Goal: Task Accomplishment & Management: Manage account settings

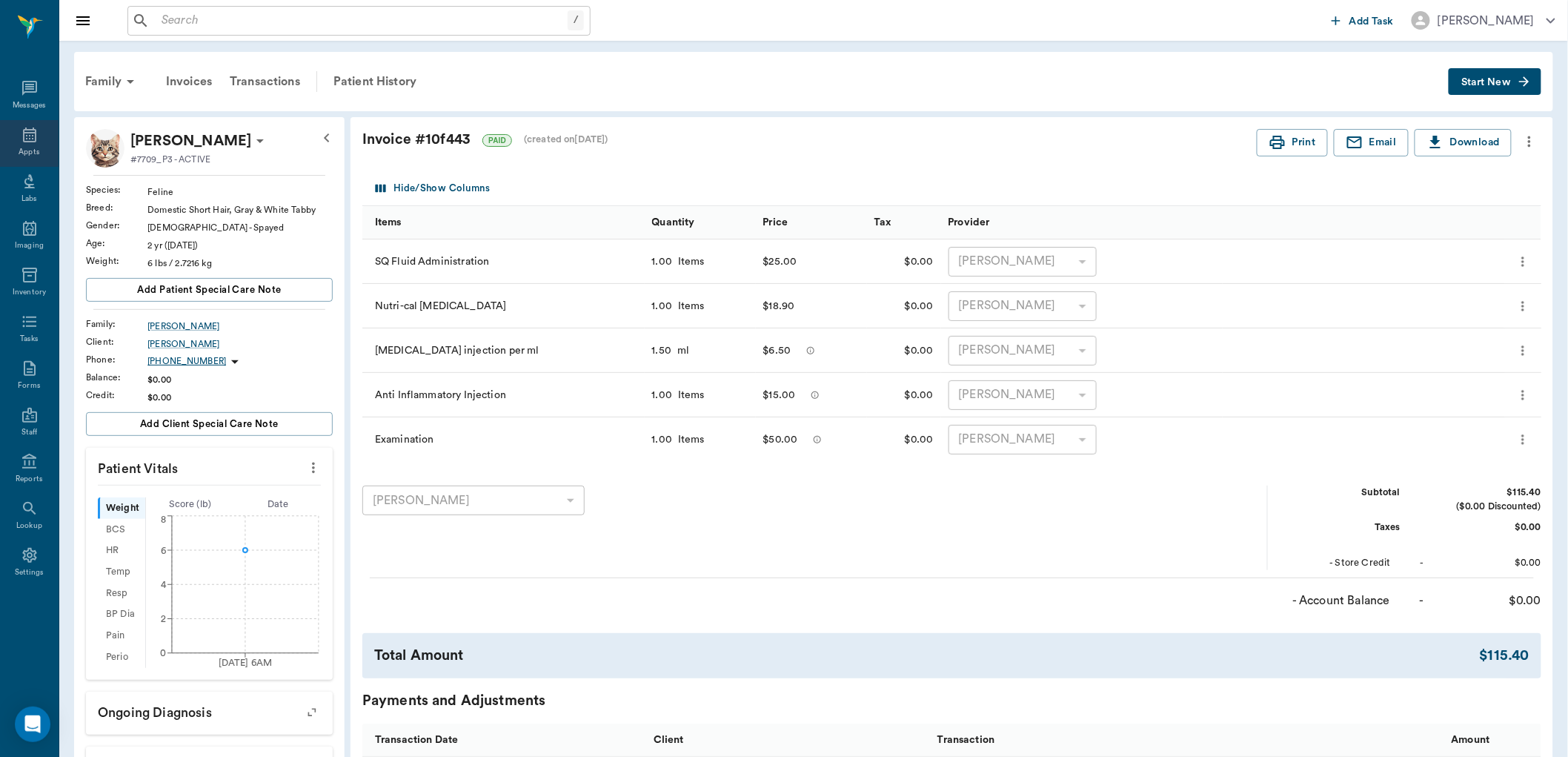
click at [42, 134] on div "Appts" at bounding box center [29, 143] width 59 height 47
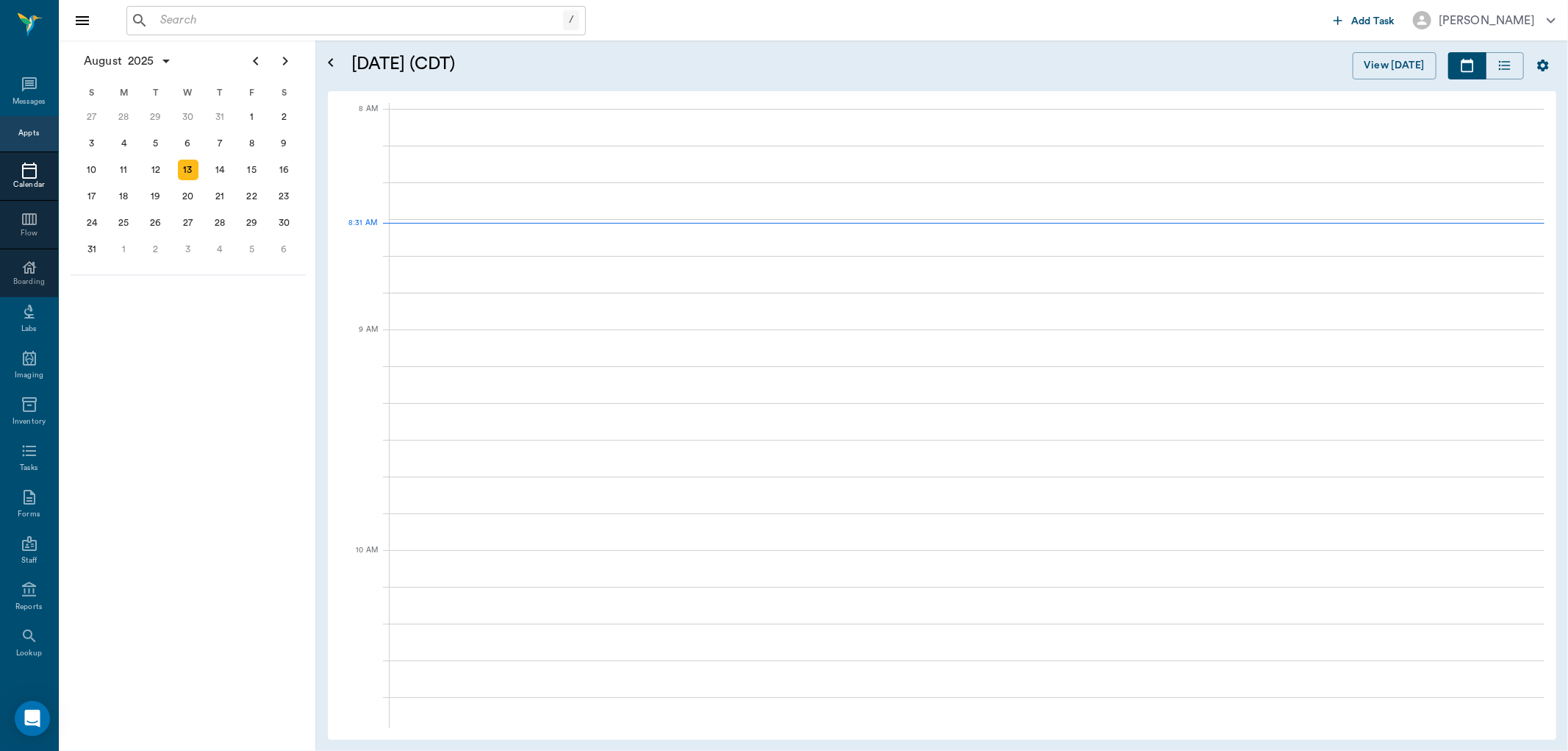
scroll to position [1, 0]
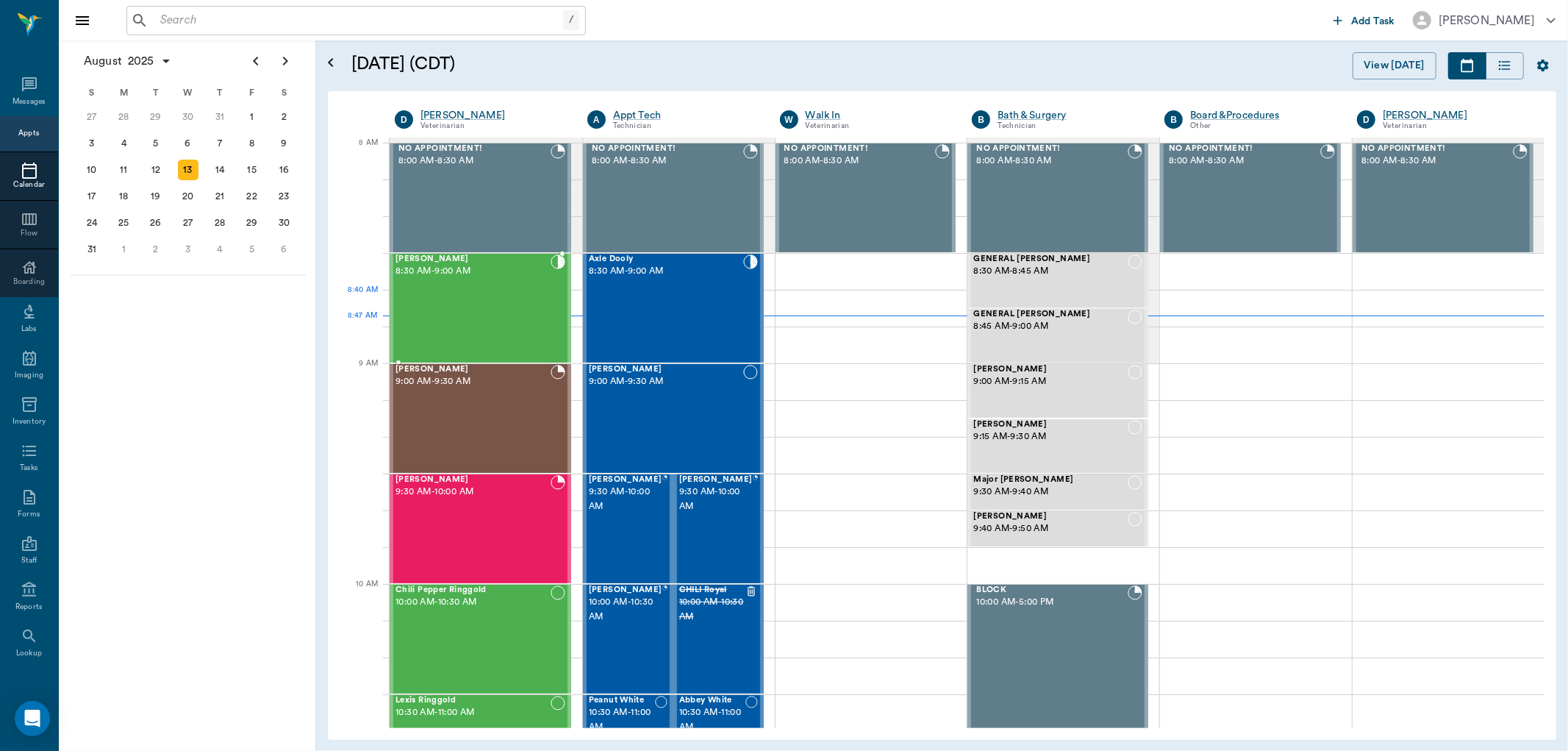
click at [534, 298] on div "[PERSON_NAME] 8:30 AM - 9:00 AM" at bounding box center [473, 308] width 155 height 107
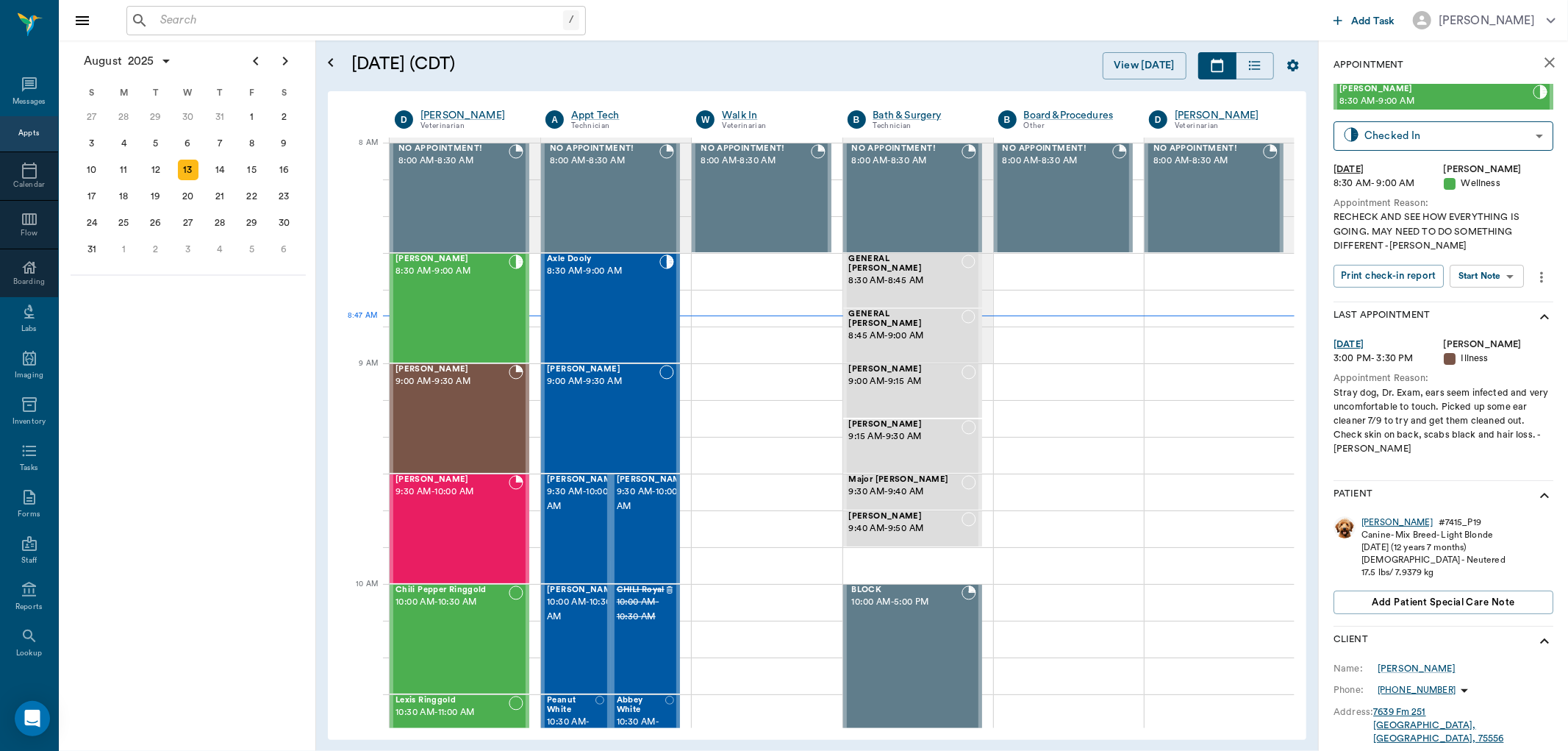
click at [1391, 526] on div "[PERSON_NAME]" at bounding box center [1397, 522] width 72 height 13
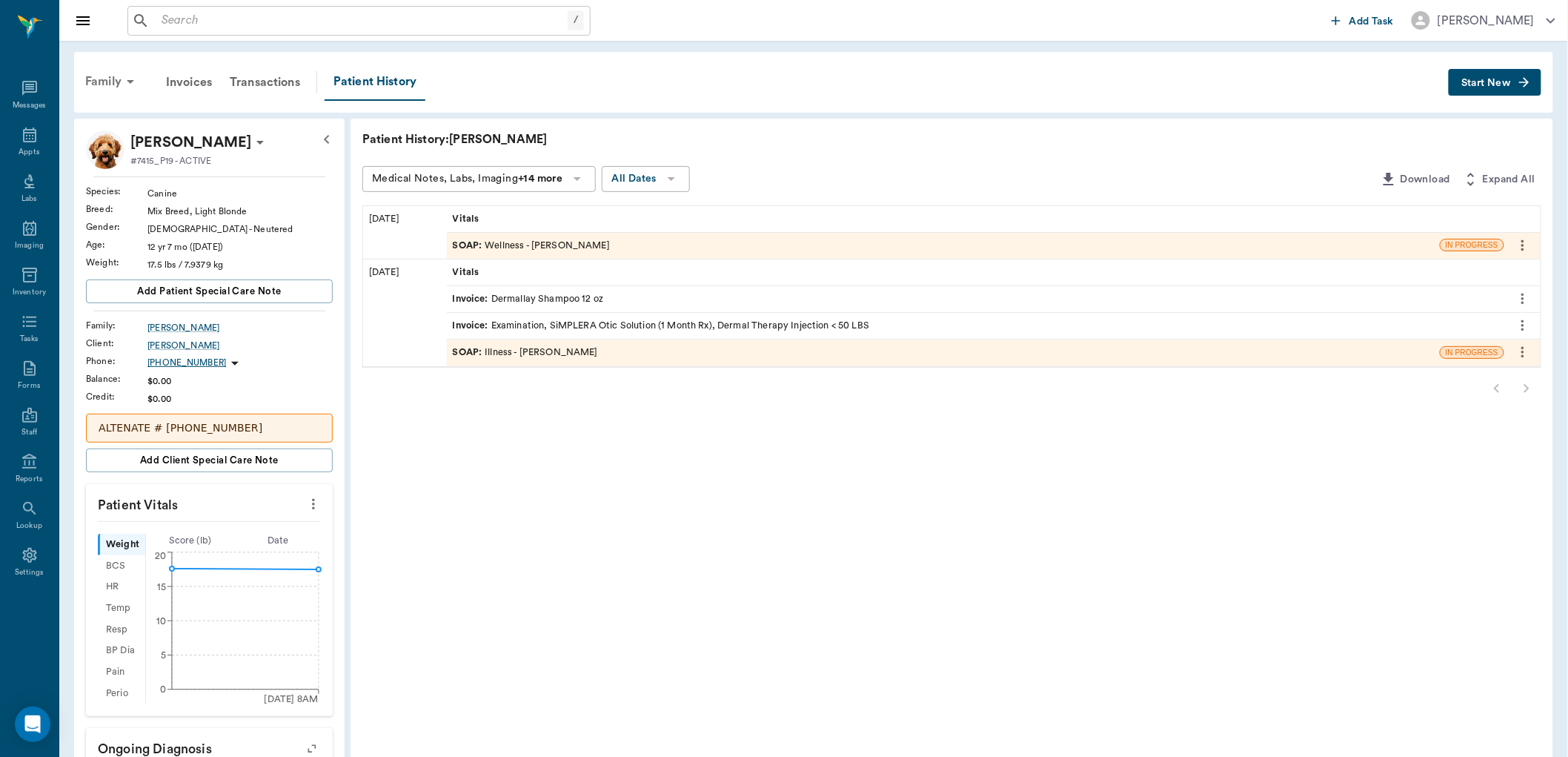
click at [123, 83] on icon at bounding box center [130, 82] width 18 height 18
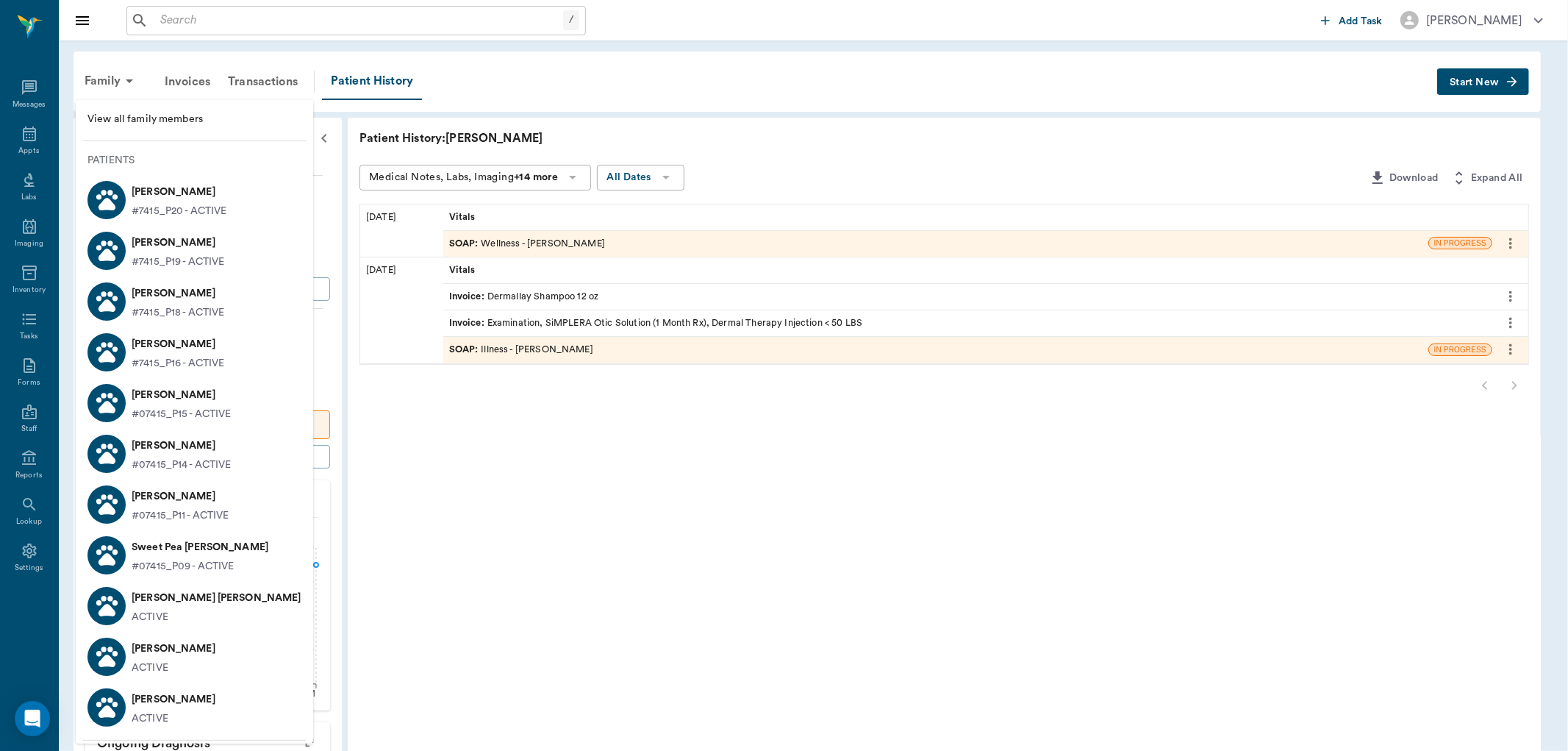
click at [34, 95] on div at bounding box center [784, 375] width 1568 height 751
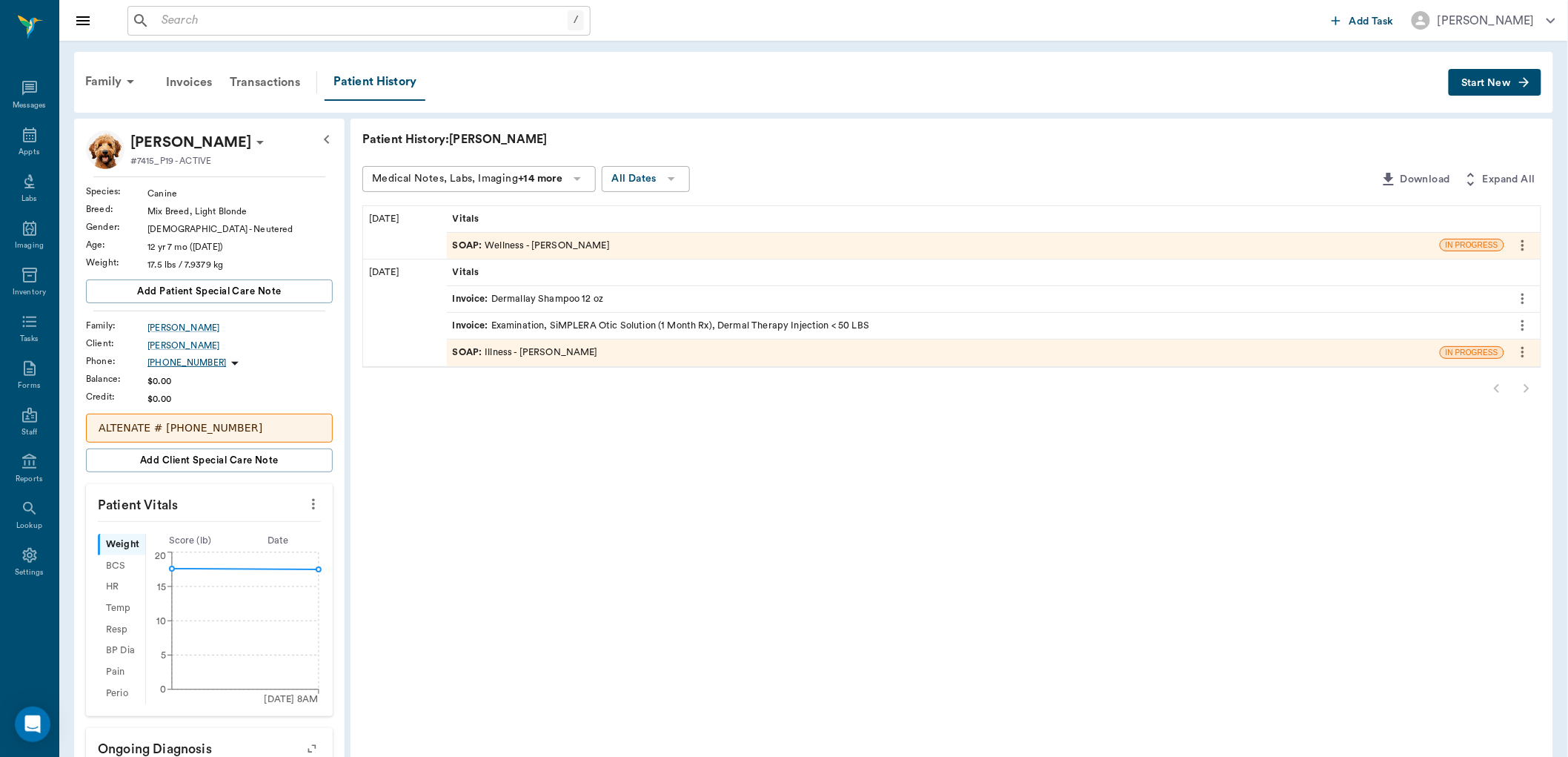
click at [568, 239] on div "SOAP : Wellness - [PERSON_NAME]" at bounding box center [531, 246] width 157 height 14
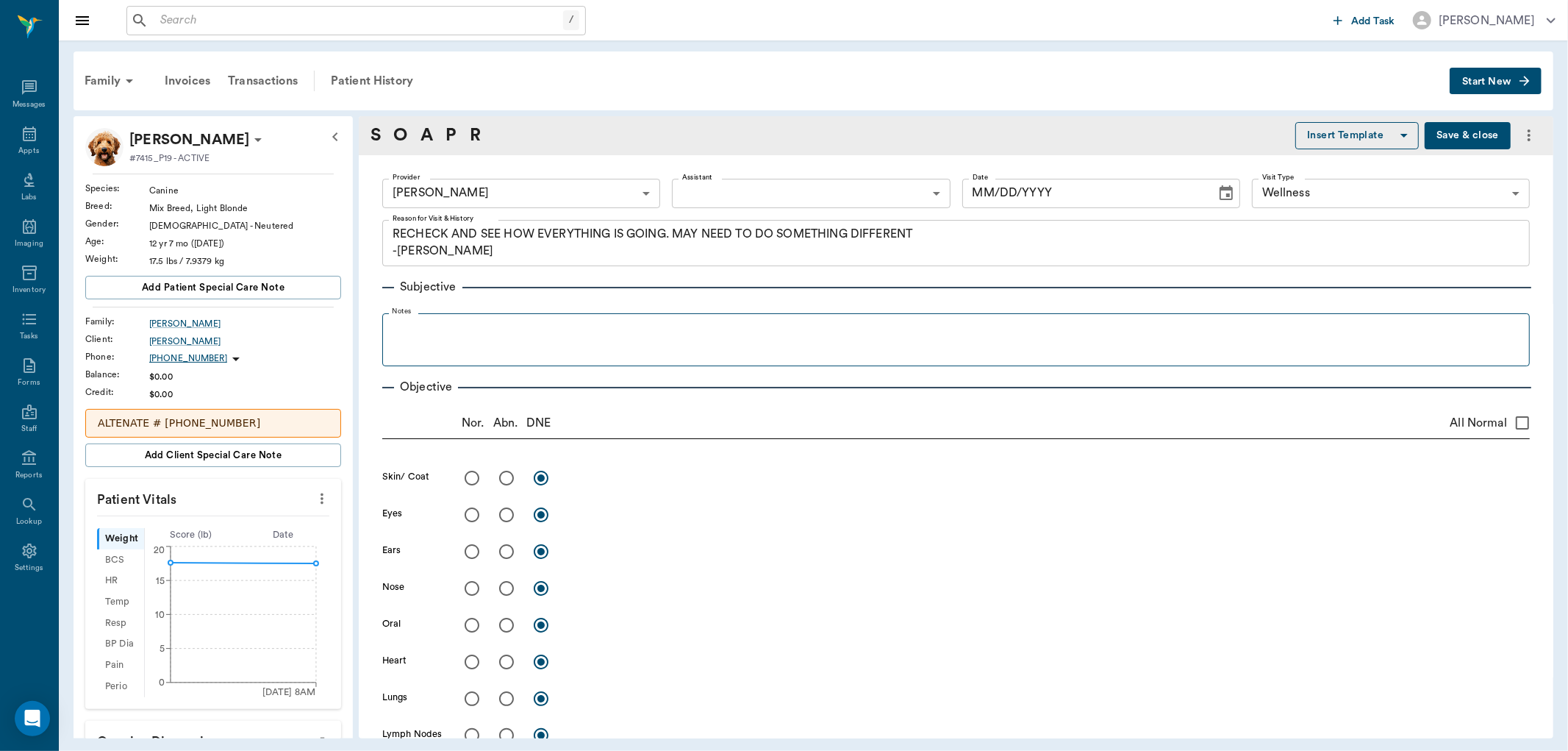
type textarea "RECHECK AND SEE HOW EVERYTHING IS GOING. MAY NEED TO DO SOMETHING DIFFERENT -[P…"
type input "63ec2f075fda476ae8351a4d"
type input "65d2be4f46e3a538d89b8c14"
type input "[DATE]"
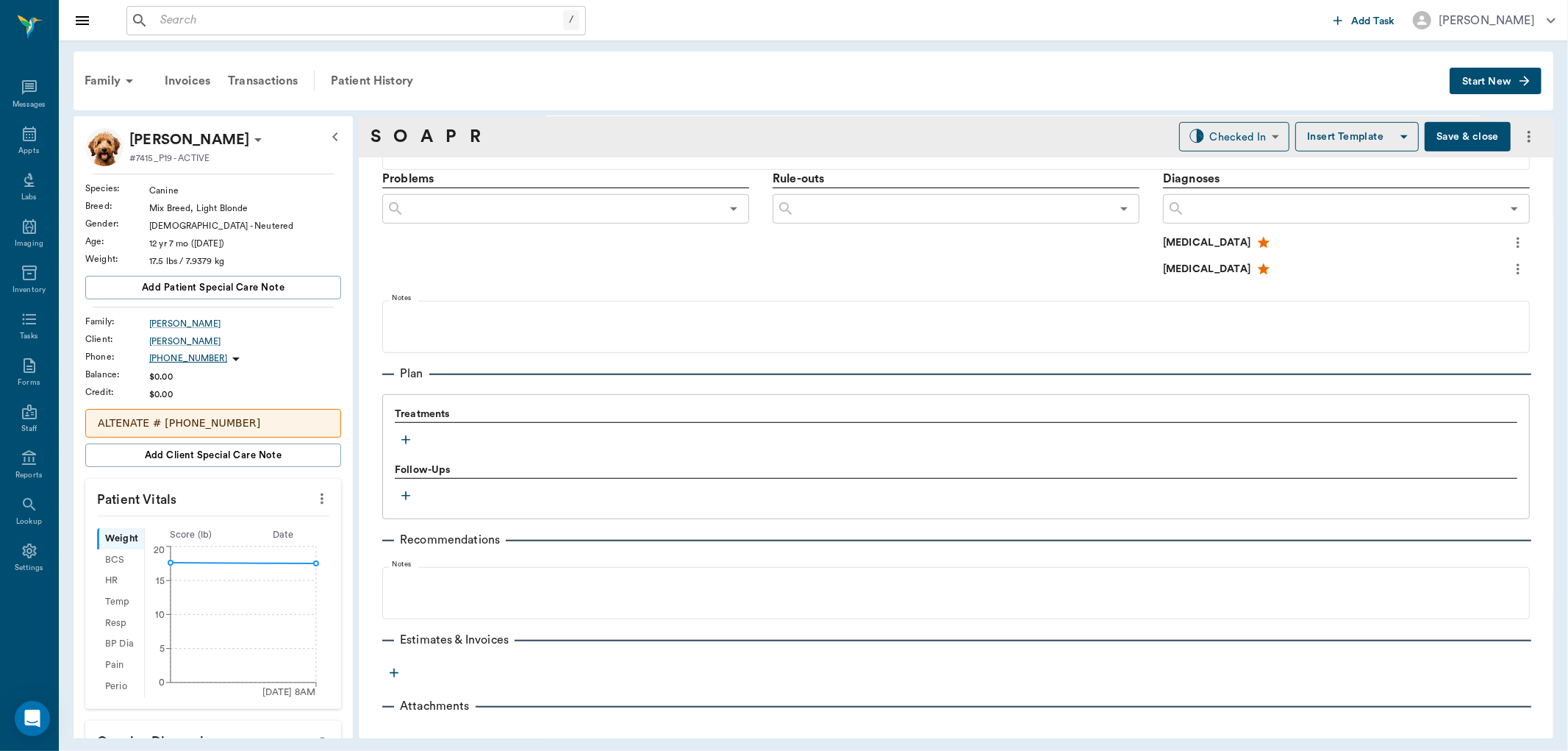
scroll to position [847, 0]
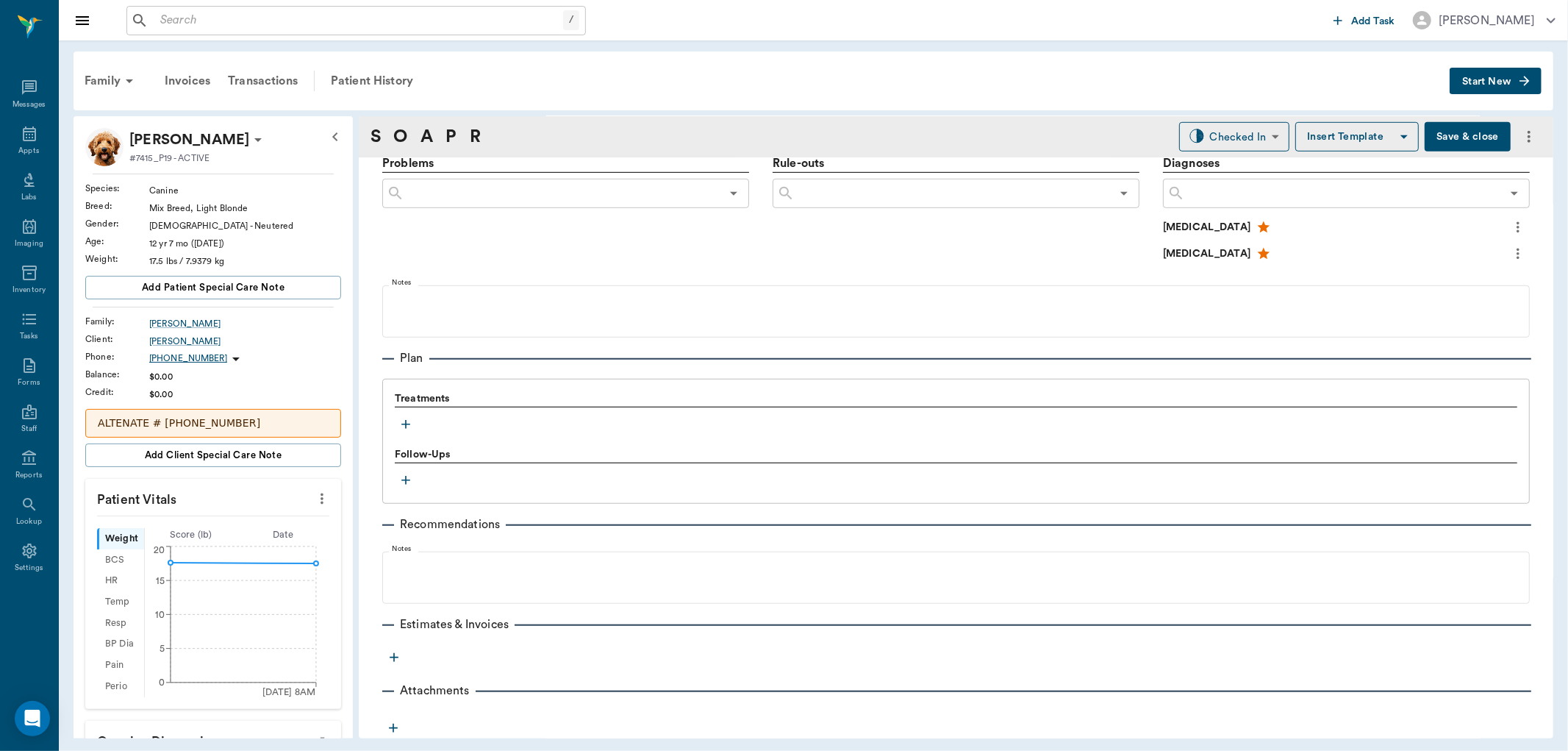
click at [407, 422] on icon "button" at bounding box center [406, 425] width 15 height 15
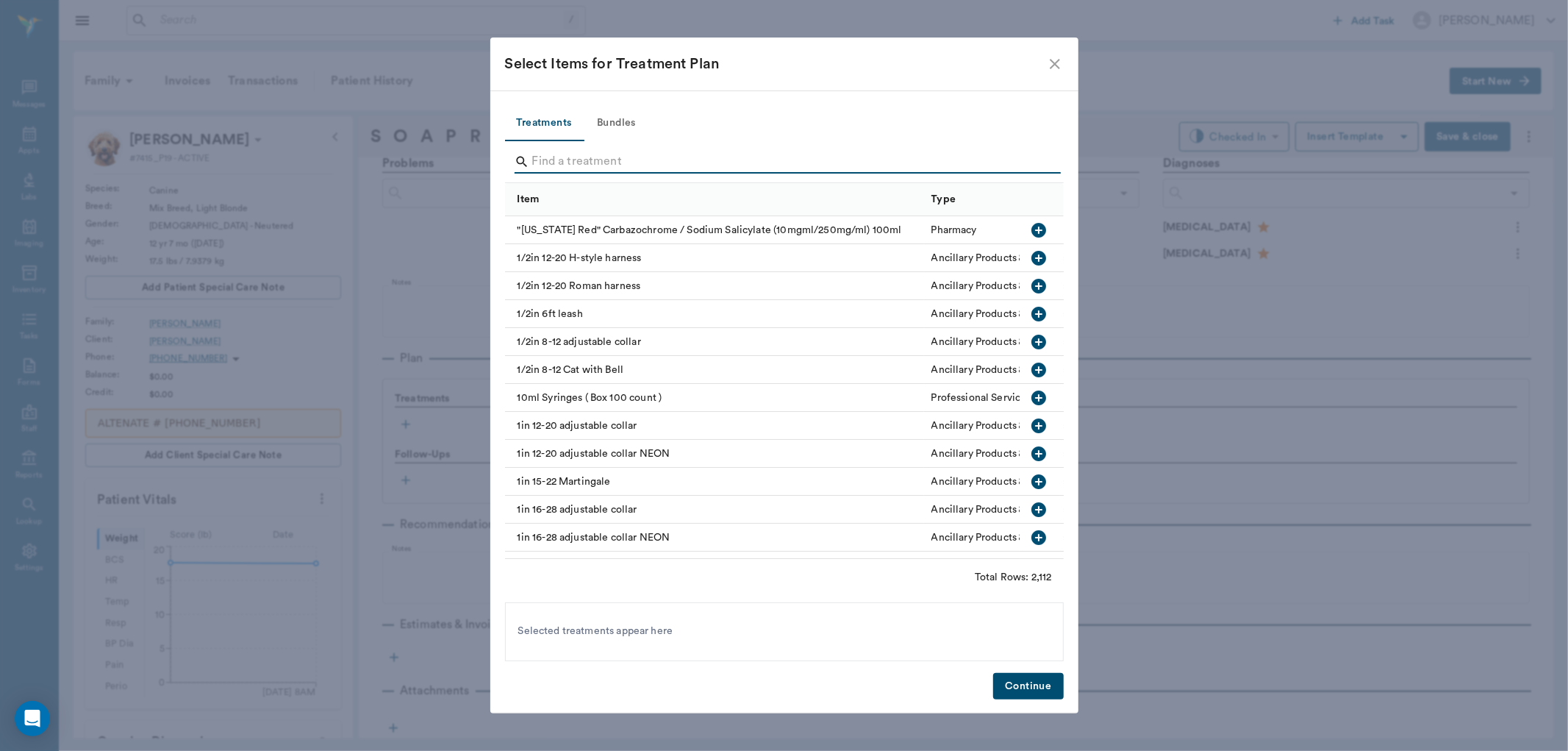
click at [568, 165] on input "Search" at bounding box center [785, 162] width 506 height 24
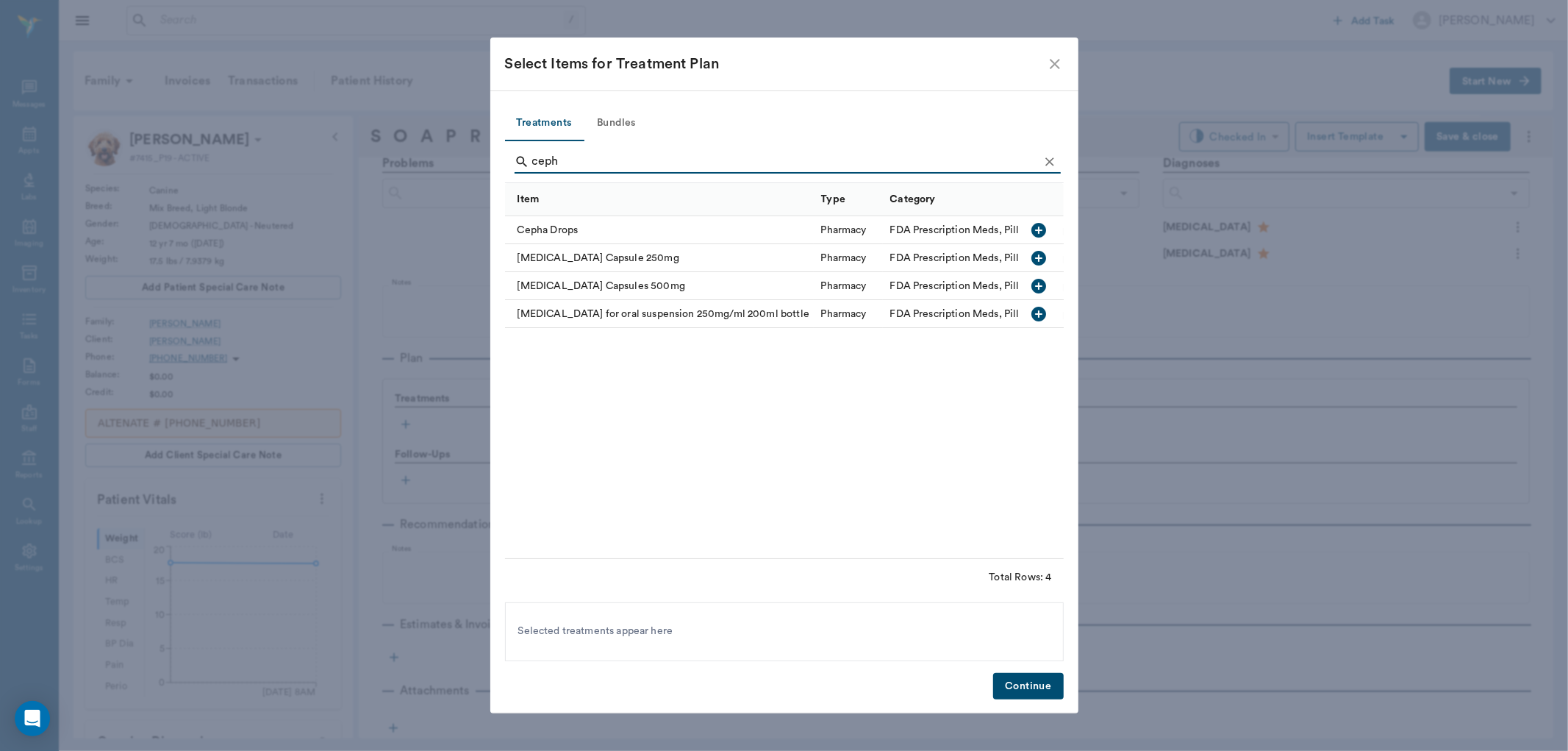
type input "ceph"
click at [1037, 254] on icon "button" at bounding box center [1039, 258] width 15 height 15
click at [1048, 681] on button "Continue" at bounding box center [1028, 686] width 70 height 27
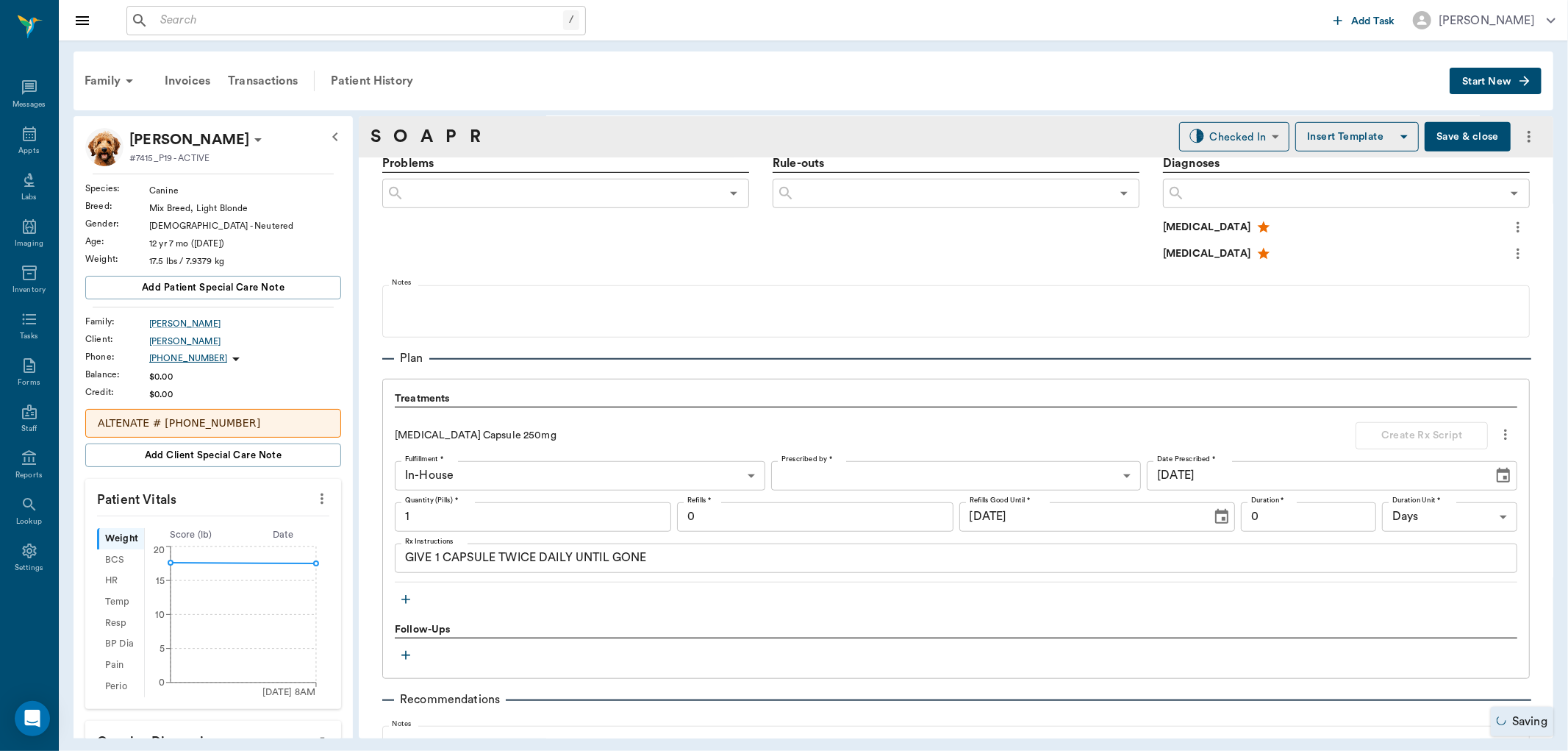
click at [476, 518] on input "1" at bounding box center [533, 517] width 276 height 30
type input "40"
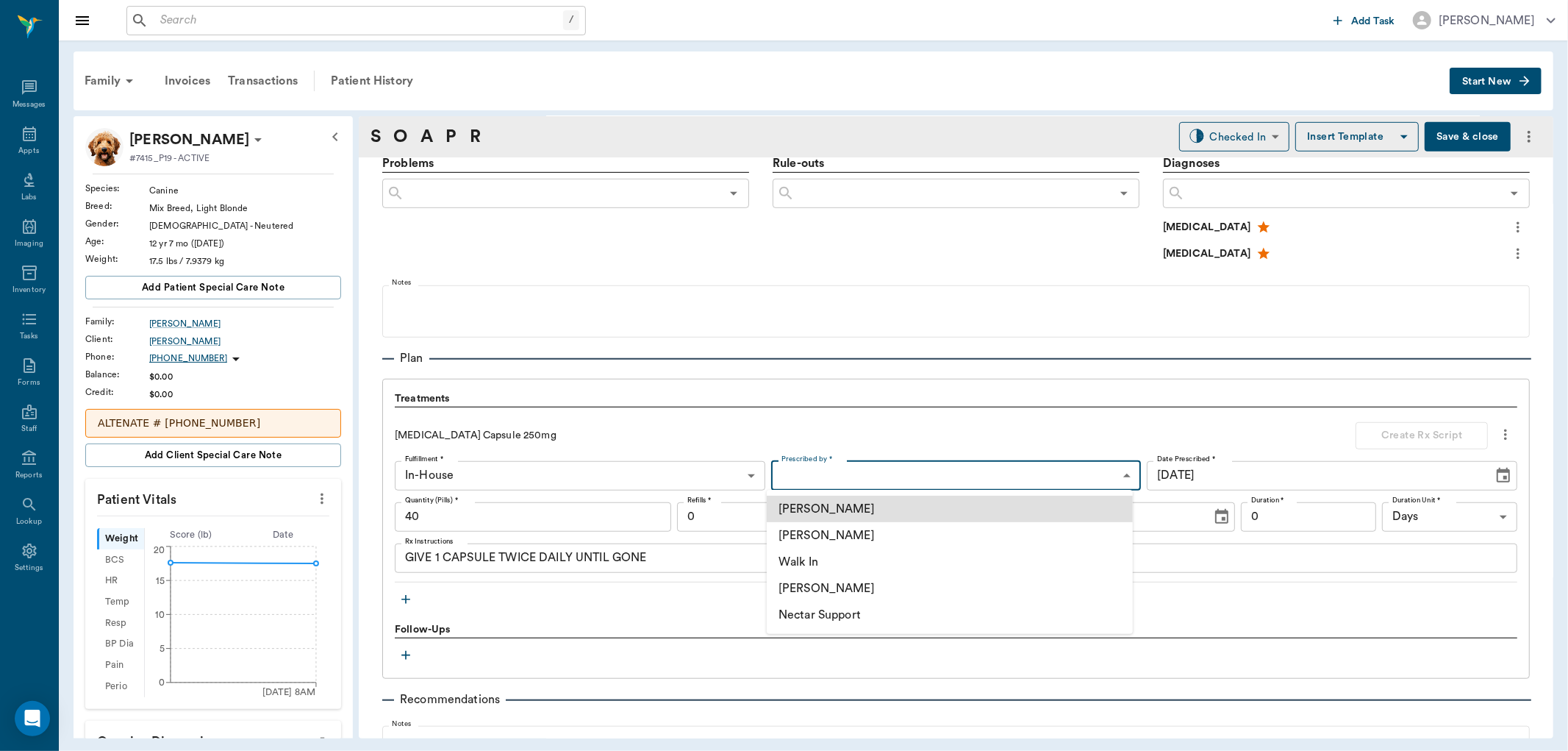
click at [890, 473] on body "/ ​ Add Task [PERSON_NAME] Nectar Messages Appts Labs Imaging Inventory Tasks F…" at bounding box center [784, 375] width 1568 height 751
click at [864, 535] on li "[PERSON_NAME]" at bounding box center [950, 535] width 366 height 27
type input "63ec2f075fda476ae8351a4d"
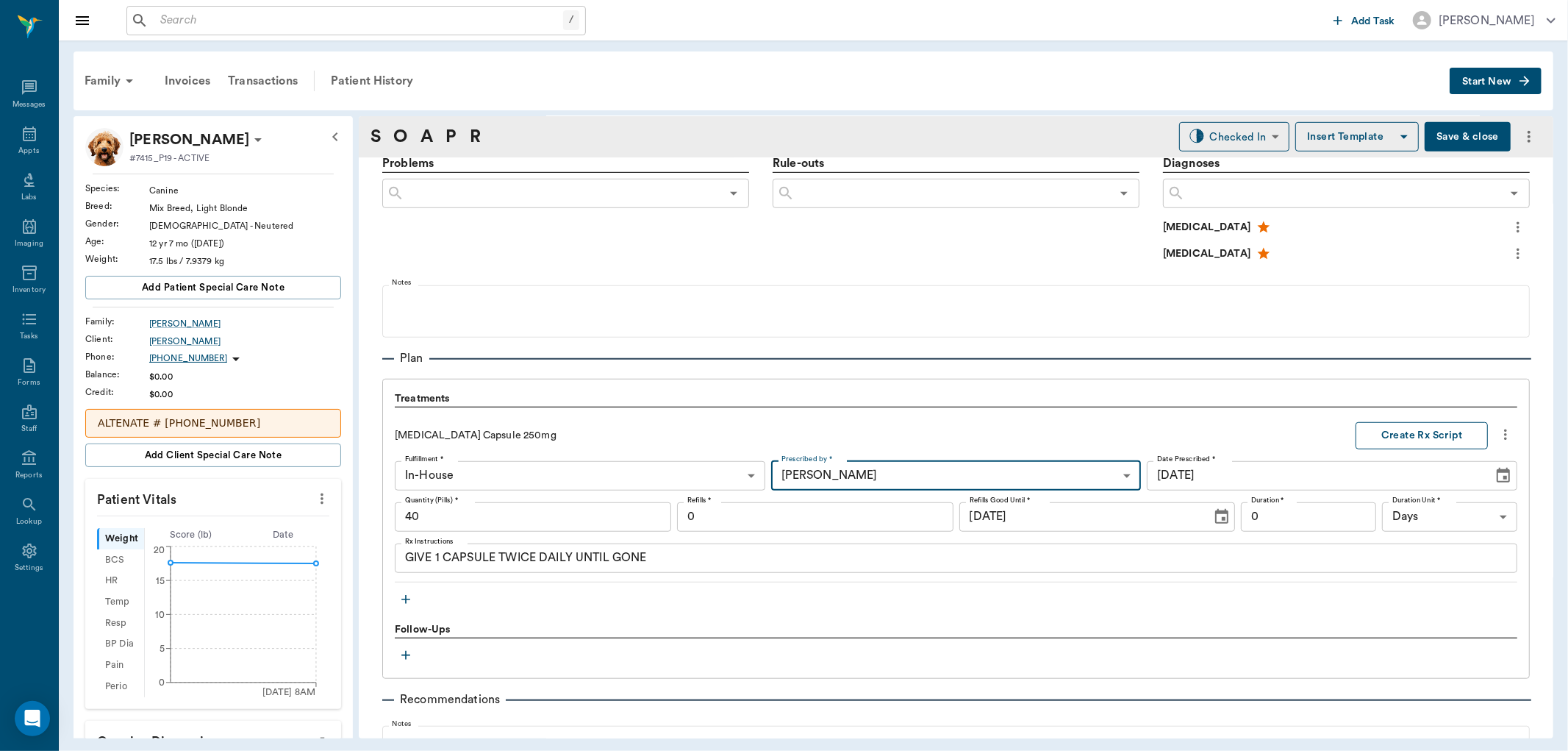
click at [1410, 432] on button "Create Rx Script" at bounding box center [1421, 436] width 132 height 27
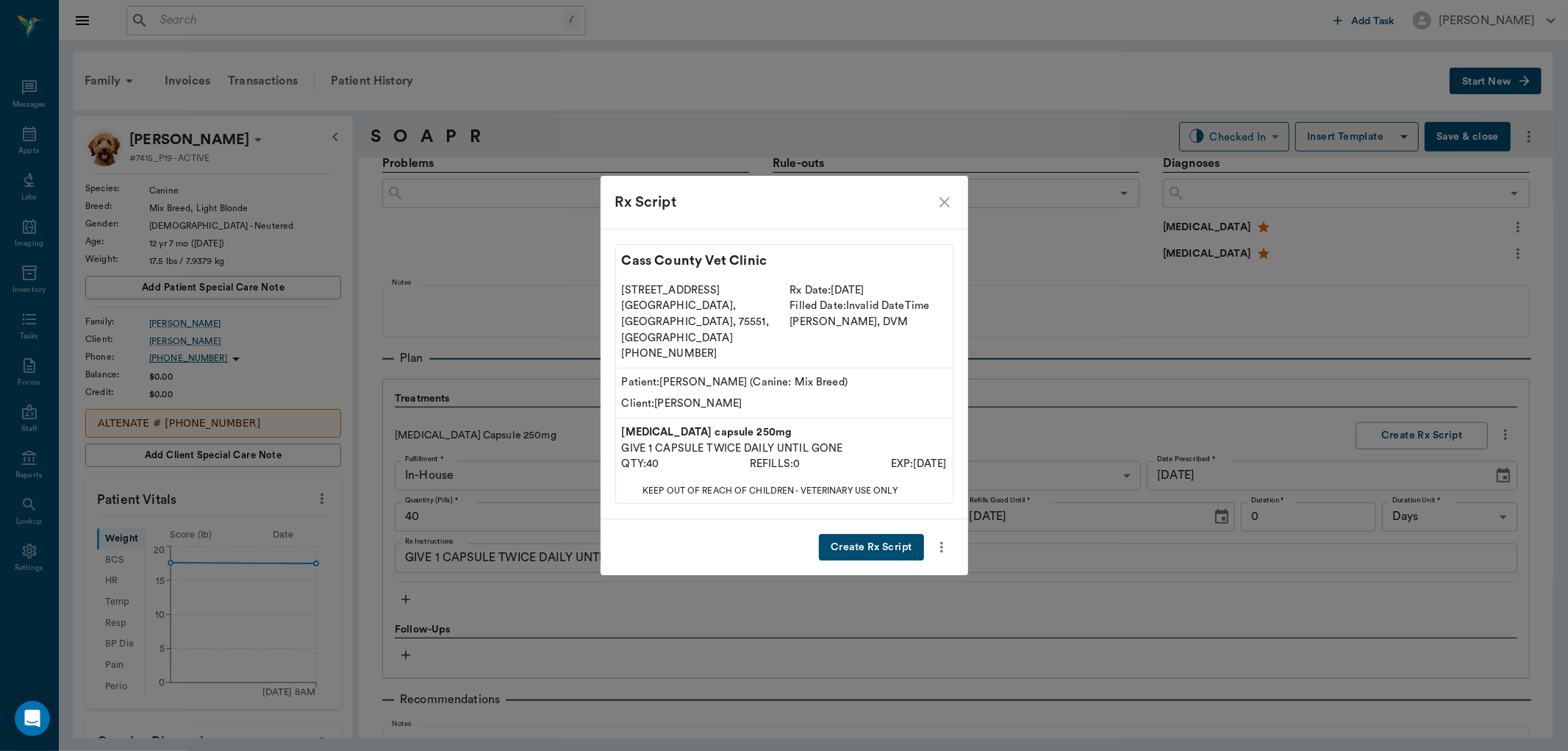
click at [894, 534] on button "Create Rx Script" at bounding box center [870, 547] width 104 height 27
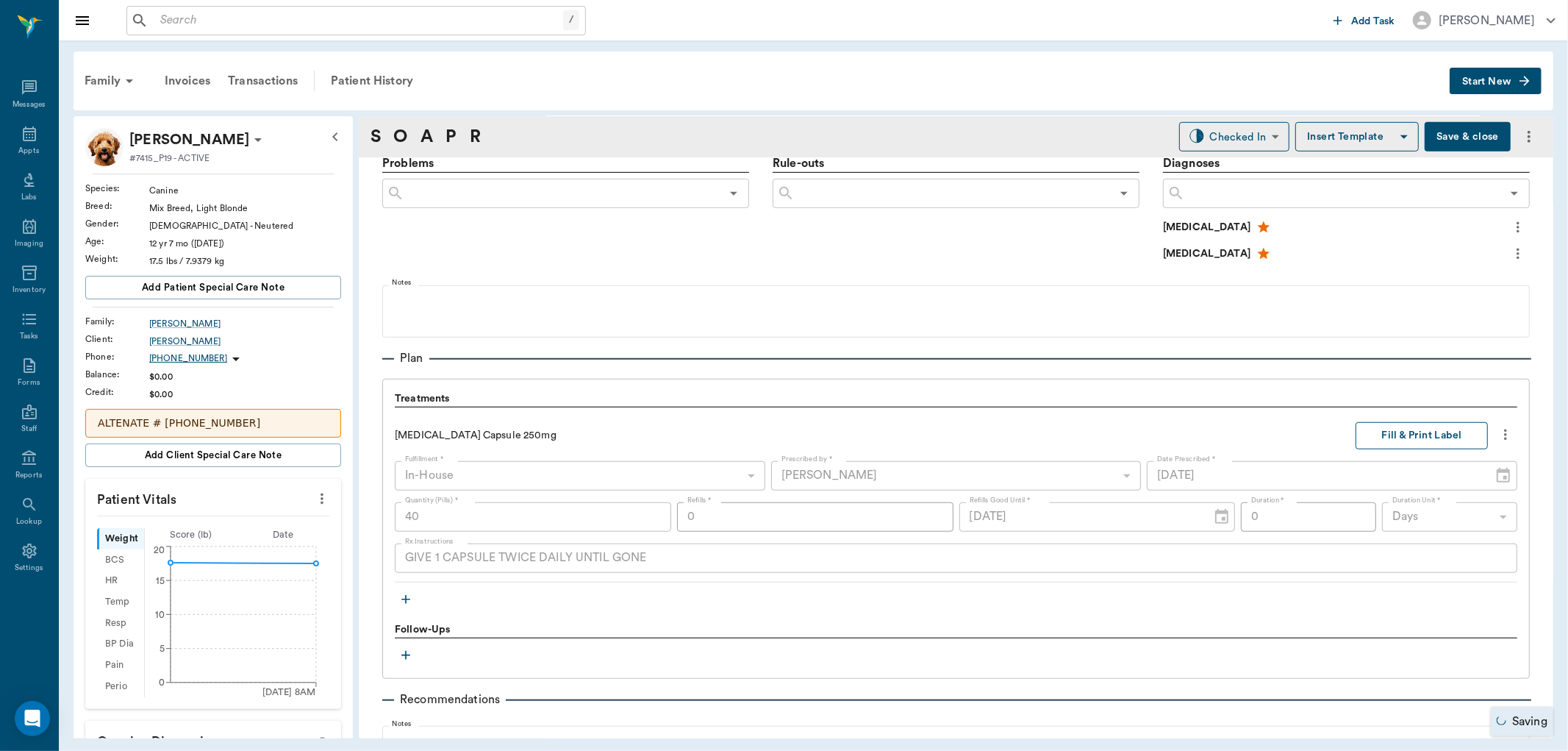
click at [1441, 436] on button "Fill & Print Label" at bounding box center [1421, 436] width 132 height 27
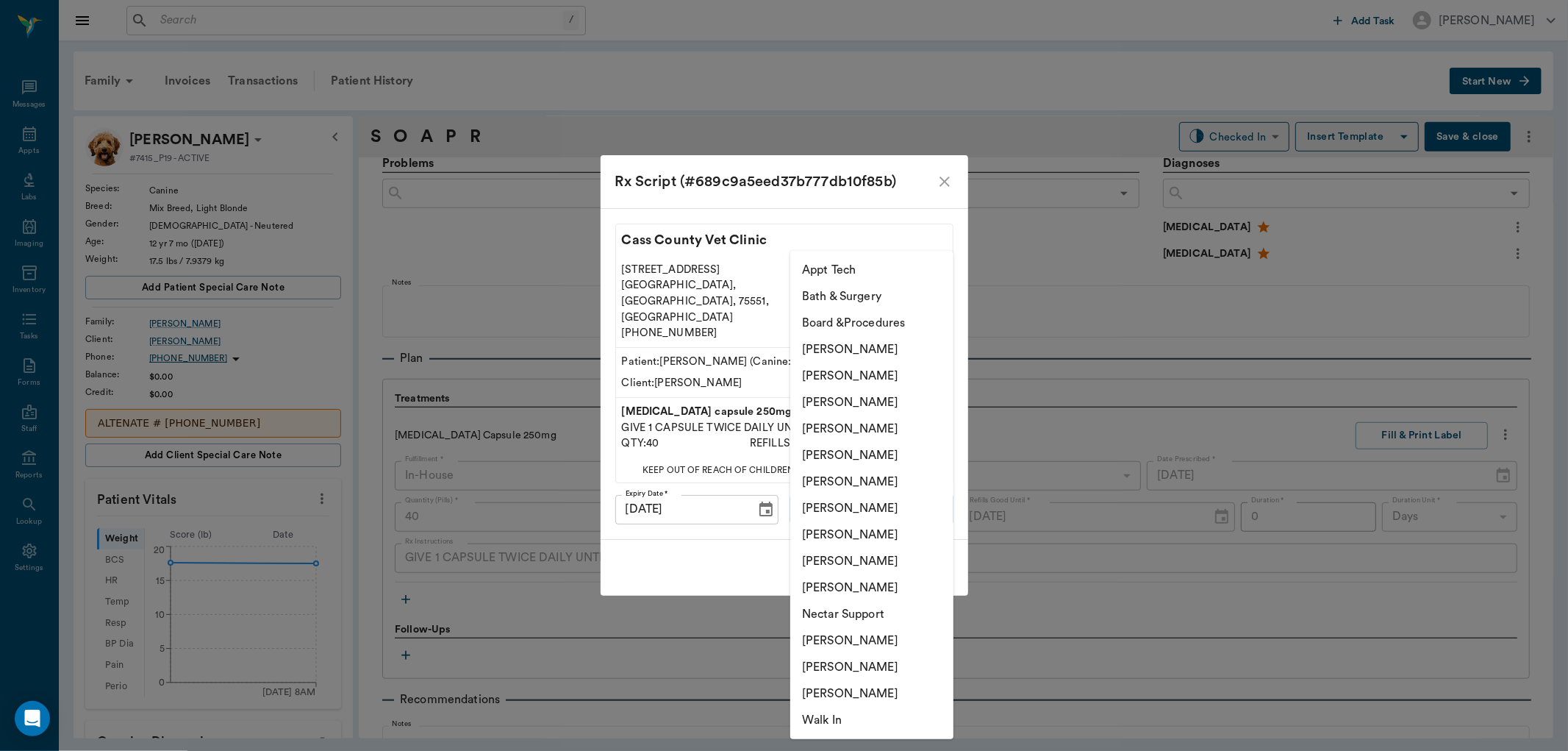
click at [921, 479] on body "/ ​ Add Task [PERSON_NAME] Nectar Messages Appts Labs Imaging Inventory Tasks F…" at bounding box center [784, 375] width 1568 height 751
click at [901, 399] on li "[PERSON_NAME]" at bounding box center [872, 402] width 163 height 27
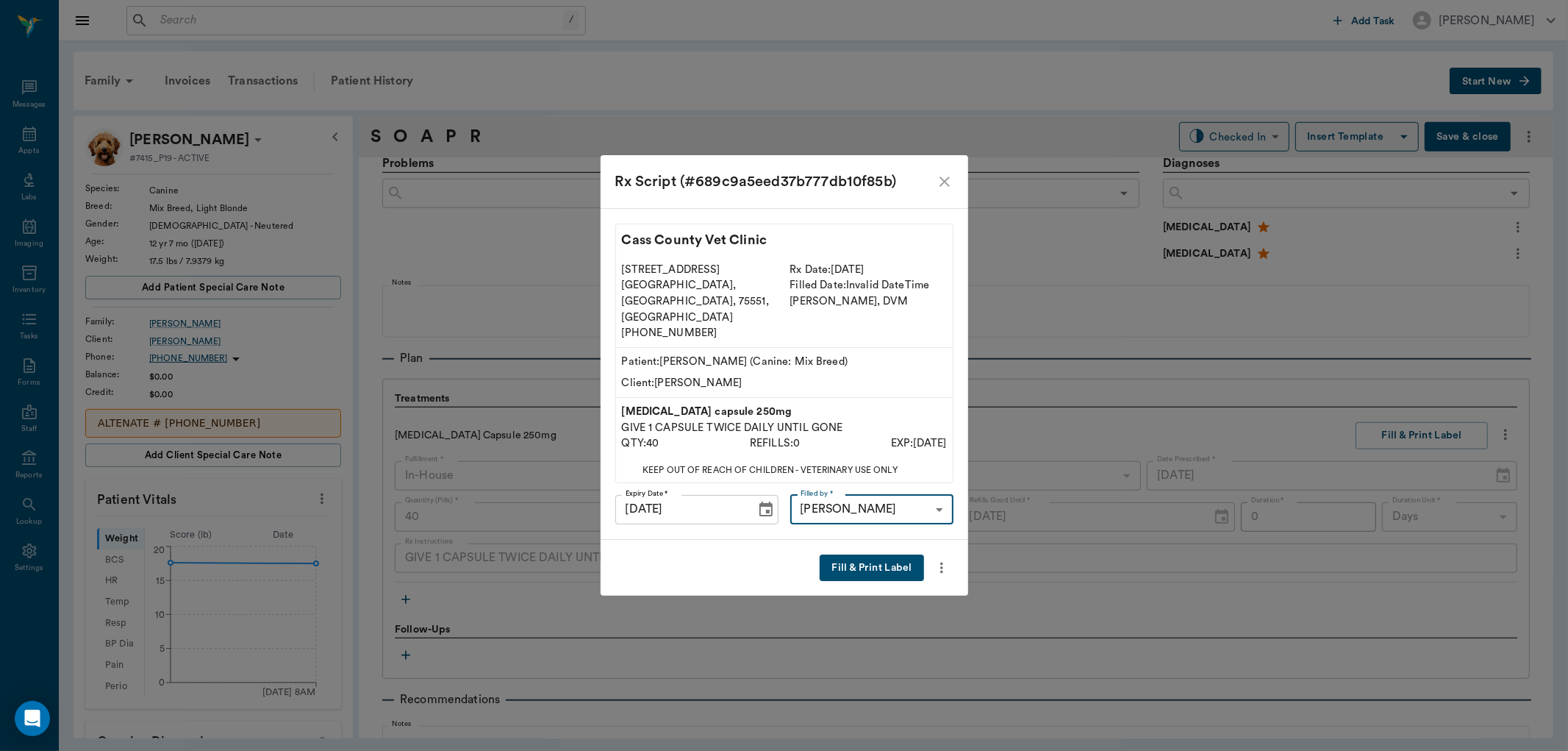
type input "63ec2f075fda476ae8351a4d"
click at [875, 555] on button "Fill & Print Label" at bounding box center [871, 568] width 103 height 27
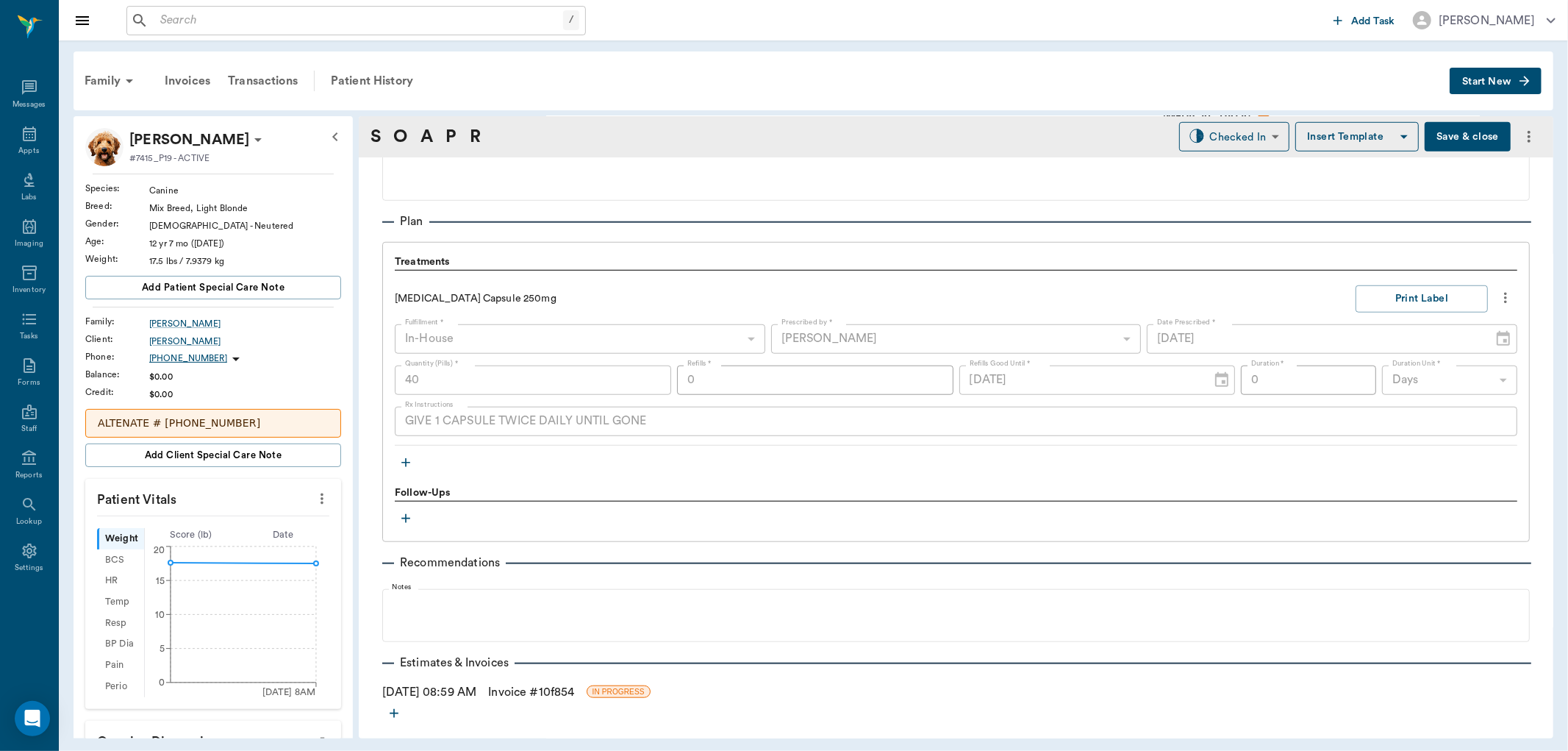
scroll to position [1010, 0]
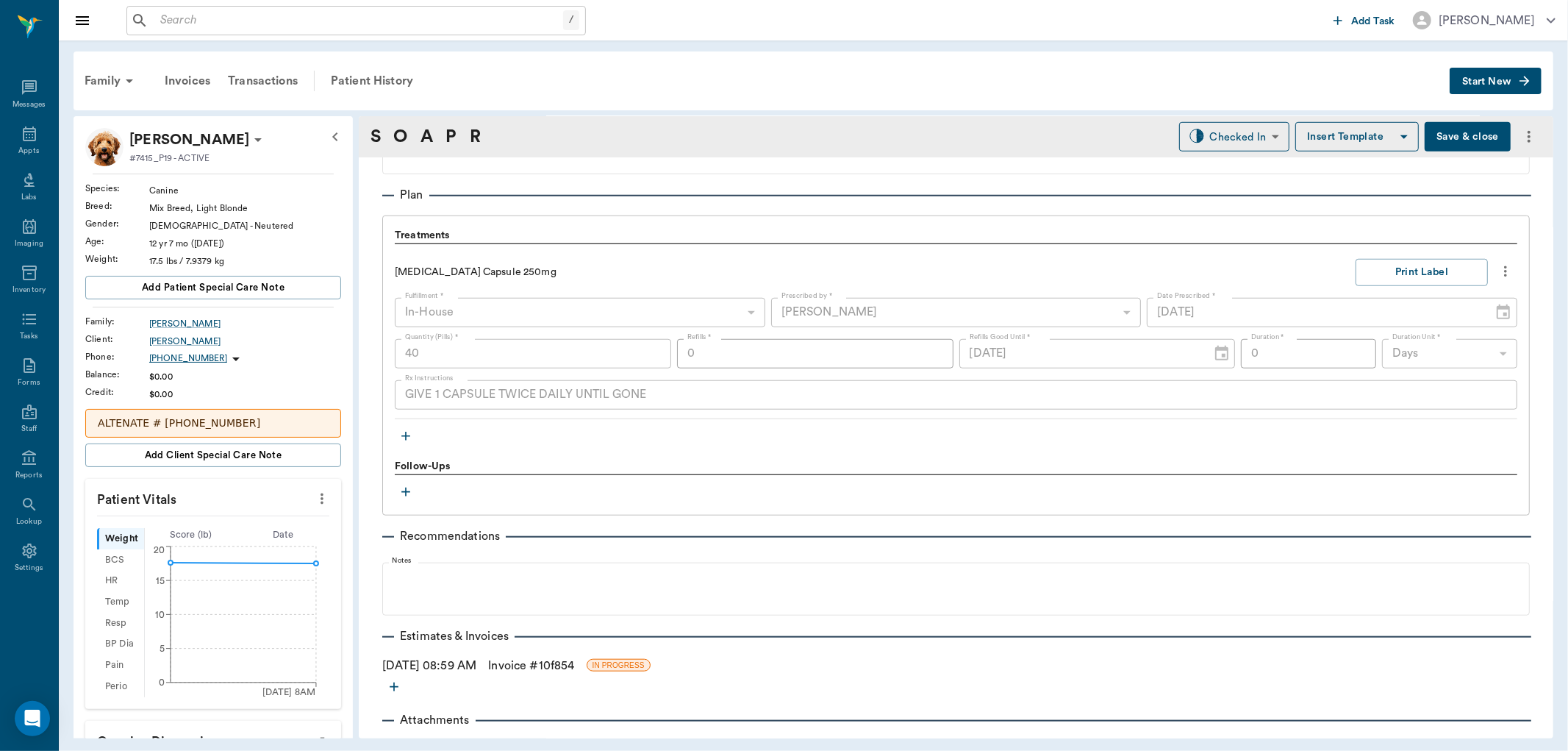
click at [407, 434] on icon "button" at bounding box center [406, 436] width 15 height 15
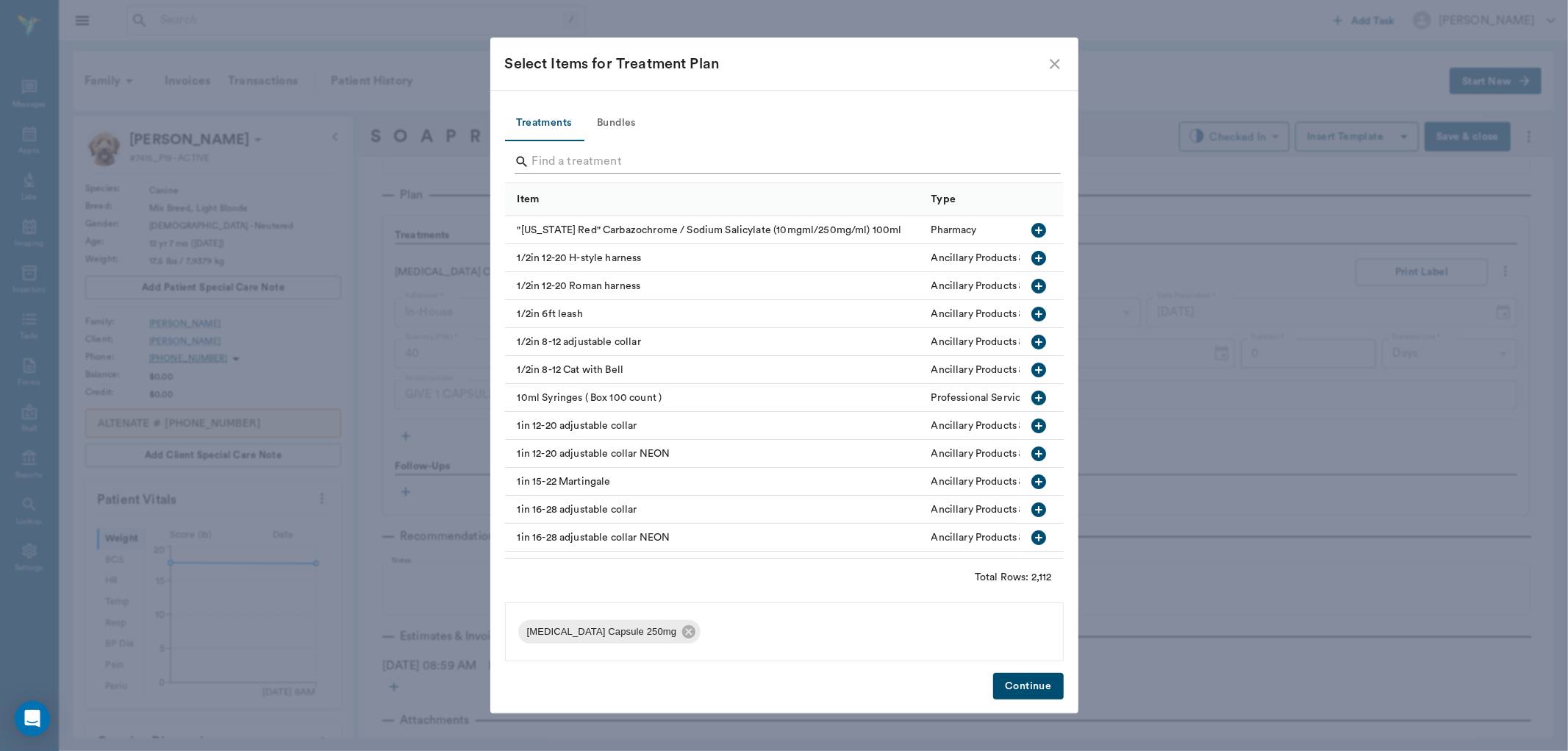
click at [609, 160] on input "Search" at bounding box center [785, 162] width 506 height 24
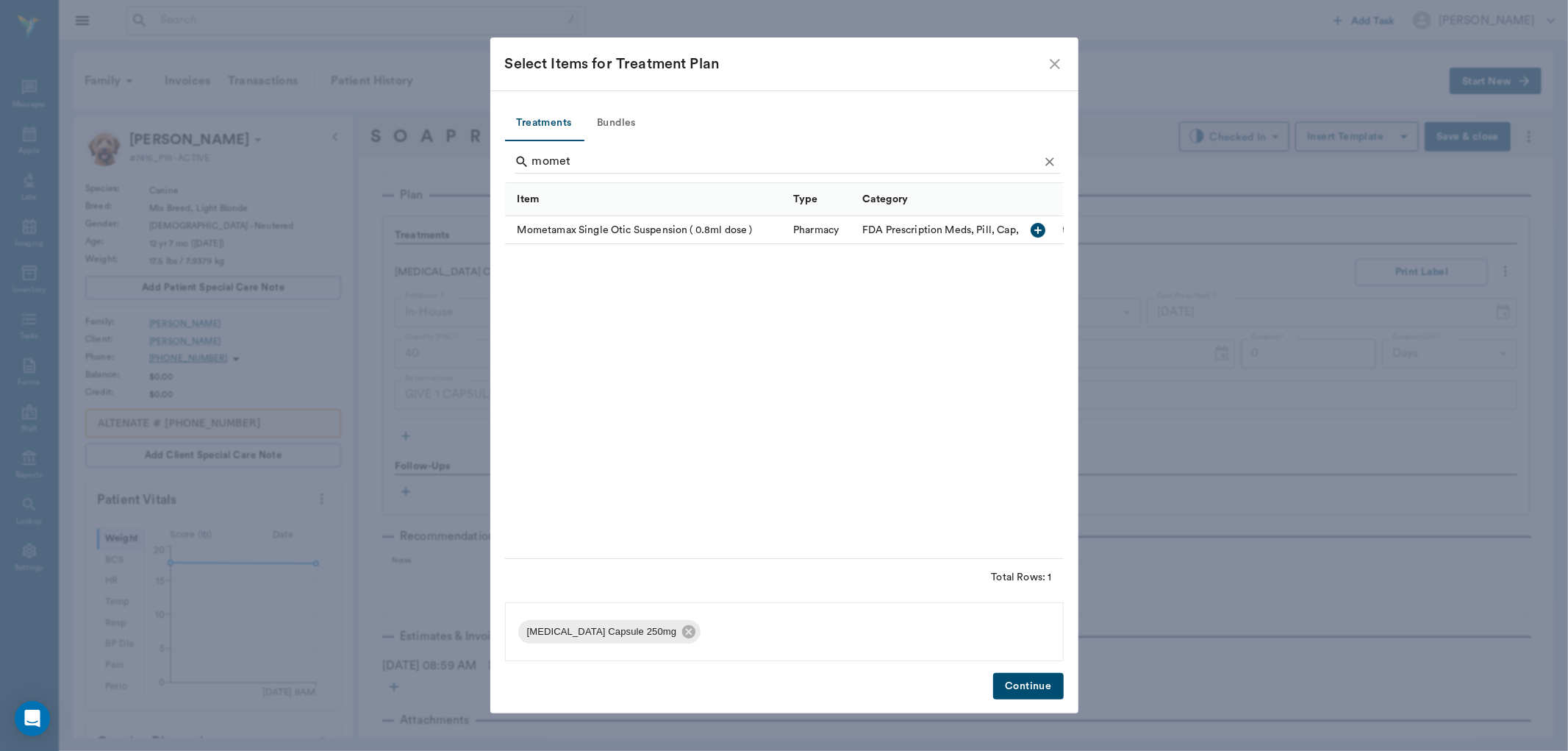
click at [1037, 233] on icon "button" at bounding box center [1039, 230] width 15 height 15
type input "m"
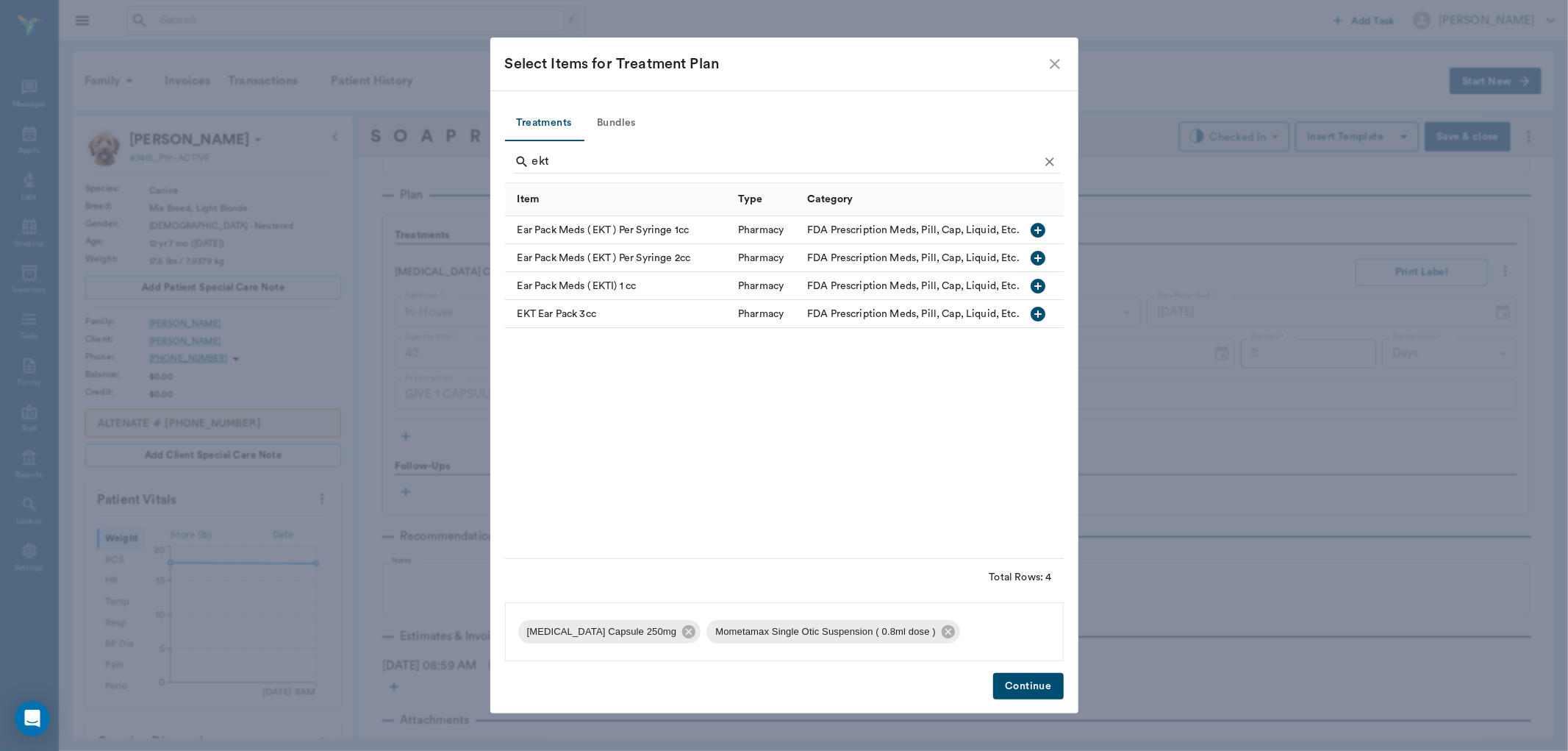
click at [1034, 310] on icon "button" at bounding box center [1039, 314] width 15 height 15
type input "e"
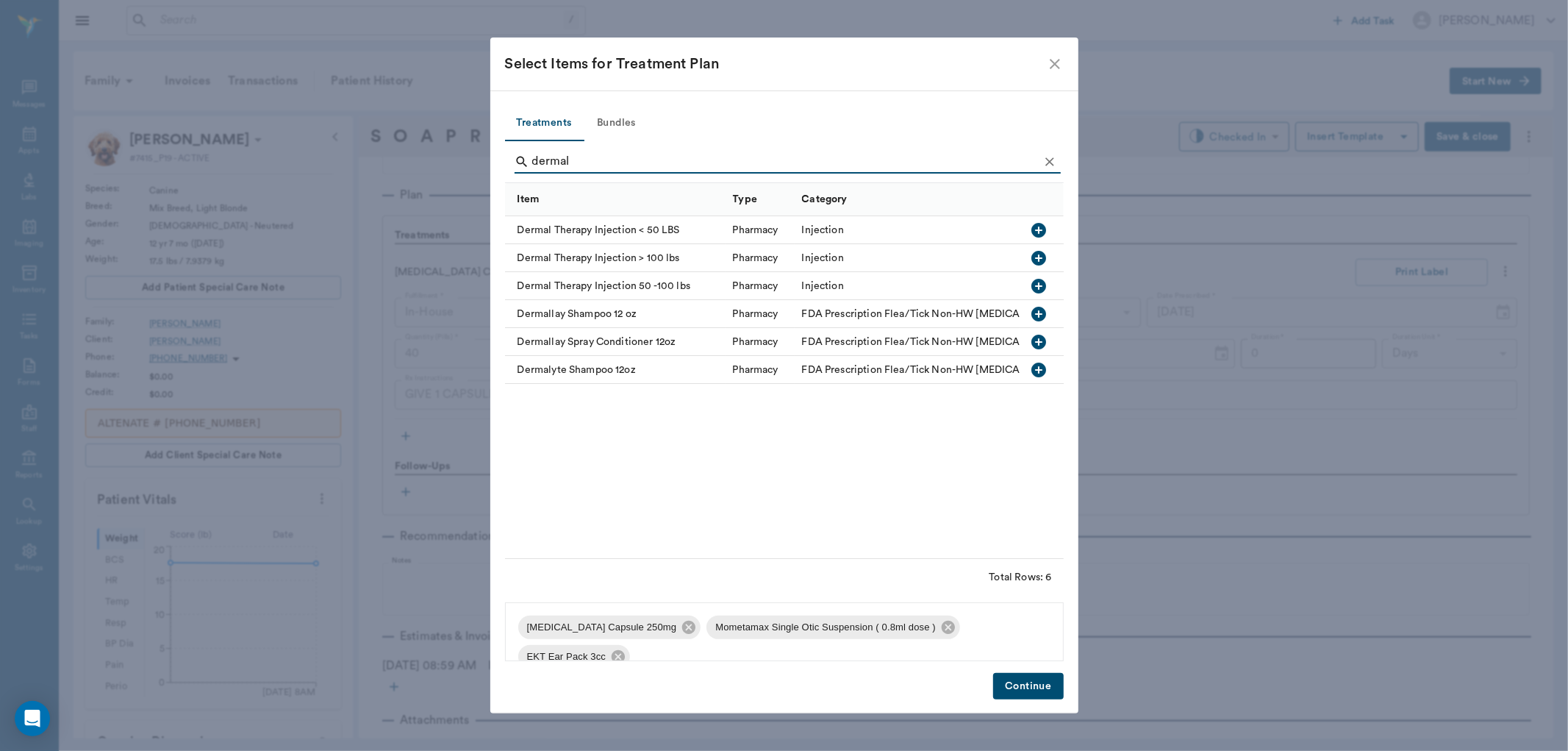
type input "dermal"
click at [1039, 222] on icon "button" at bounding box center [1039, 230] width 18 height 18
click at [1031, 687] on button "Continue" at bounding box center [1028, 686] width 70 height 27
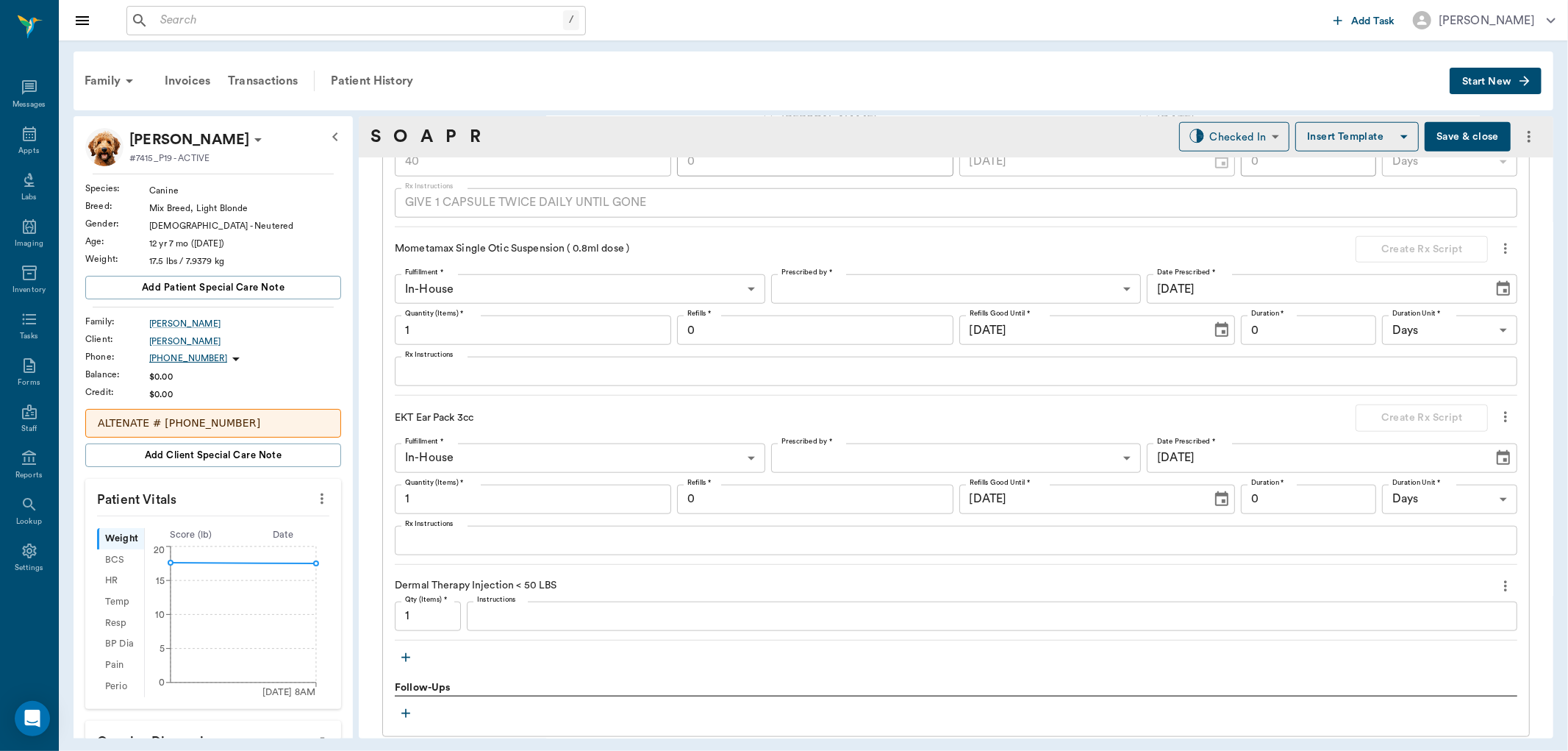
scroll to position [1173, 0]
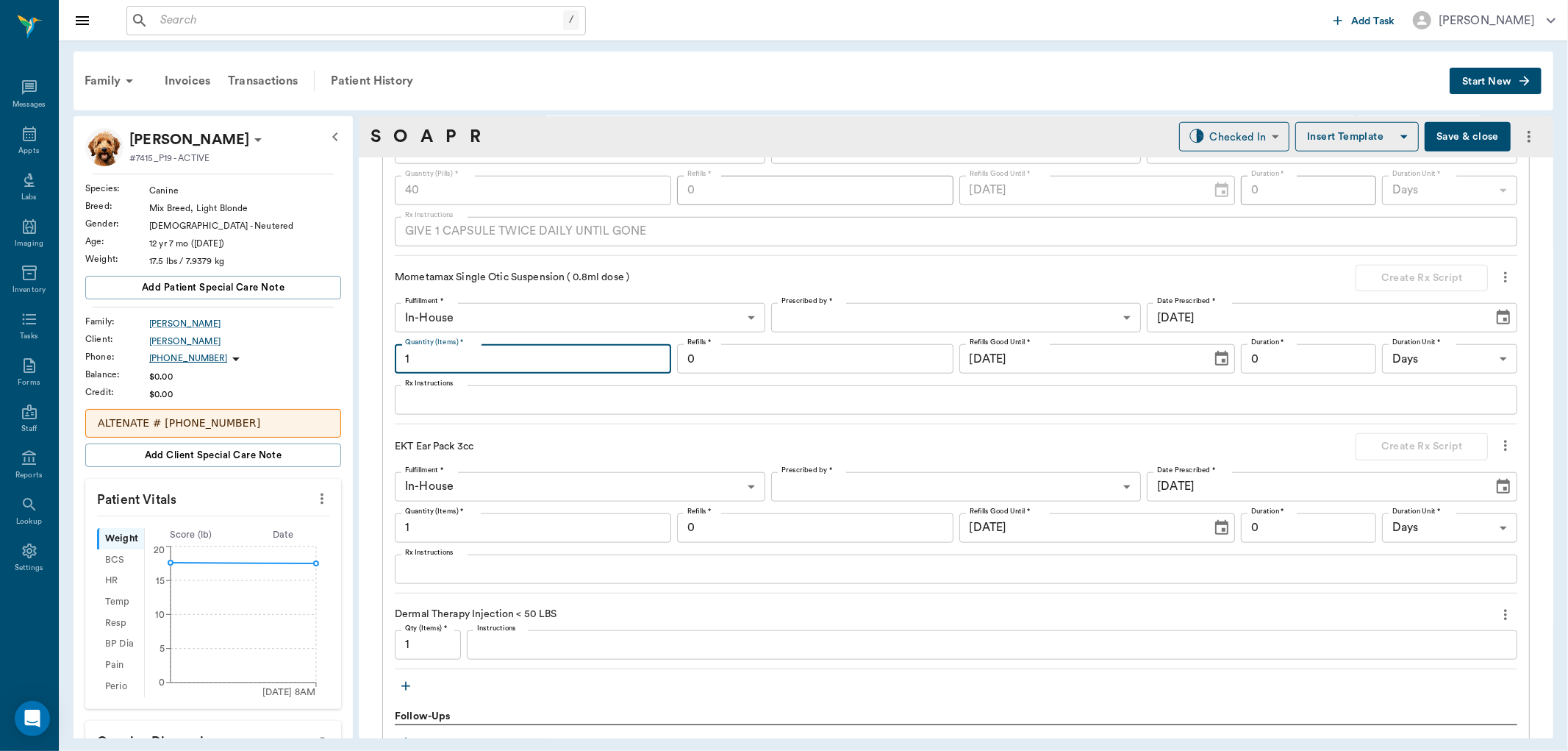
click at [448, 358] on input "1" at bounding box center [533, 359] width 276 height 30
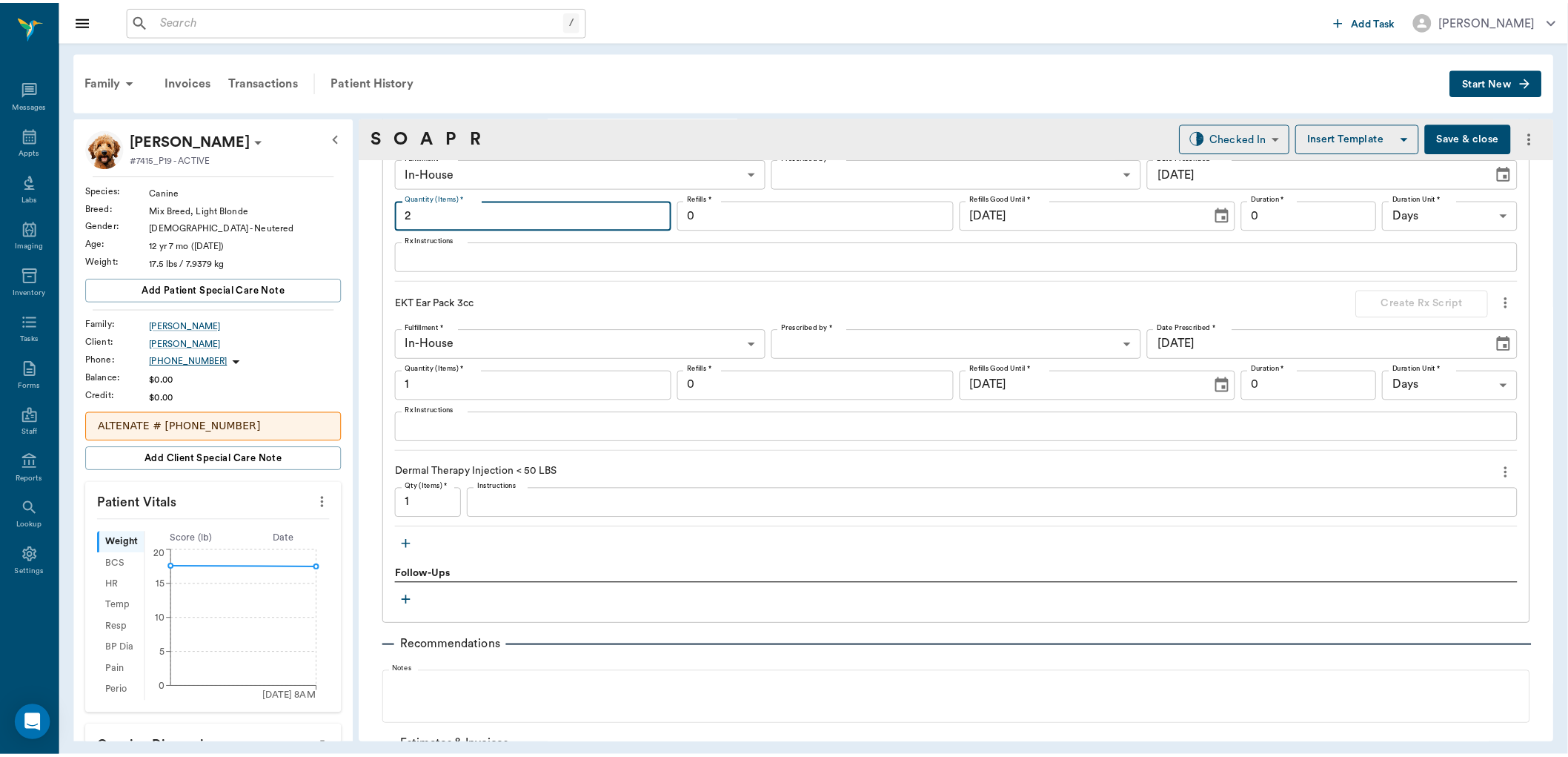
scroll to position [1465, 0]
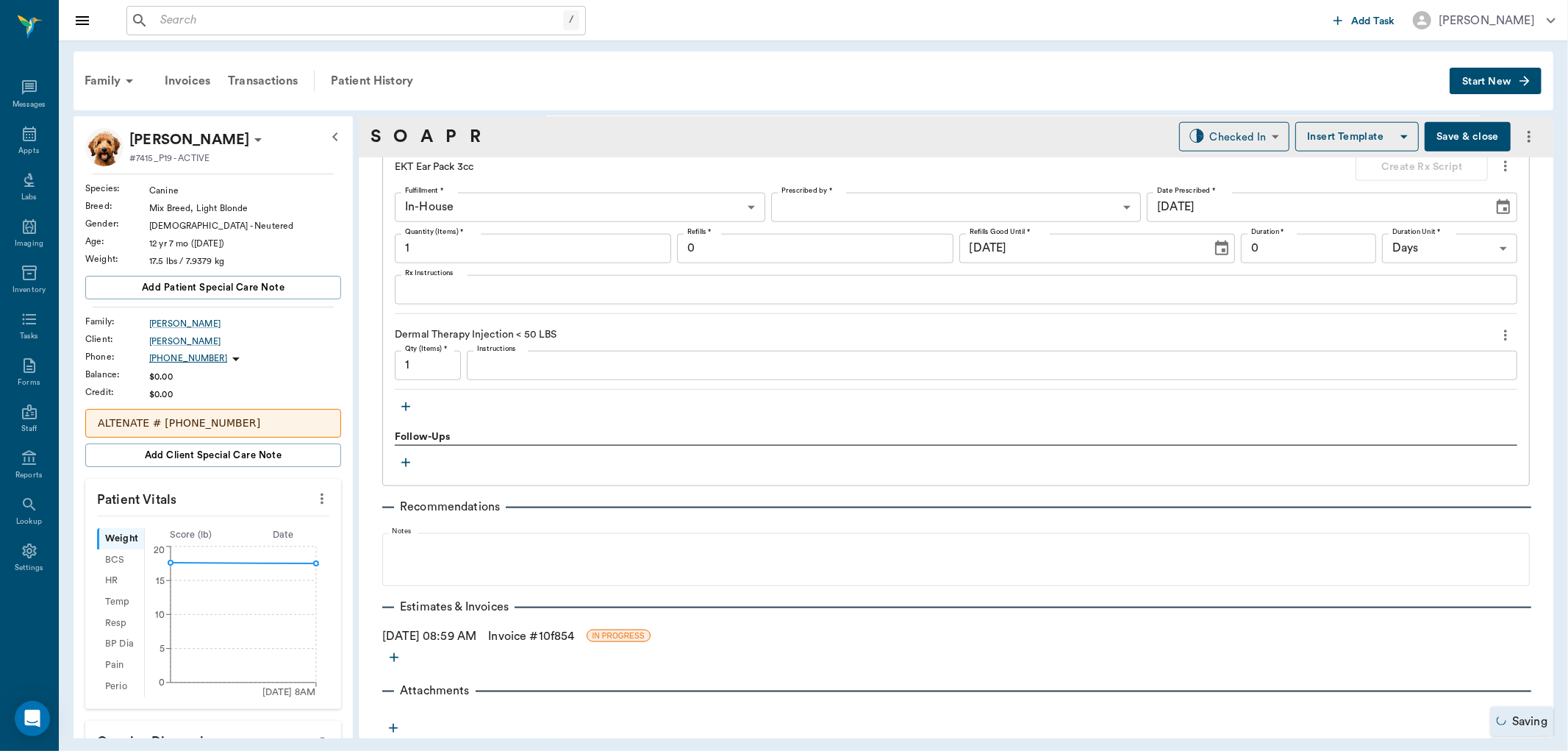
type input "2"
click at [526, 637] on link "Invoice # 10f854" at bounding box center [531, 636] width 86 height 18
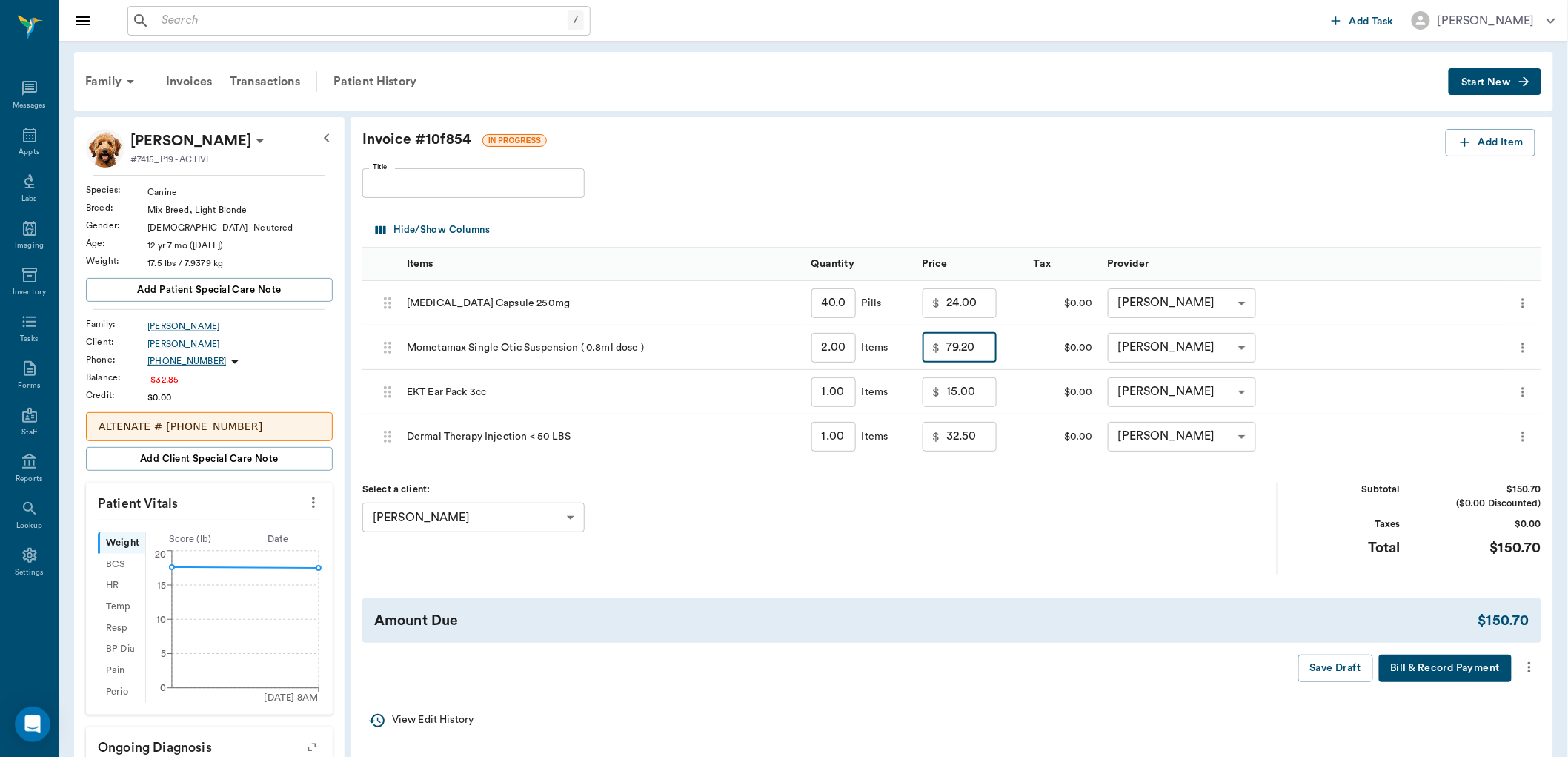
click at [976, 347] on input "79.20" at bounding box center [972, 348] width 51 height 30
type input "75.00"
click at [967, 530] on div "Select a client: [PERSON_NAME] 63ec2ea852e12b0ba117c060 ​" at bounding box center [820, 528] width 915 height 91
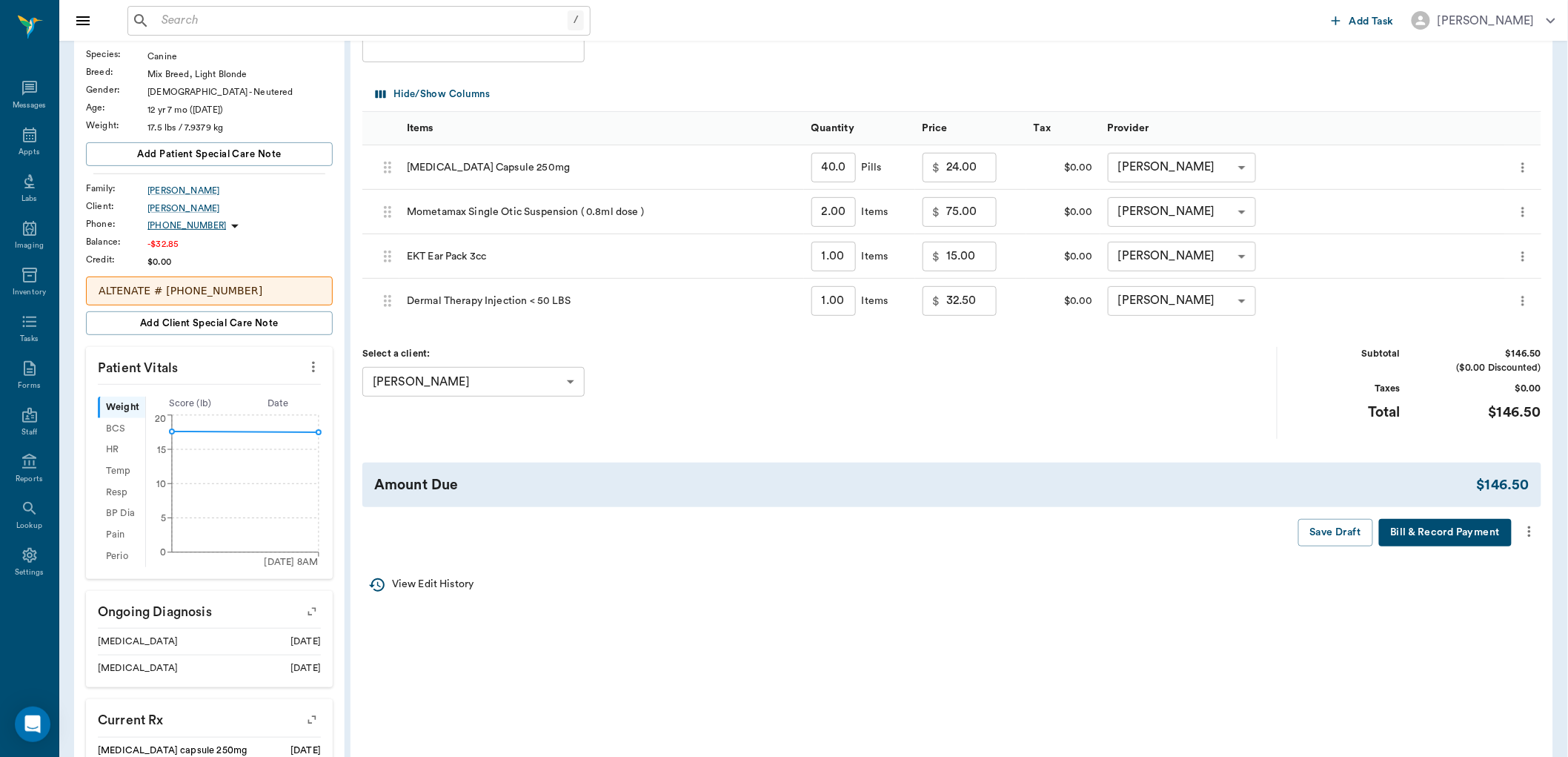
scroll to position [165, 0]
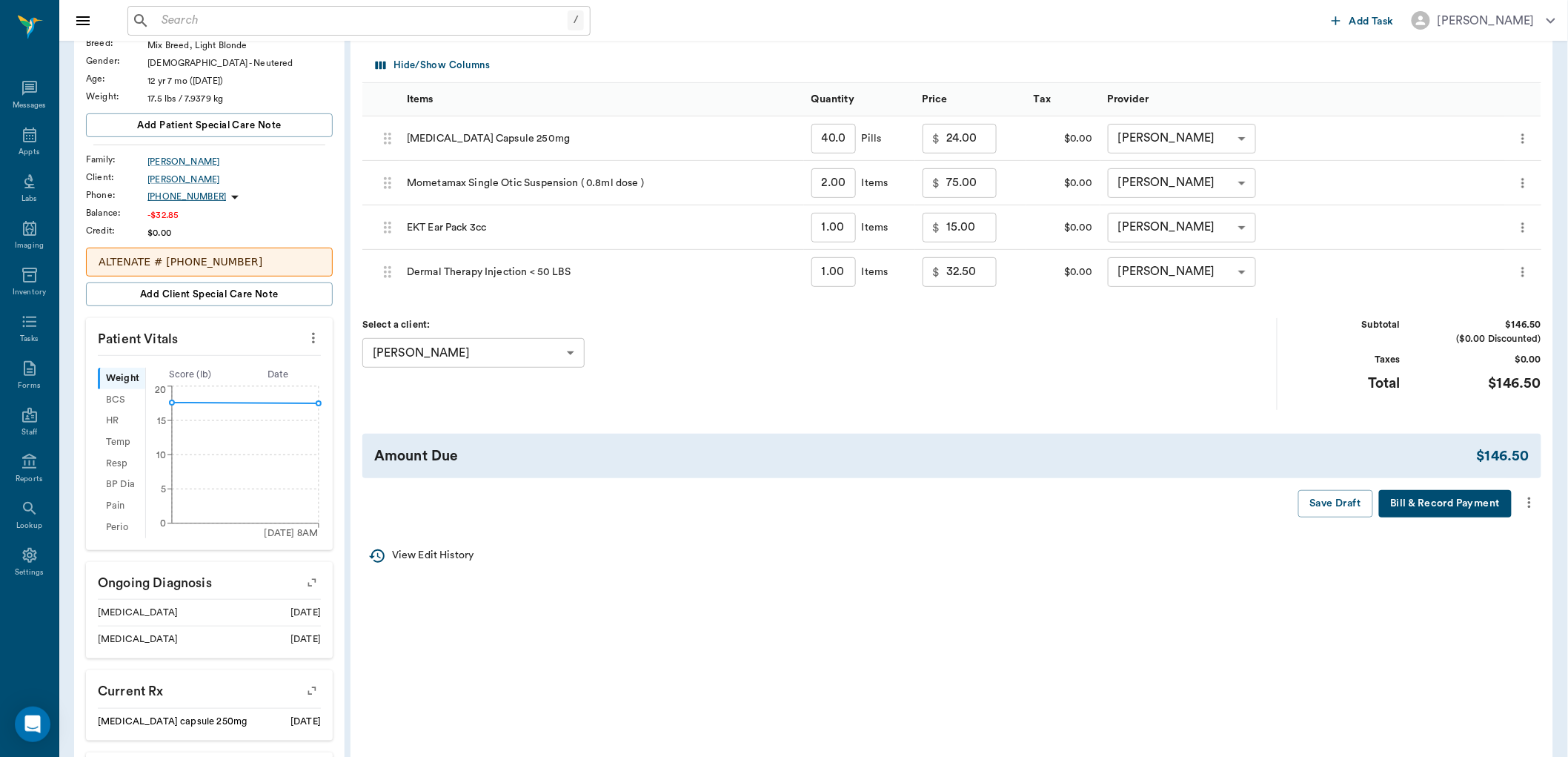
drag, startPoint x: 1511, startPoint y: 472, endPoint x: 1521, endPoint y: 509, distance: 38.3
click at [1520, 510] on div "Invoice # 10f854 IN PROGRESS Add Item Title Title Hide/Show Columns Items Quant…" at bounding box center [952, 240] width 1203 height 577
click at [1526, 499] on icon "more" at bounding box center [1529, 502] width 16 height 18
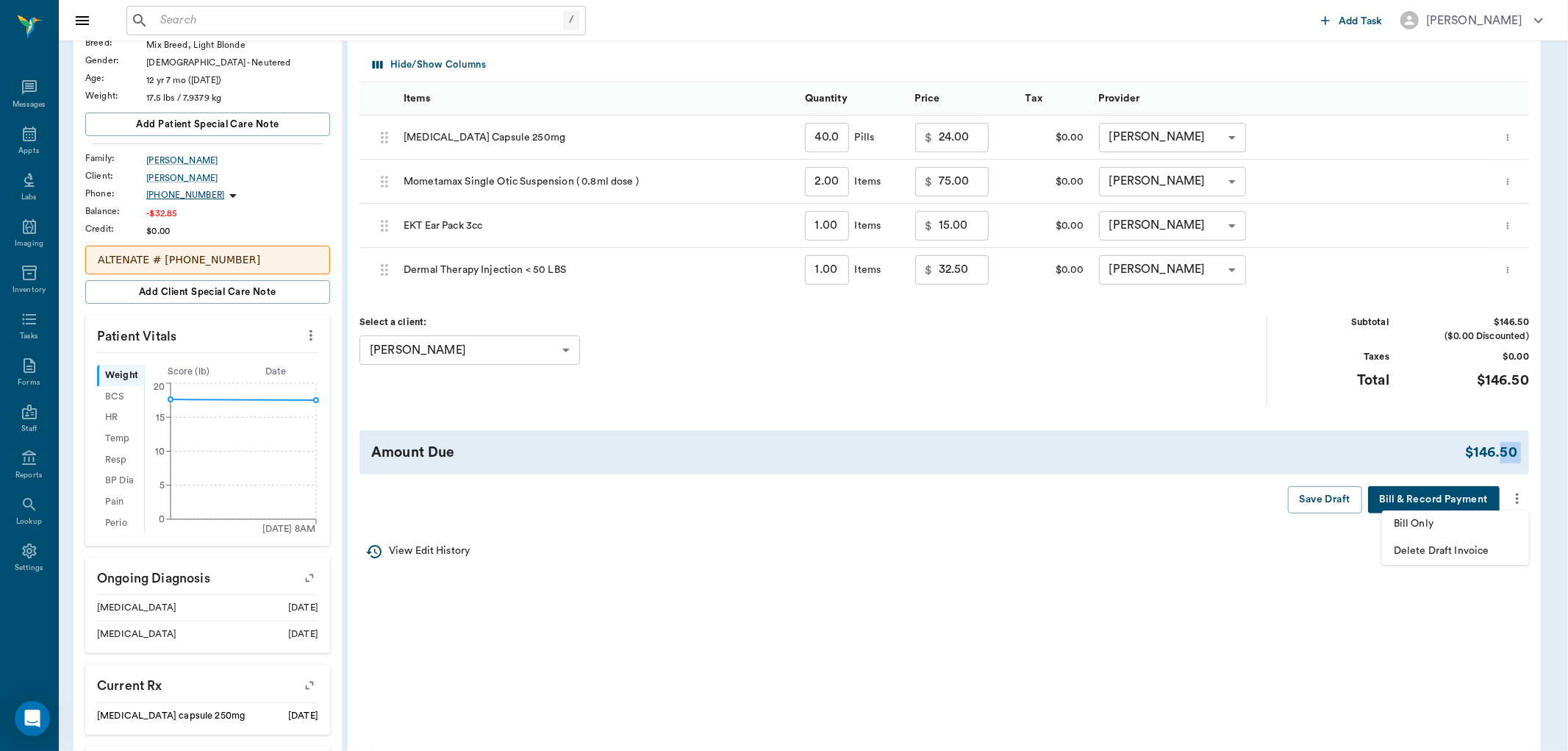
click at [1461, 522] on span "Bill Only" at bounding box center [1455, 524] width 123 height 16
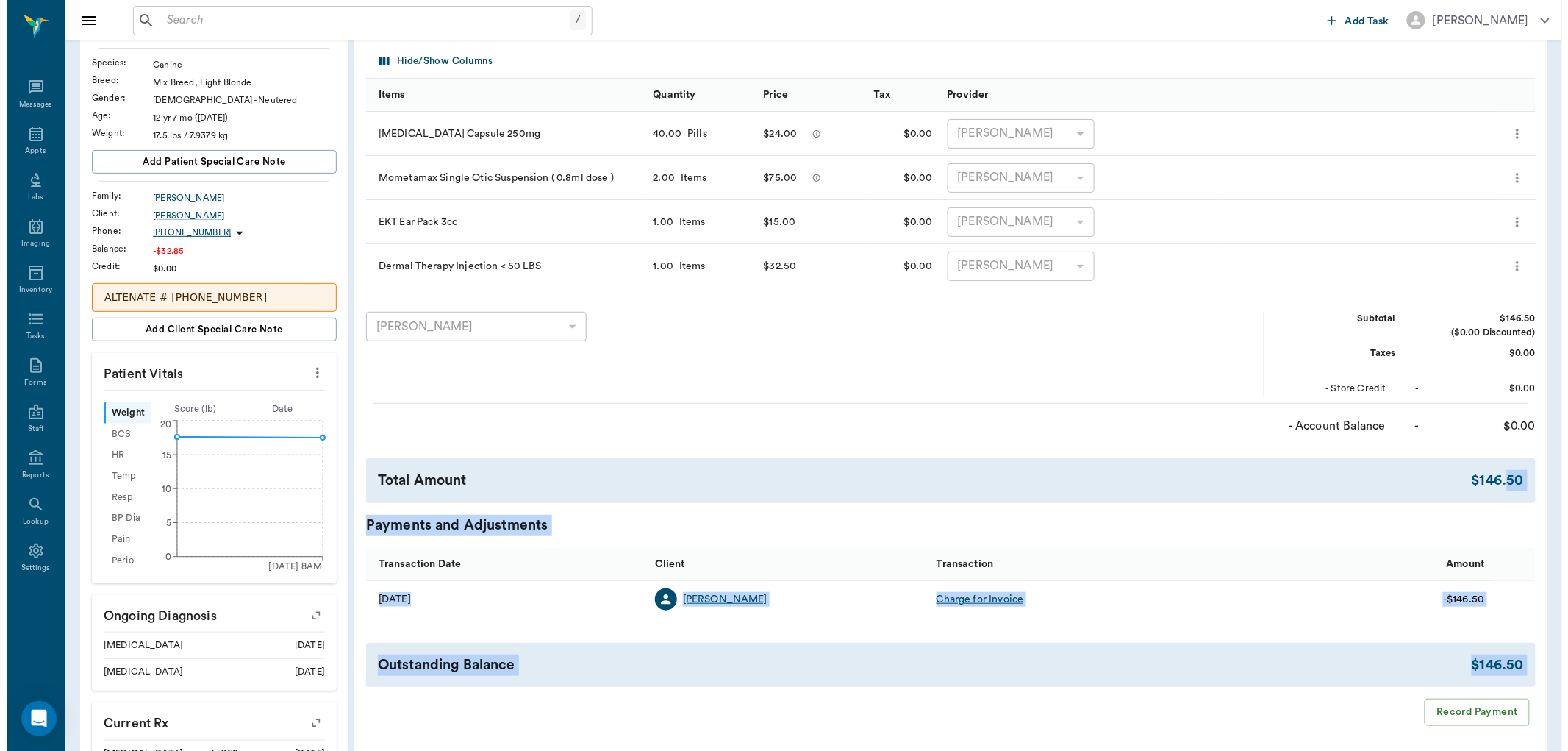
scroll to position [0, 0]
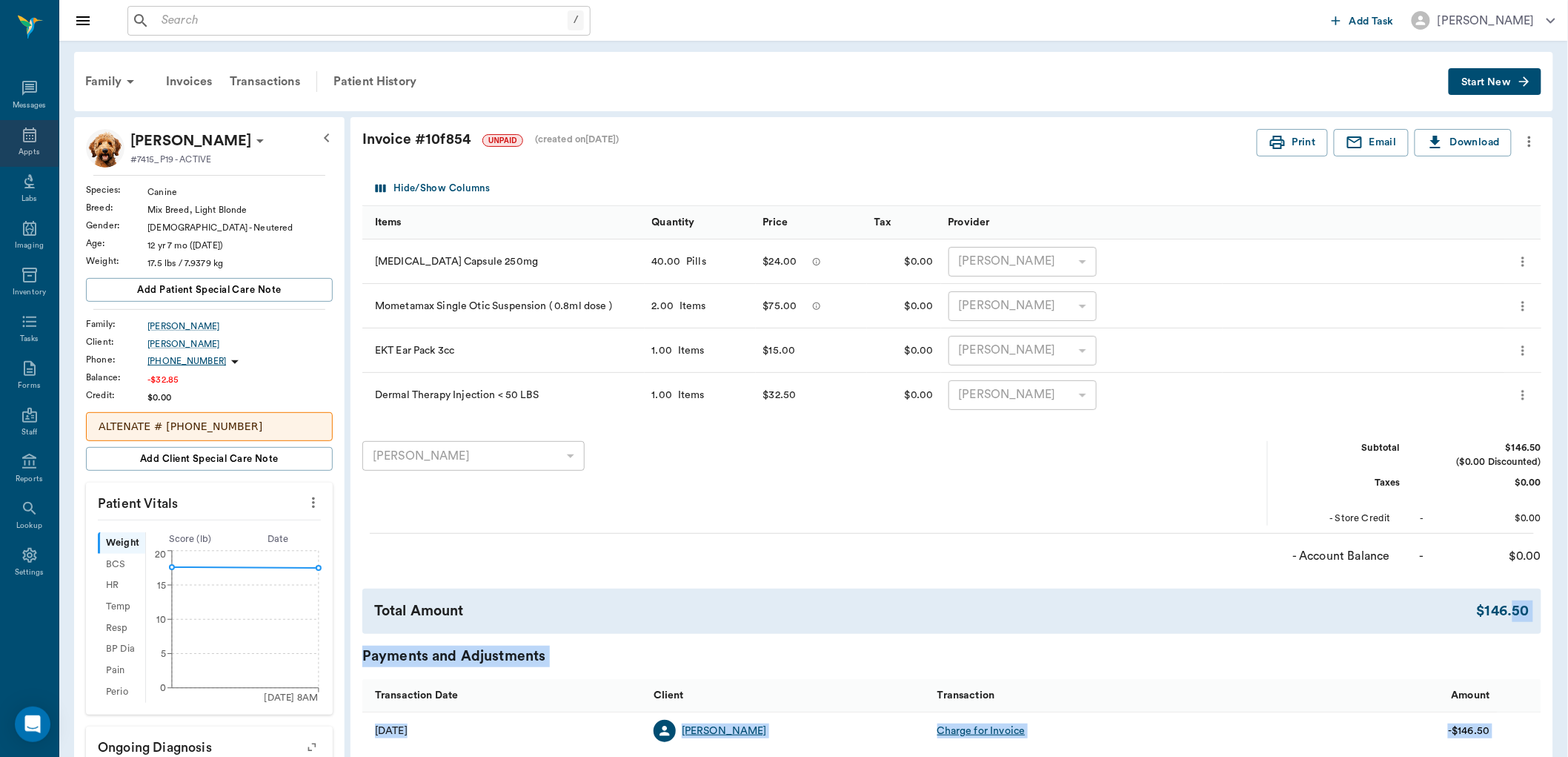
click at [31, 131] on icon at bounding box center [30, 135] width 18 height 18
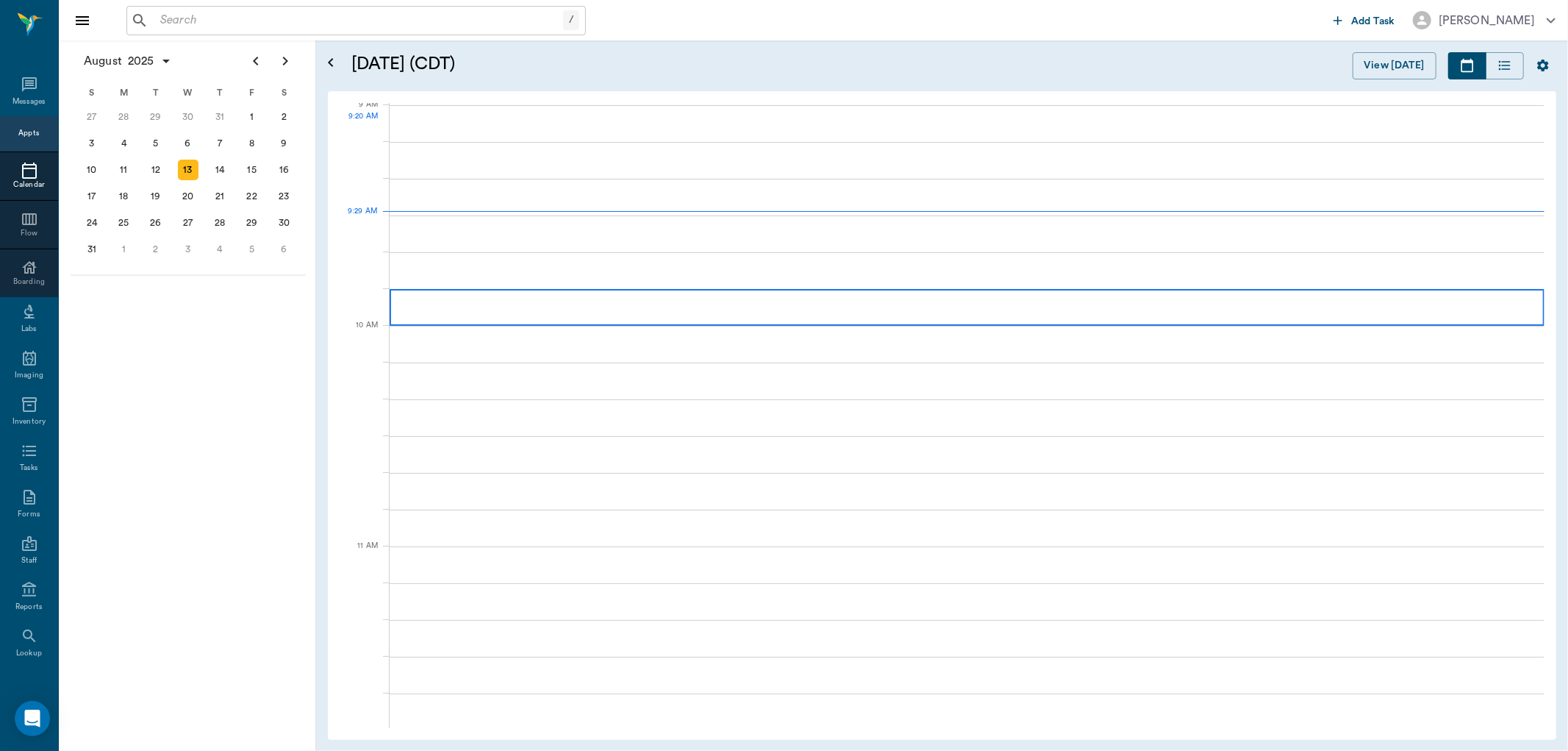
scroll to position [224, 0]
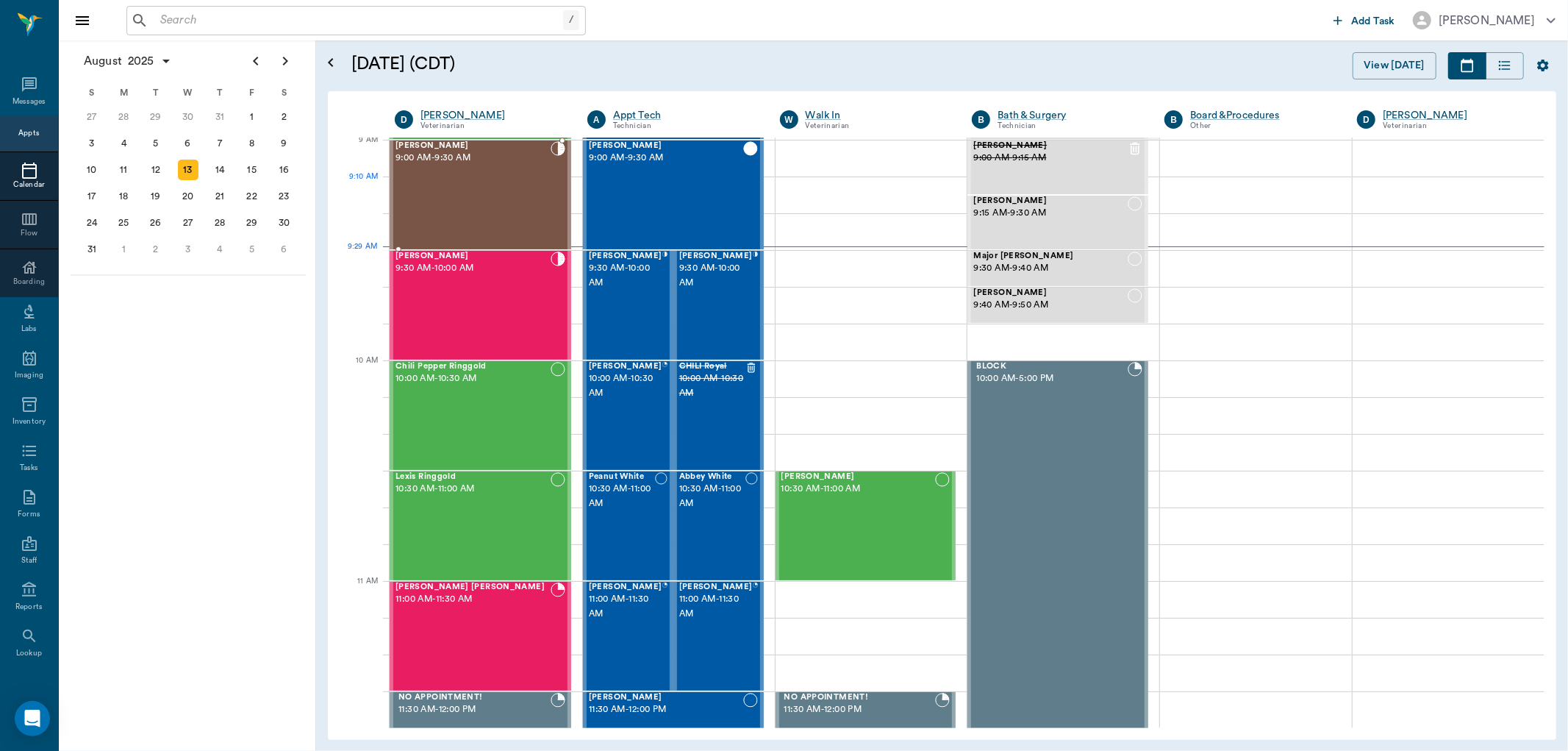
click at [489, 188] on div "Peanut [PERSON_NAME] 9:00 AM - 9:30 AM" at bounding box center [473, 194] width 155 height 107
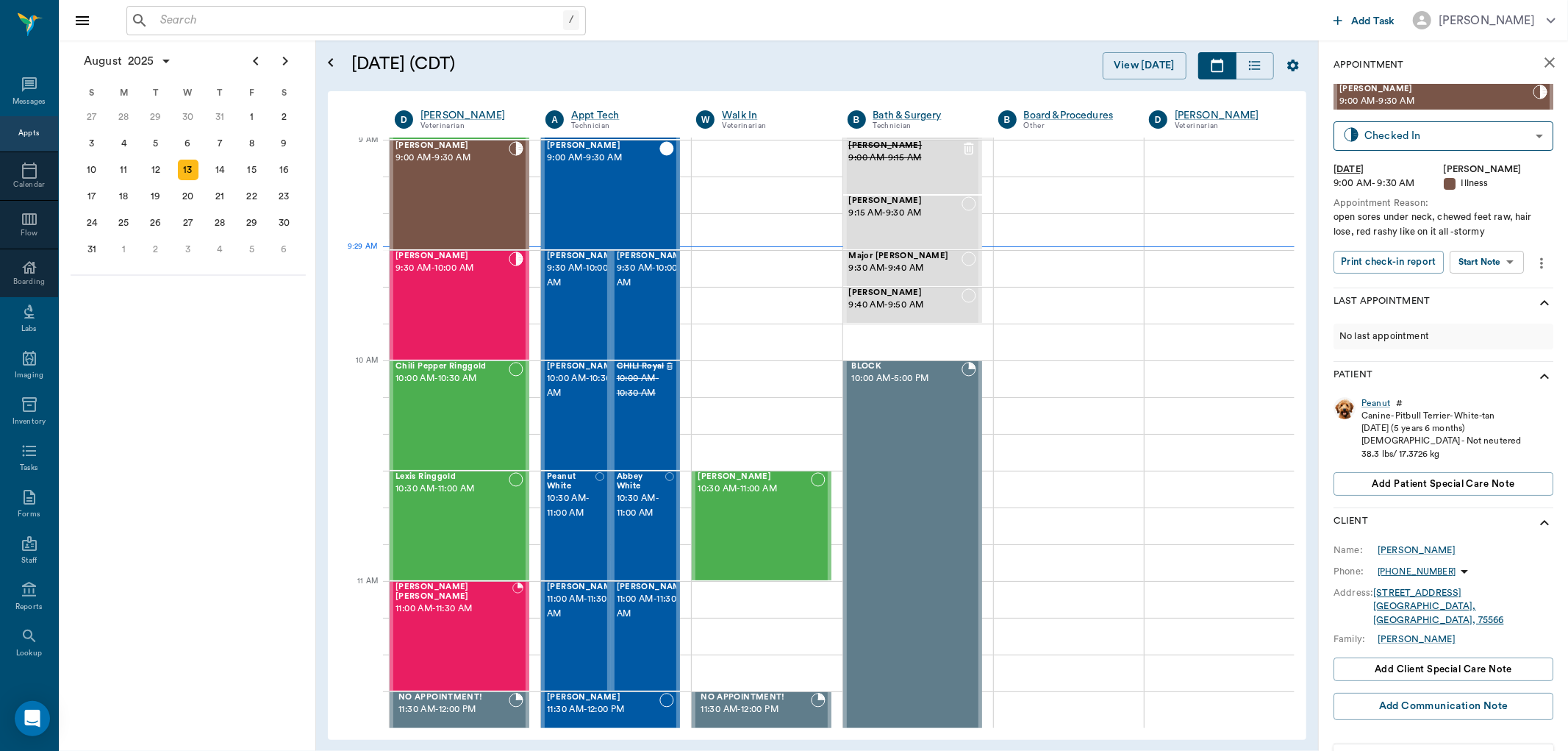
click at [1489, 261] on body "/ ​ Add Task [PERSON_NAME] Nectar Messages Appts Calendar Flow Boarding Labs Im…" at bounding box center [784, 375] width 1568 height 751
click at [1478, 284] on button "View SOAP" at bounding box center [1471, 292] width 50 height 17
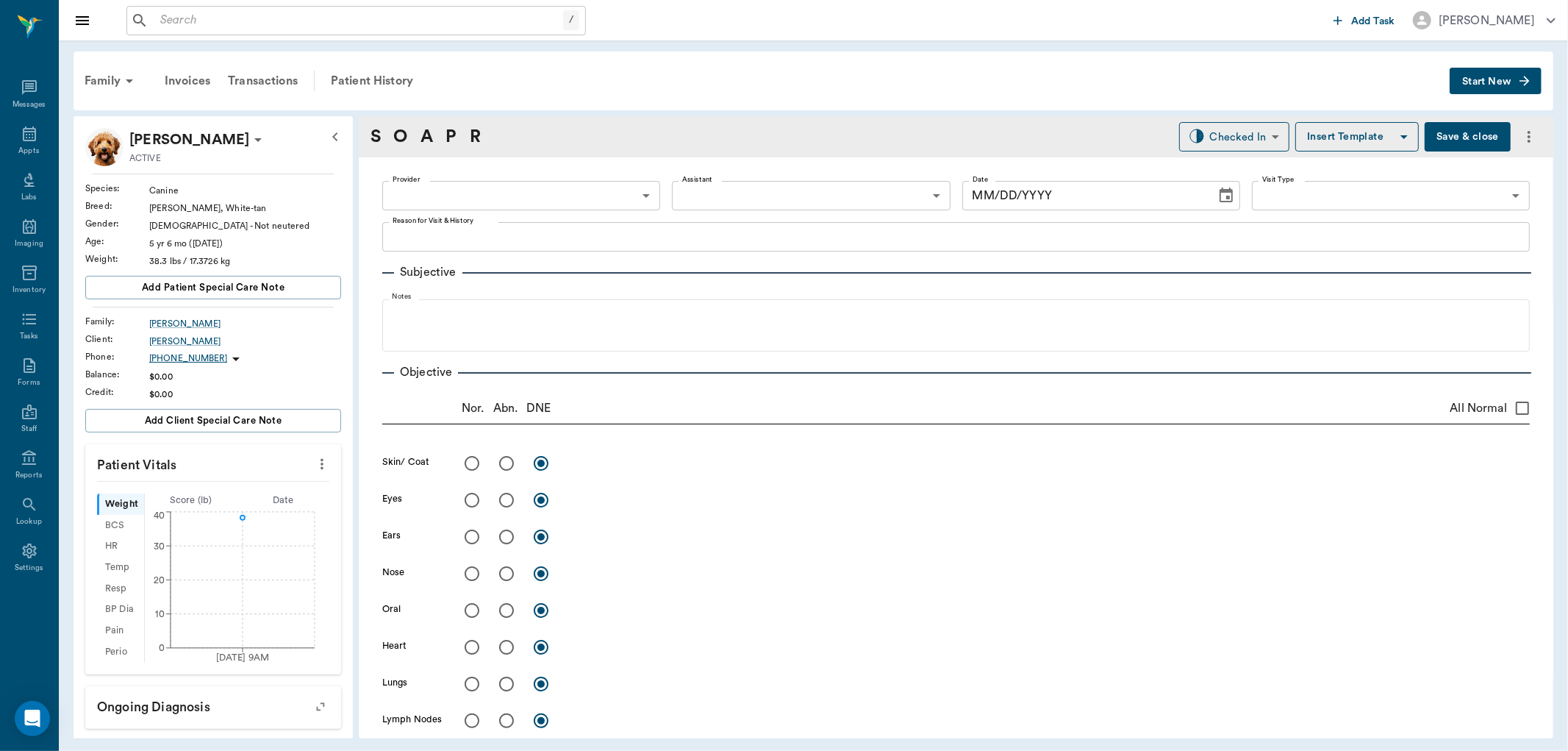
type input "63ec2f075fda476ae8351a4d"
type input "65d2be4f46e3a538d89b8c15"
type textarea "open sores under neck, chewed feet raw, hair lose, red rashy like on it all -st…"
type input "[DATE]"
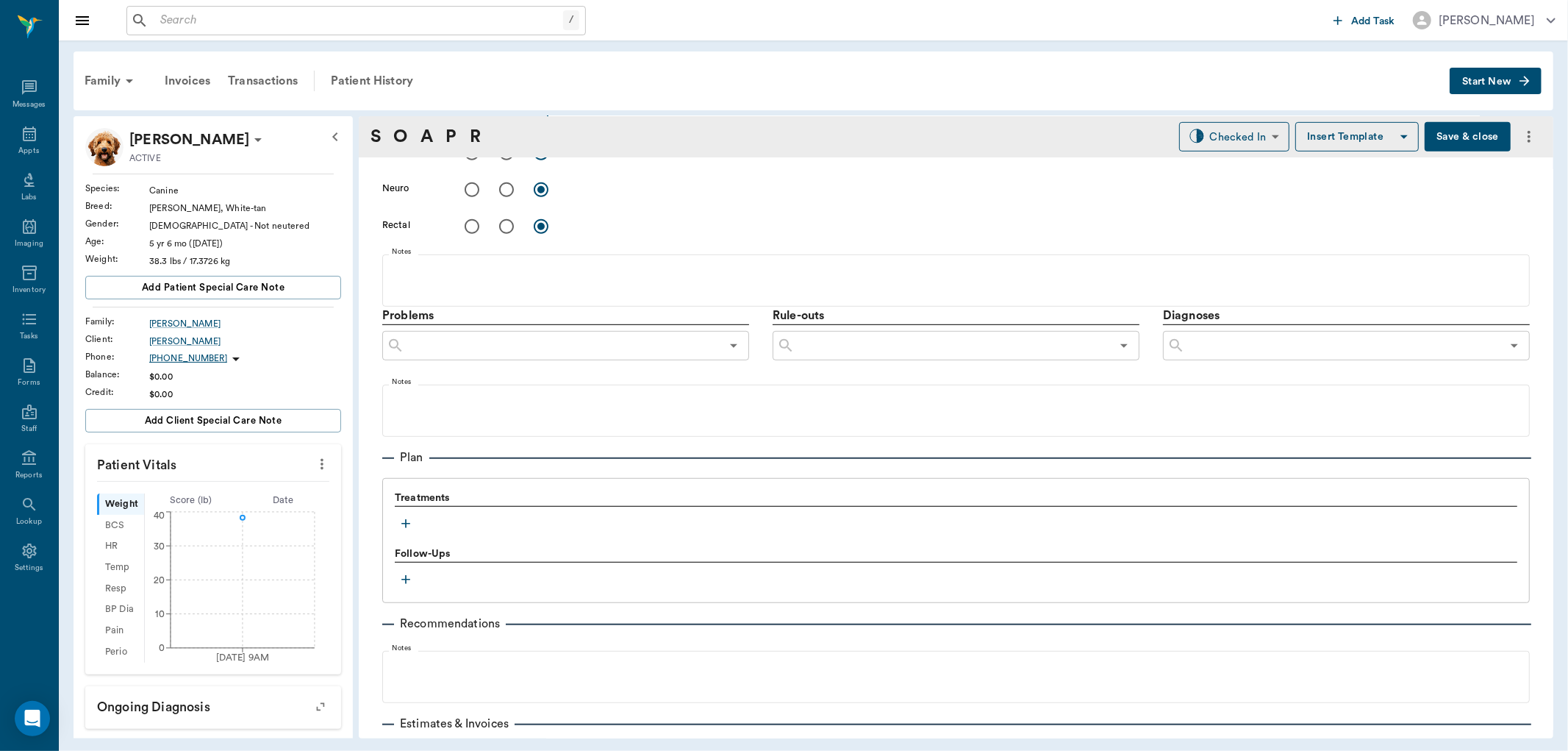
scroll to position [735, 0]
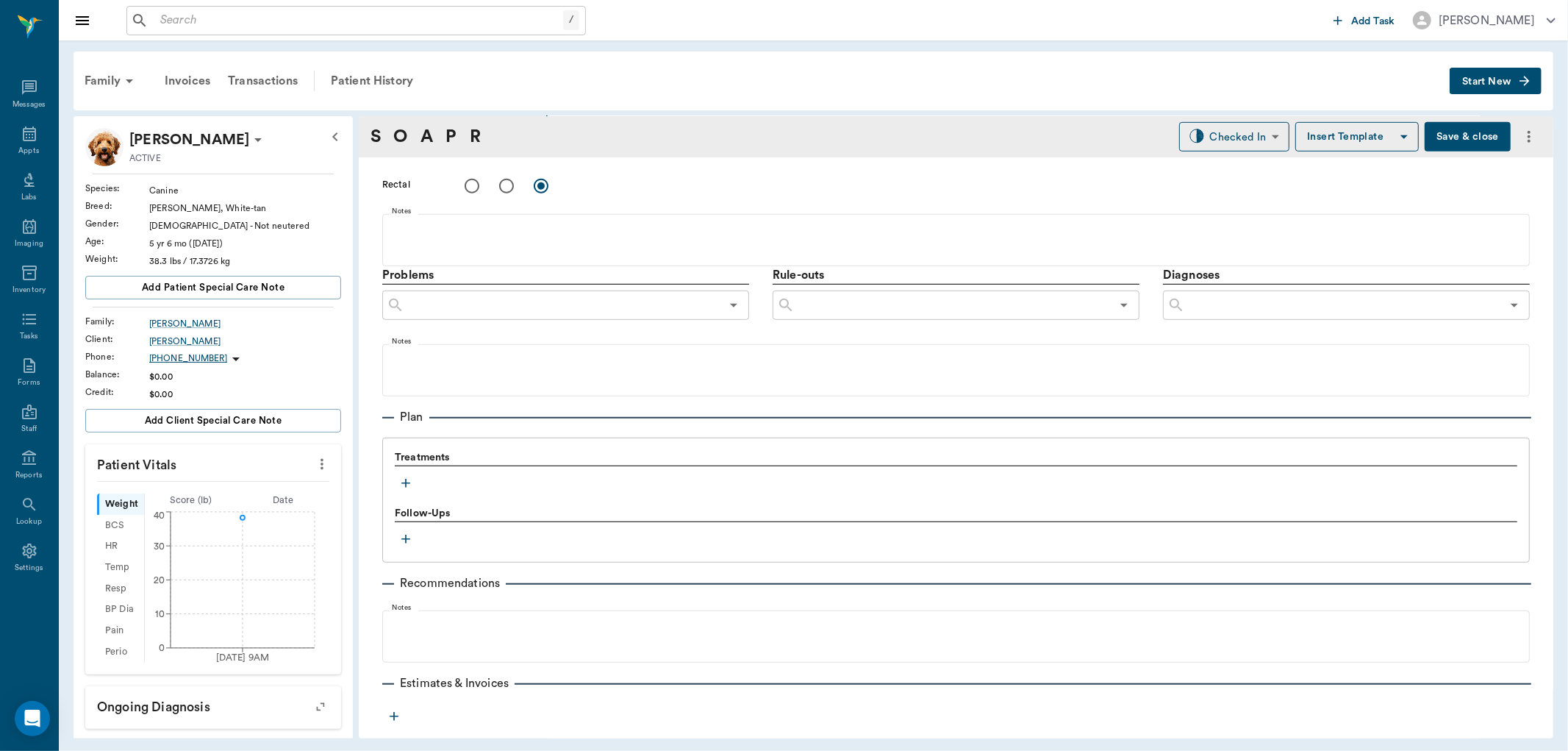
click at [405, 481] on icon "button" at bounding box center [406, 483] width 15 height 15
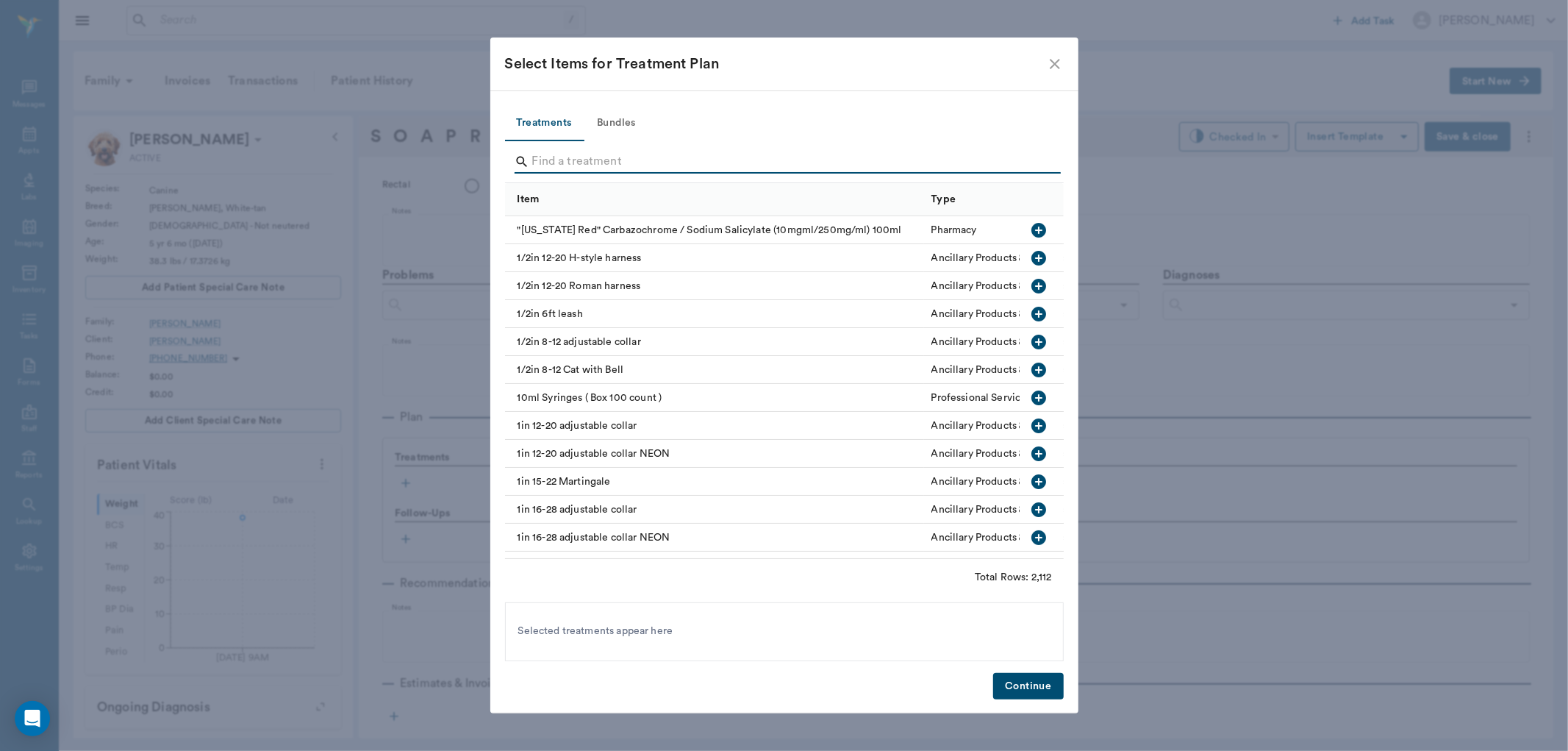
click at [566, 159] on input "Search" at bounding box center [785, 162] width 506 height 24
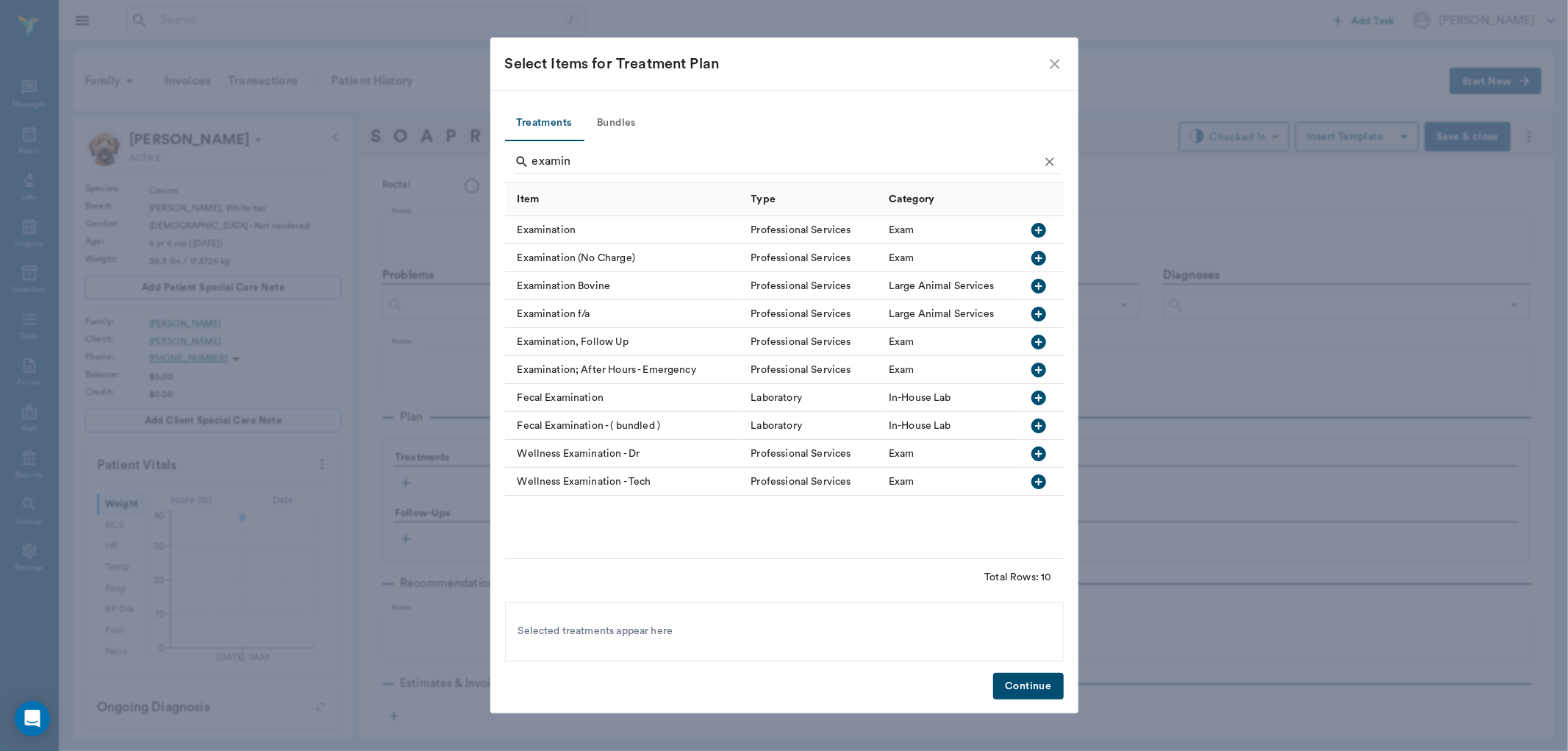
click at [1033, 228] on icon "button" at bounding box center [1039, 230] width 15 height 15
type input "e"
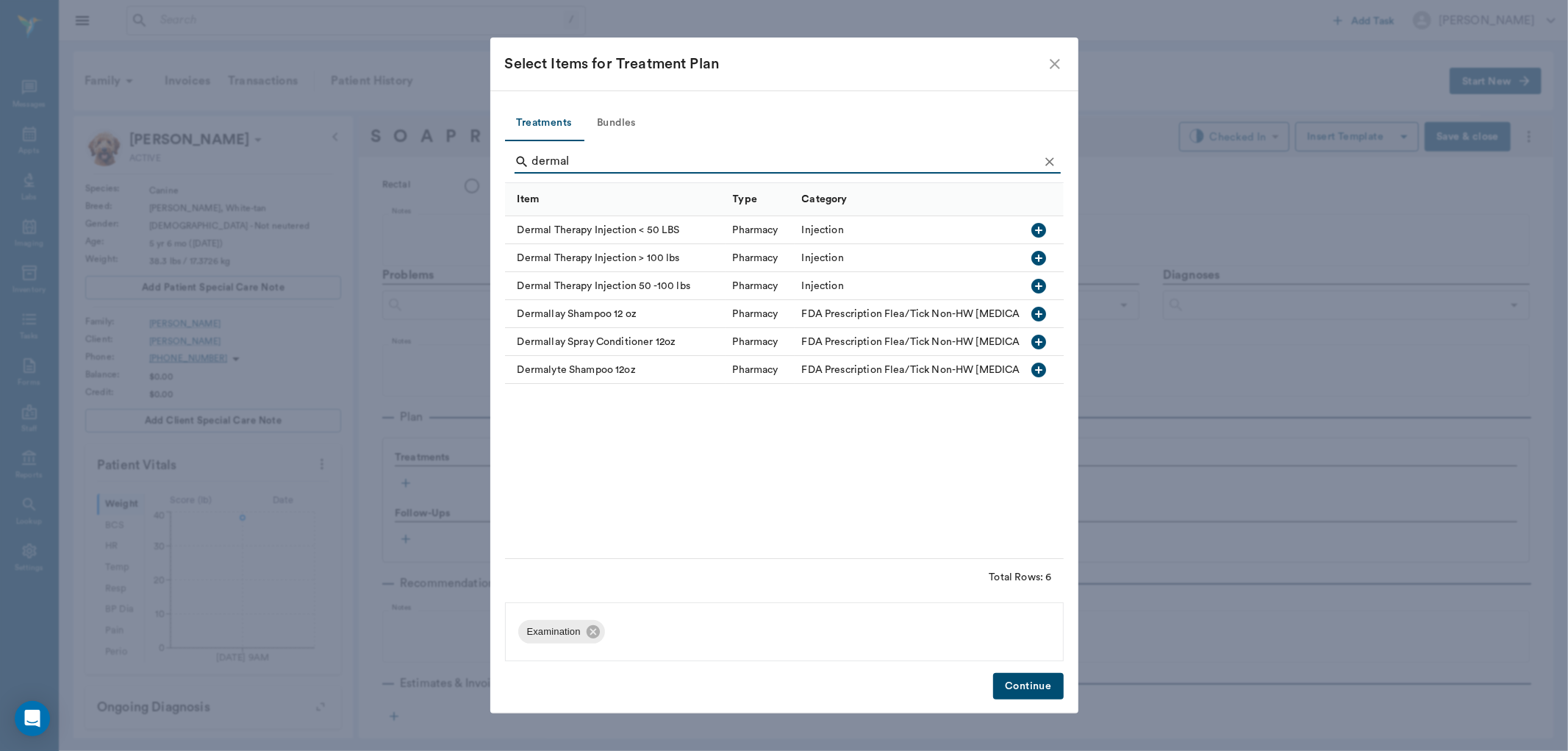
click at [1040, 228] on icon "button" at bounding box center [1039, 230] width 15 height 15
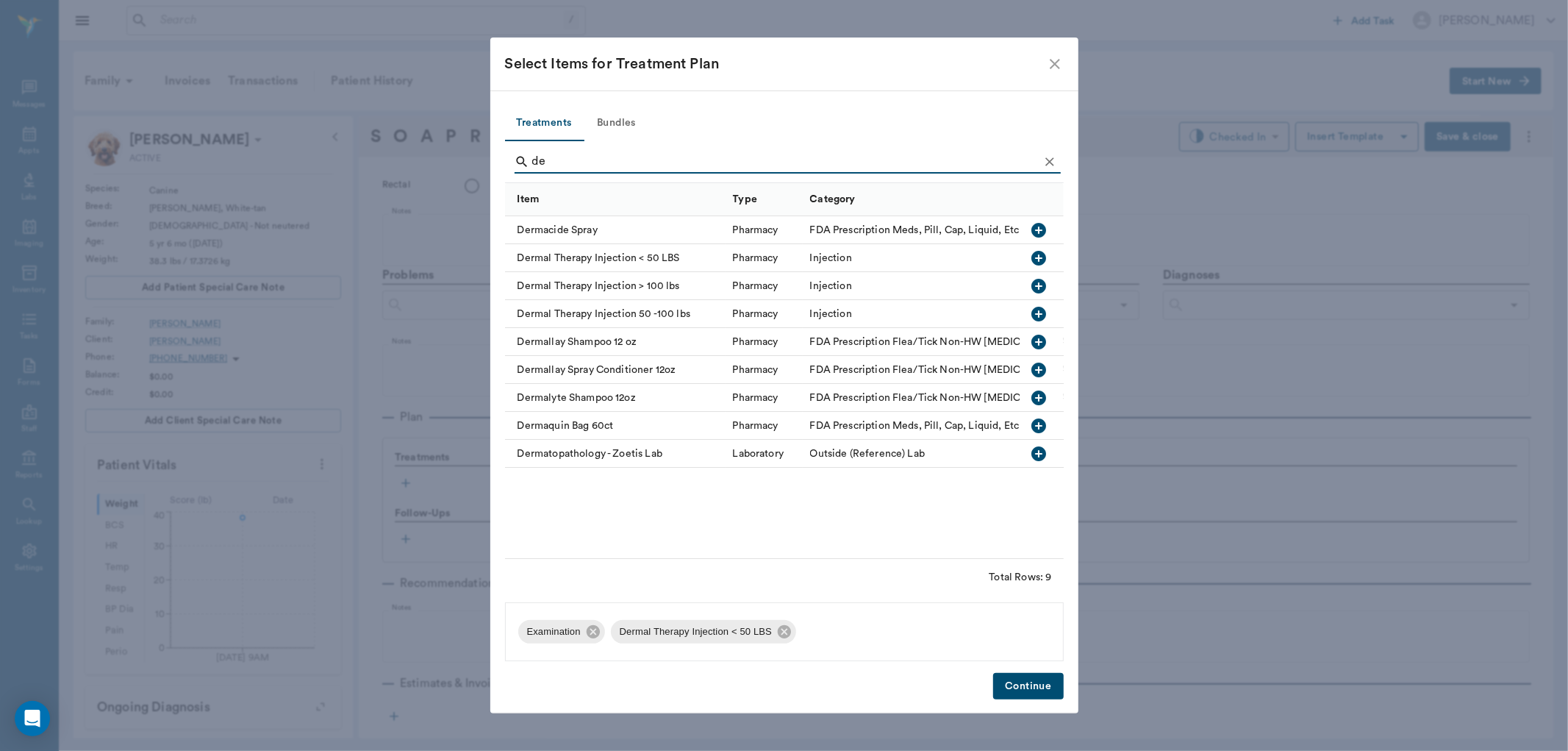
type input "d"
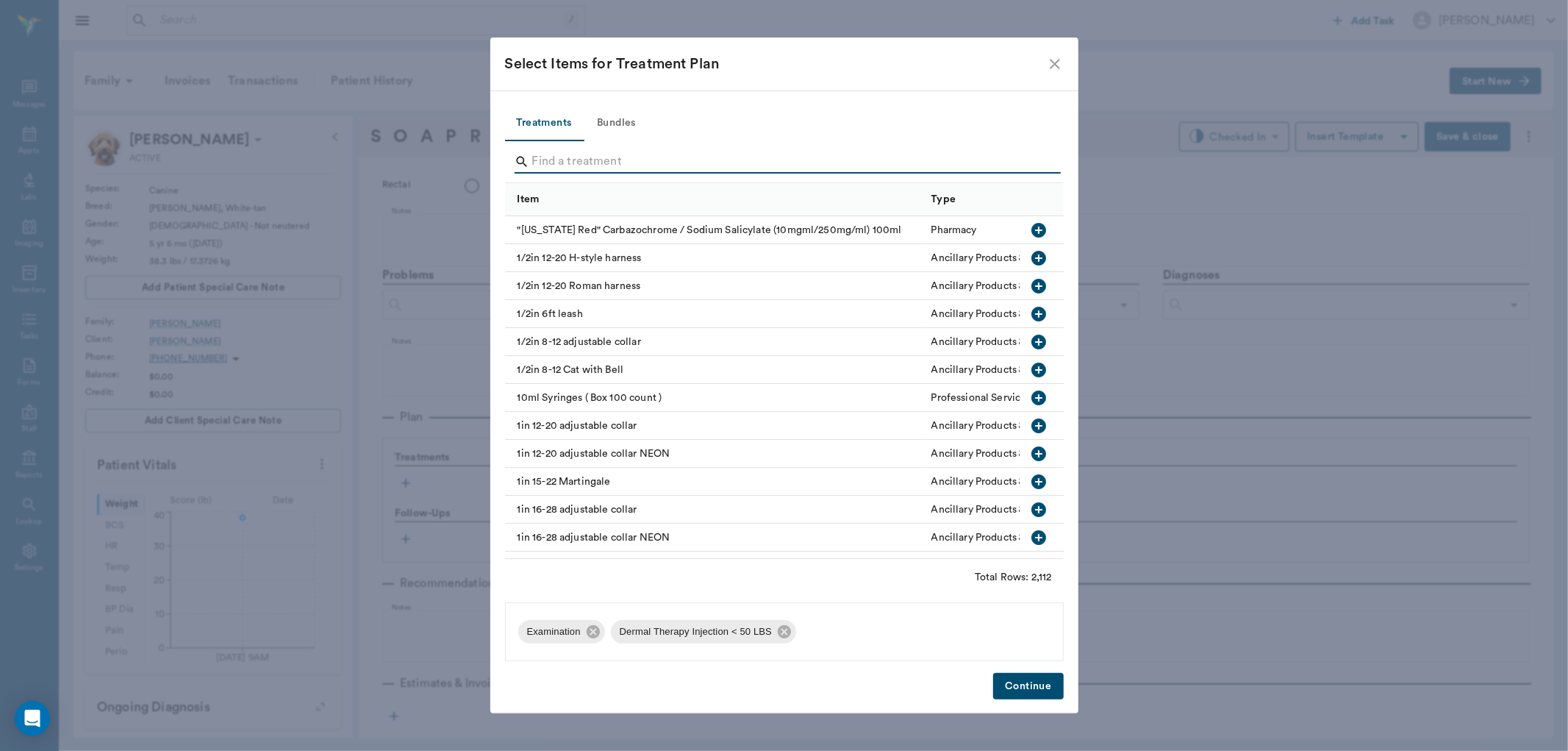
type input "d"
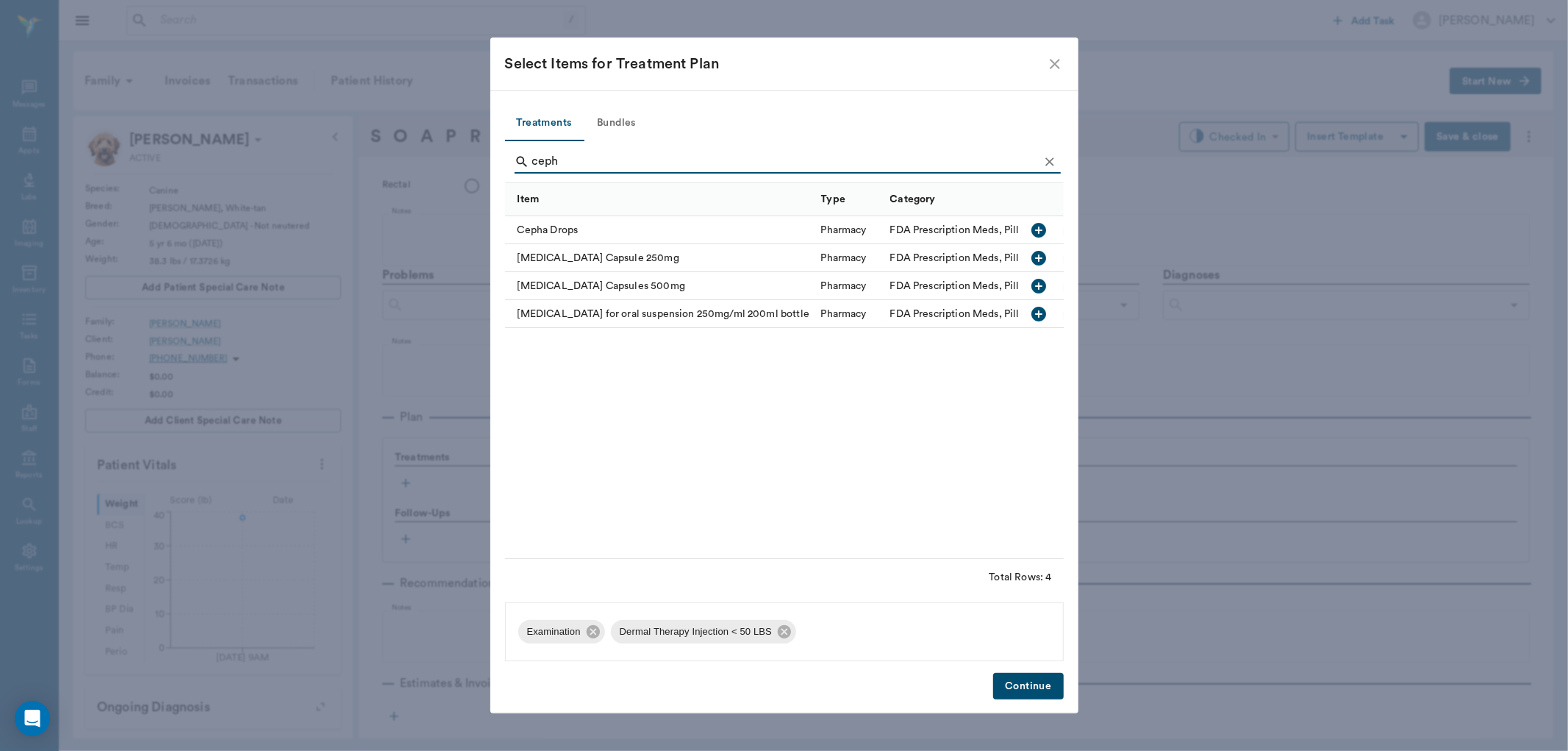
type input "ceph"
click at [1042, 247] on button "button" at bounding box center [1039, 258] width 25 height 25
click at [1033, 690] on button "Continue" at bounding box center [1028, 686] width 70 height 27
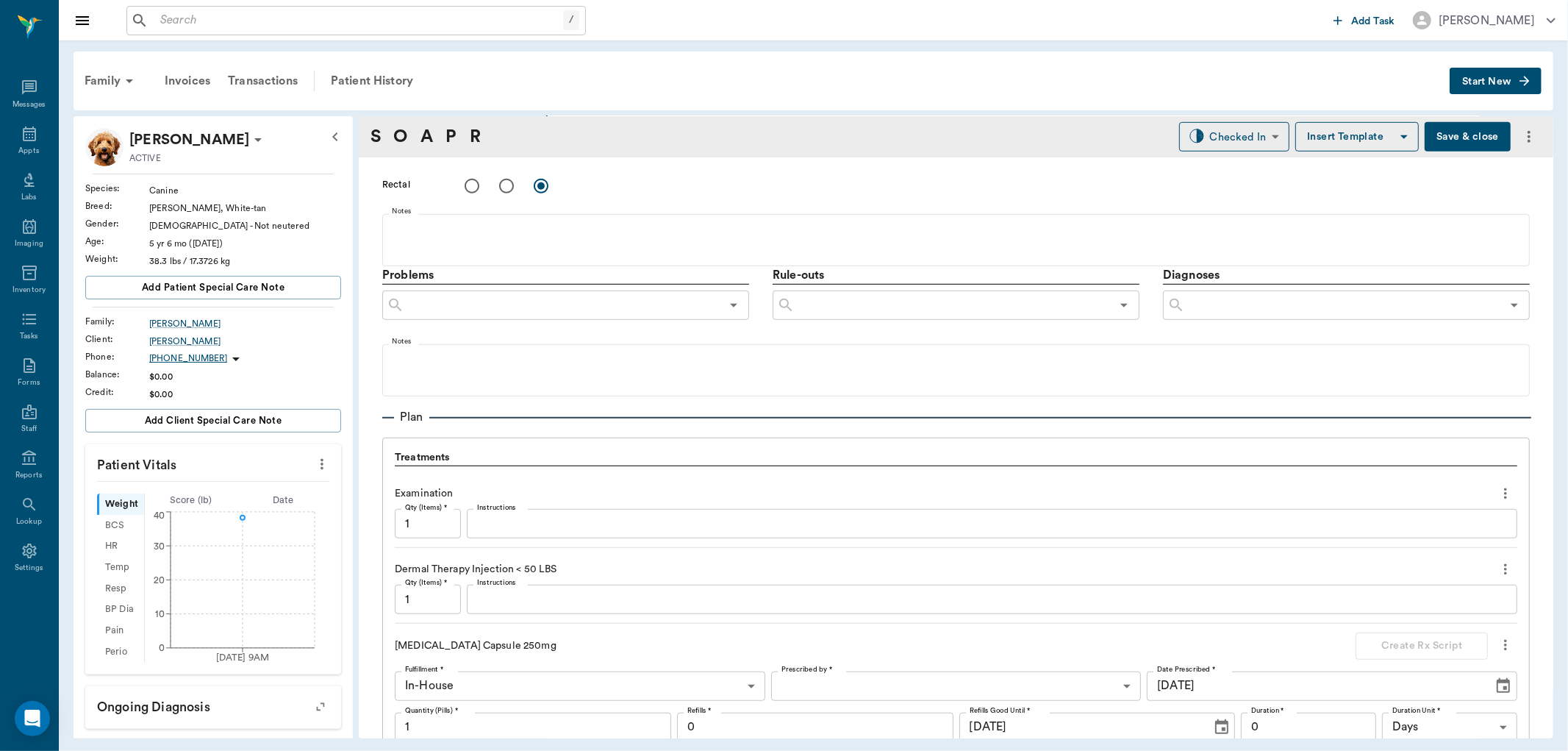
scroll to position [899, 0]
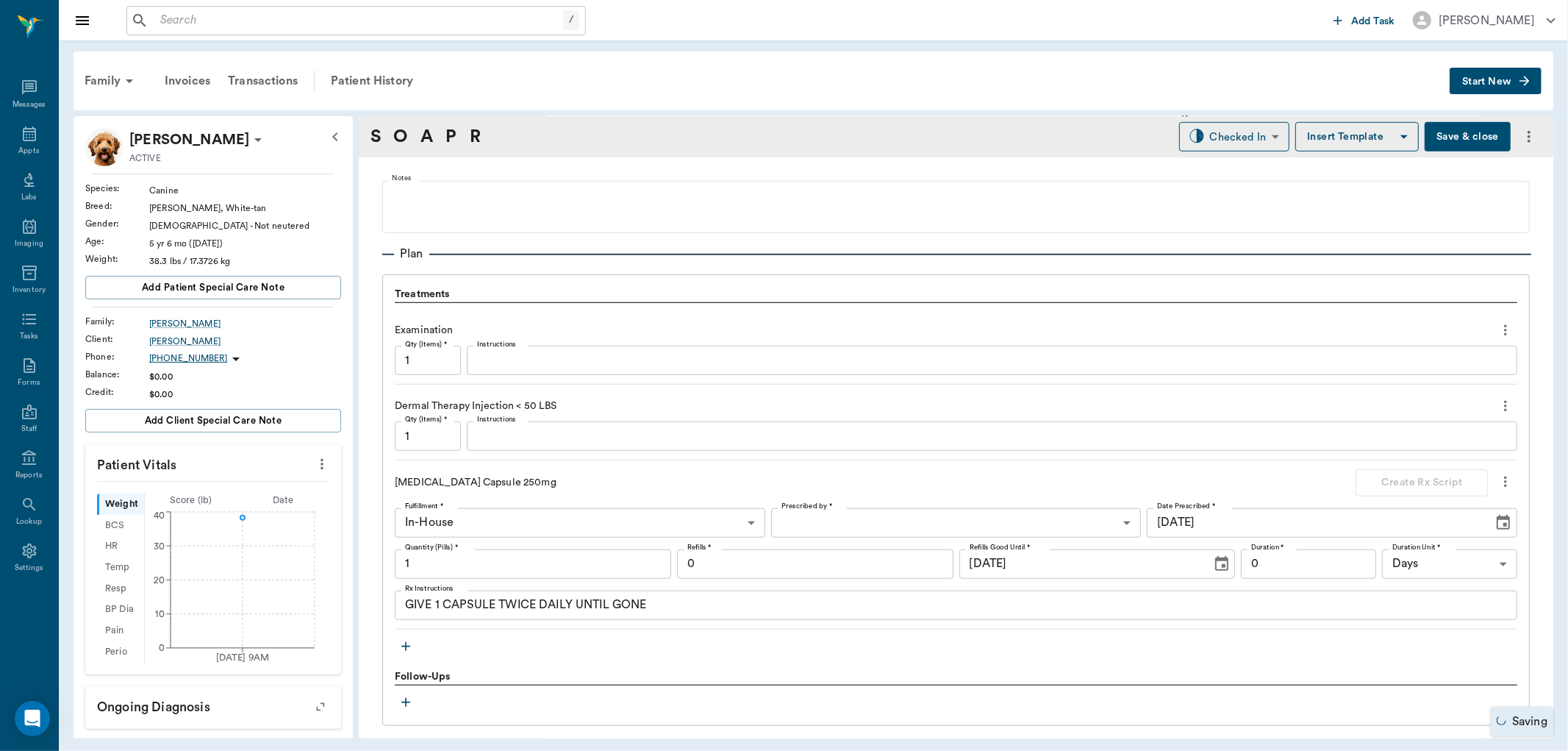
click at [475, 558] on input "1" at bounding box center [533, 564] width 276 height 30
type input "30"
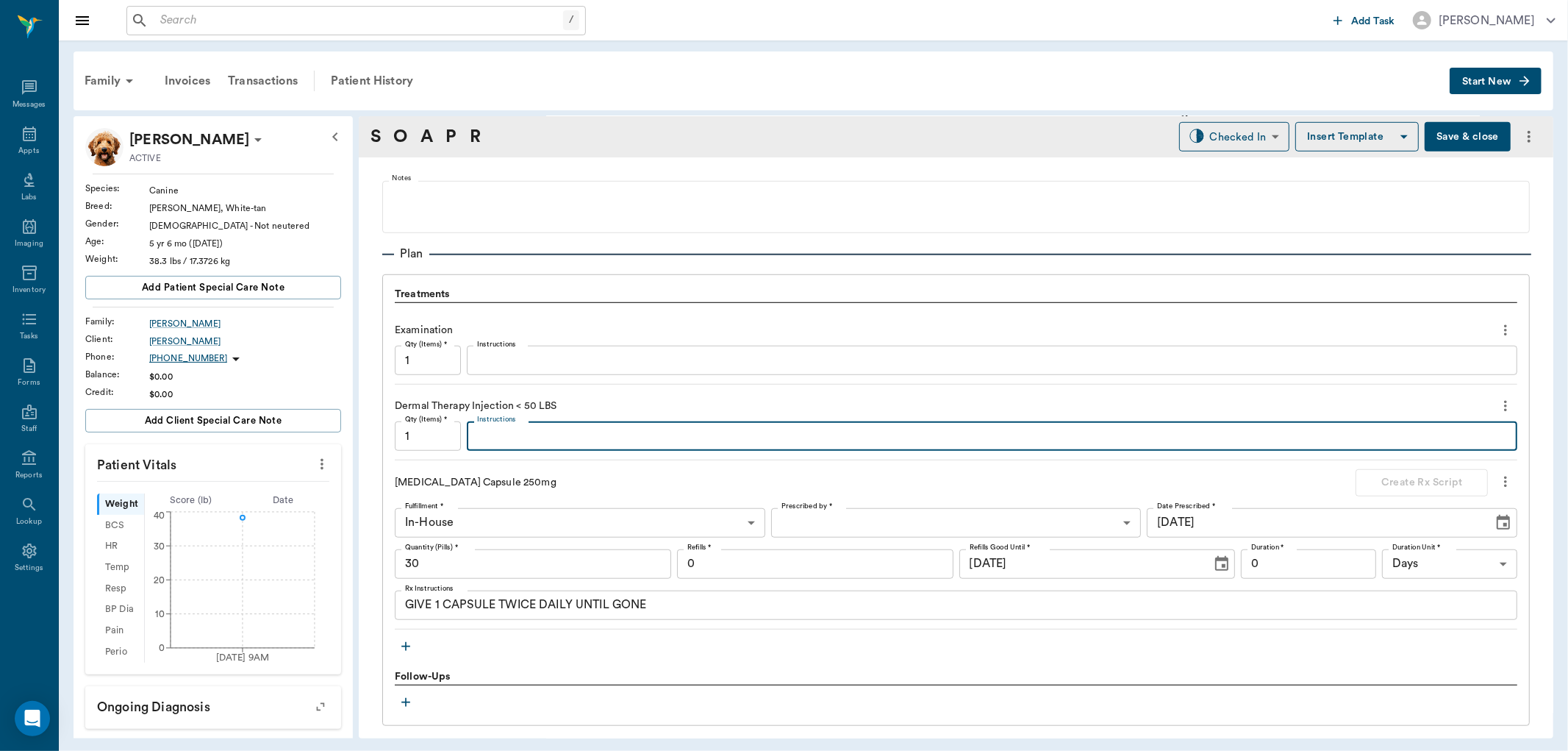
click at [501, 442] on textarea "Instructions" at bounding box center [991, 436] width 1030 height 17
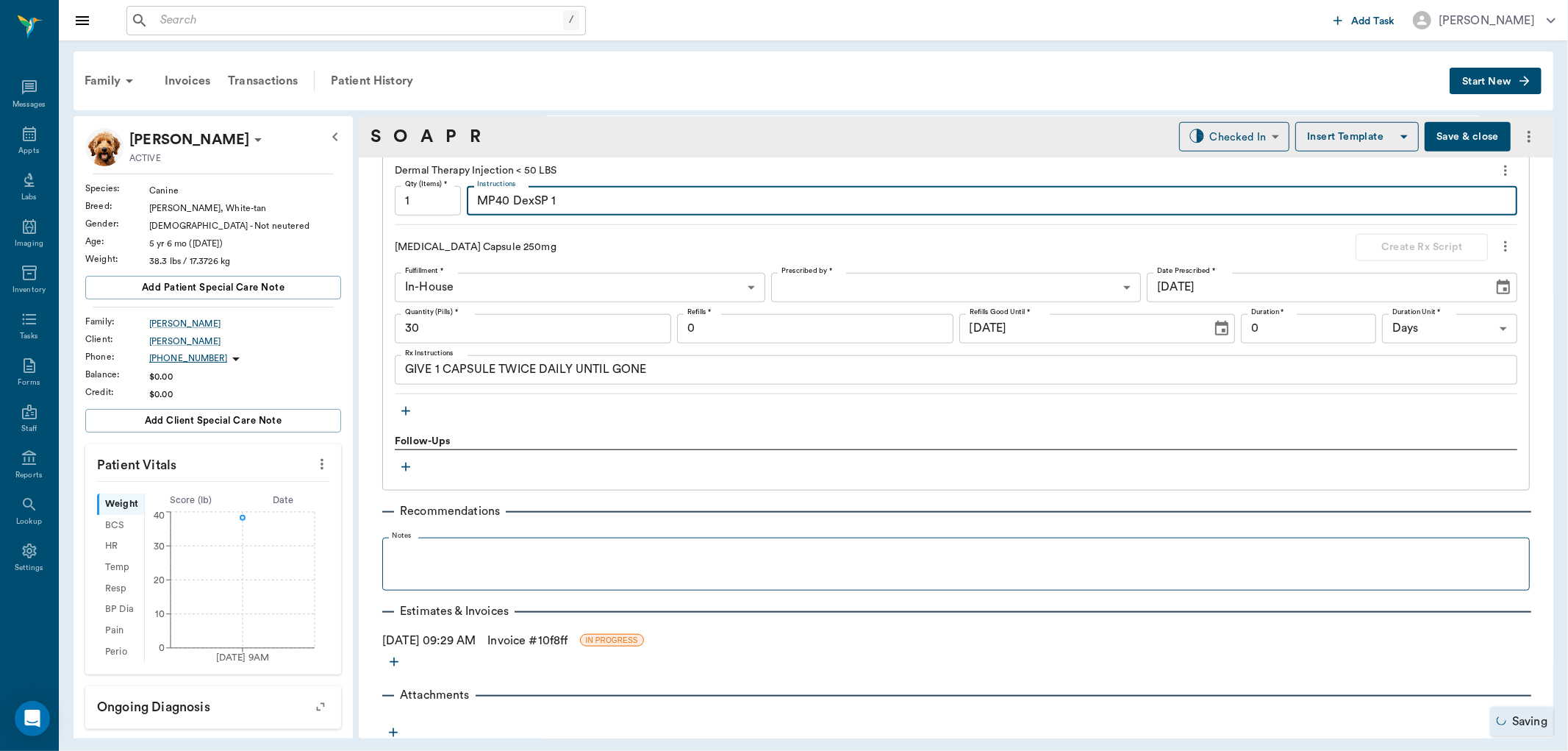
scroll to position [1138, 0]
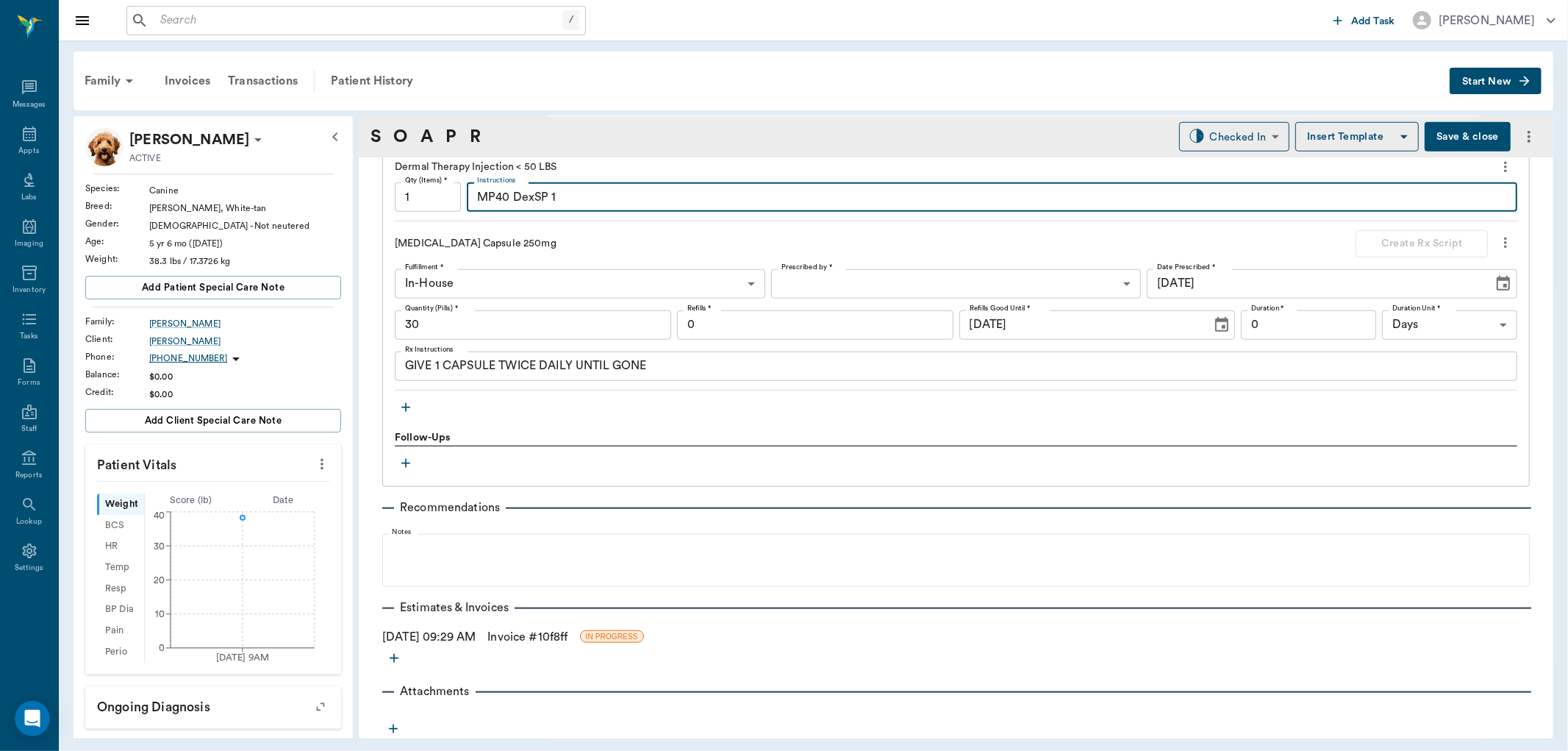
type textarea "MP40 DexSP 1"
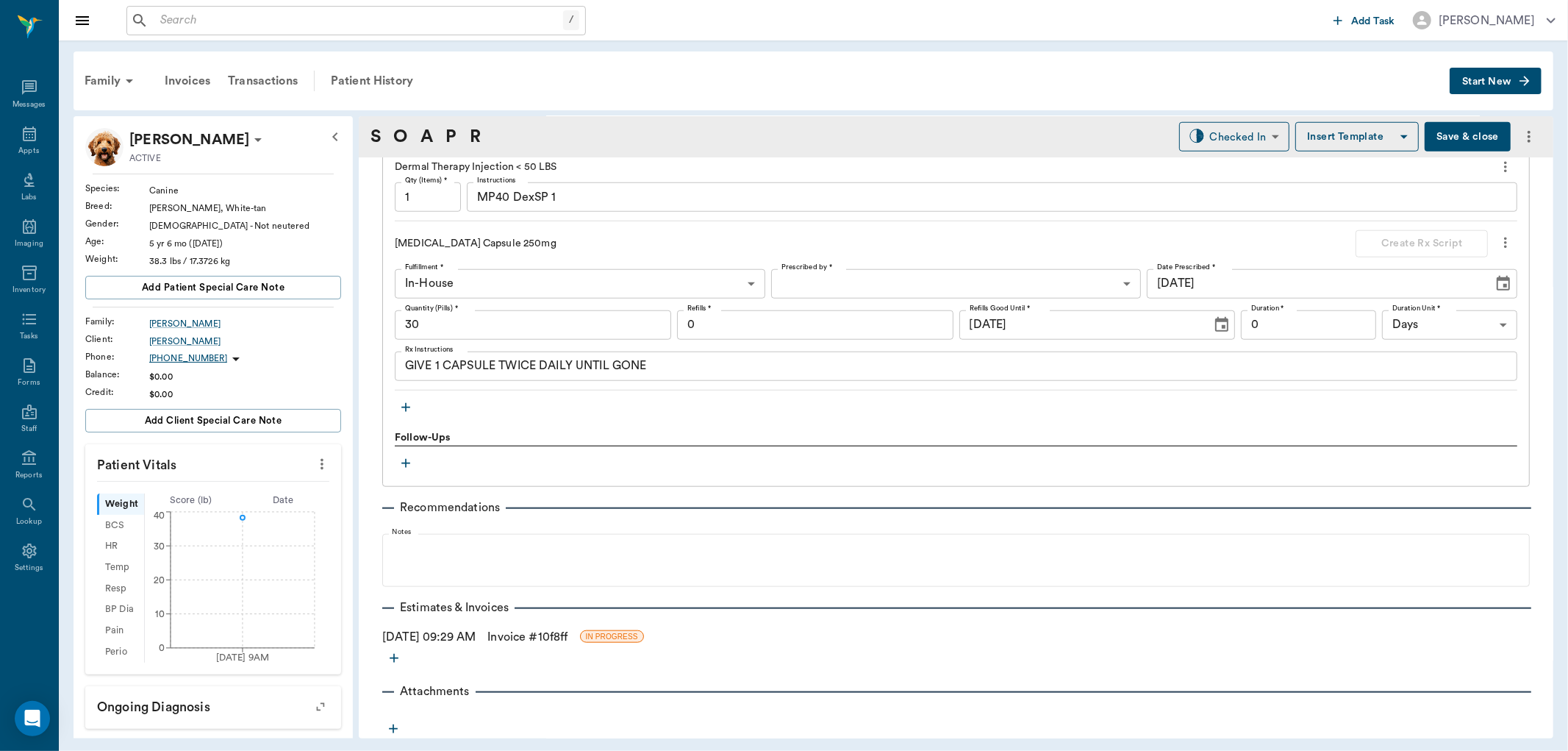
click at [392, 658] on icon "more" at bounding box center [394, 658] width 15 height 15
click at [366, 687] on span "Estimate" at bounding box center [393, 682] width 123 height 16
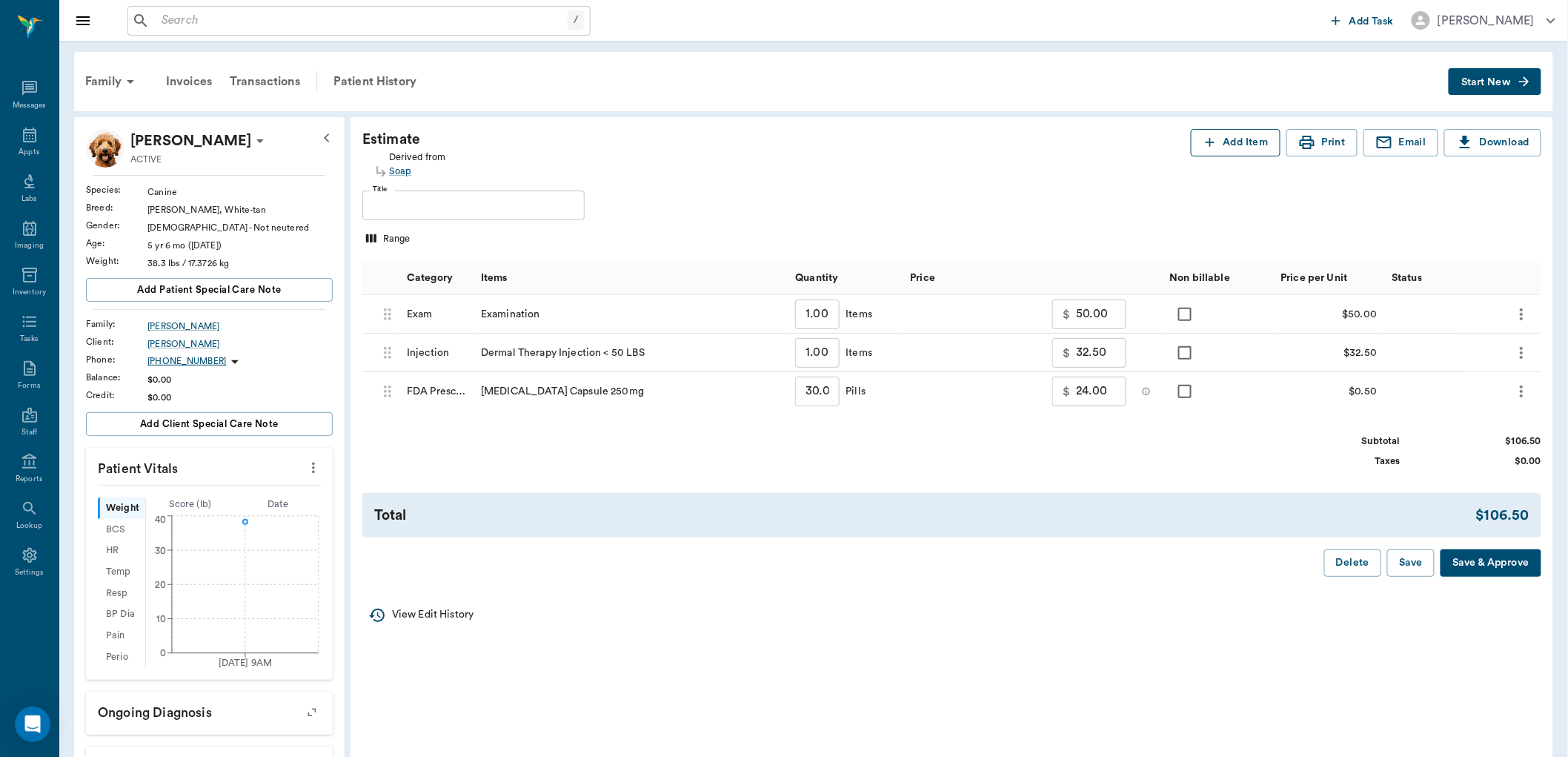
click at [1228, 144] on button "Add Item" at bounding box center [1235, 142] width 89 height 28
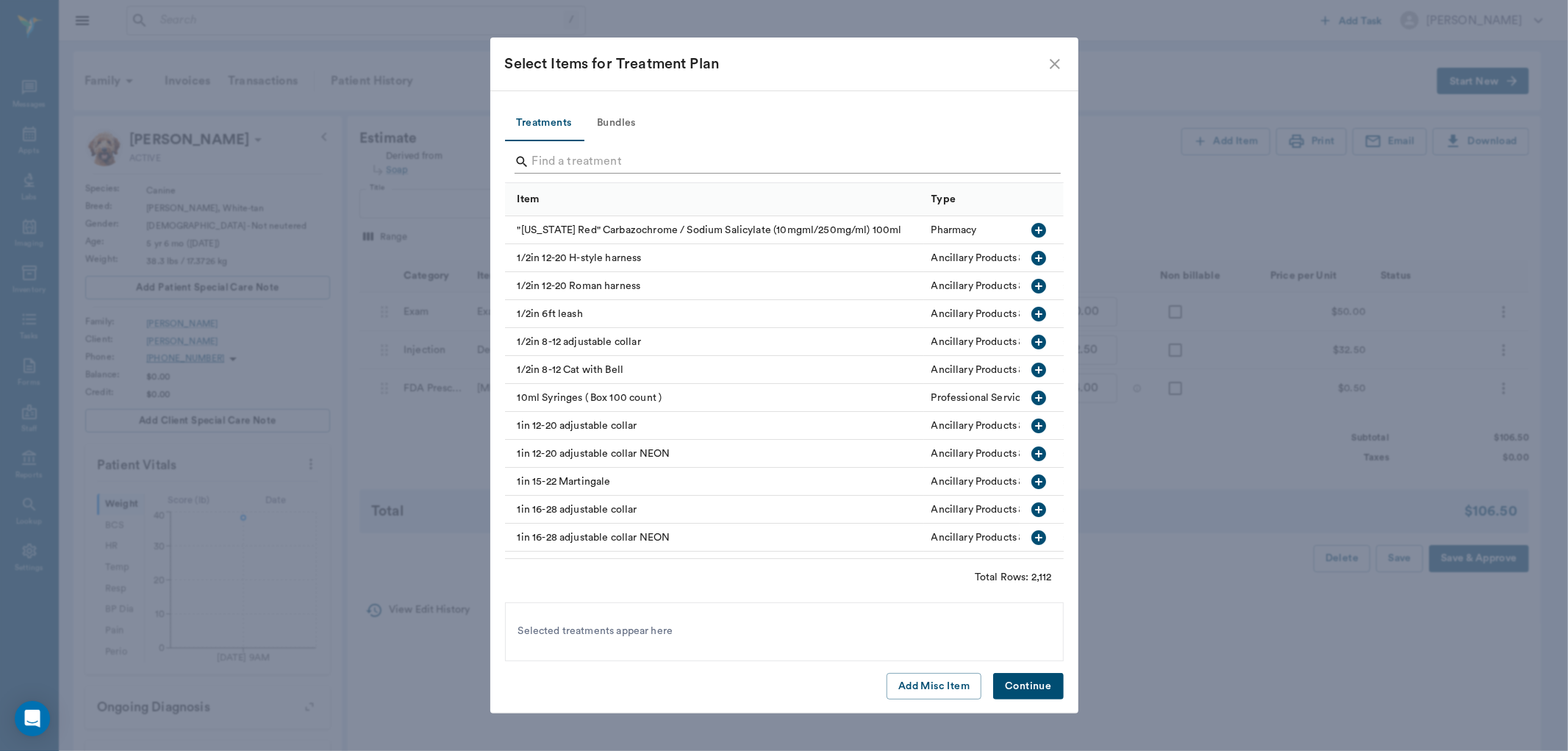
click at [608, 159] on input "Search" at bounding box center [785, 162] width 506 height 24
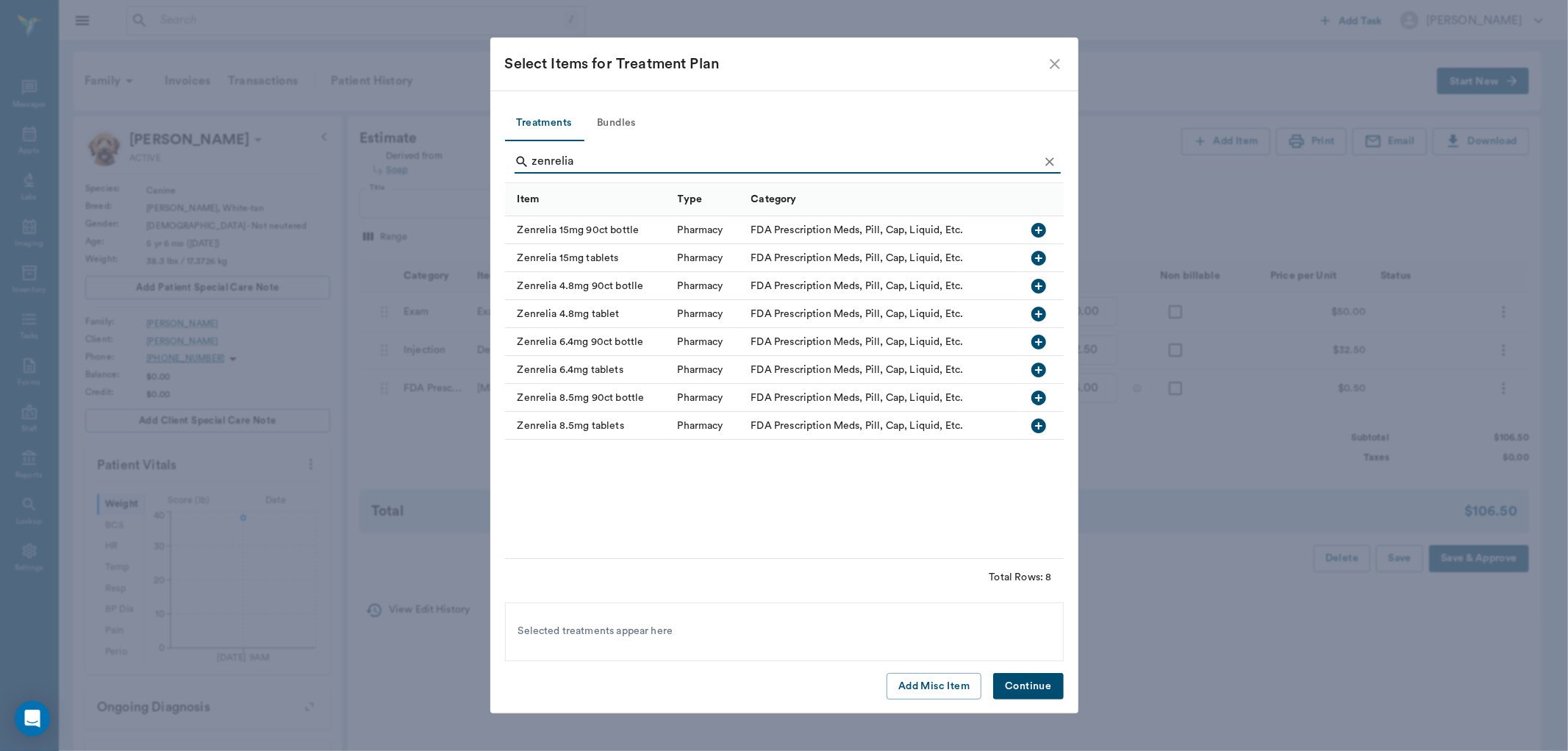
type input "zenrelia"
click at [1032, 259] on icon "button" at bounding box center [1039, 258] width 15 height 15
click at [1033, 688] on button "Continue" at bounding box center [1028, 686] width 70 height 27
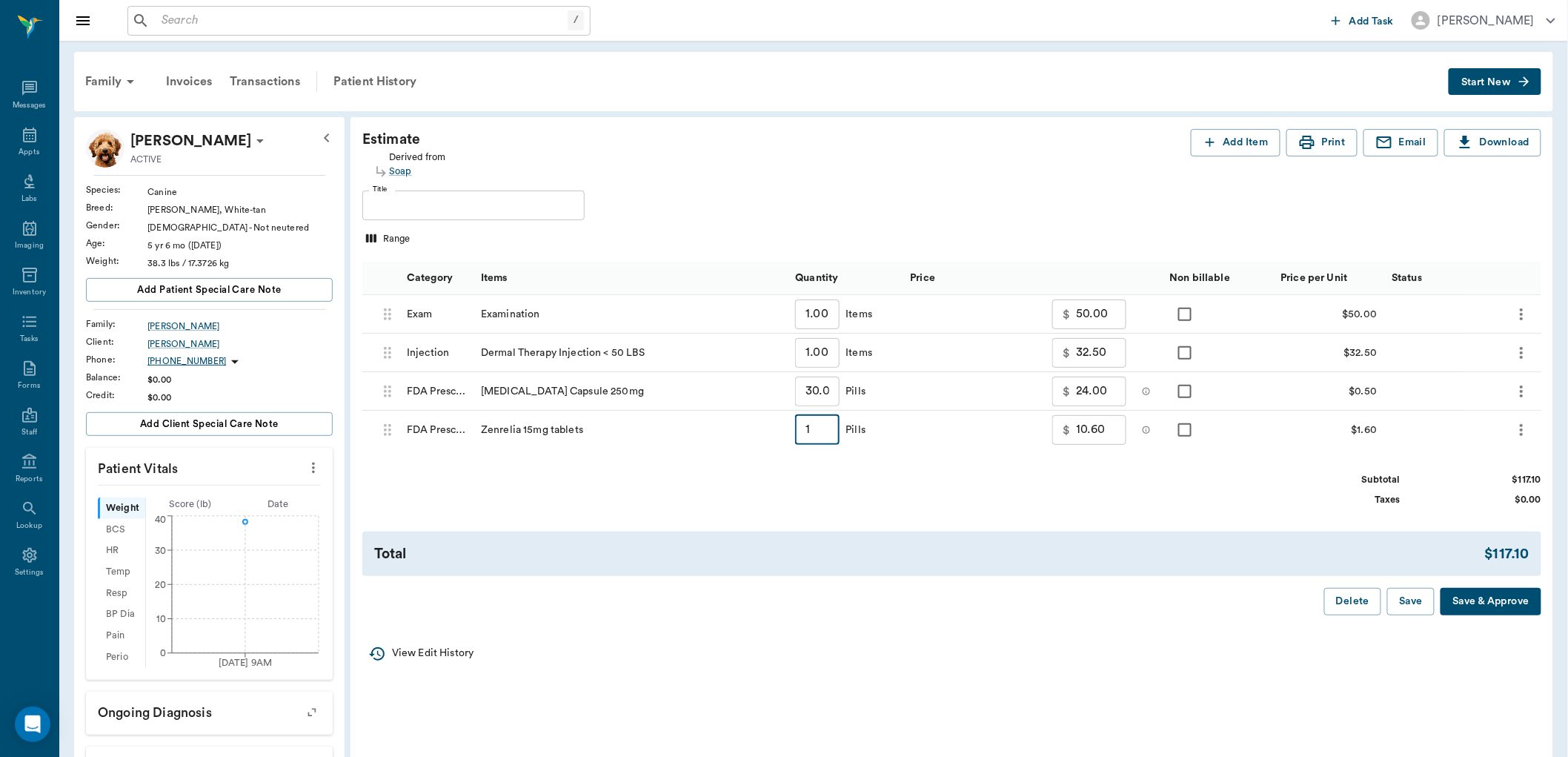
click at [810, 434] on input "1" at bounding box center [818, 430] width 45 height 30
type input "15"
type input "33.00"
type input "15"
click at [942, 511] on div "Estimate Derived from Soap Add Item Print Email Download Title Title Range Cate…" at bounding box center [952, 371] width 1203 height 510
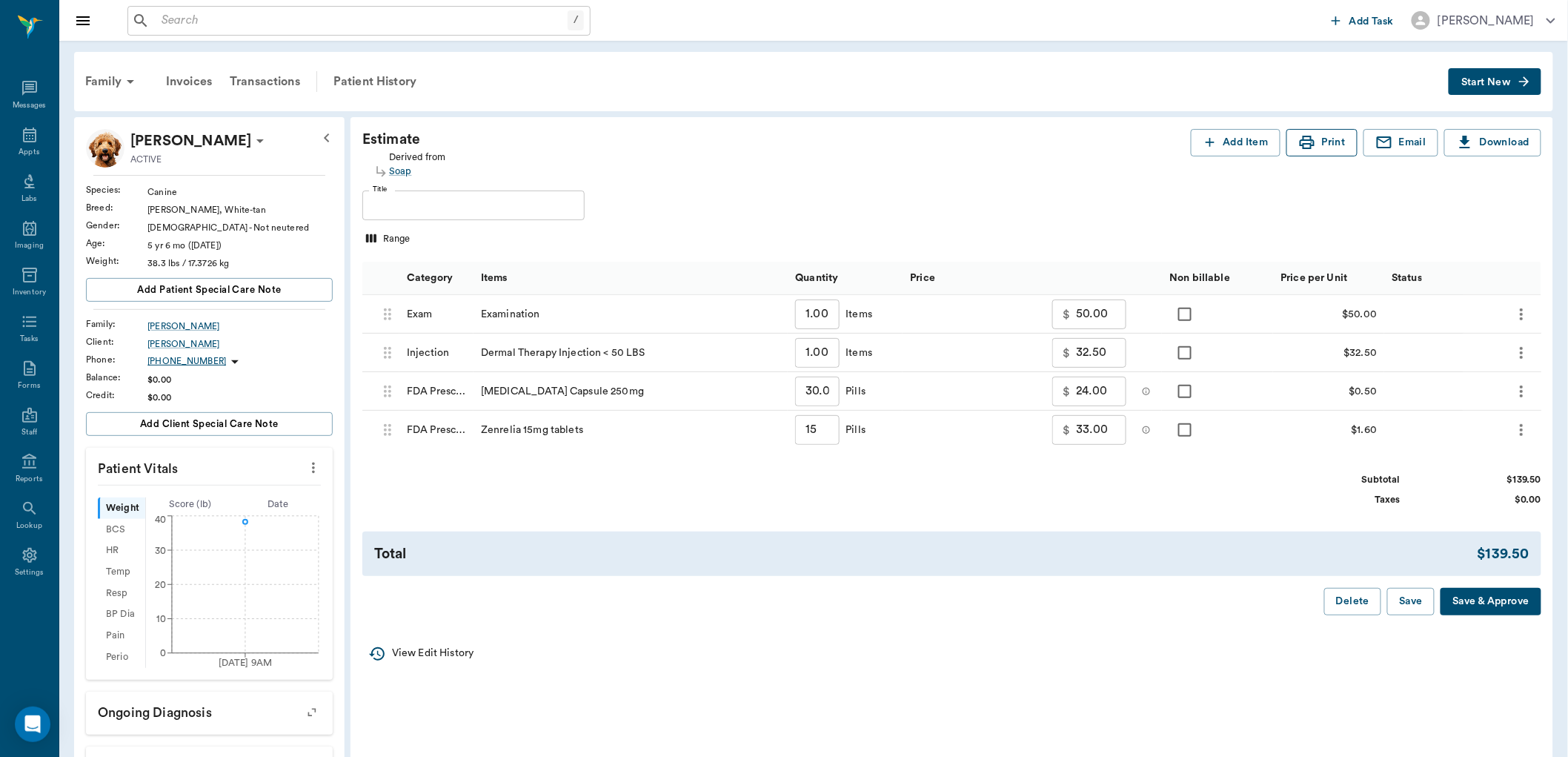
click at [1318, 135] on button "Print" at bounding box center [1322, 142] width 71 height 28
click at [1345, 148] on button "Print" at bounding box center [1322, 142] width 71 height 28
click at [369, 82] on div "Patient History" at bounding box center [374, 82] width 100 height 36
click at [1404, 601] on button "Save" at bounding box center [1411, 601] width 48 height 28
click at [383, 83] on div "Patient History" at bounding box center [374, 82] width 100 height 36
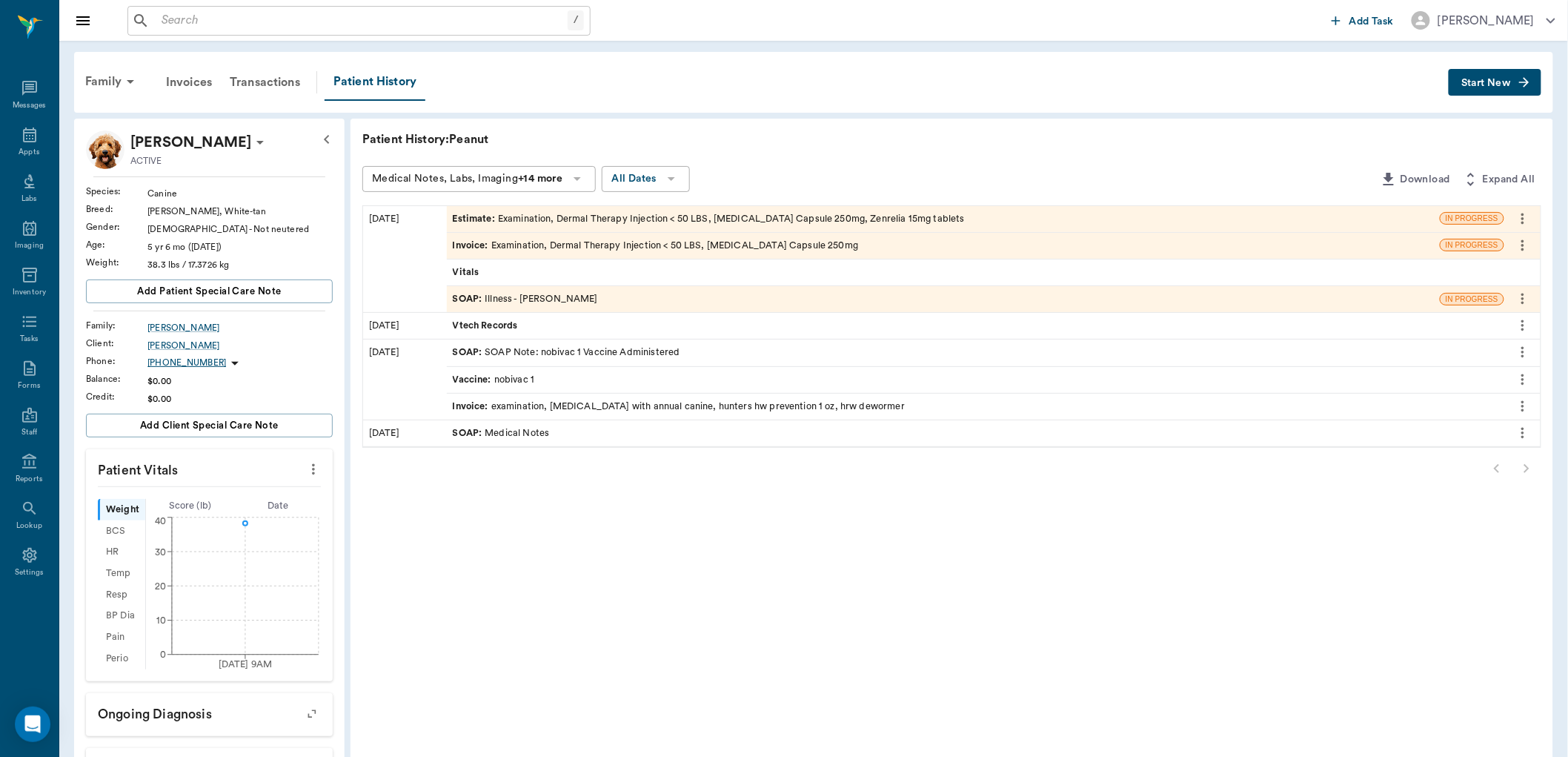
click at [562, 293] on div "SOAP : Illness - [PERSON_NAME]" at bounding box center [525, 298] width 145 height 14
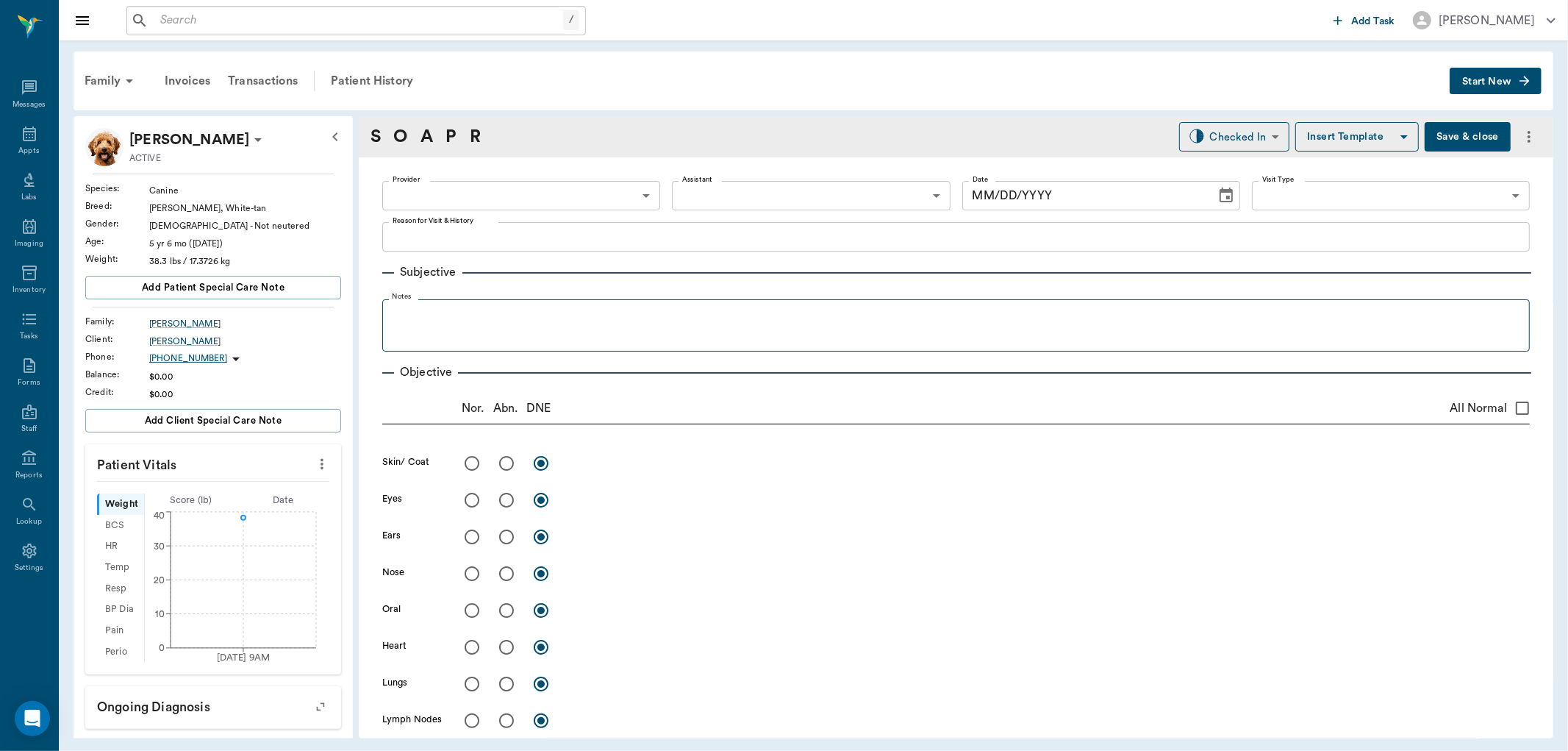
type input "63ec2f075fda476ae8351a4d"
type input "65d2be4f46e3a538d89b8c15"
type textarea "open sores under neck, chewed feet raw, hair lose, red rashy like on it all -st…"
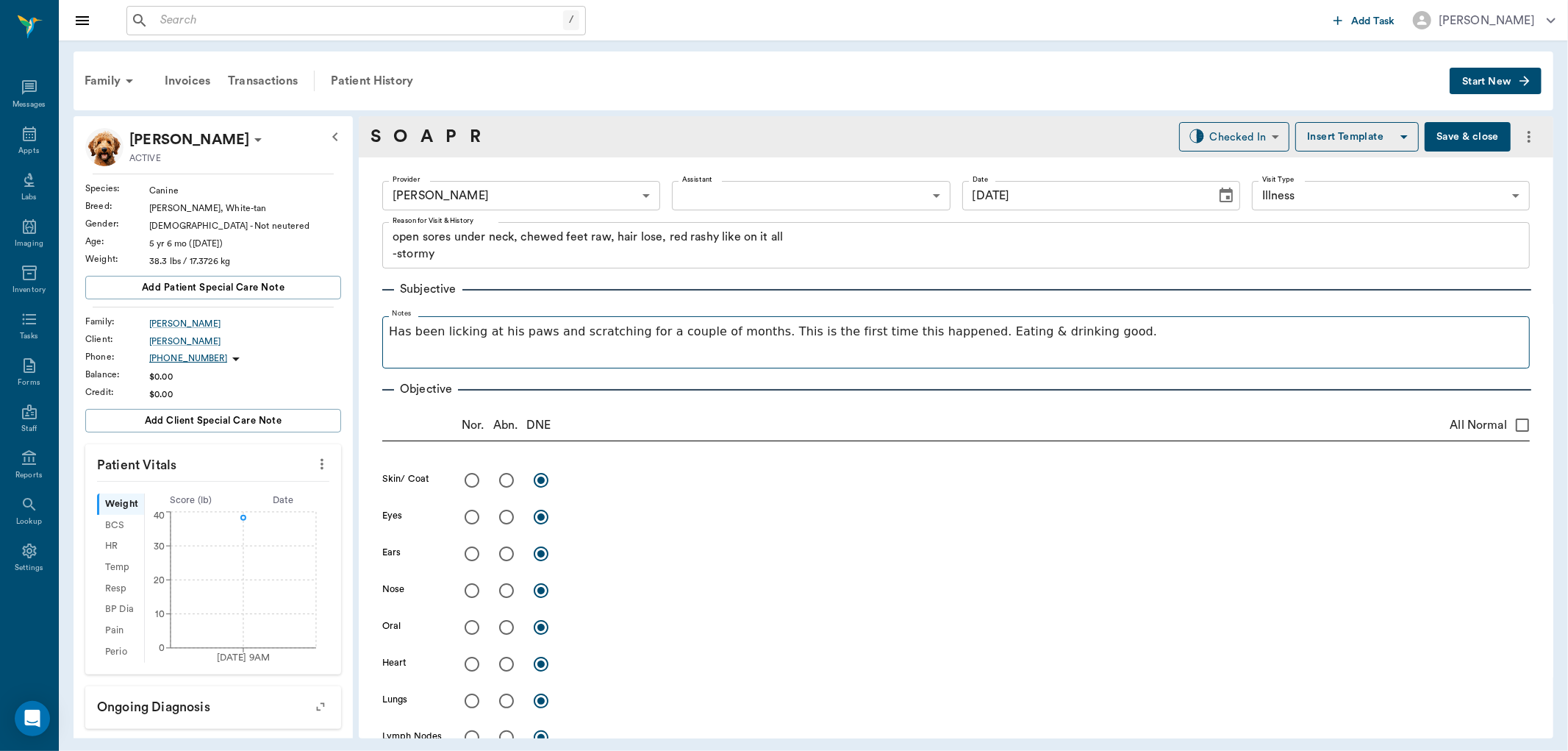
type input "[DATE]"
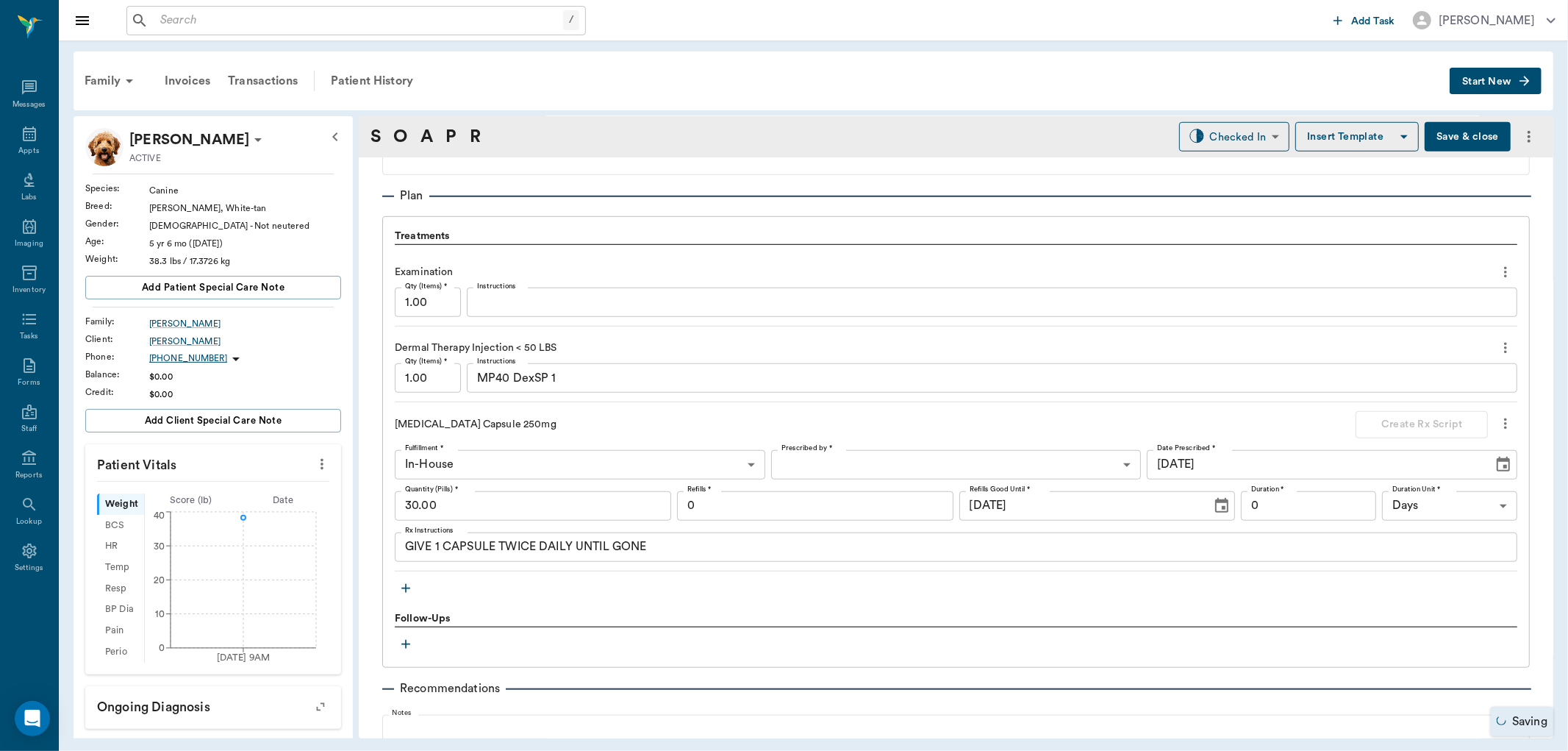
scroll to position [980, 0]
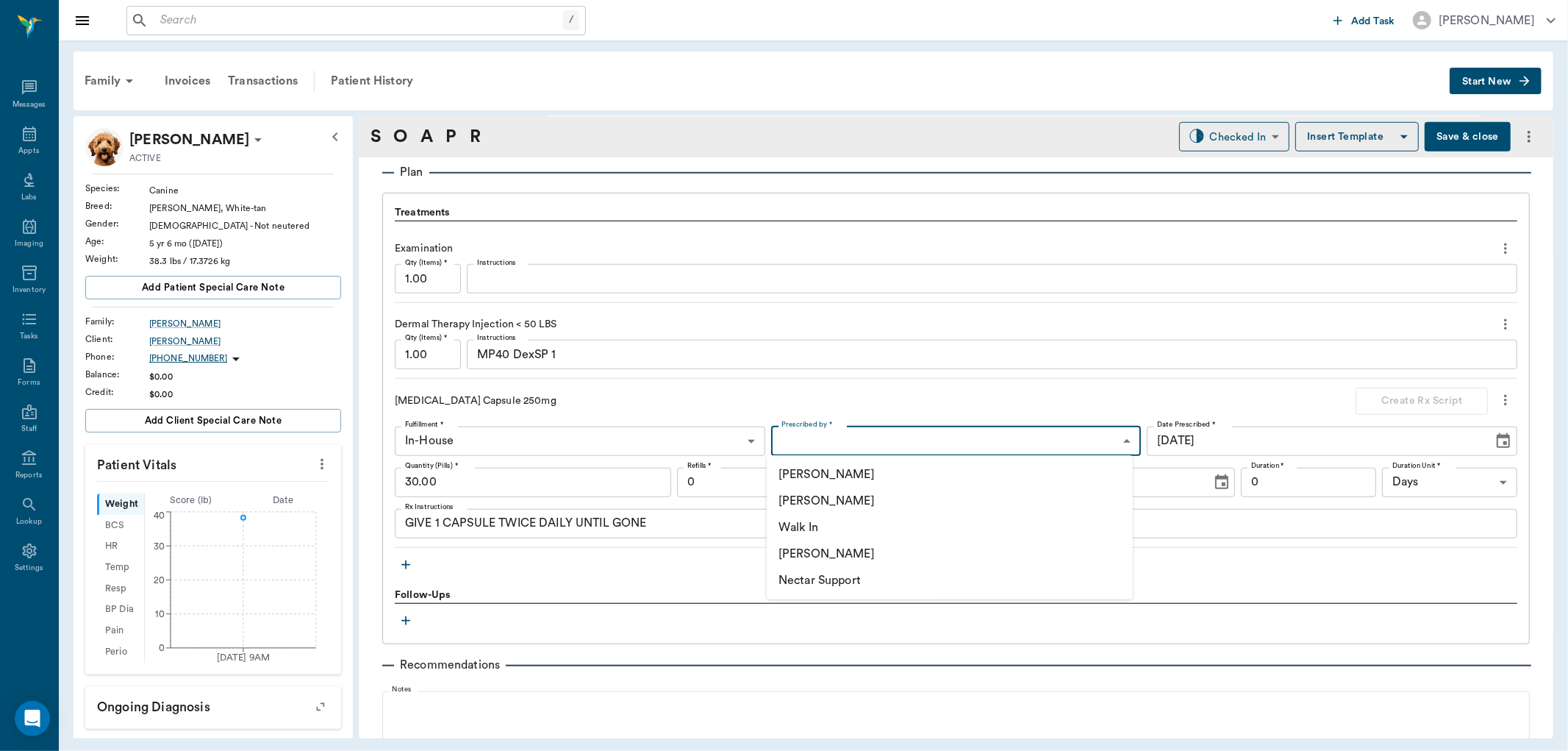
click at [907, 430] on body "/ ​ Add Task [PERSON_NAME] Nectar Messages Appts Labs Imaging Inventory Tasks F…" at bounding box center [784, 375] width 1568 height 751
click at [888, 510] on li "[PERSON_NAME]" at bounding box center [950, 501] width 366 height 27
type input "63ec2f075fda476ae8351a4d"
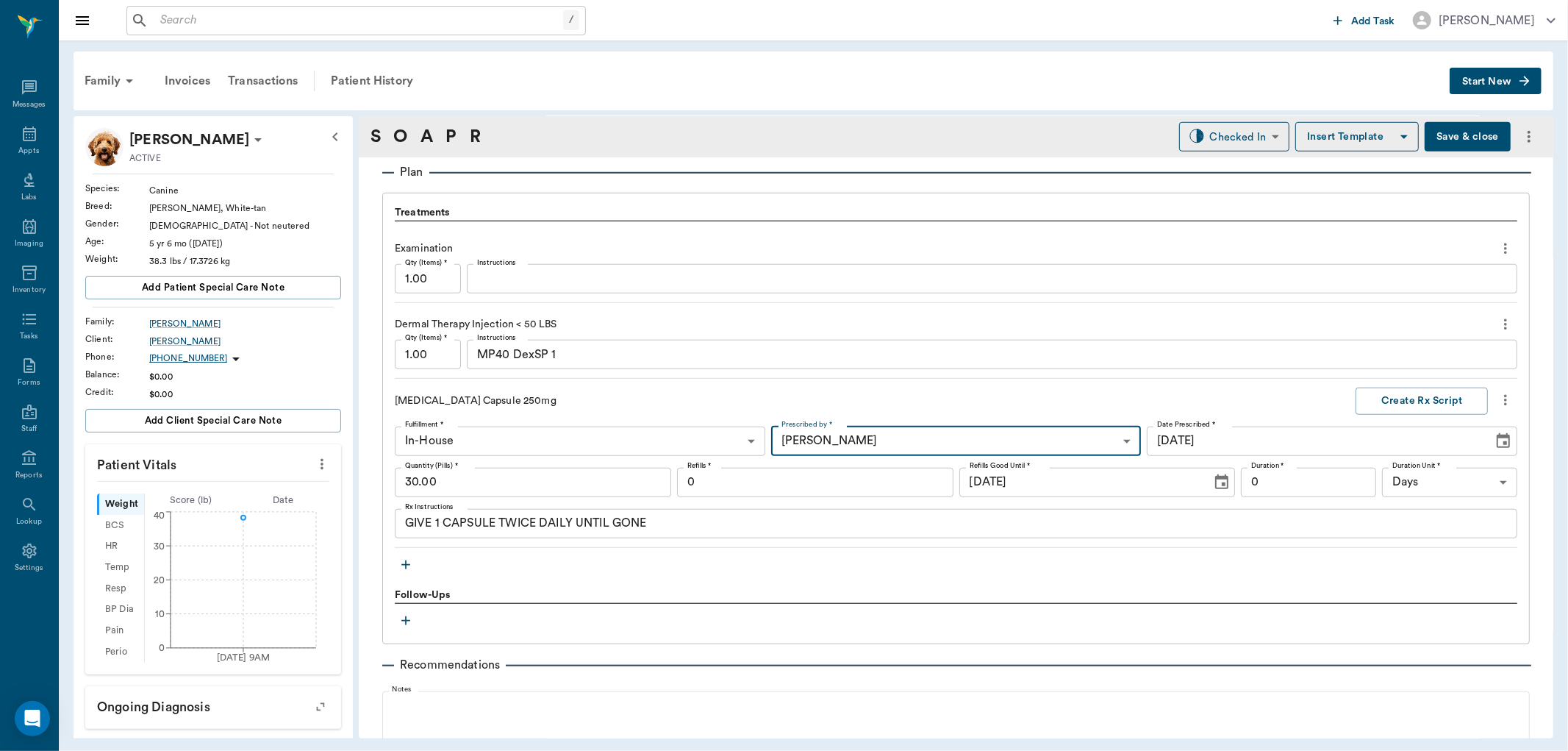
click at [878, 486] on input "0" at bounding box center [815, 482] width 276 height 30
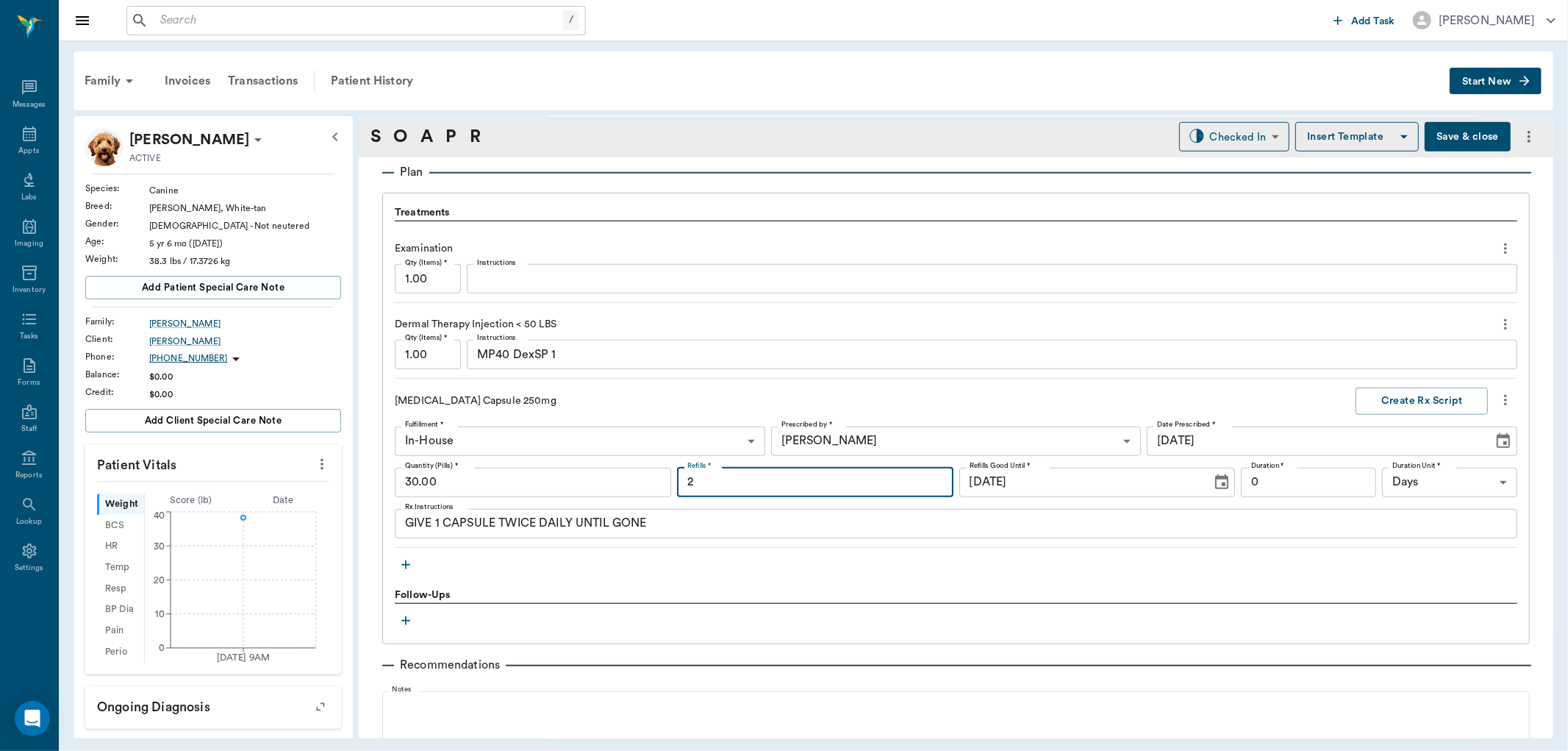
type input "2"
click at [1272, 478] on input "0" at bounding box center [1308, 482] width 135 height 30
click at [1332, 482] on input "1" at bounding box center [1308, 482] width 135 height 30
type input "15"
click at [1388, 406] on button "Create Rx Script" at bounding box center [1421, 401] width 132 height 27
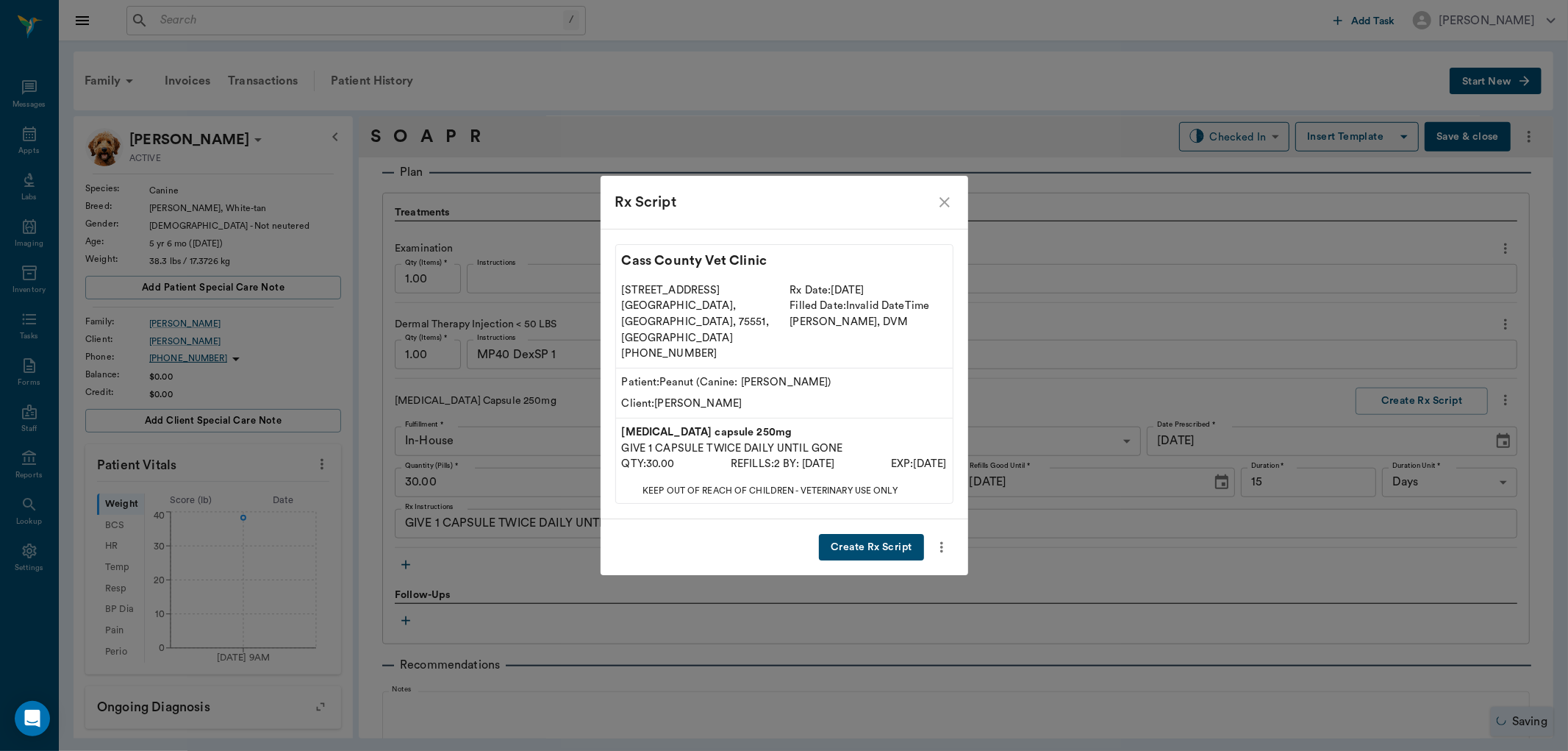
click at [900, 534] on button "Create Rx Script" at bounding box center [870, 547] width 104 height 27
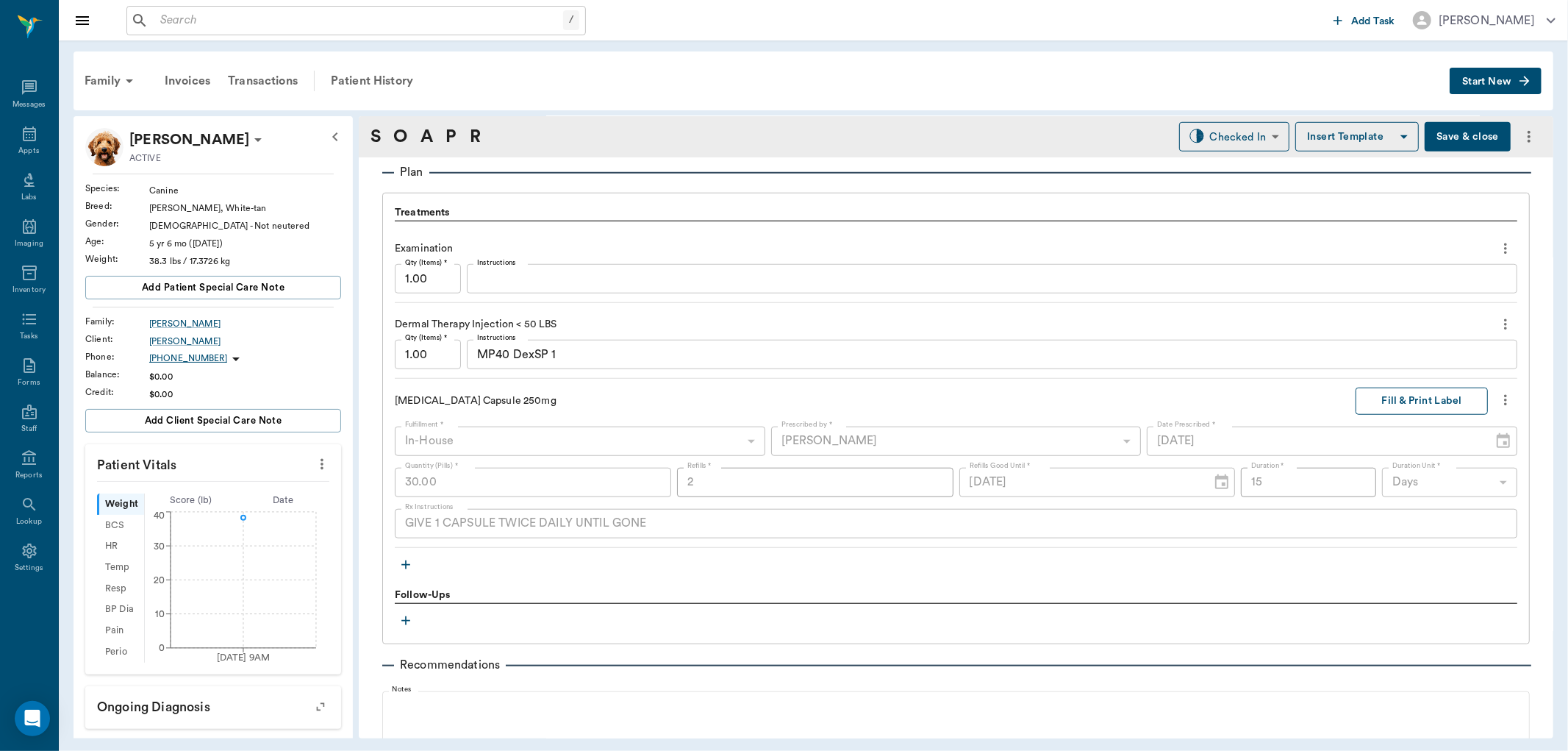
click at [1410, 394] on button "Fill & Print Label" at bounding box center [1421, 401] width 132 height 27
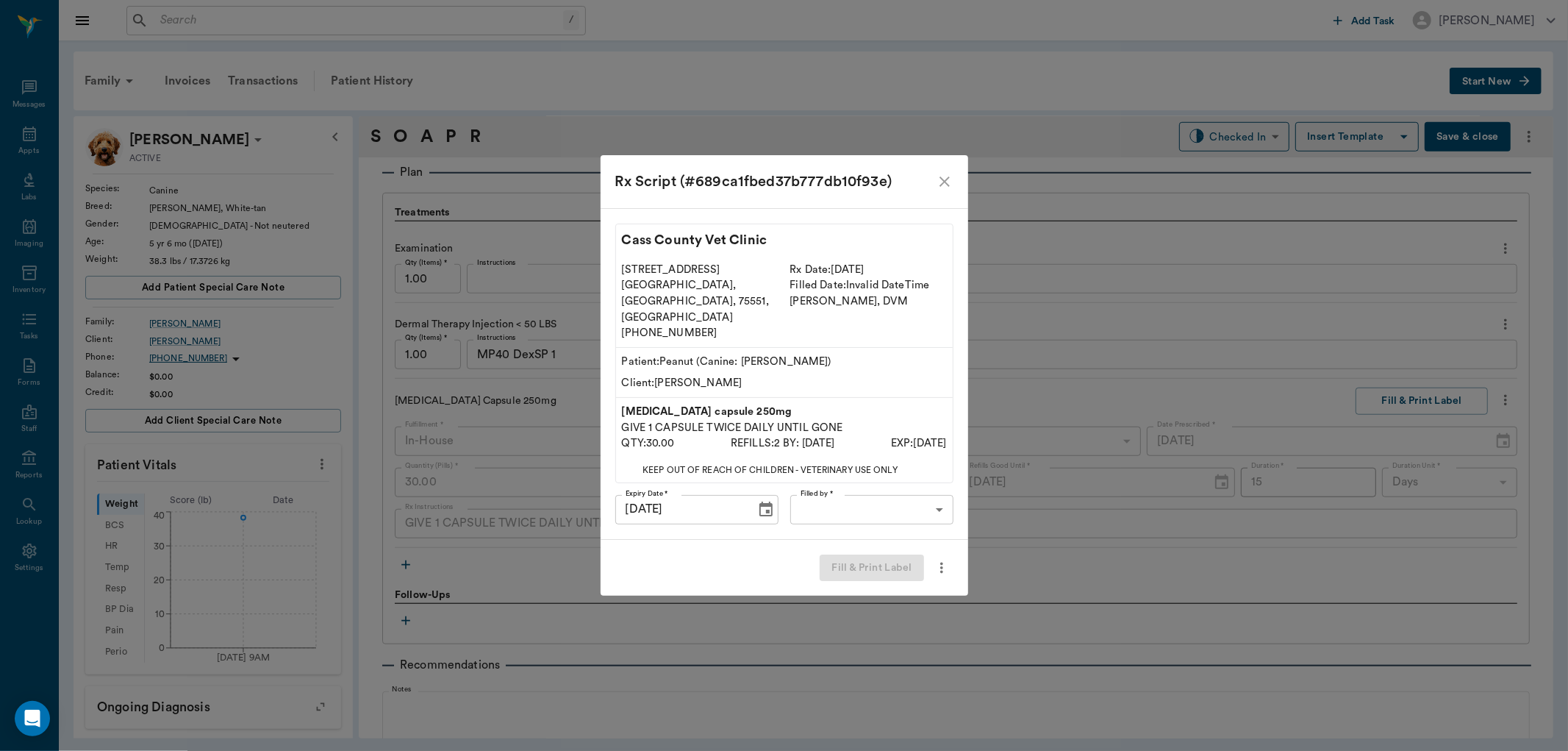
click at [898, 481] on body "/ ​ Add Task [PERSON_NAME] Nectar Messages Appts Labs Imaging Inventory Tasks F…" at bounding box center [784, 375] width 1568 height 751
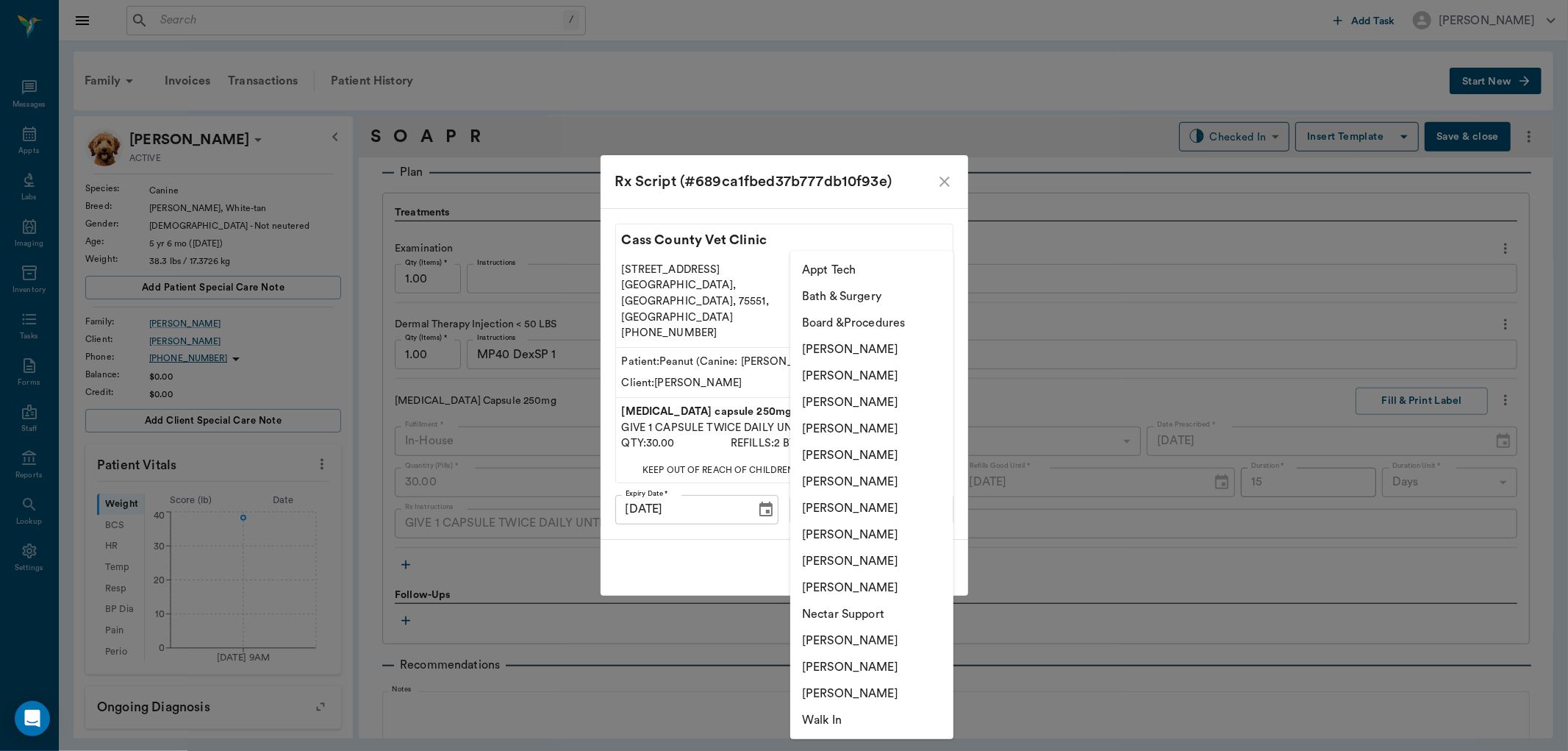
click at [856, 532] on li "[PERSON_NAME]" at bounding box center [872, 535] width 163 height 27
type input "63ec2e7e52e12b0ba117b124"
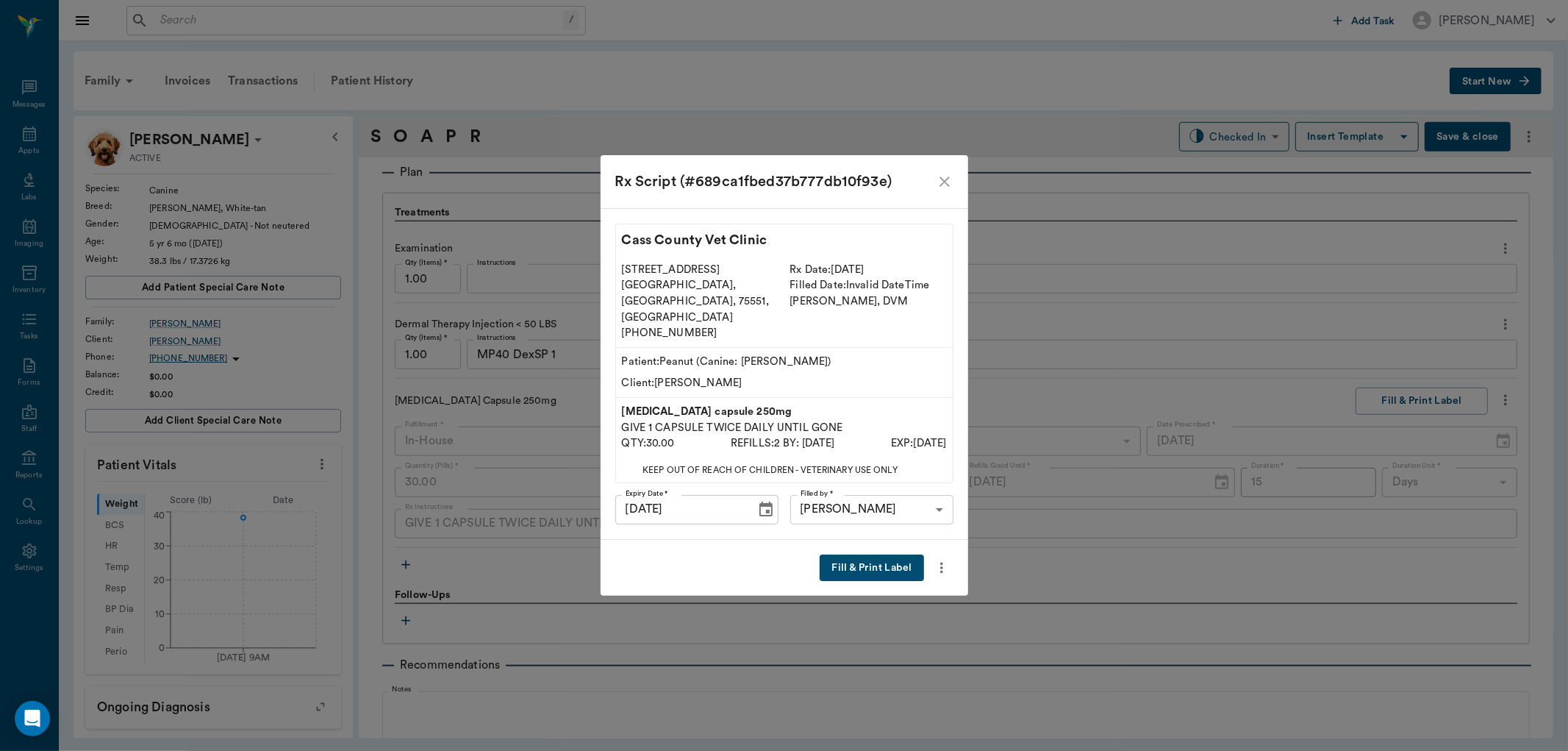
click at [870, 555] on button "Fill & Print Label" at bounding box center [871, 568] width 103 height 27
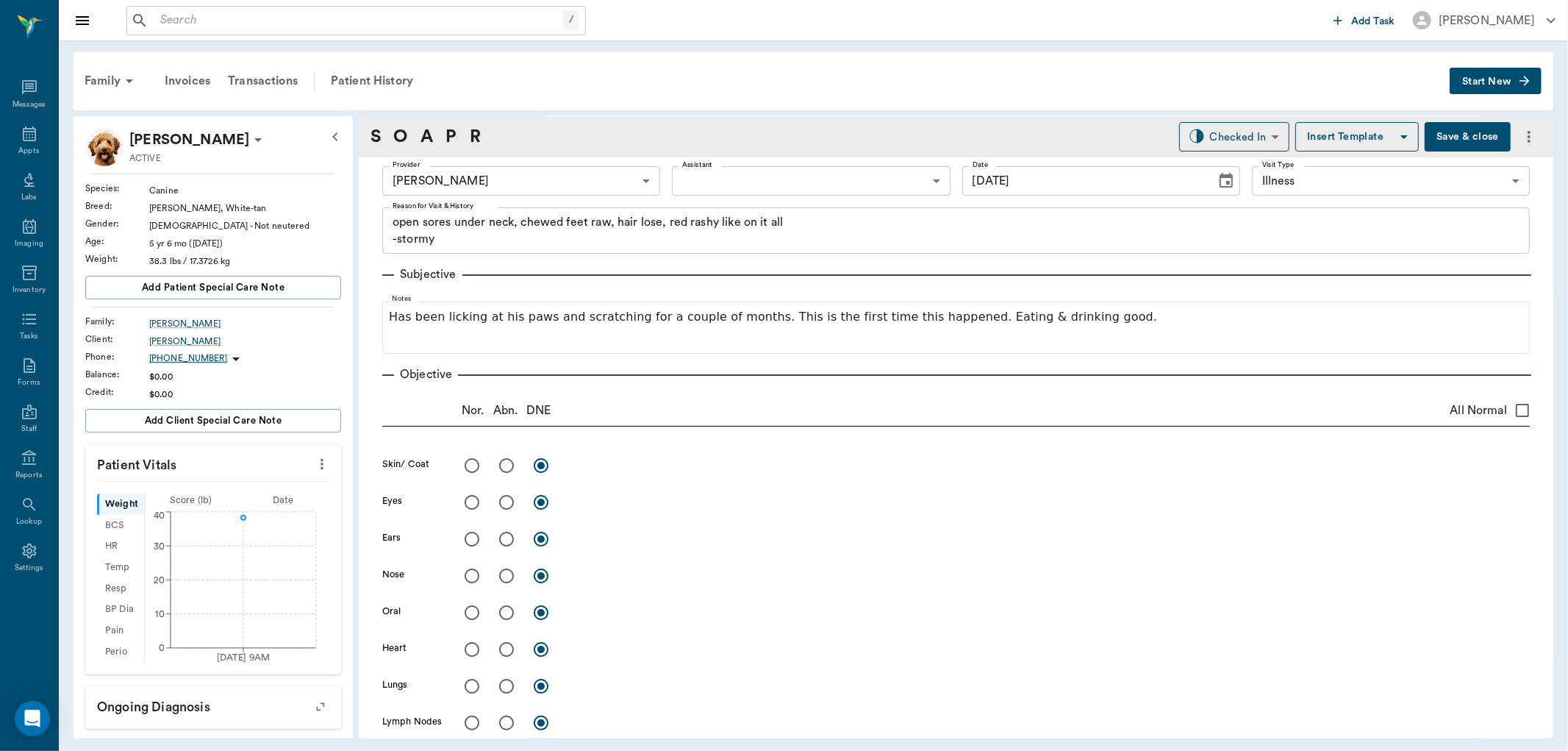
scroll to position [0, 0]
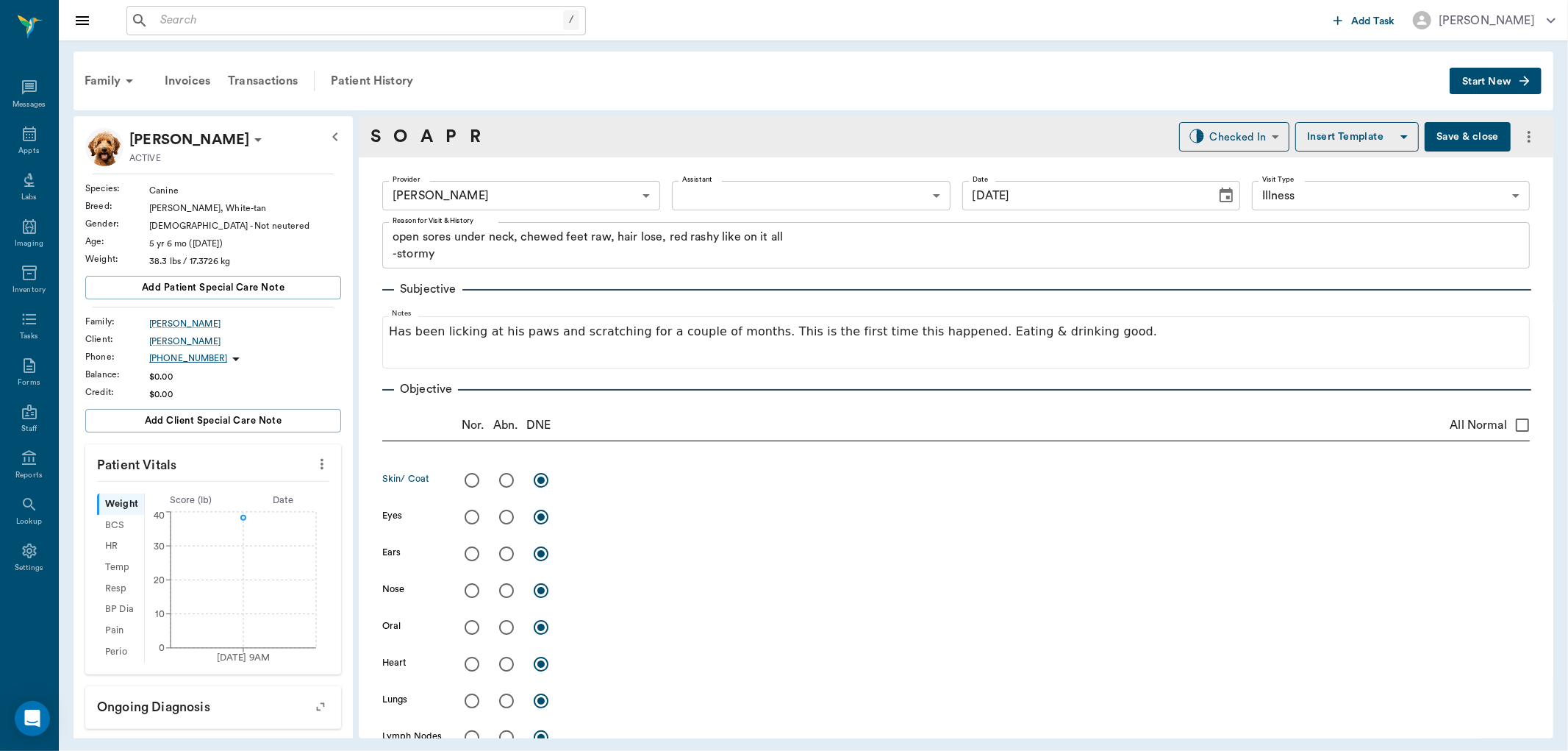
click at [509, 484] on input "radio" at bounding box center [506, 480] width 31 height 31
radio input "true"
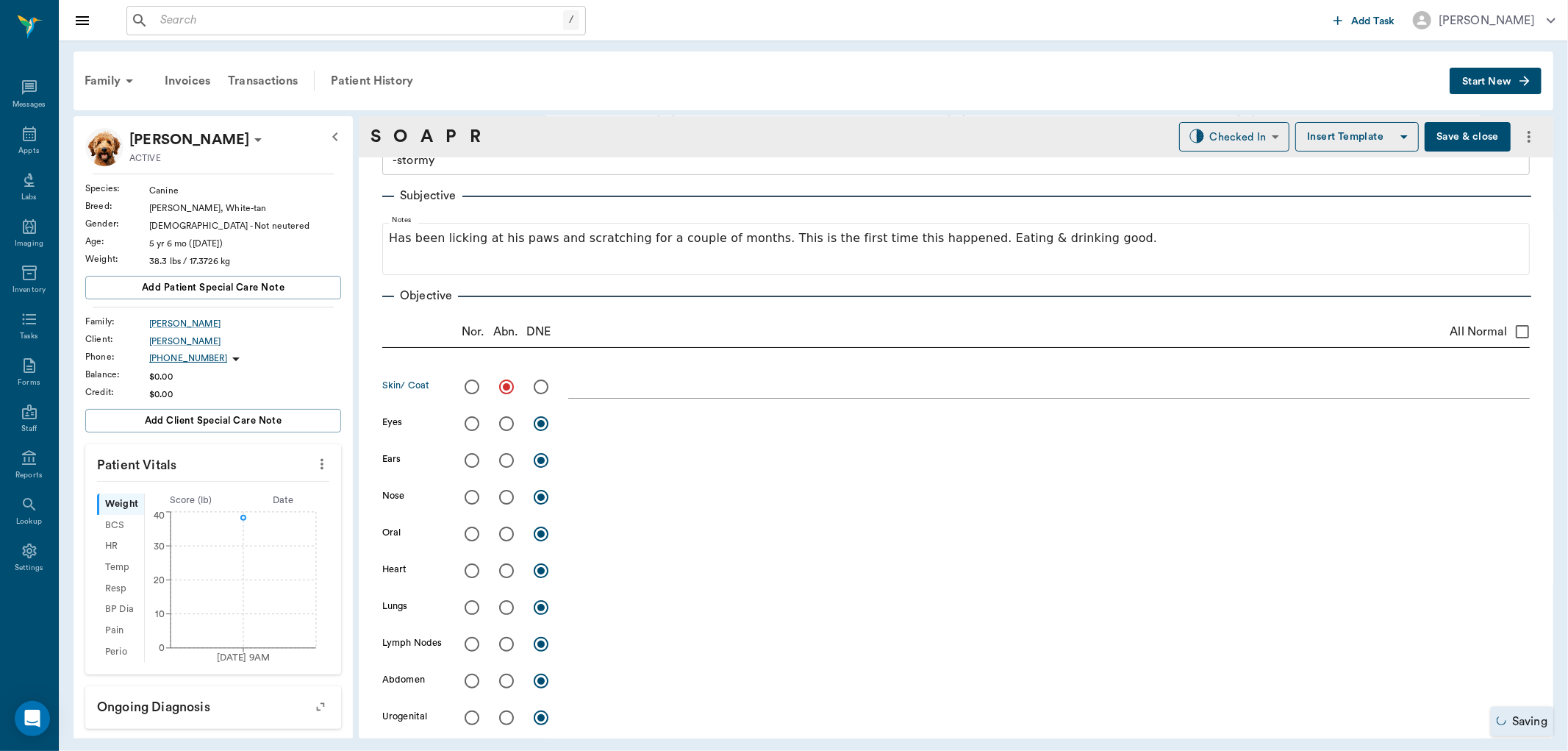
scroll to position [980, 0]
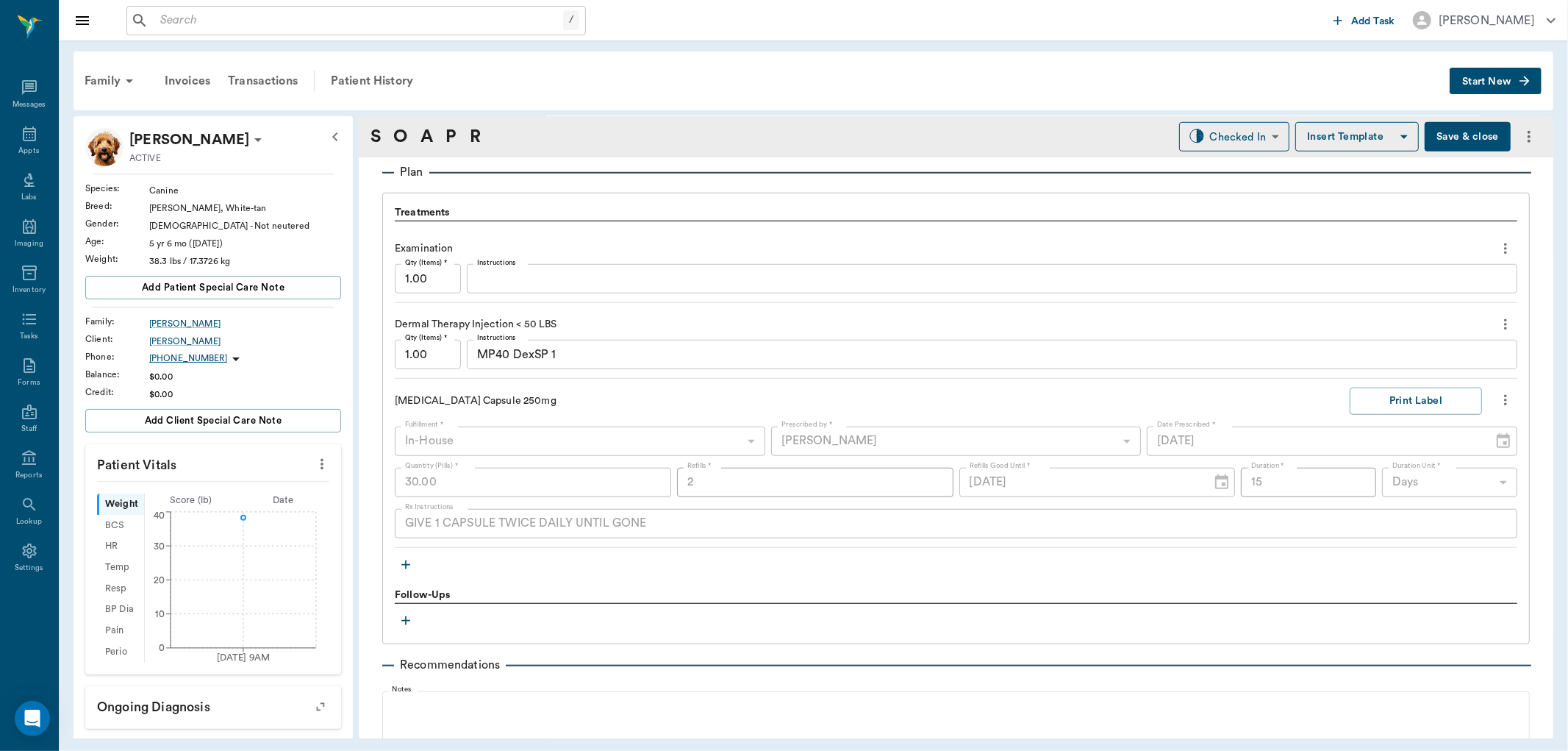
click at [405, 563] on icon "button" at bounding box center [406, 565] width 9 height 9
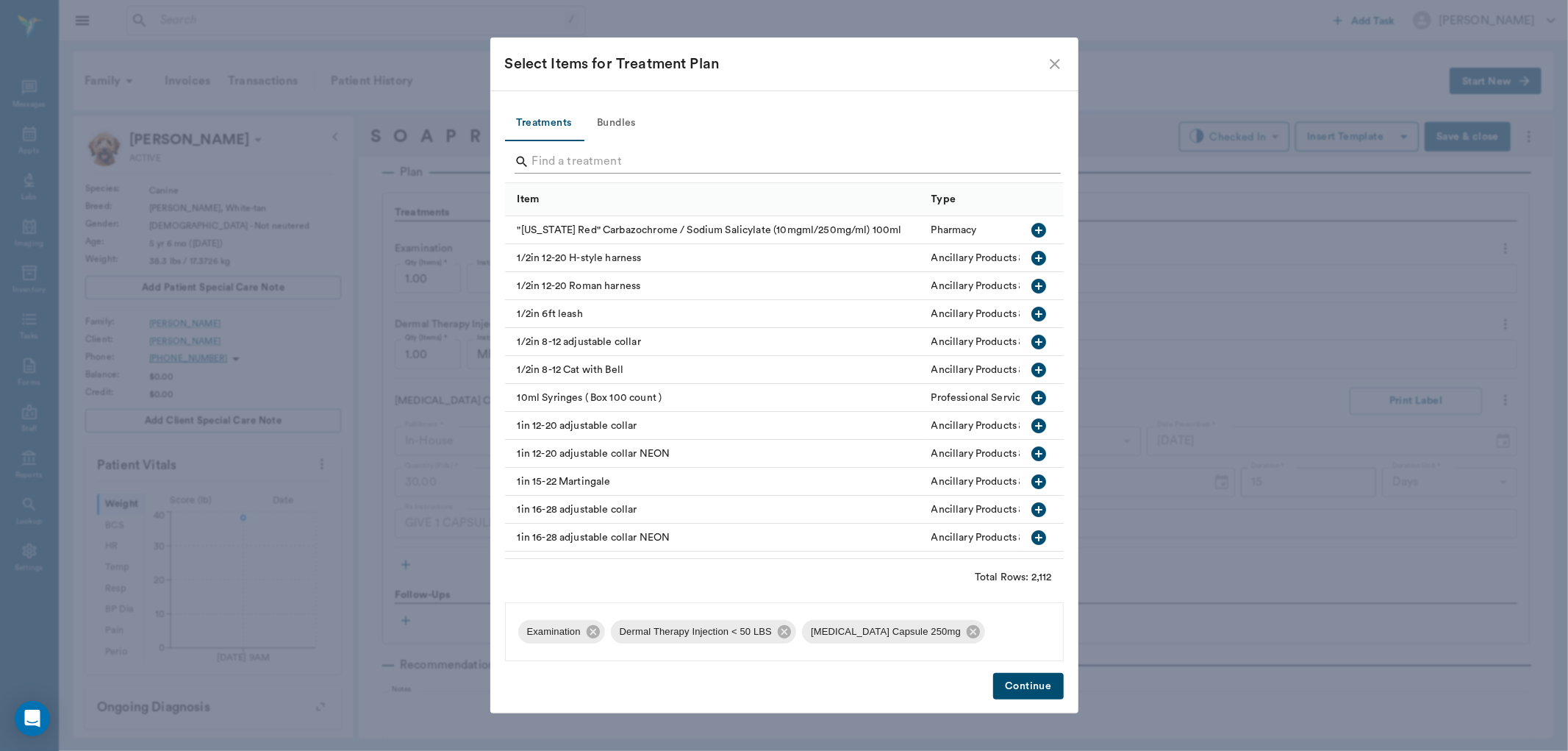
click at [566, 157] on input "Search" at bounding box center [785, 162] width 506 height 24
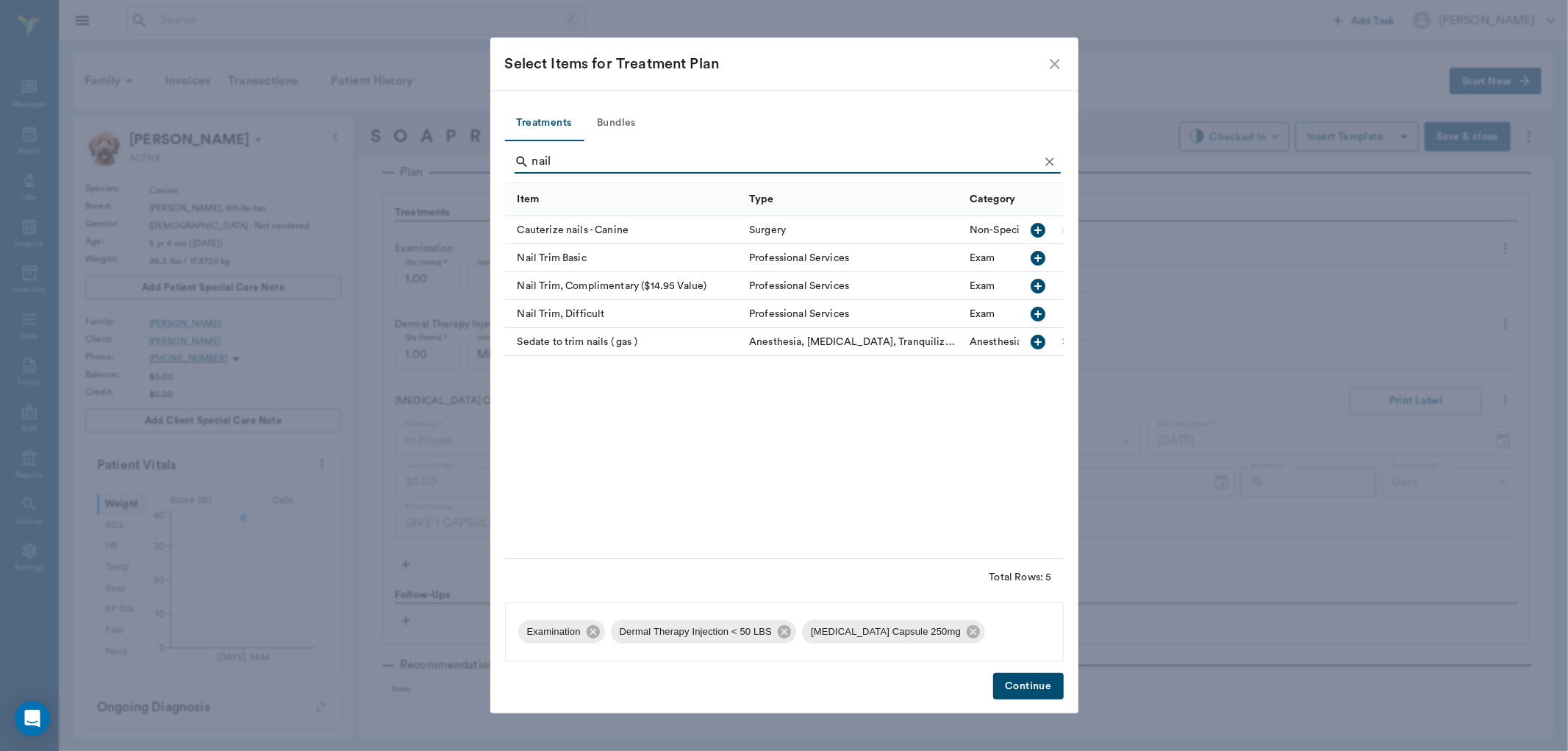
type input "nail"
click at [1034, 258] on icon "button" at bounding box center [1039, 258] width 15 height 15
click at [1015, 685] on button "Continue" at bounding box center [1028, 686] width 70 height 27
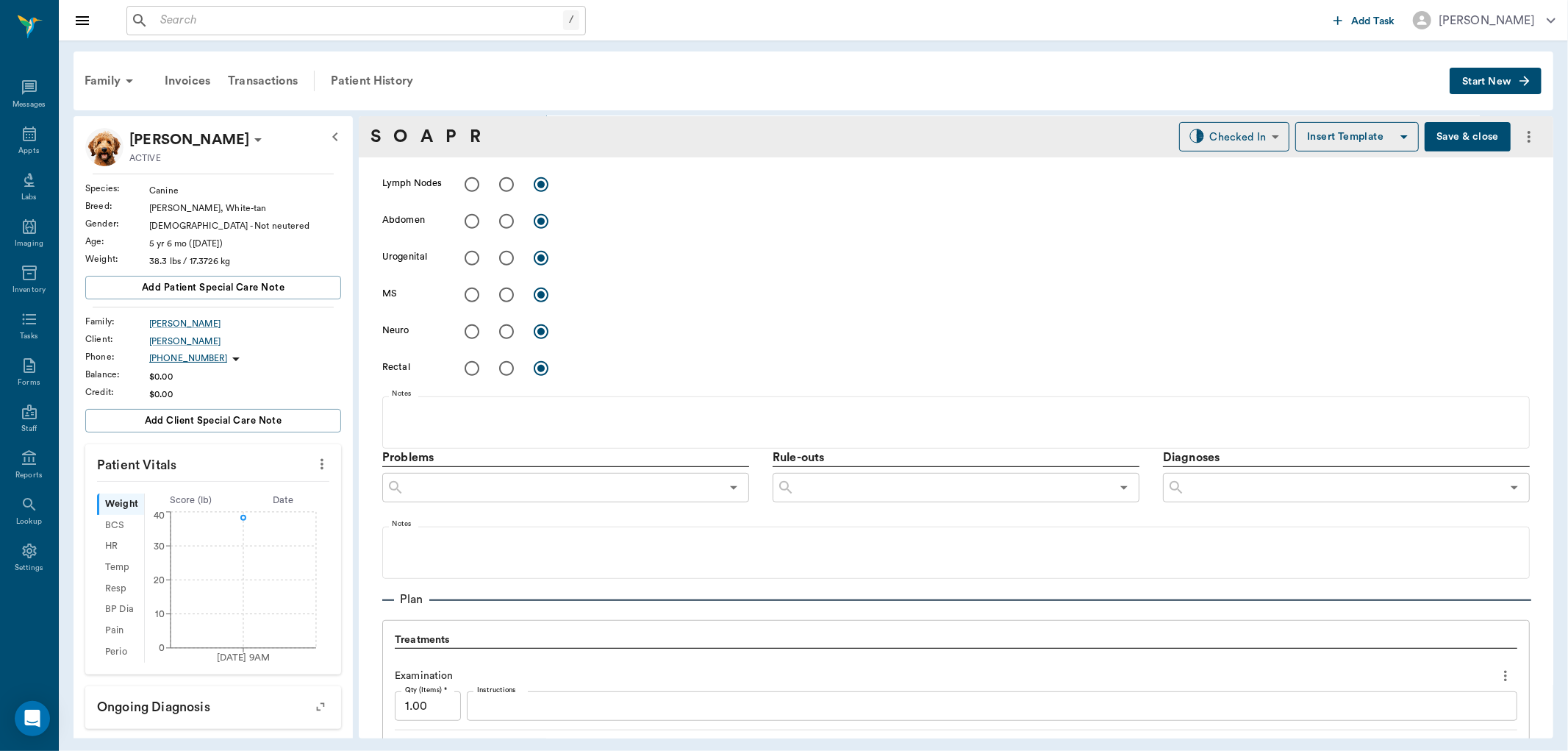
scroll to position [671, 0]
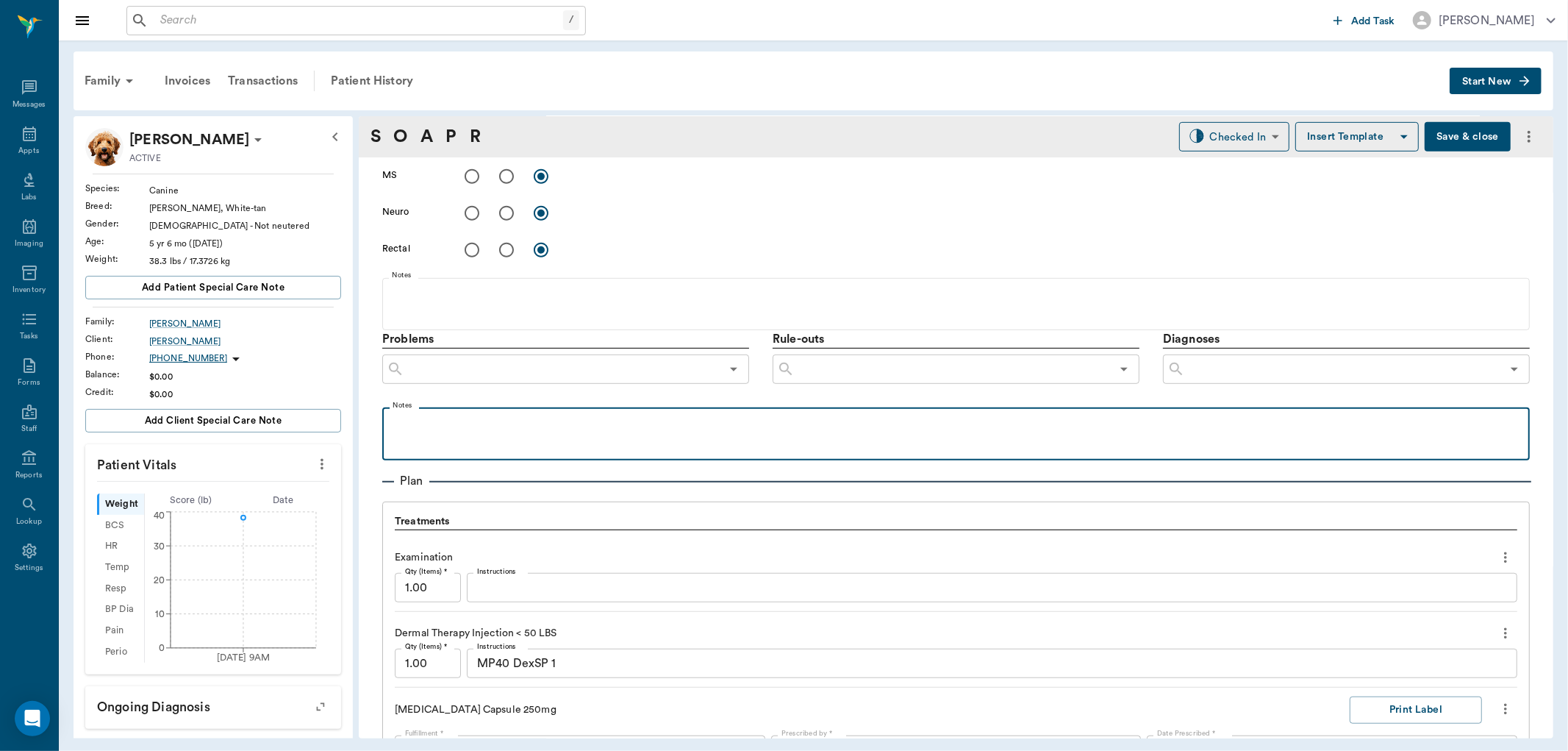
click at [436, 422] on p at bounding box center [956, 424] width 1133 height 18
click at [420, 428] on p "OK tp repeat" at bounding box center [956, 424] width 1133 height 18
click at [561, 428] on p "OK to repeat" at bounding box center [956, 424] width 1133 height 18
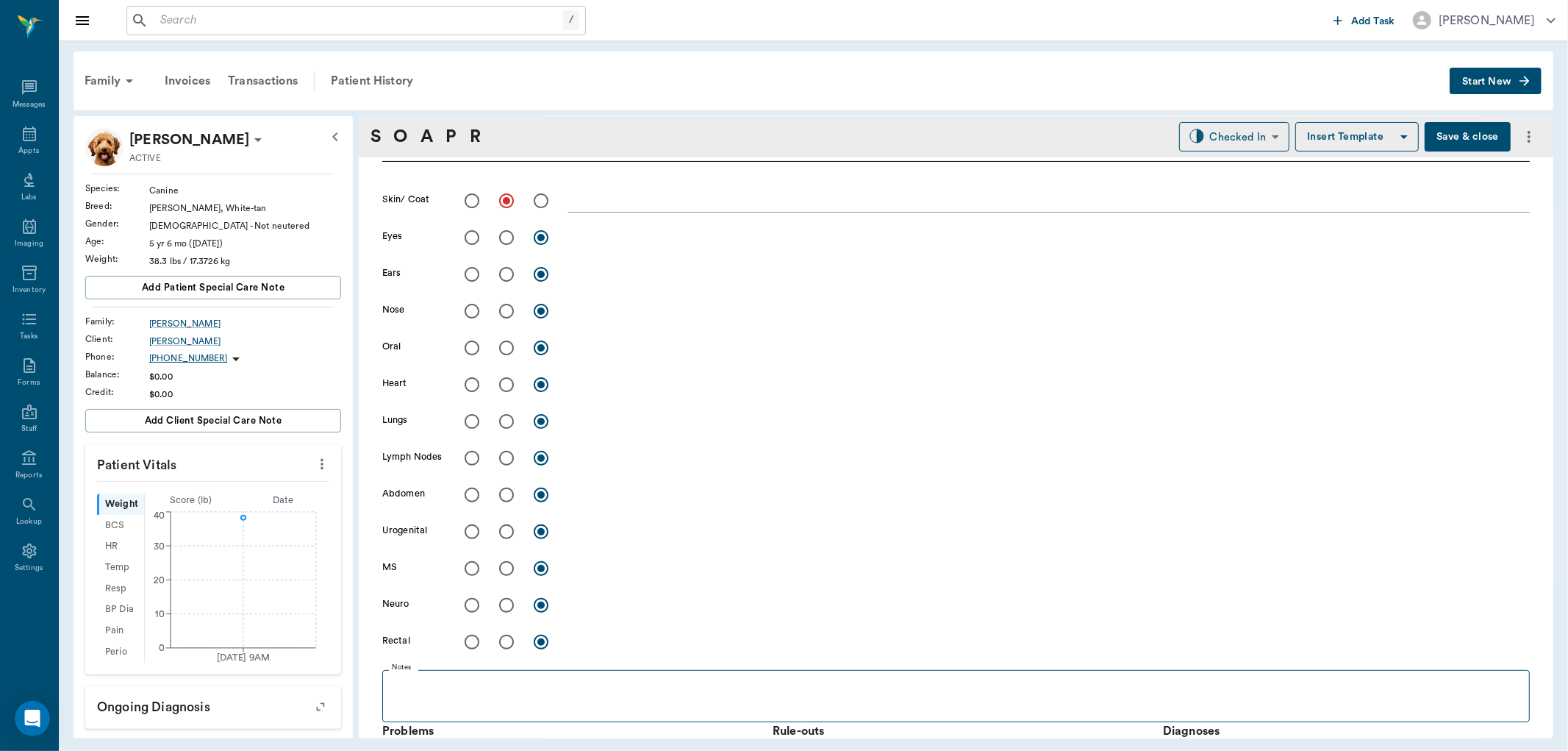
scroll to position [18, 0]
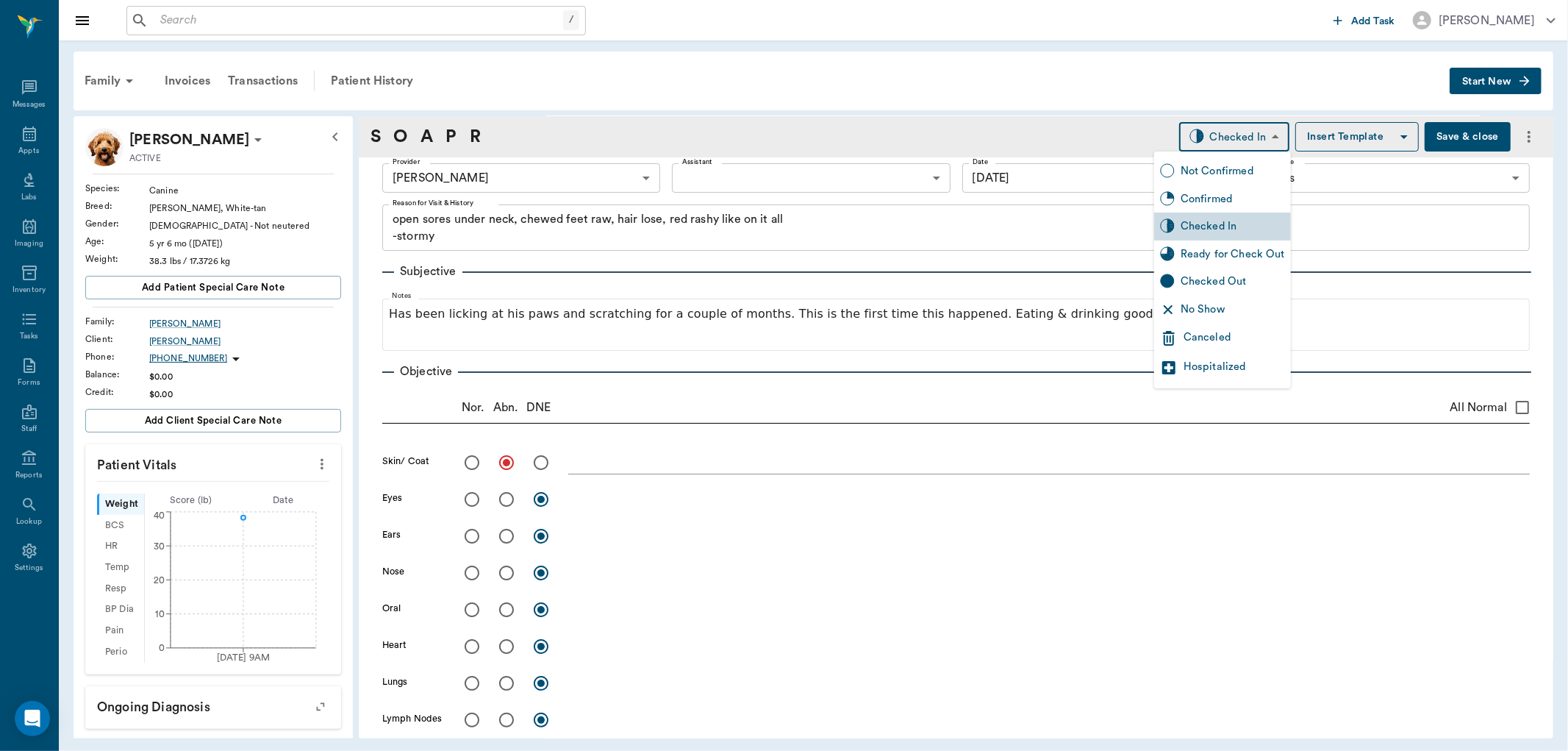
click at [1257, 135] on body "/ ​ Add Task [PERSON_NAME] Nectar Messages Appts Labs Imaging Inventory Tasks F…" at bounding box center [784, 375] width 1568 height 751
click at [1231, 251] on div "Ready for Check Out" at bounding box center [1232, 255] width 104 height 16
type input "READY_TO_CHECKOUT"
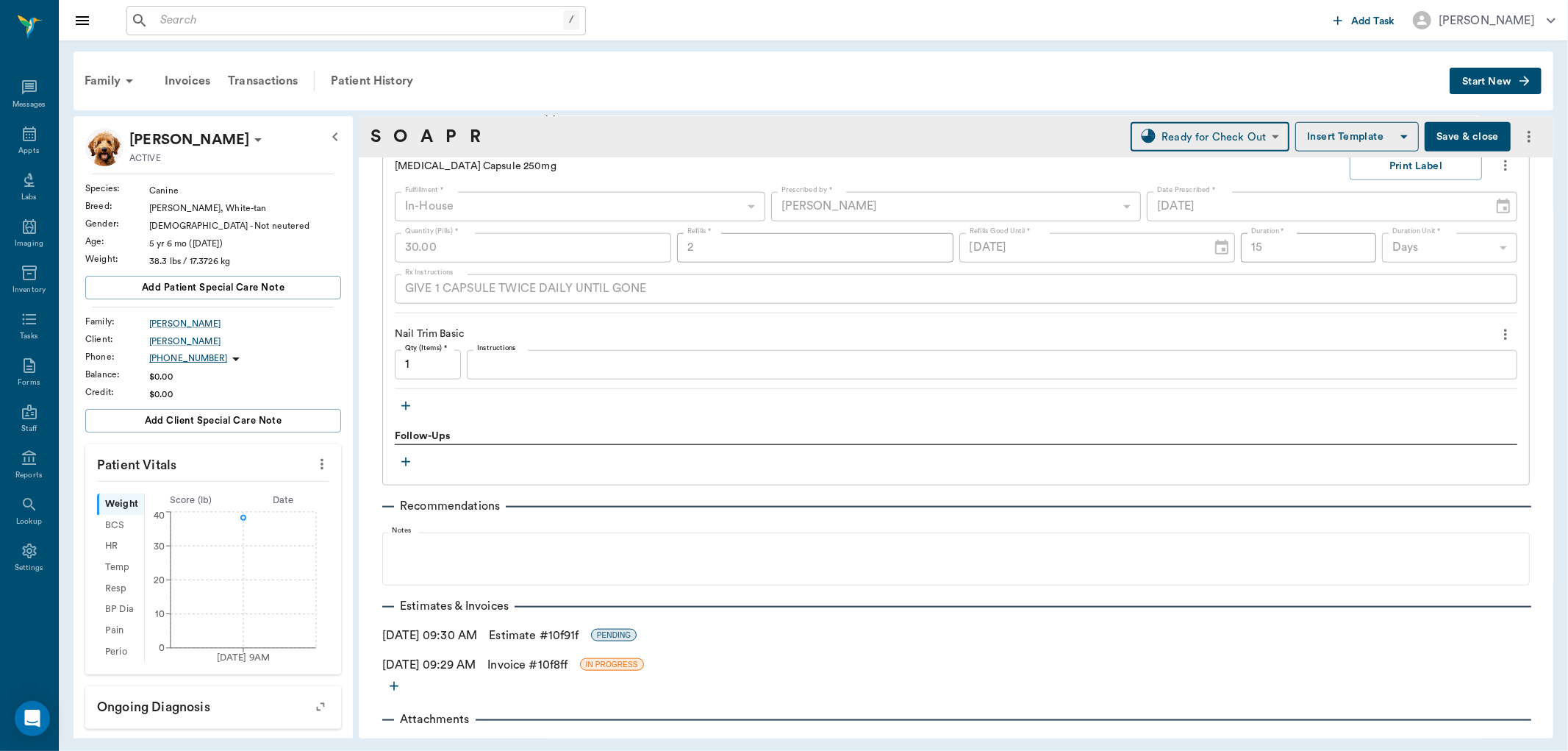
scroll to position [1244, 0]
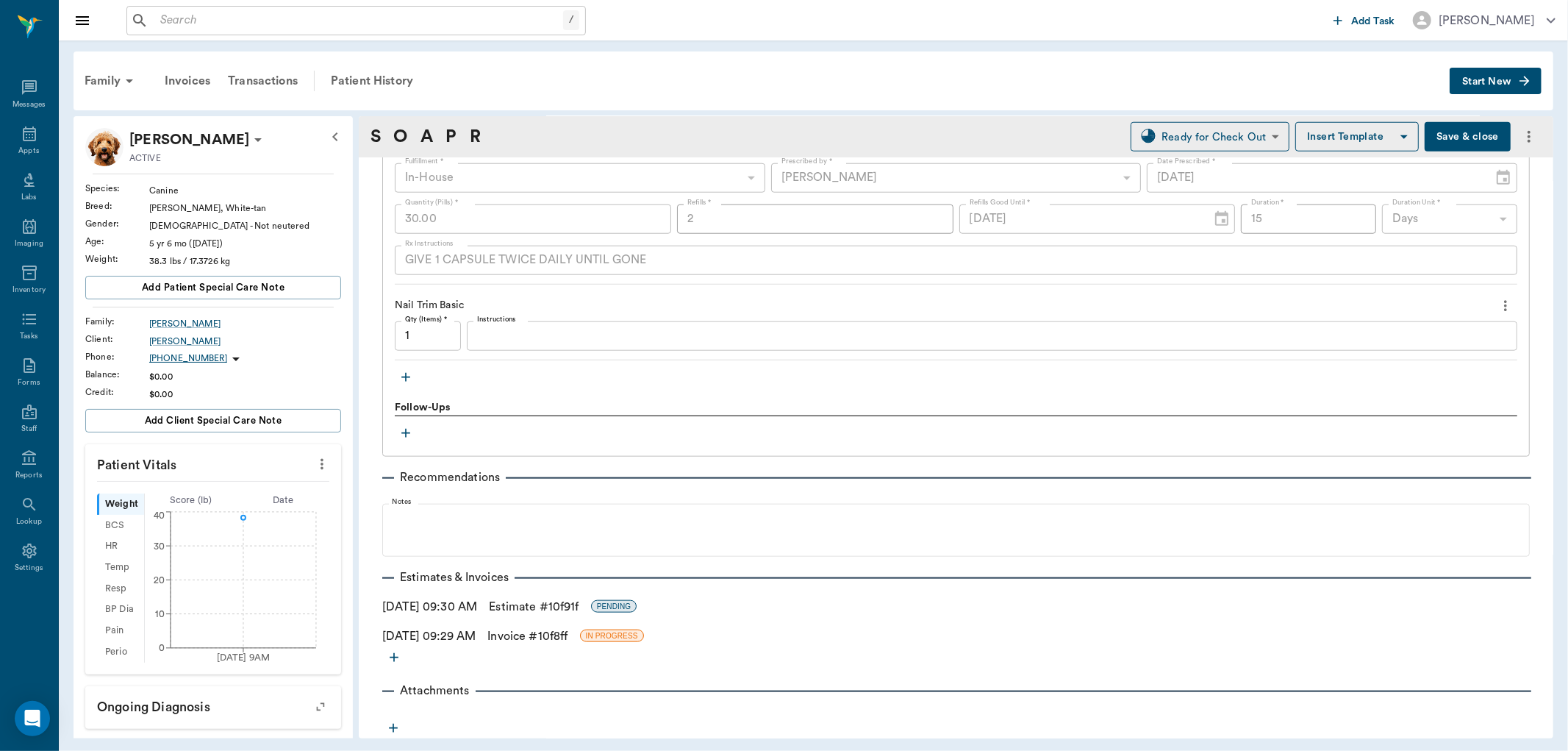
click at [523, 636] on link "Invoice # 10f8ff" at bounding box center [527, 636] width 80 height 18
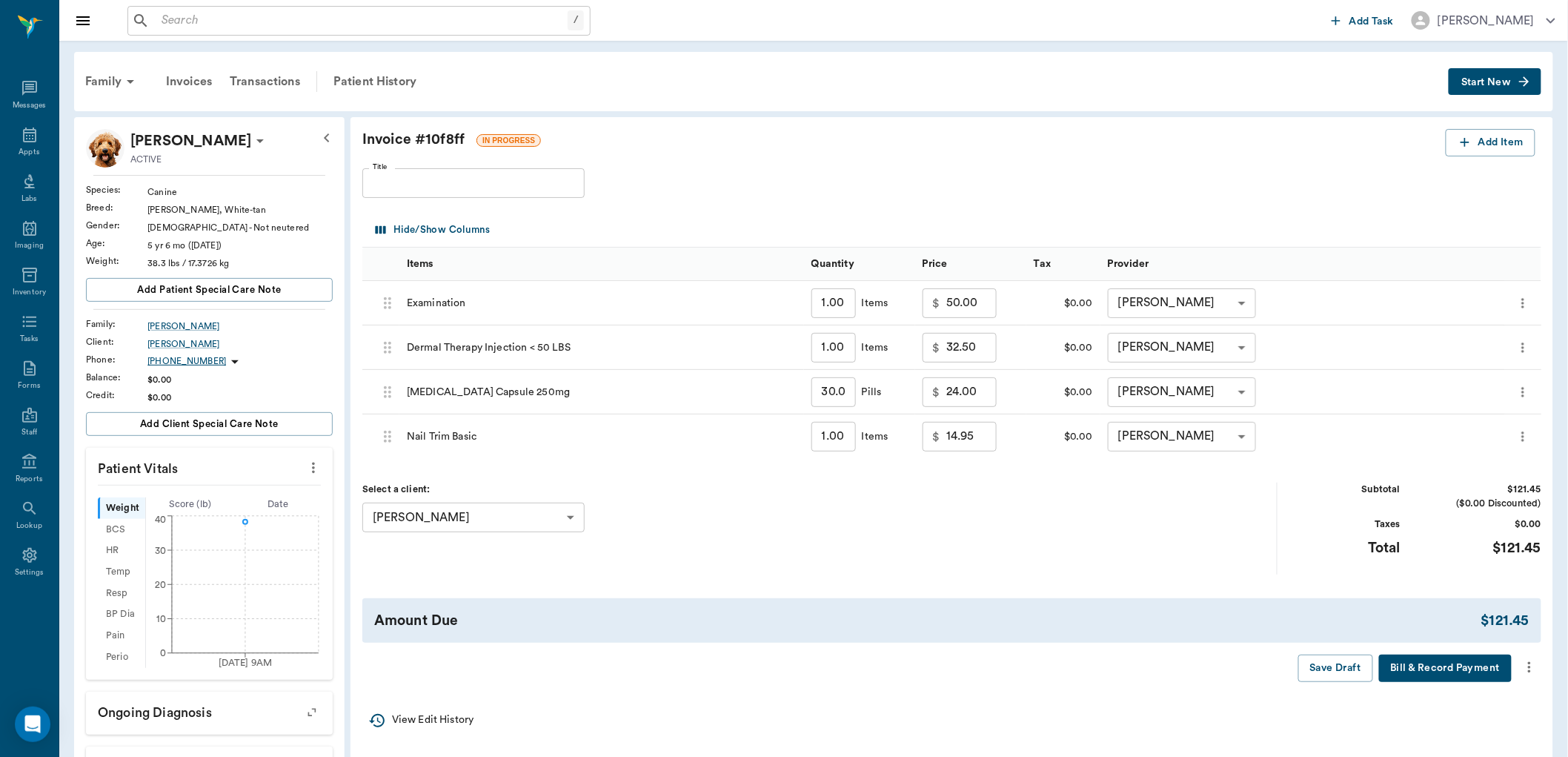
click at [1527, 667] on icon "more" at bounding box center [1529, 667] width 16 height 18
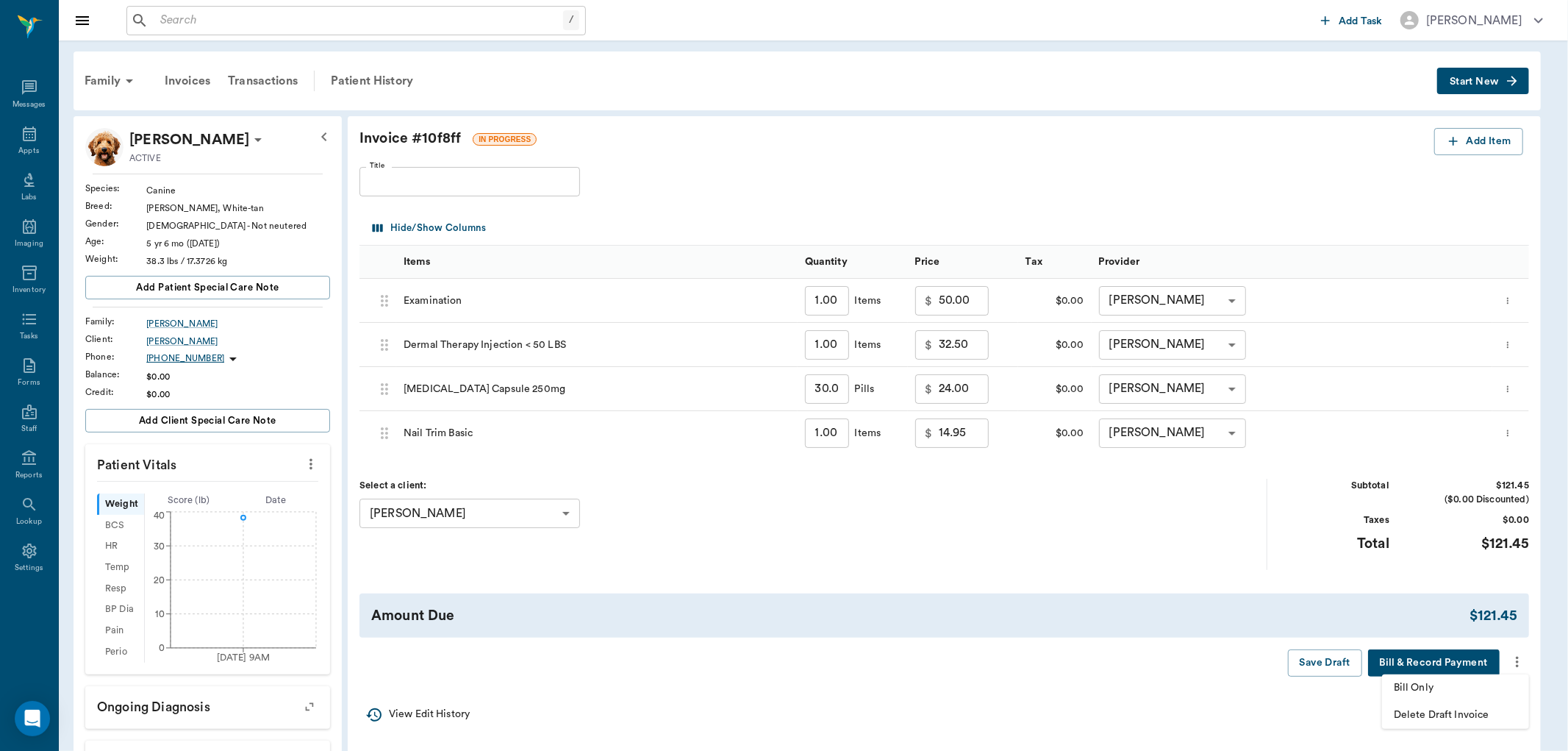
click at [1426, 687] on span "Bill Only" at bounding box center [1455, 687] width 123 height 16
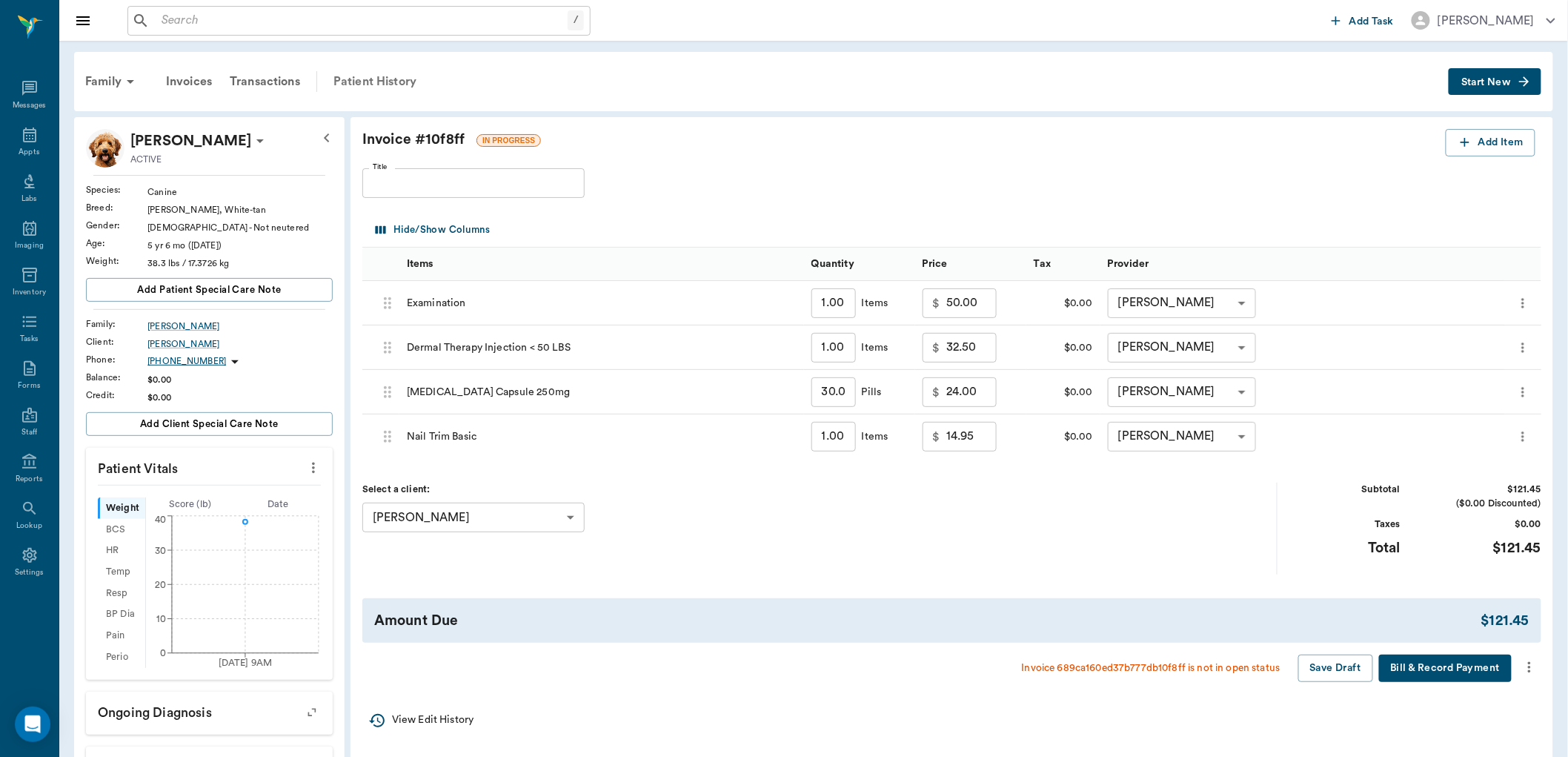
click at [385, 84] on div "Patient History" at bounding box center [374, 82] width 100 height 36
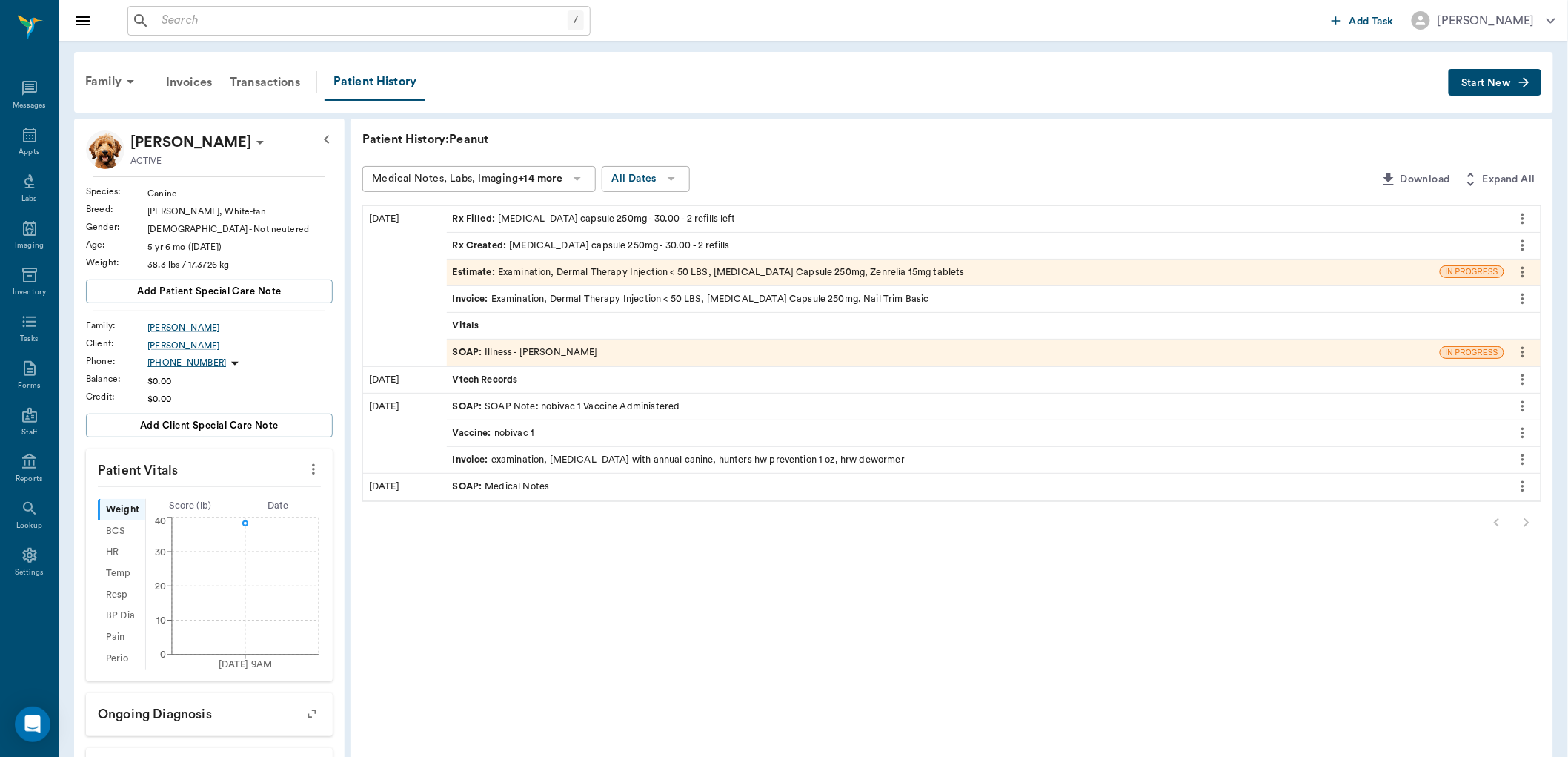
click at [1523, 269] on icon "more" at bounding box center [1523, 272] width 16 height 18
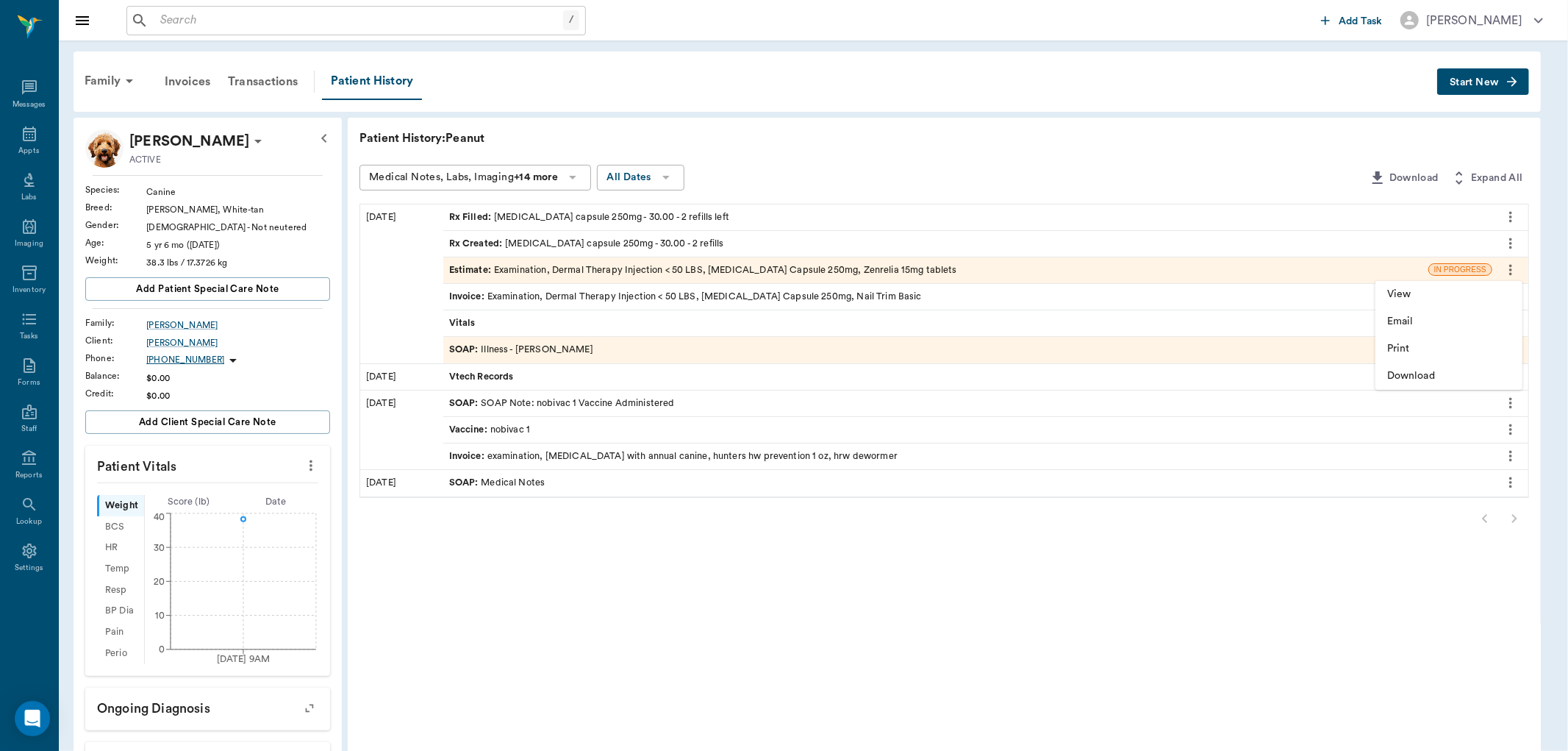
click at [682, 352] on div at bounding box center [784, 375] width 1568 height 751
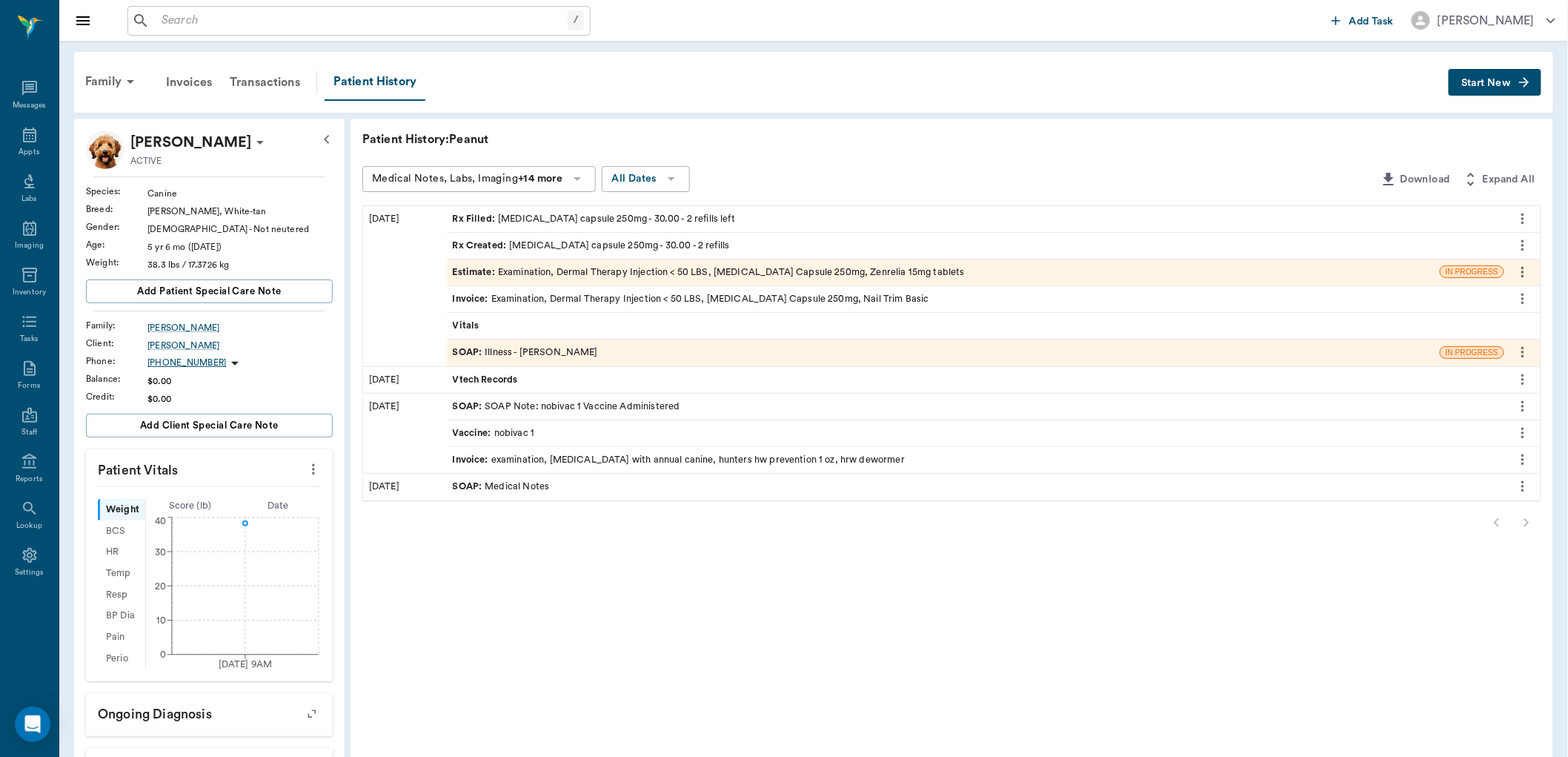
click at [684, 351] on div "SOAP : Illness - [PERSON_NAME]" at bounding box center [943, 352] width 993 height 26
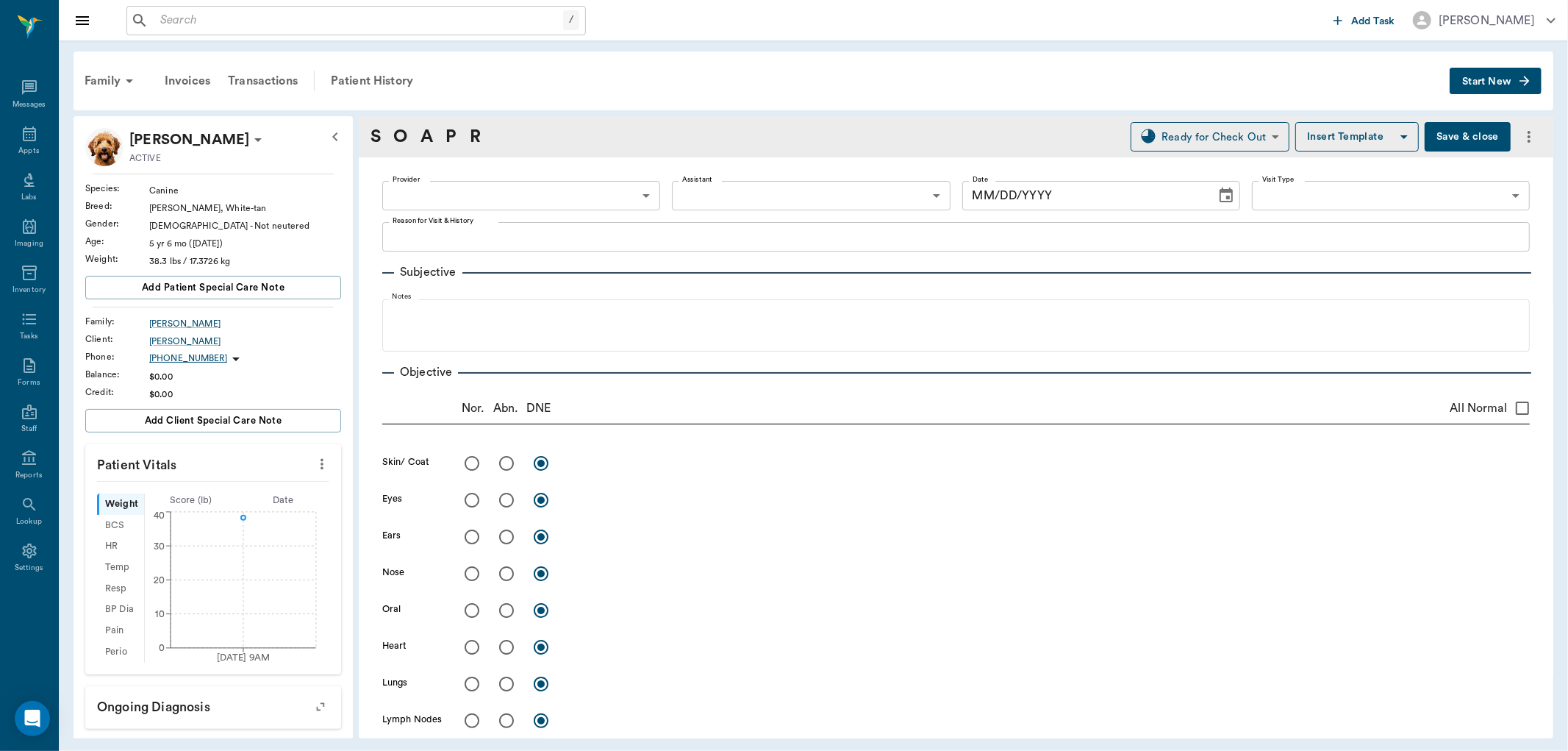
type input "63ec2f075fda476ae8351a4d"
type input "65d2be4f46e3a538d89b8c15"
type textarea "open sores under neck, chewed feet raw, hair lose, red rashy like on it all -st…"
radio input "true"
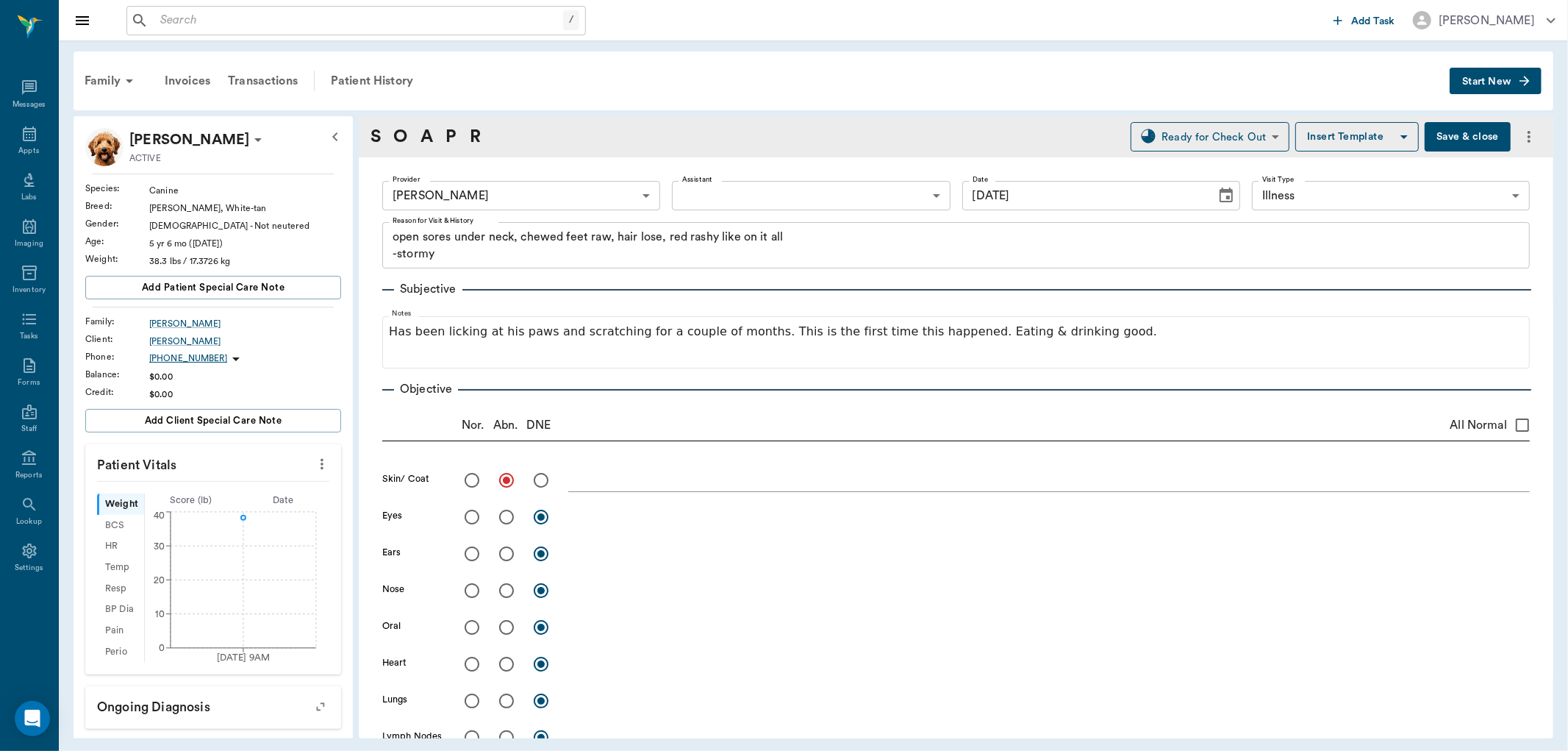
type input "[DATE]"
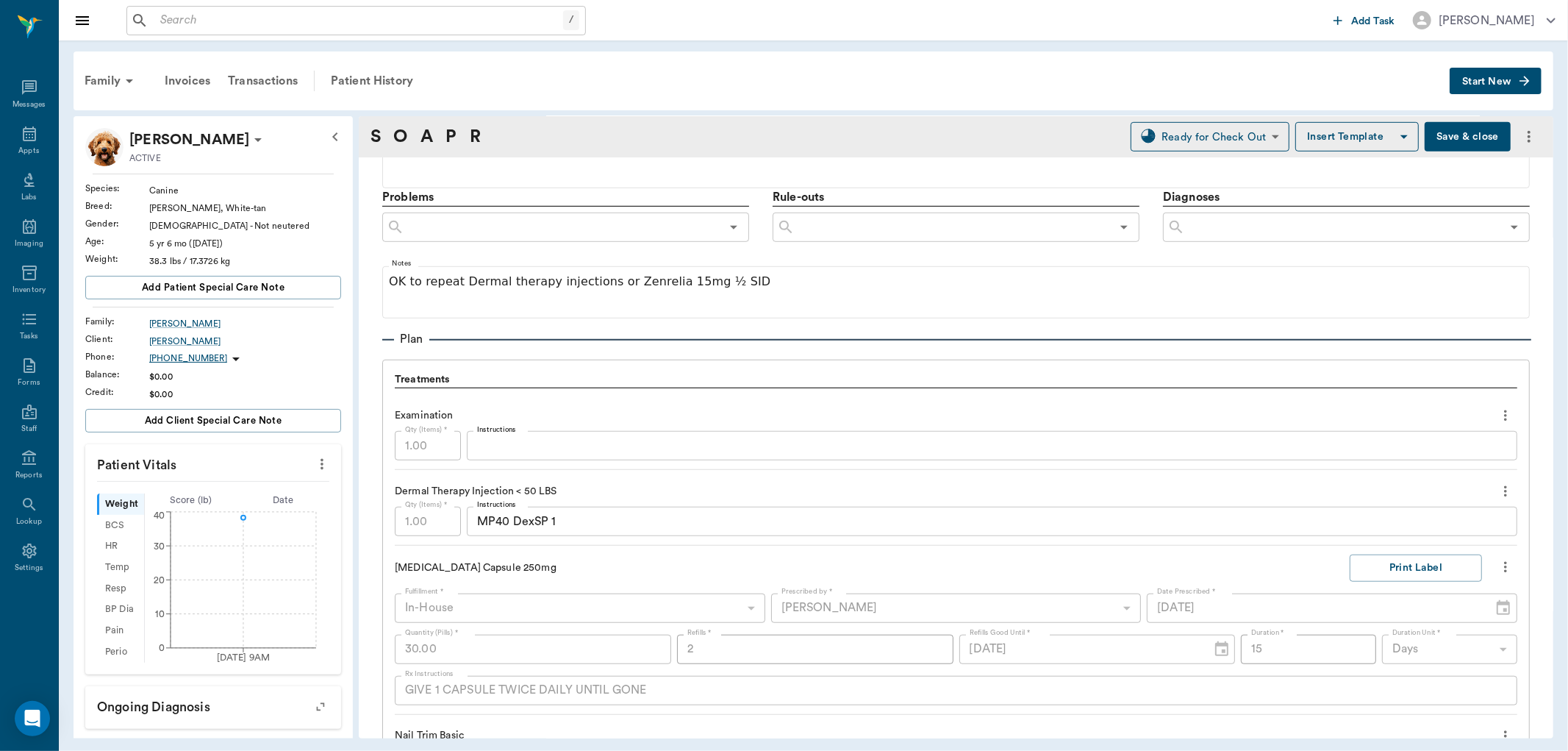
scroll to position [817, 0]
click at [1217, 223] on input "text" at bounding box center [1343, 224] width 316 height 21
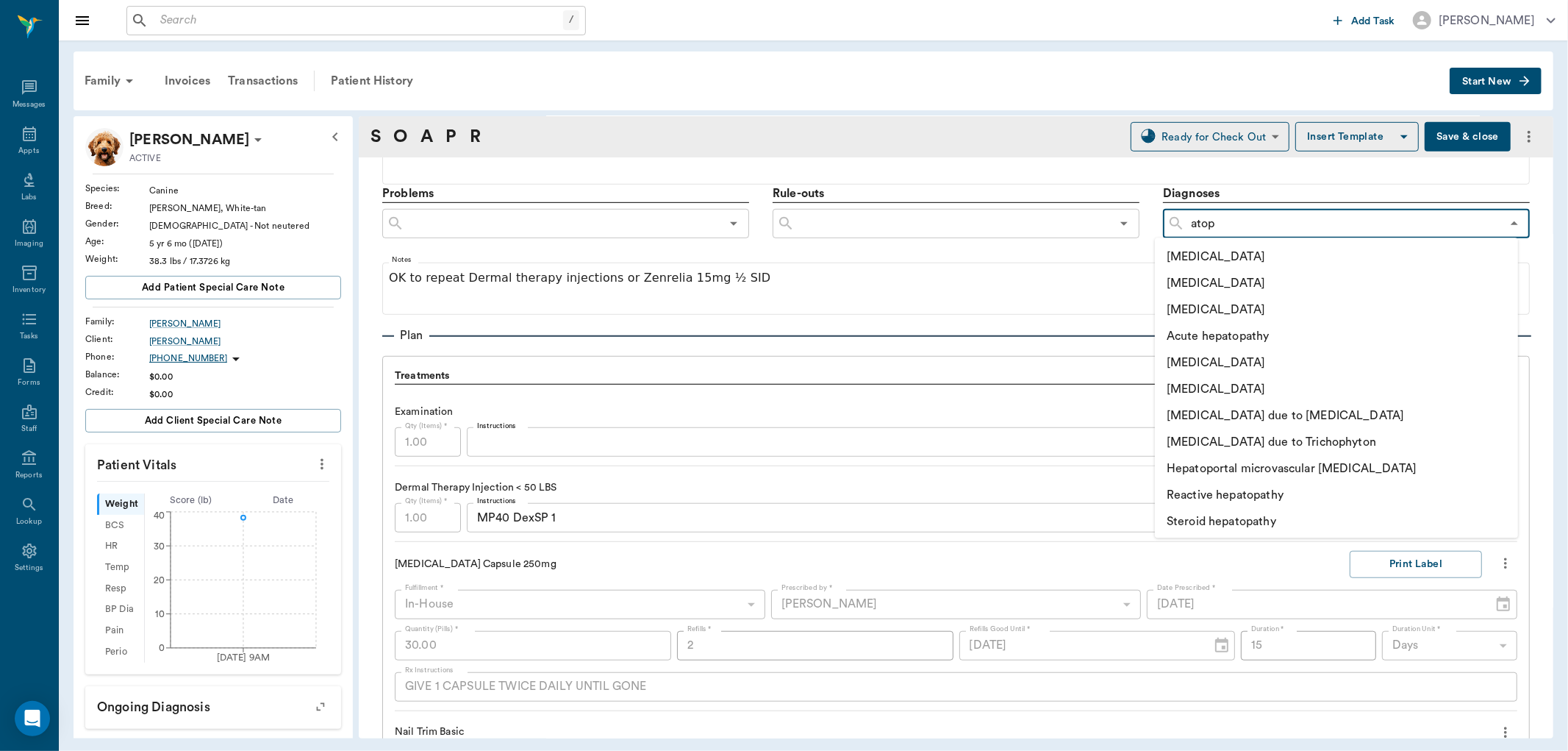
type input "[MEDICAL_DATA]"
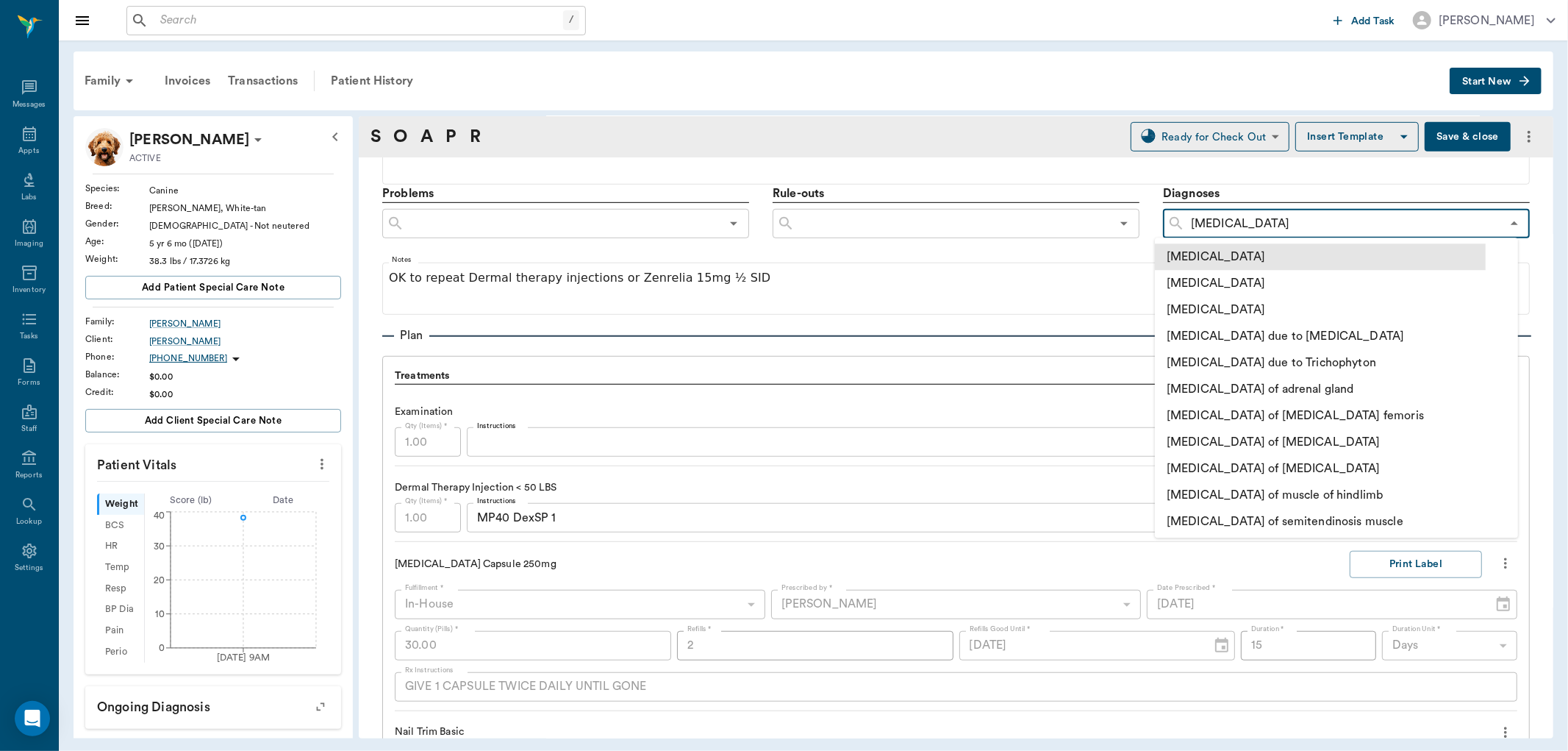
click at [1201, 256] on li "[MEDICAL_DATA]" at bounding box center [1320, 257] width 331 height 27
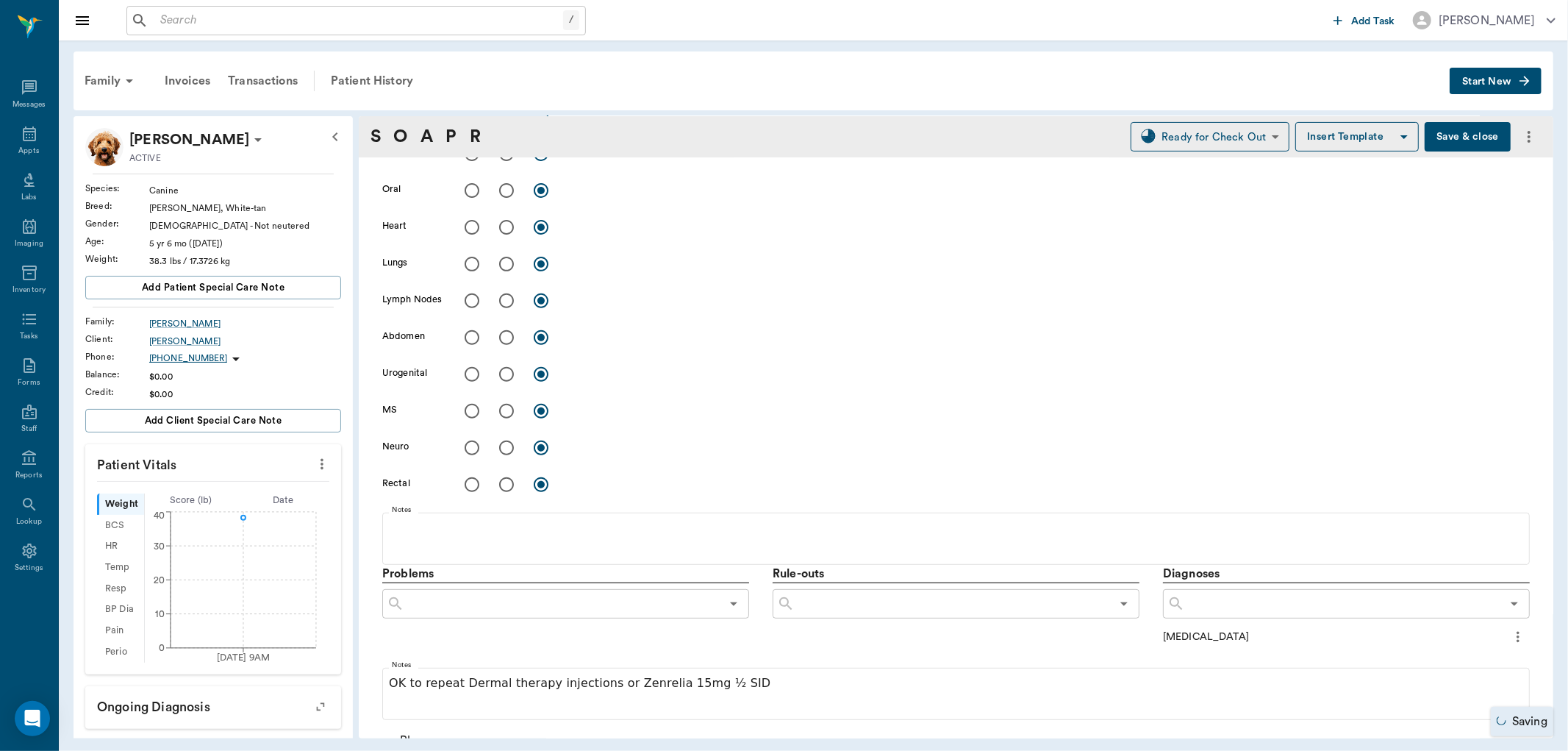
scroll to position [408, 0]
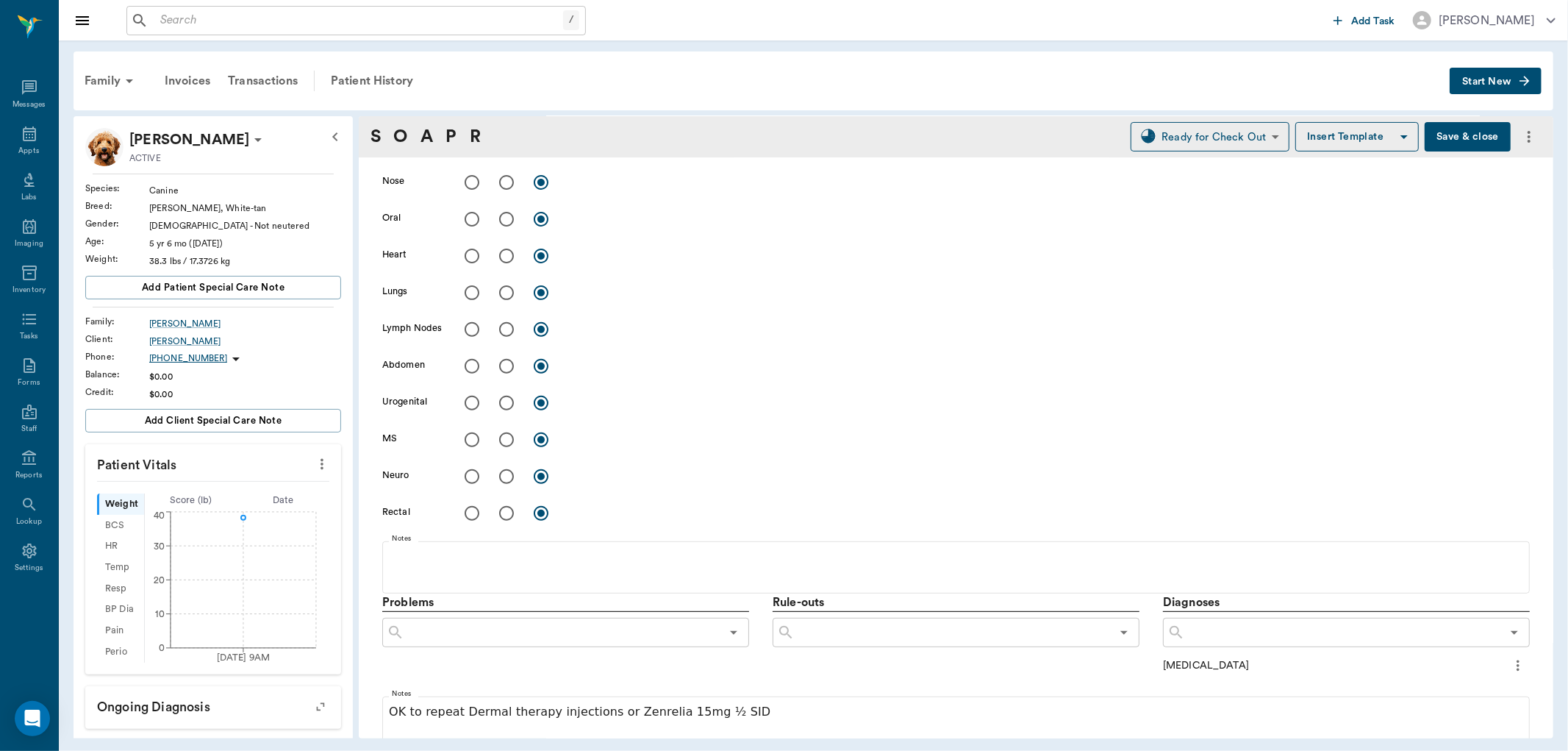
click at [1510, 665] on icon "more" at bounding box center [1518, 665] width 16 height 18
click at [1468, 690] on span "Add to ongoing diagnosis" at bounding box center [1444, 690] width 123 height 16
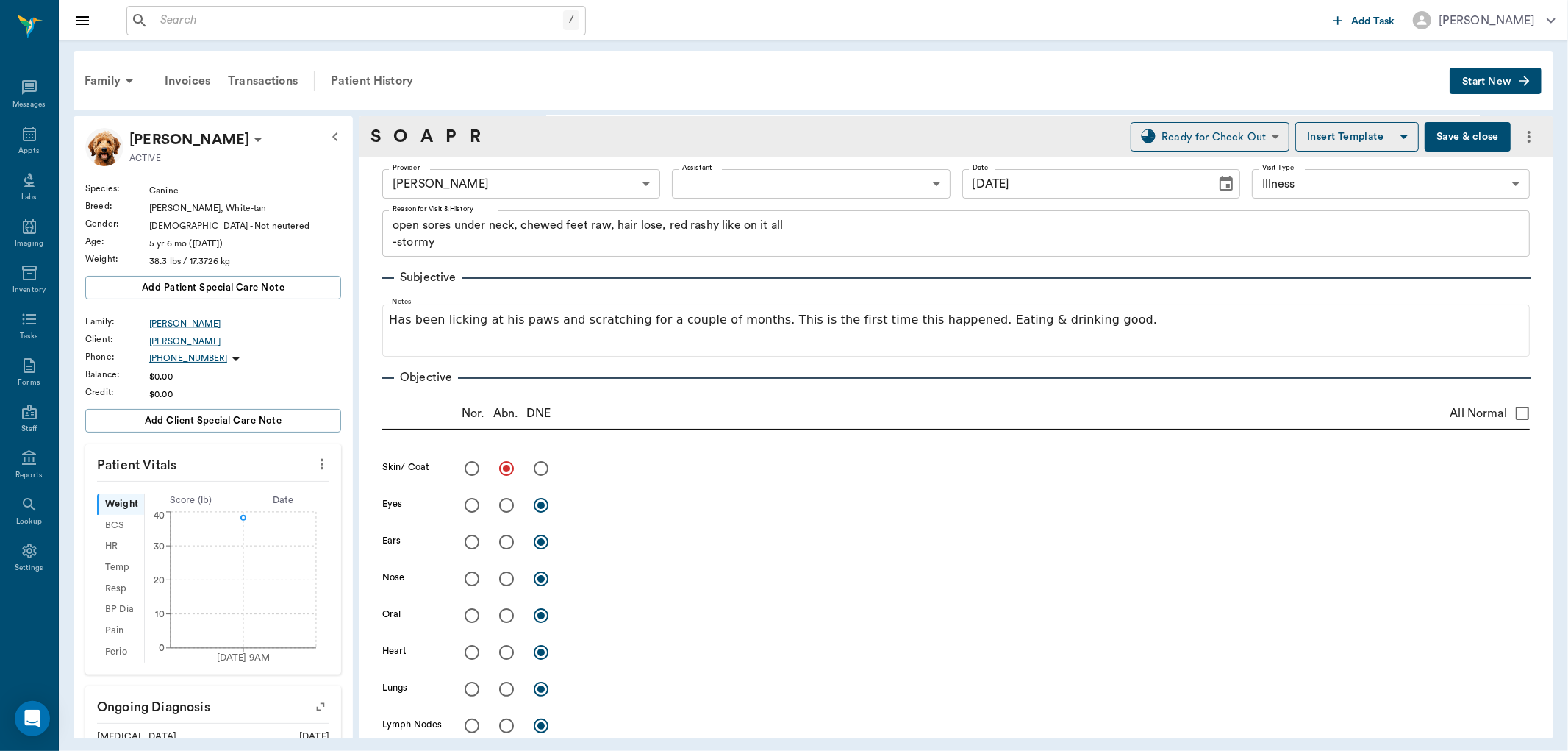
scroll to position [0, 0]
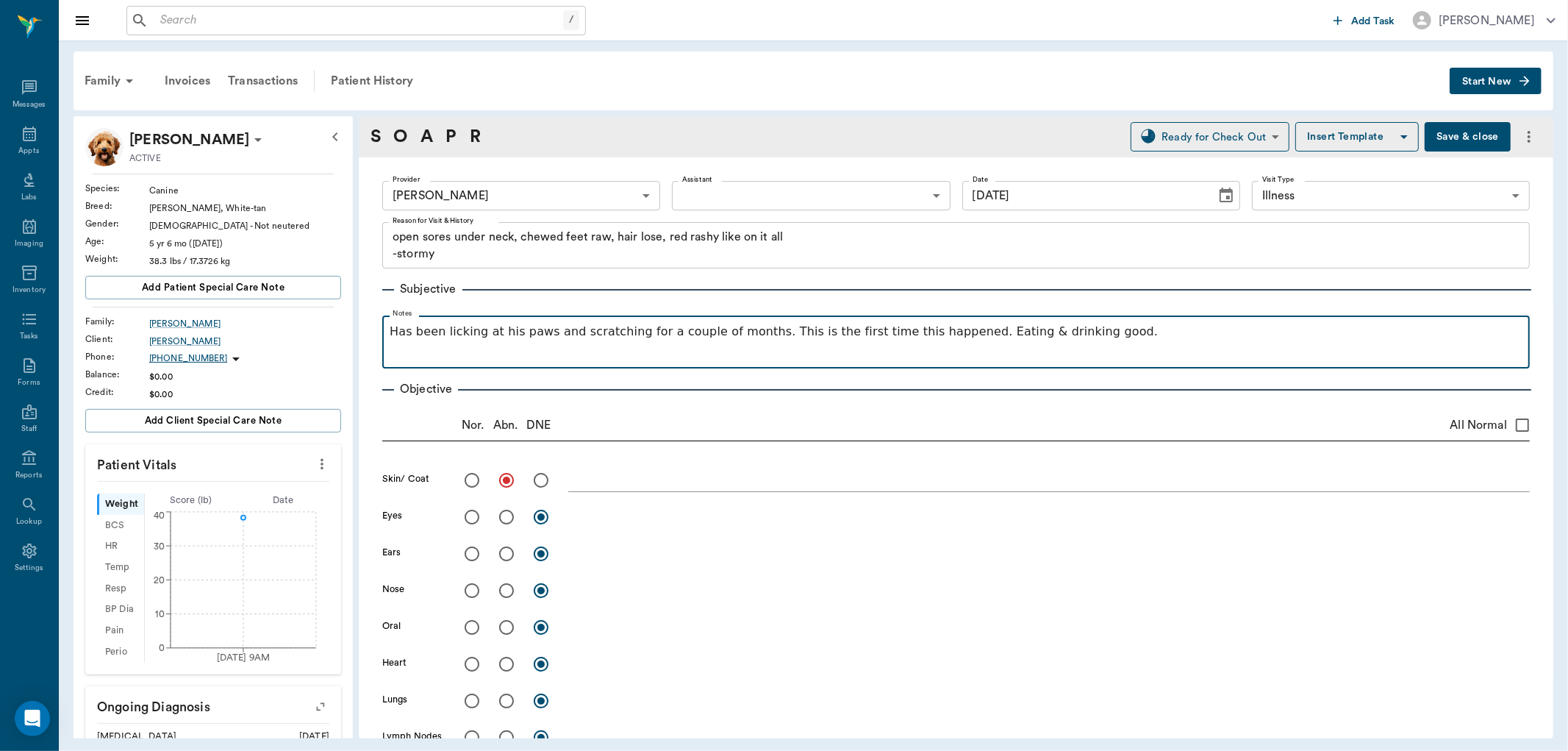
click at [1125, 337] on p "Has been licking at his paws and scratching for a couple of months. This is the…" at bounding box center [956, 332] width 1133 height 18
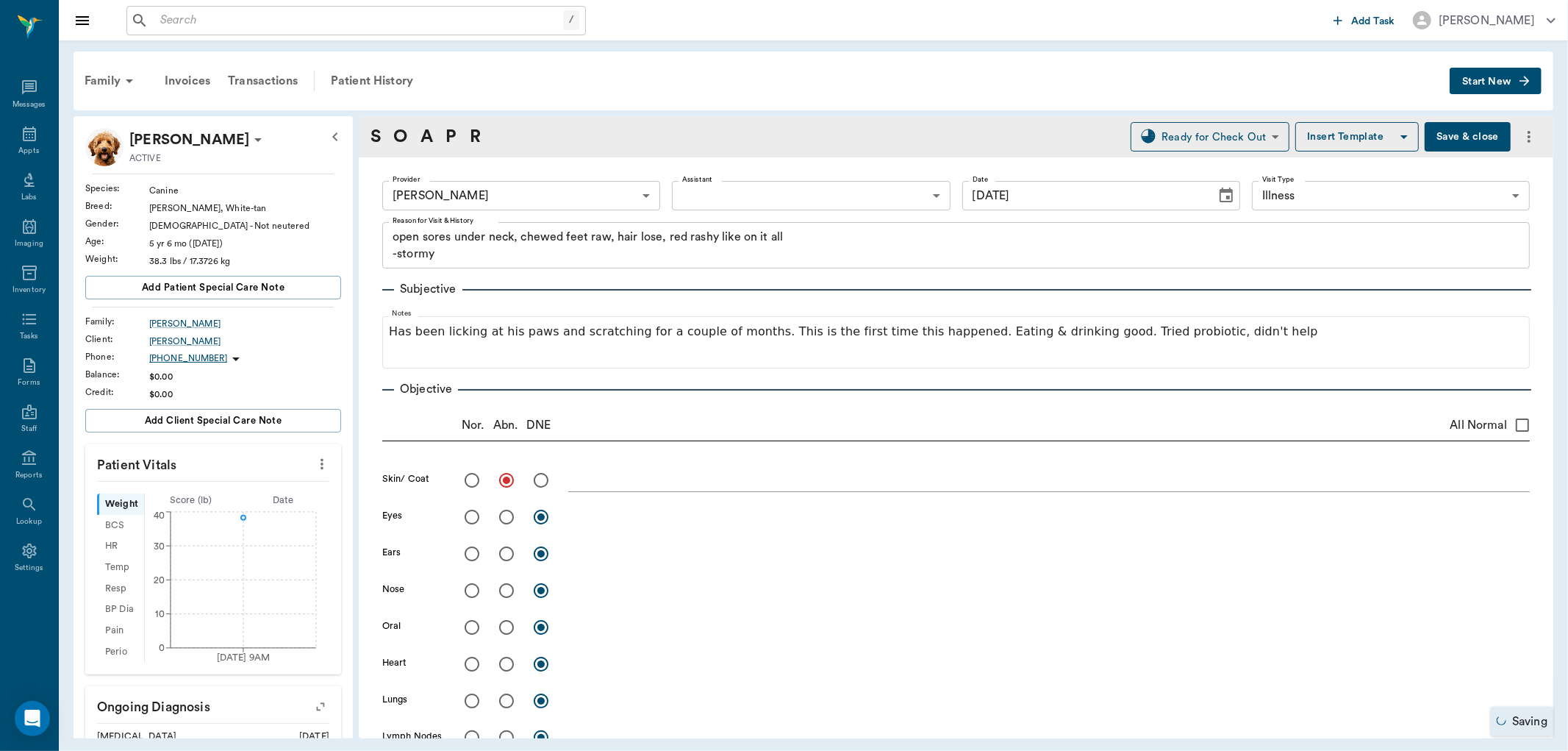
click at [590, 484] on textarea at bounding box center [1049, 479] width 962 height 17
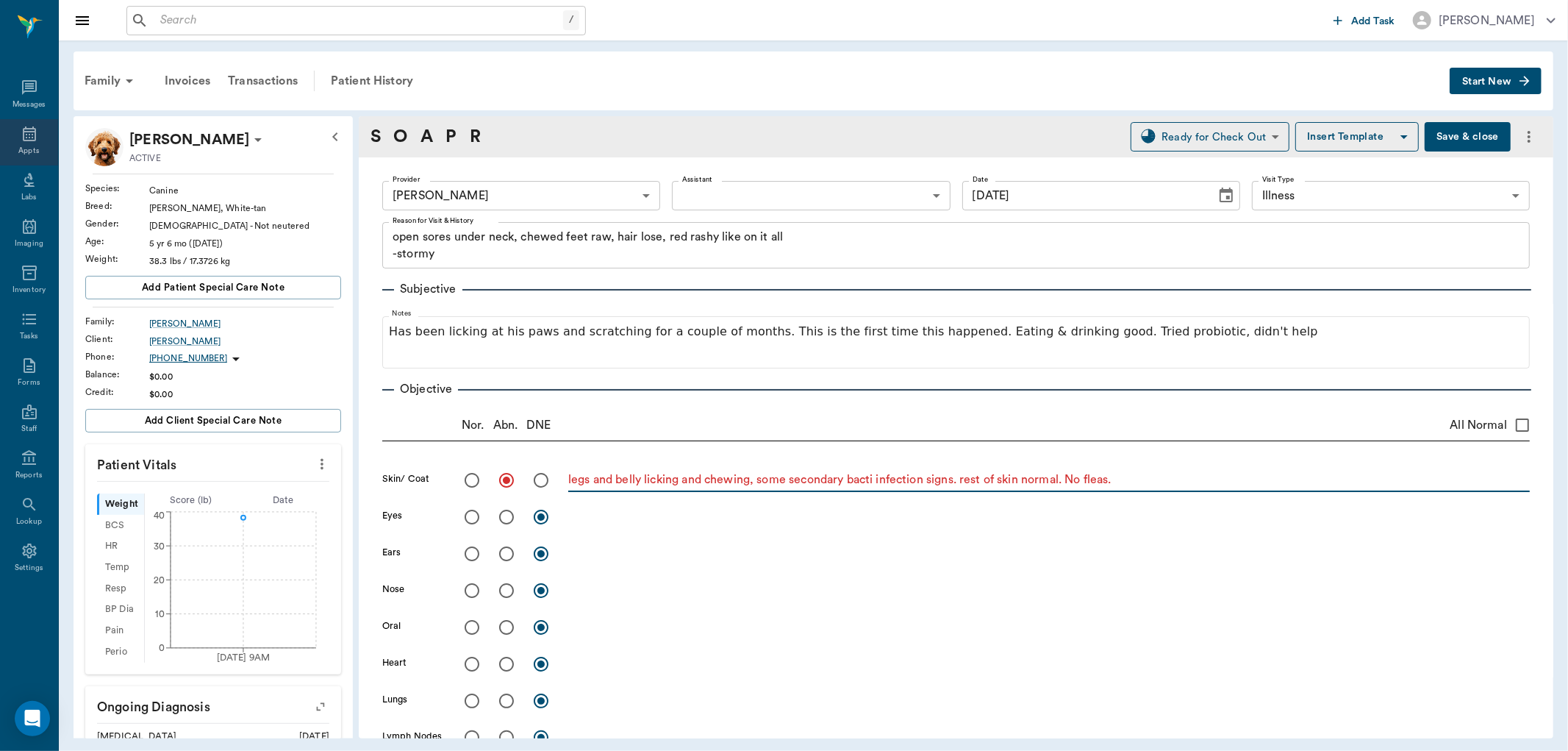
type textarea "legs and belly licking and chewing, some secondary bacti infection signs. rest …"
click at [41, 138] on div "Appts" at bounding box center [29, 142] width 58 height 47
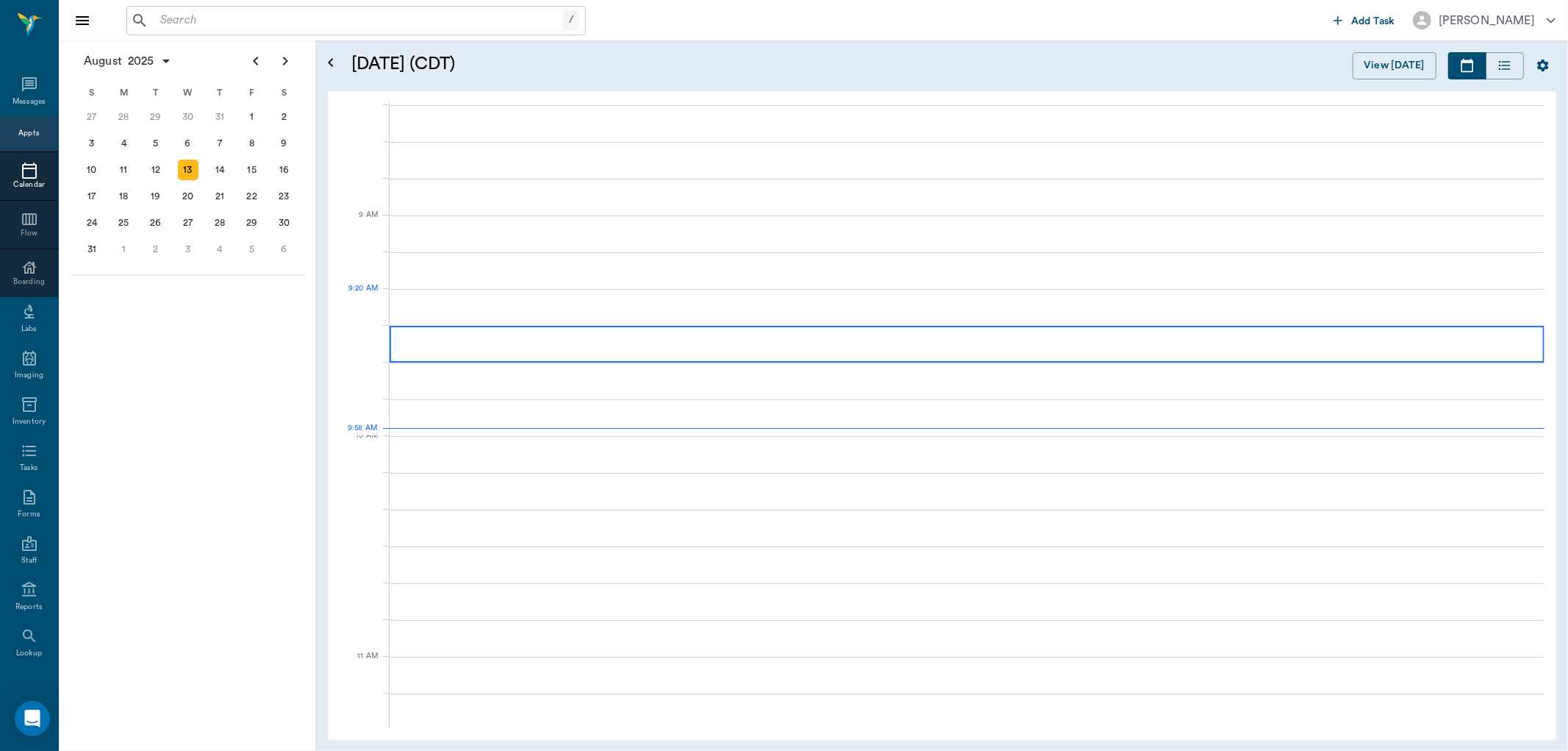
scroll to position [224, 0]
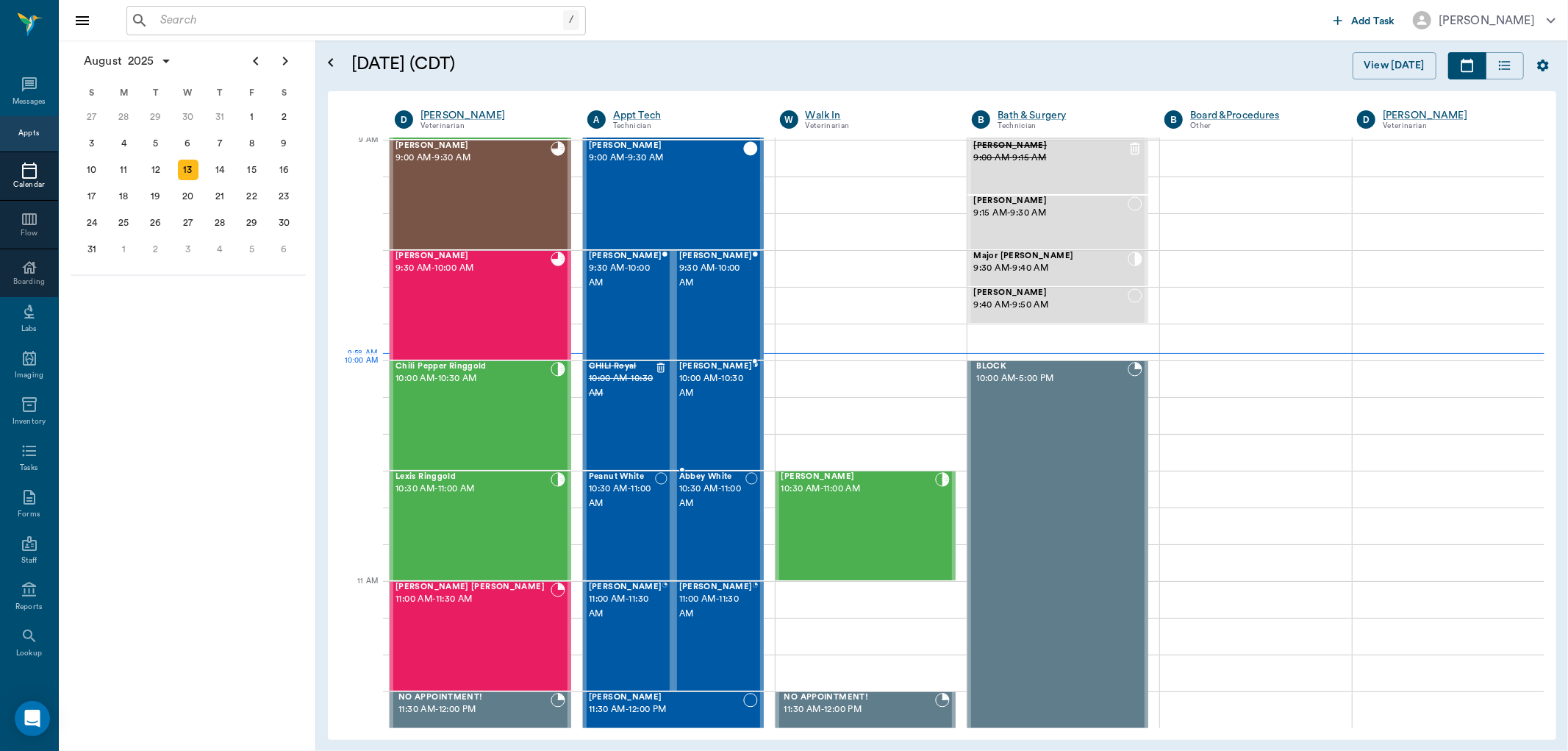
click at [704, 390] on span "10:00 AM - 10:30 AM" at bounding box center [716, 386] width 74 height 30
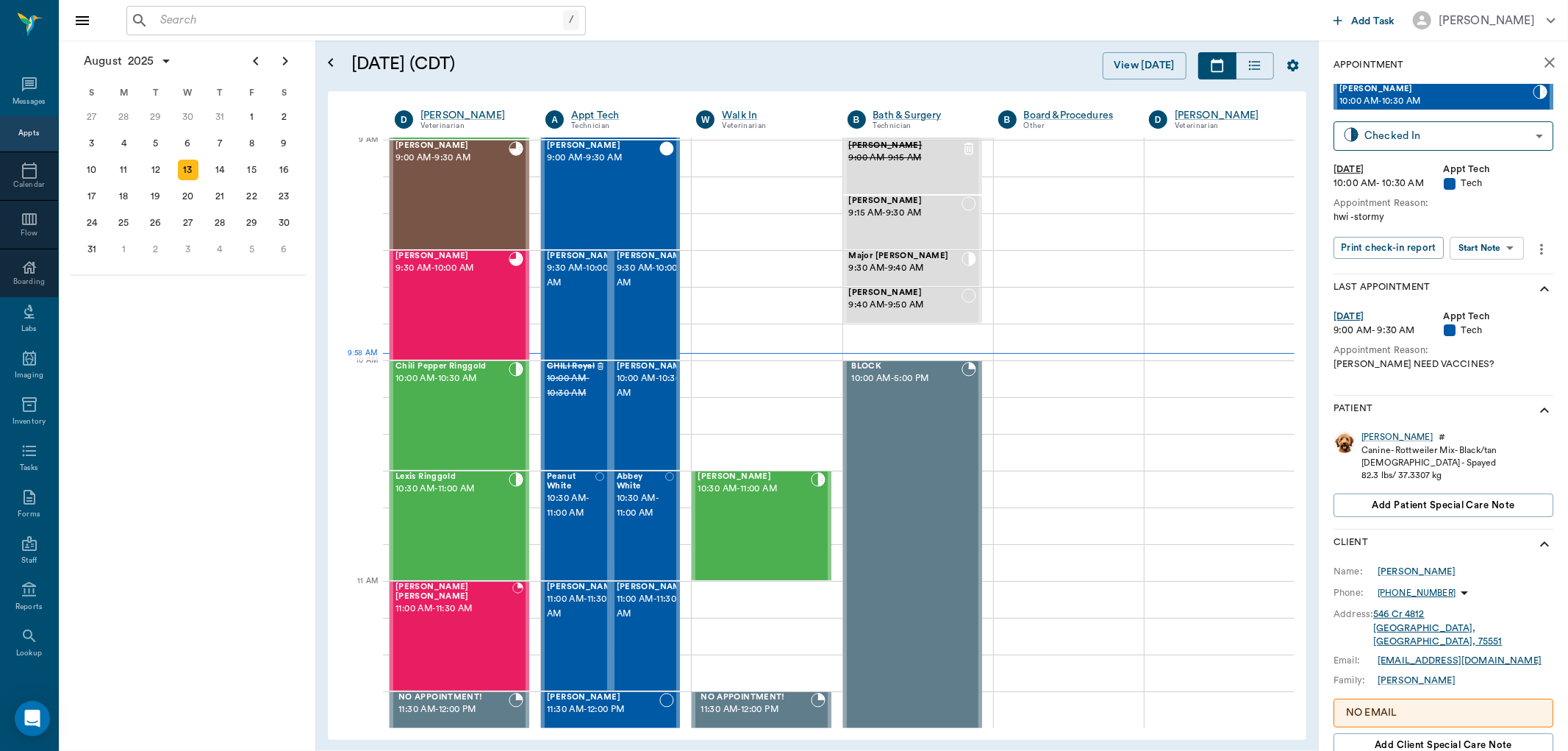
click at [1476, 244] on body "/ ​ Add Task [PERSON_NAME] Nectar Messages Appts Calendar Flow Boarding Labs Im…" at bounding box center [784, 375] width 1568 height 751
click at [1481, 270] on button "Start SOAP" at bounding box center [1471, 277] width 50 height 17
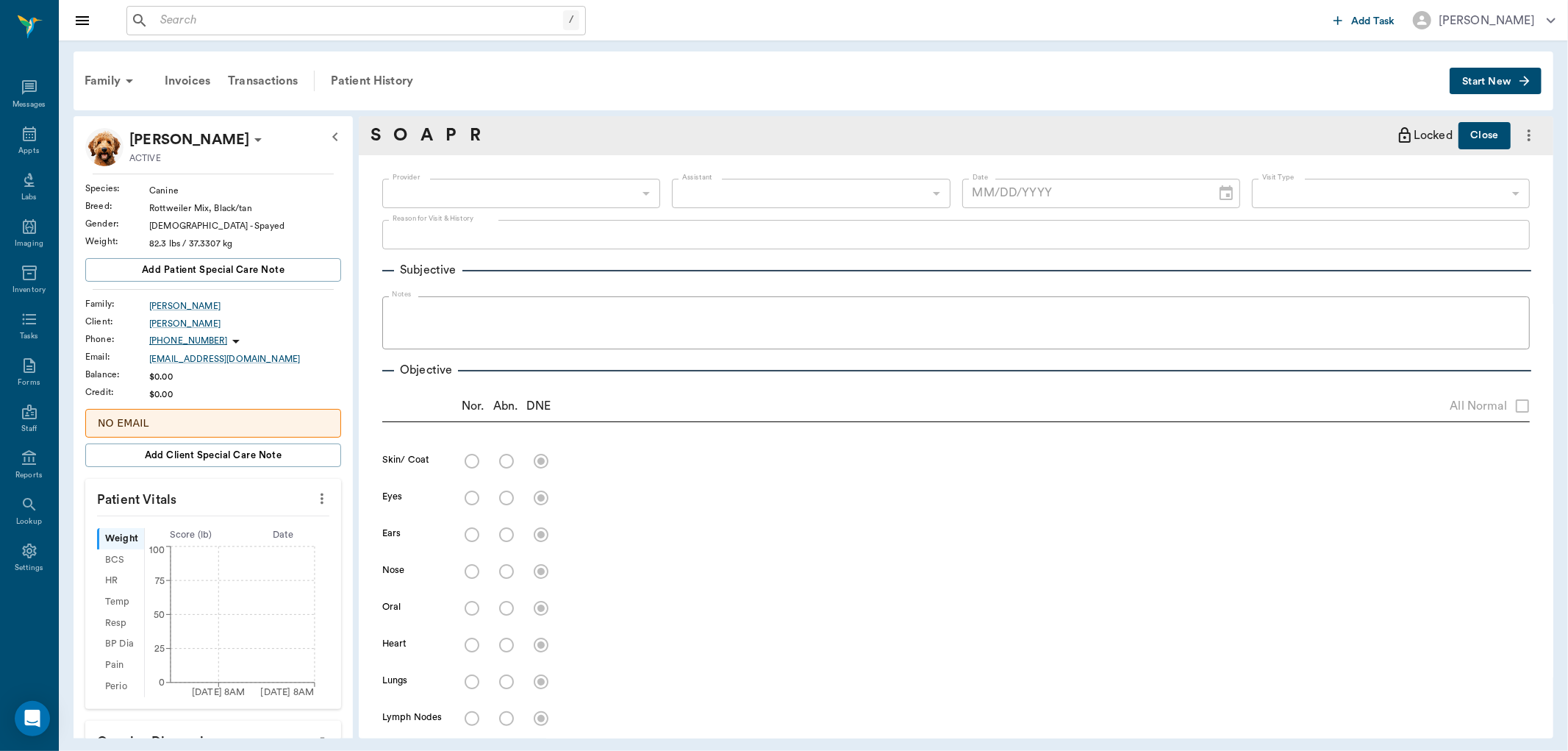
type input "63ec2f075fda476ae8351a4c"
type input "65d2be4f46e3a538d89b8c1a"
type textarea "hwi -stormy"
type input "[DATE]"
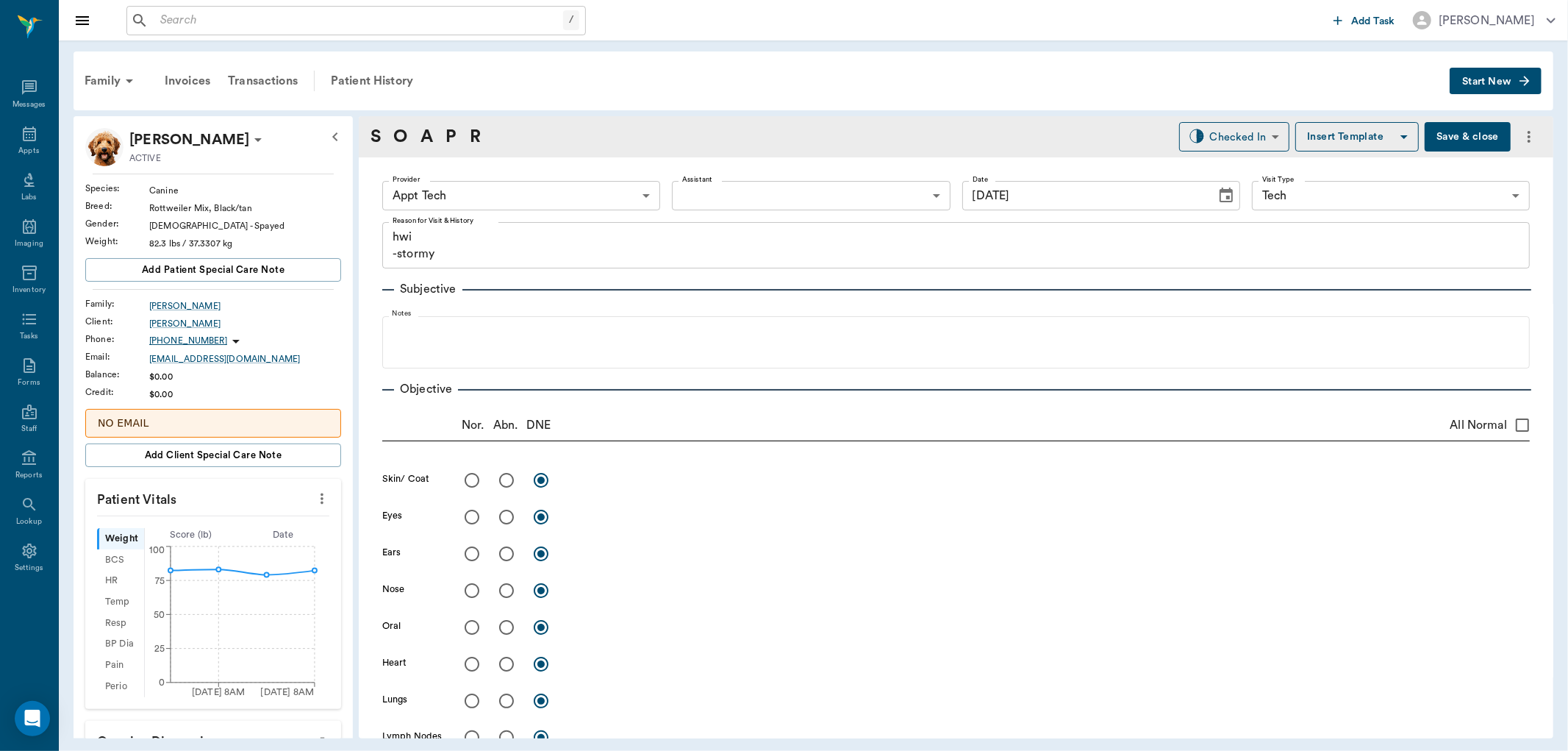
drag, startPoint x: 313, startPoint y: 498, endPoint x: 295, endPoint y: 507, distance: 20.1
click at [314, 498] on icon "more" at bounding box center [322, 498] width 16 height 18
click at [267, 520] on span "Enter Vitals" at bounding box center [247, 524] width 123 height 16
click at [240, 543] on input "text" at bounding box center [212, 543] width 128 height 30
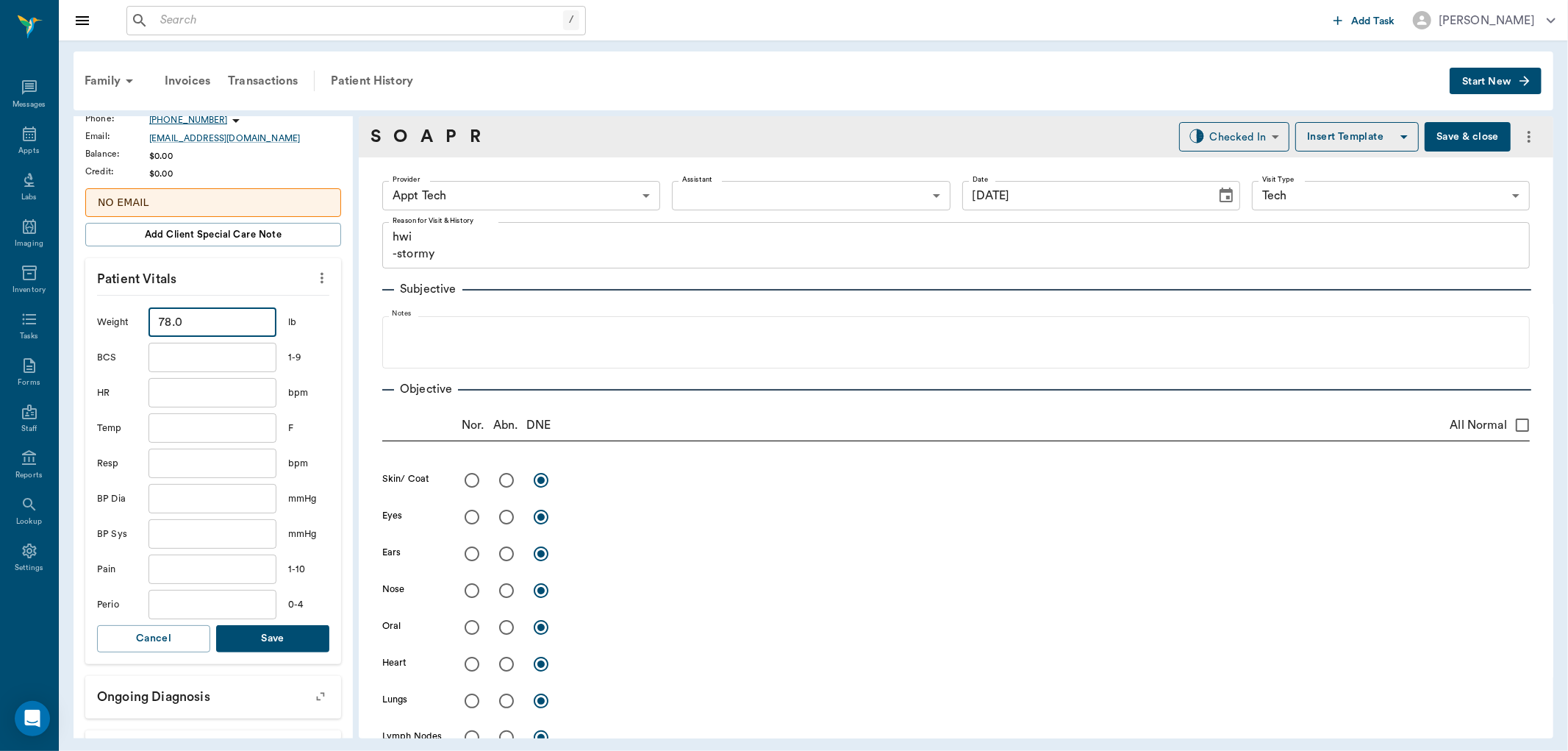
scroll to position [245, 0]
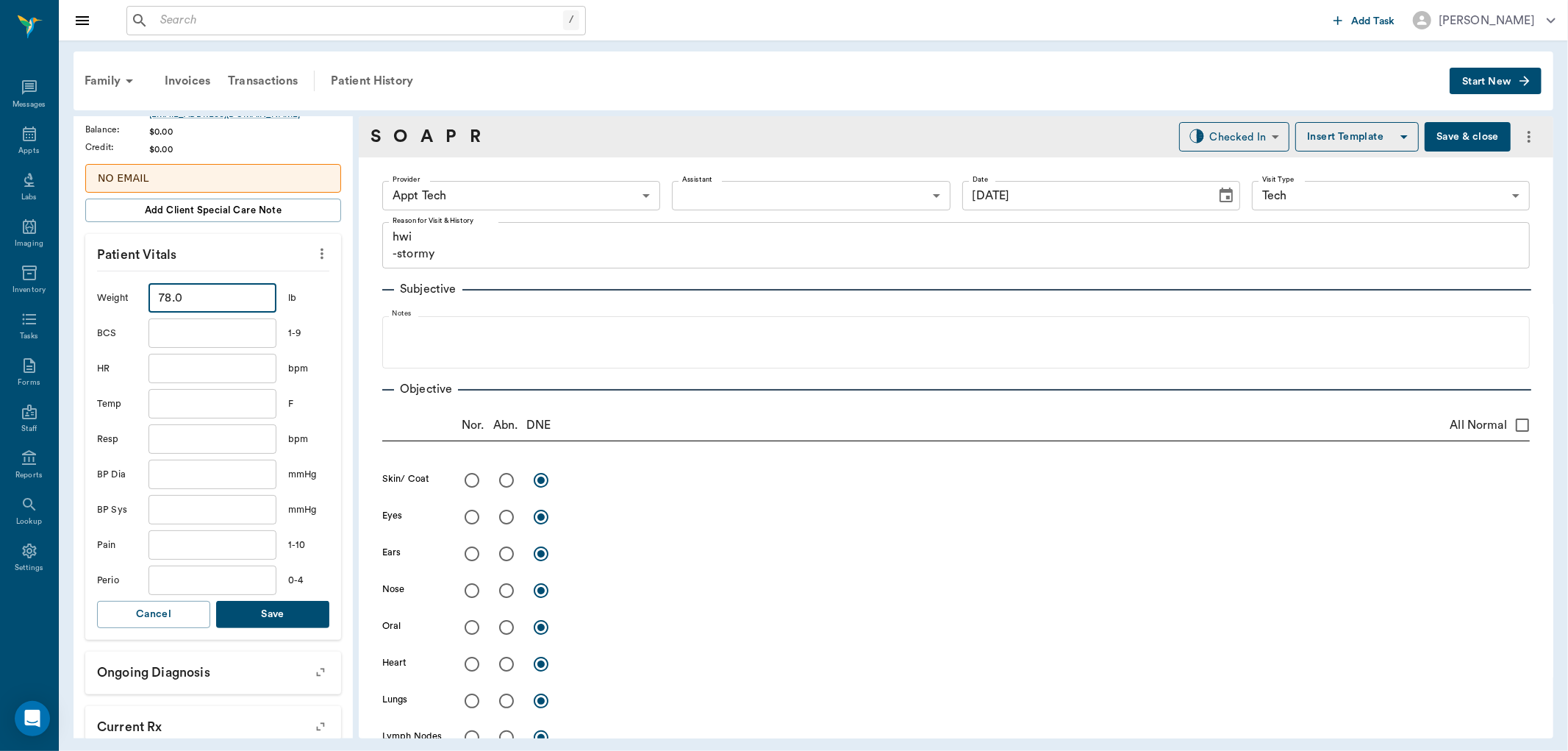
type input "78"
click at [283, 625] on button "Save" at bounding box center [272, 614] width 113 height 27
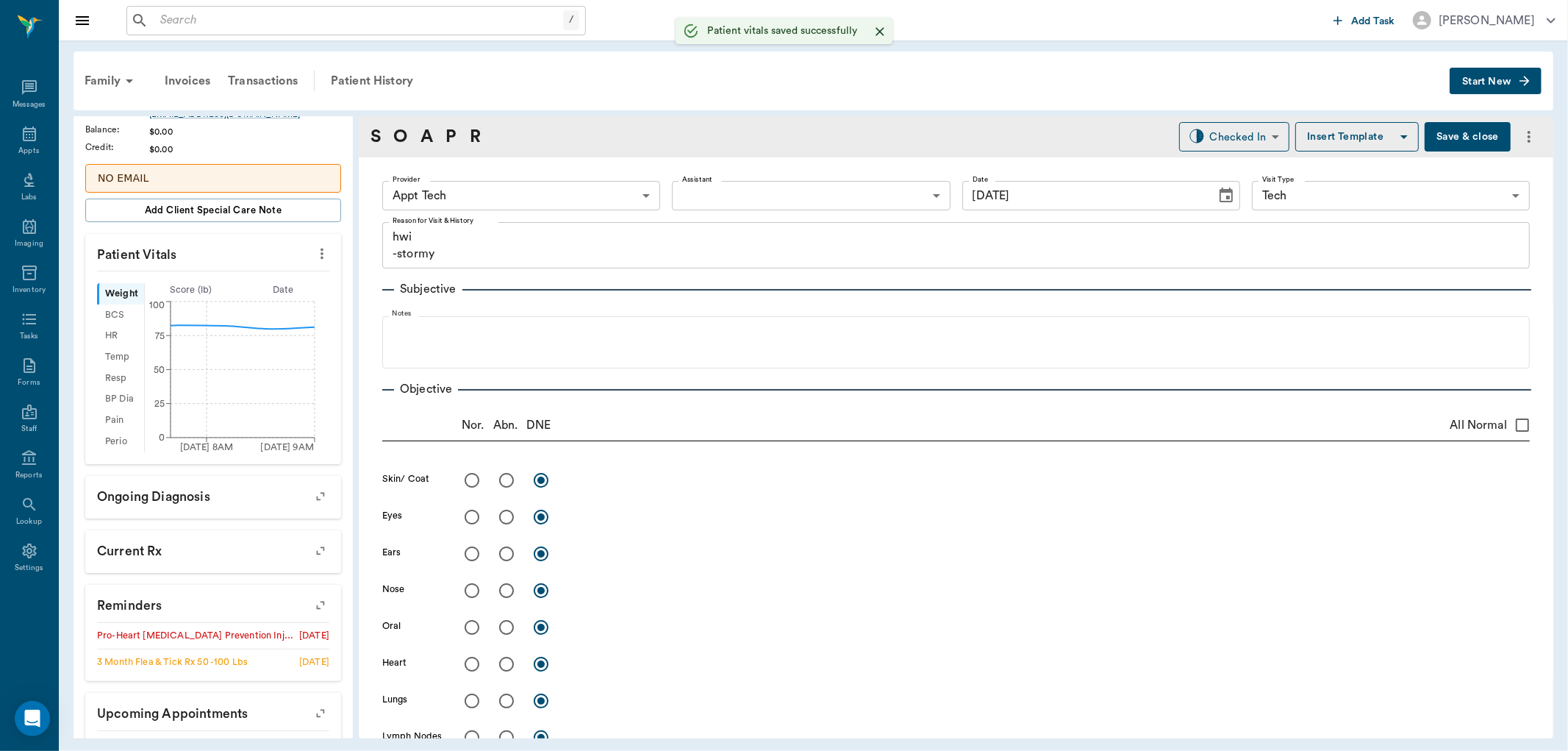
click at [487, 187] on body "/ ​ Add Task [PERSON_NAME] Nectar Messages Appts Labs Imaging Inventory Tasks F…" at bounding box center [784, 375] width 1568 height 751
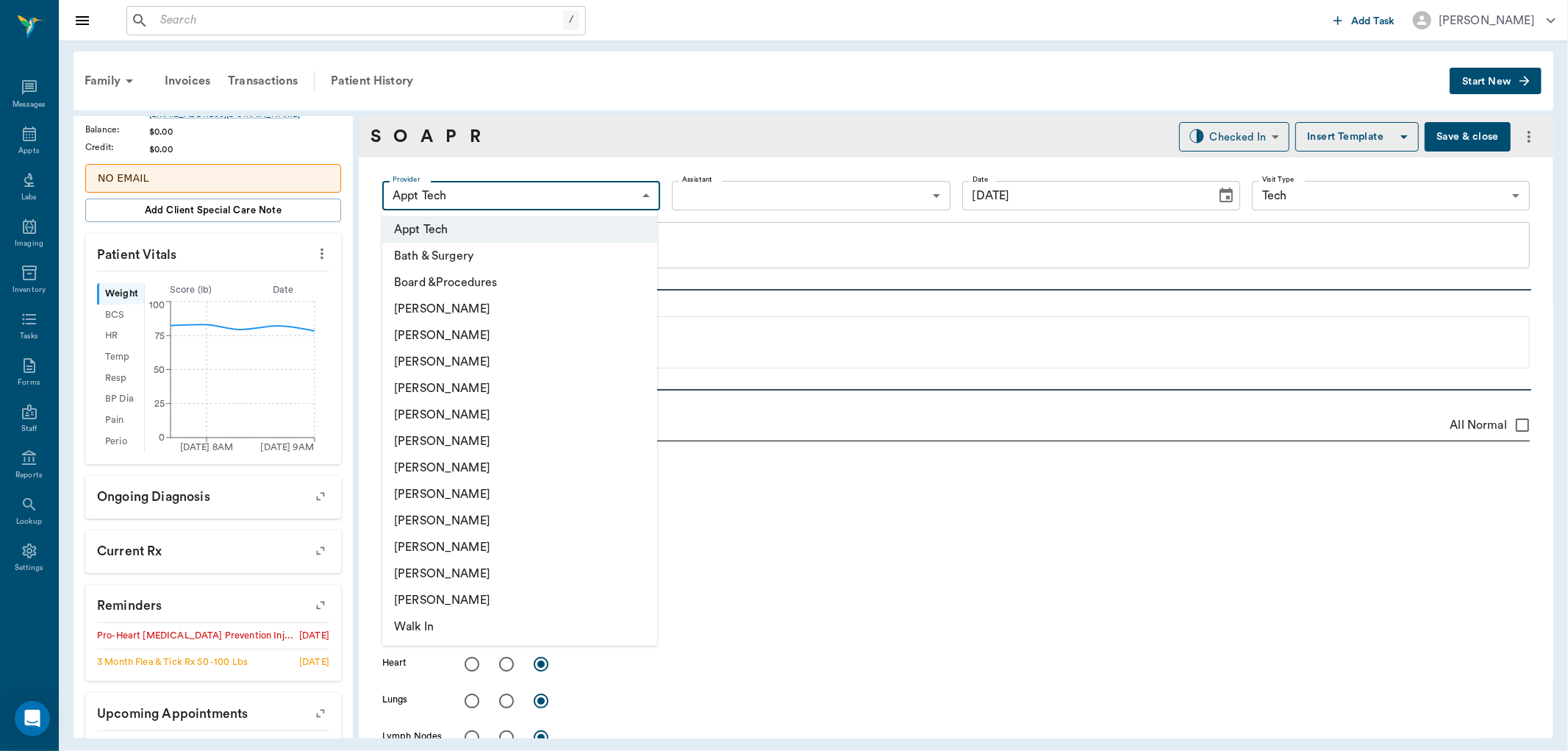
click at [498, 437] on li "[PERSON_NAME]" at bounding box center [520, 442] width 275 height 27
type input "682b670d8bdc6f7f8feef3db"
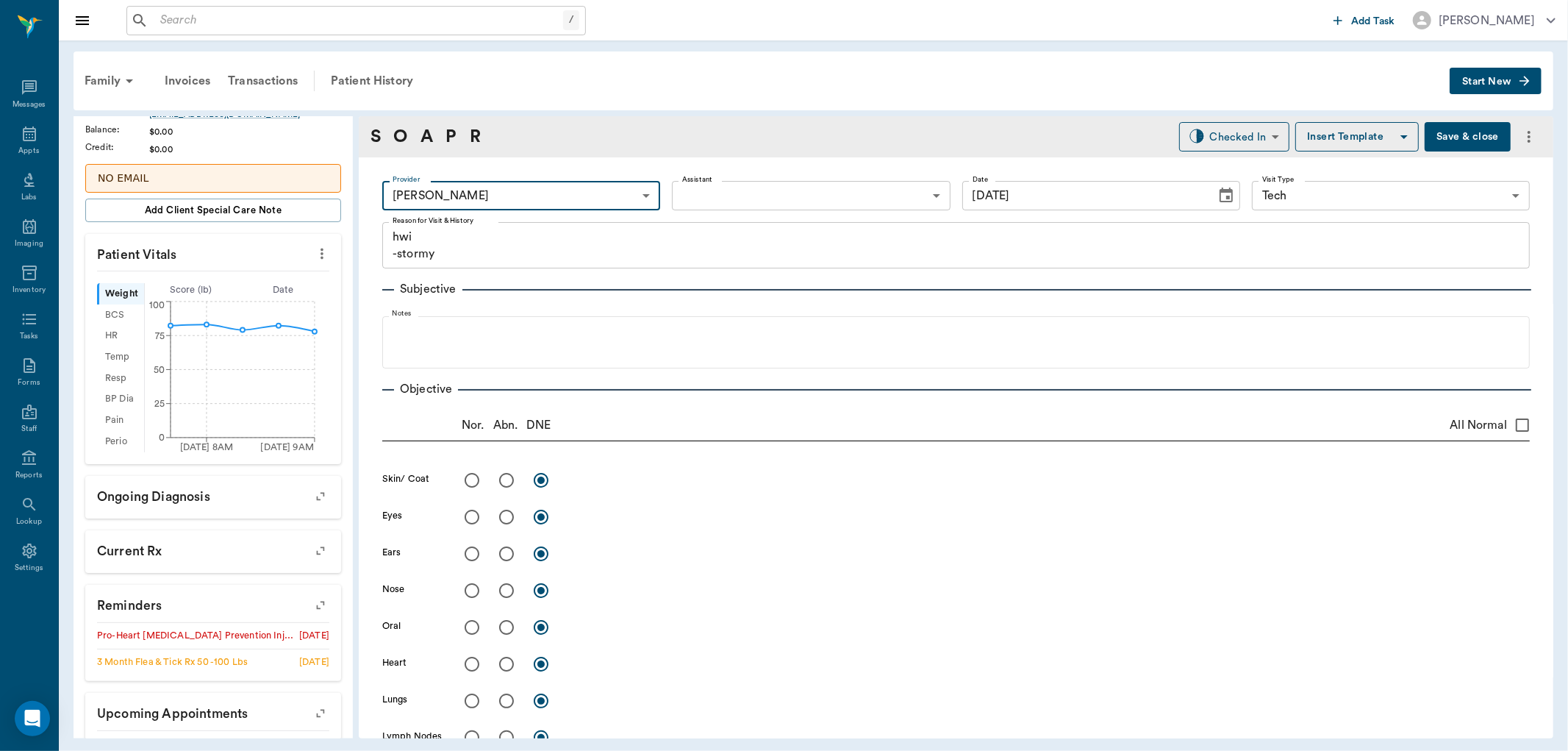
click at [709, 194] on body "/ ​ Add Task [PERSON_NAME] Nectar Messages Appts Labs Imaging Inventory Tasks F…" at bounding box center [784, 375] width 1568 height 751
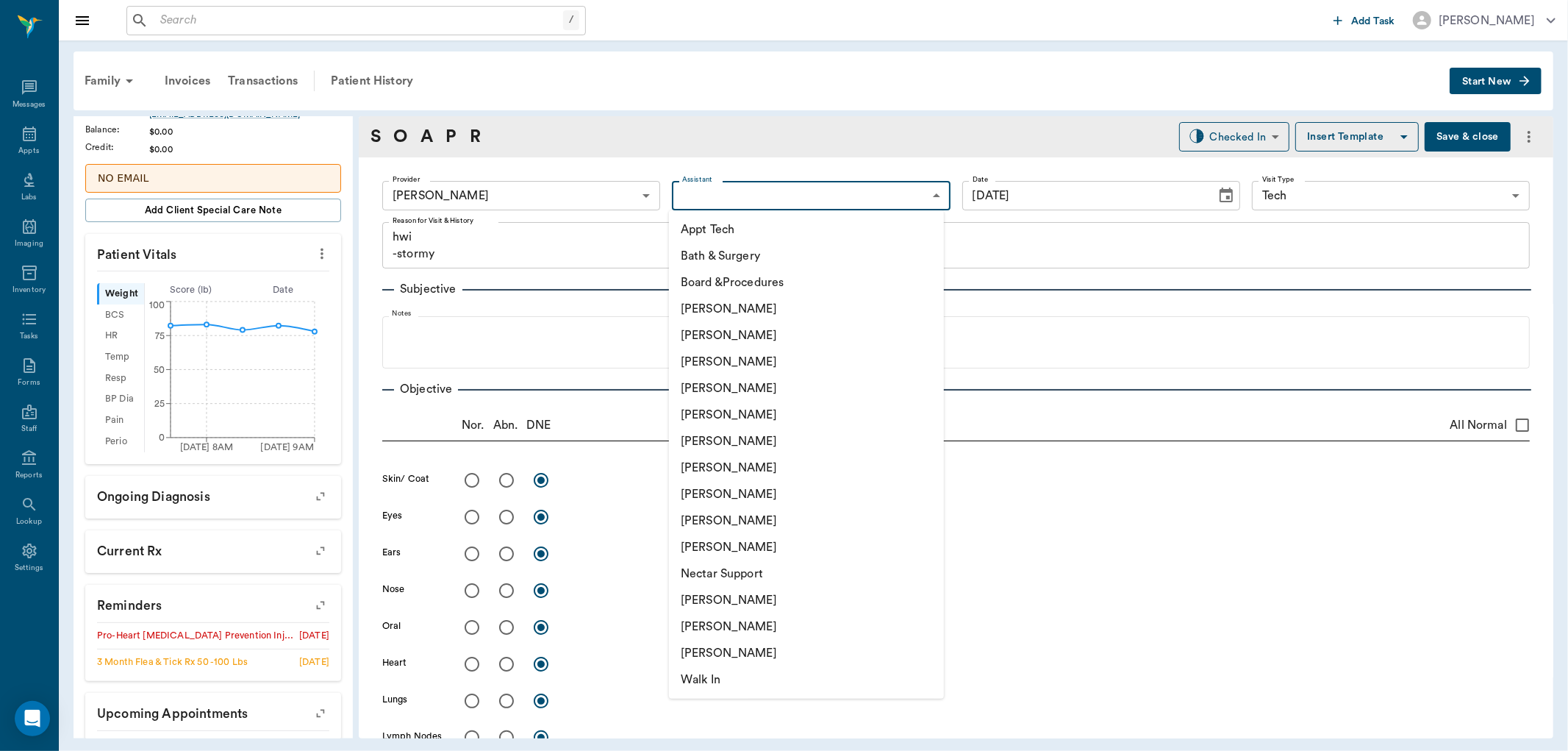
drag, startPoint x: 716, startPoint y: 218, endPoint x: 717, endPoint y: 229, distance: 11.0
click at [716, 222] on li "Appt Tech" at bounding box center [806, 230] width 275 height 27
type input "63ec2f075fda476ae8351a4c"
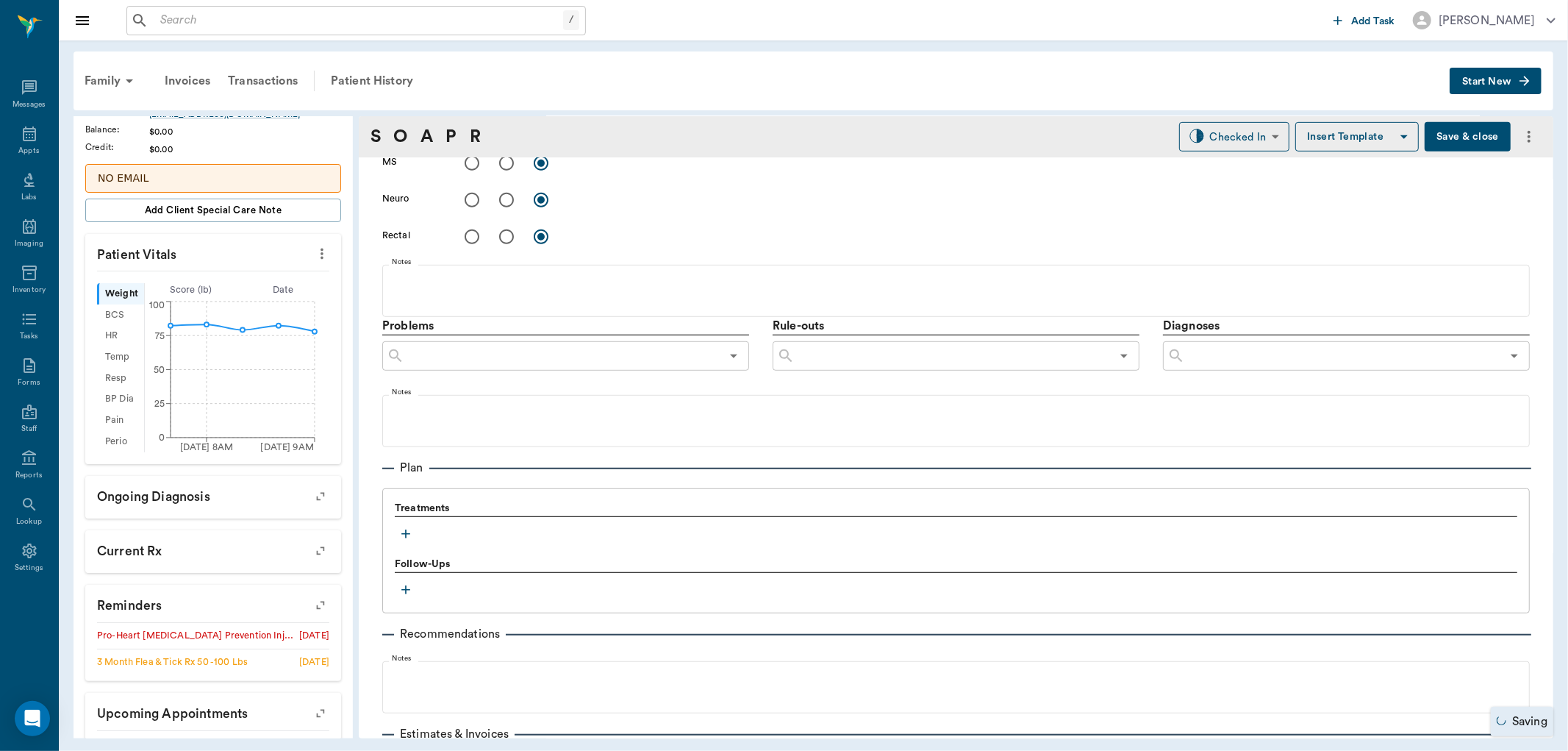
scroll to position [735, 0]
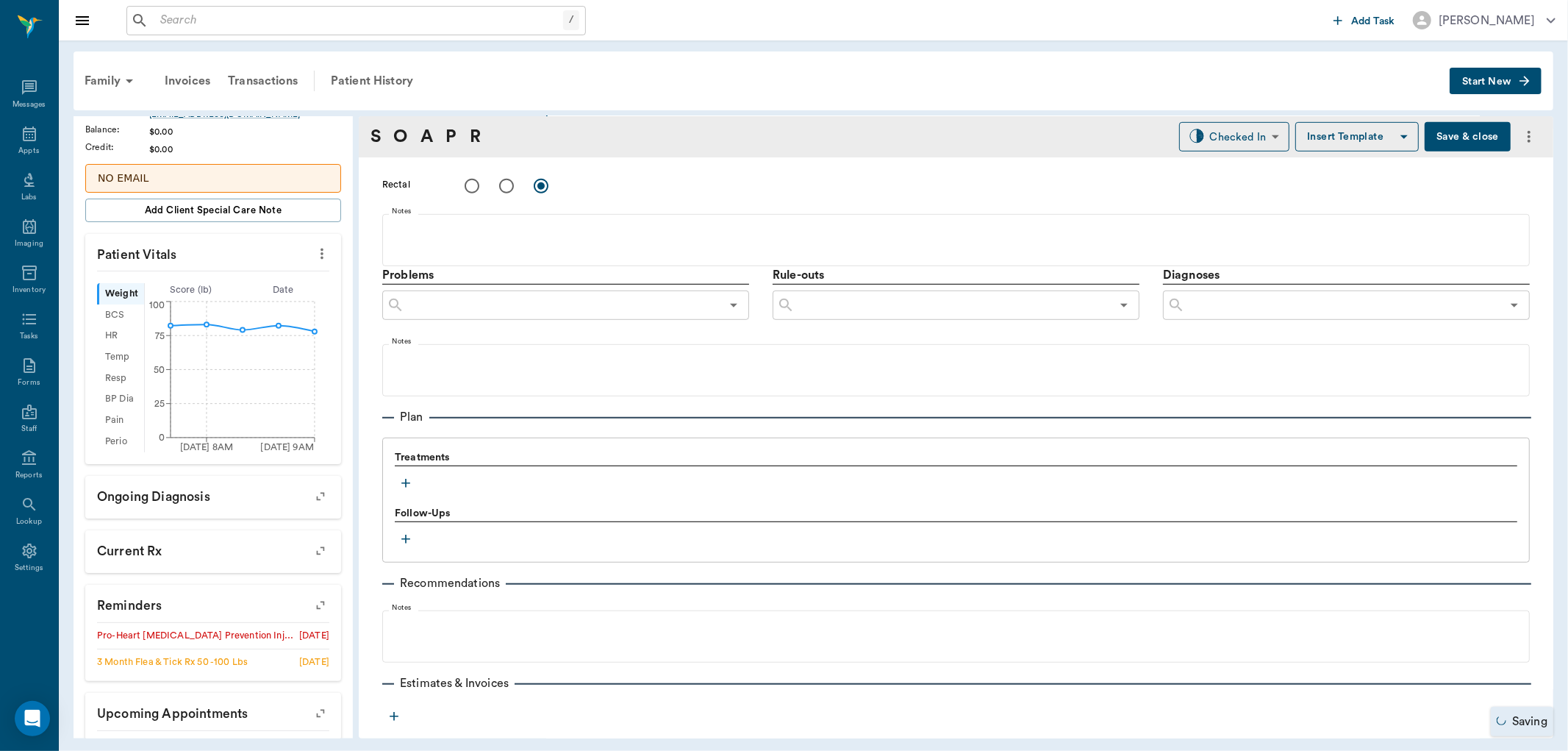
click at [412, 482] on icon "button" at bounding box center [406, 483] width 15 height 15
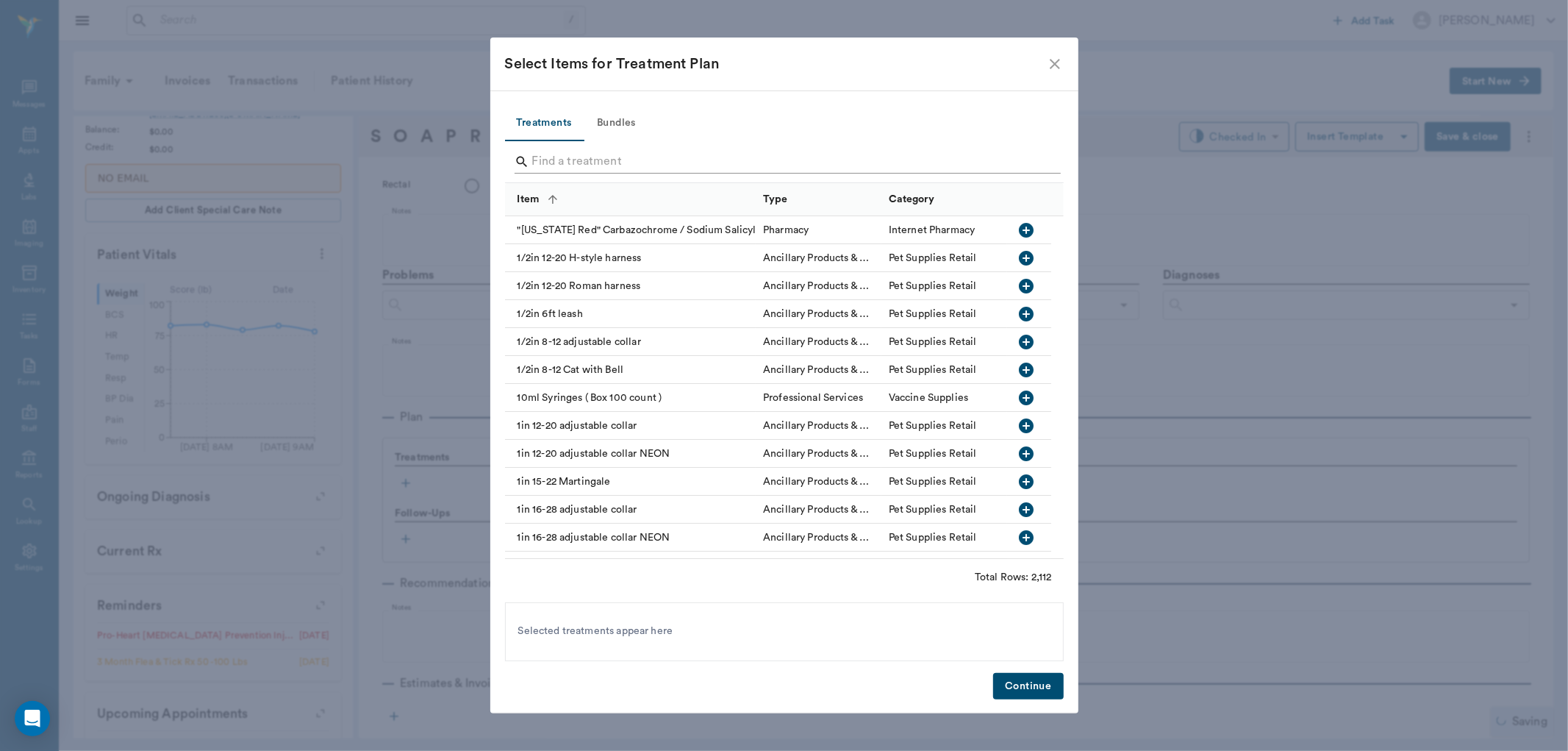
click at [577, 166] on input "Search" at bounding box center [785, 162] width 506 height 24
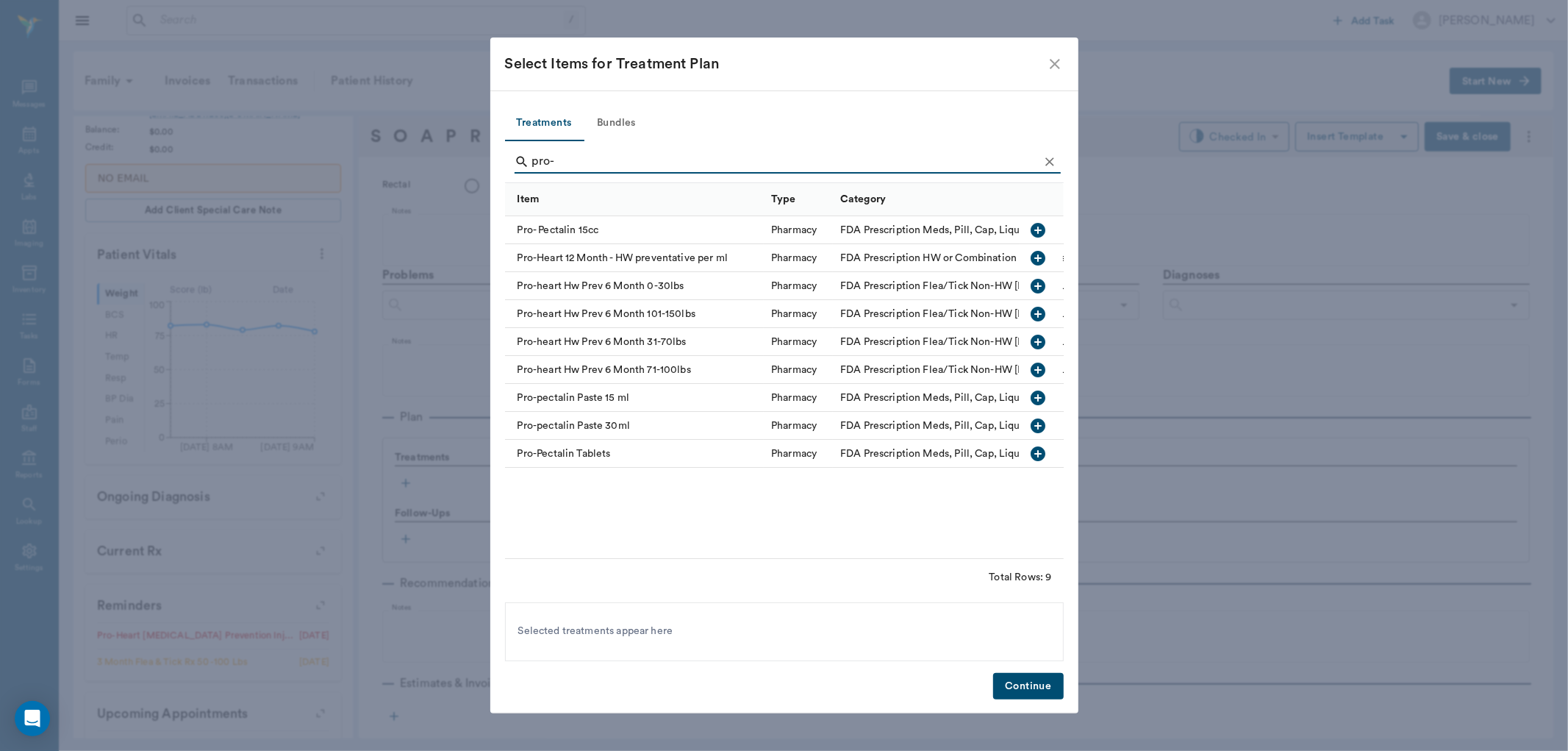
type input "pro-"
click at [1041, 363] on icon "button" at bounding box center [1039, 370] width 15 height 15
click at [1032, 682] on button "Continue" at bounding box center [1028, 686] width 70 height 27
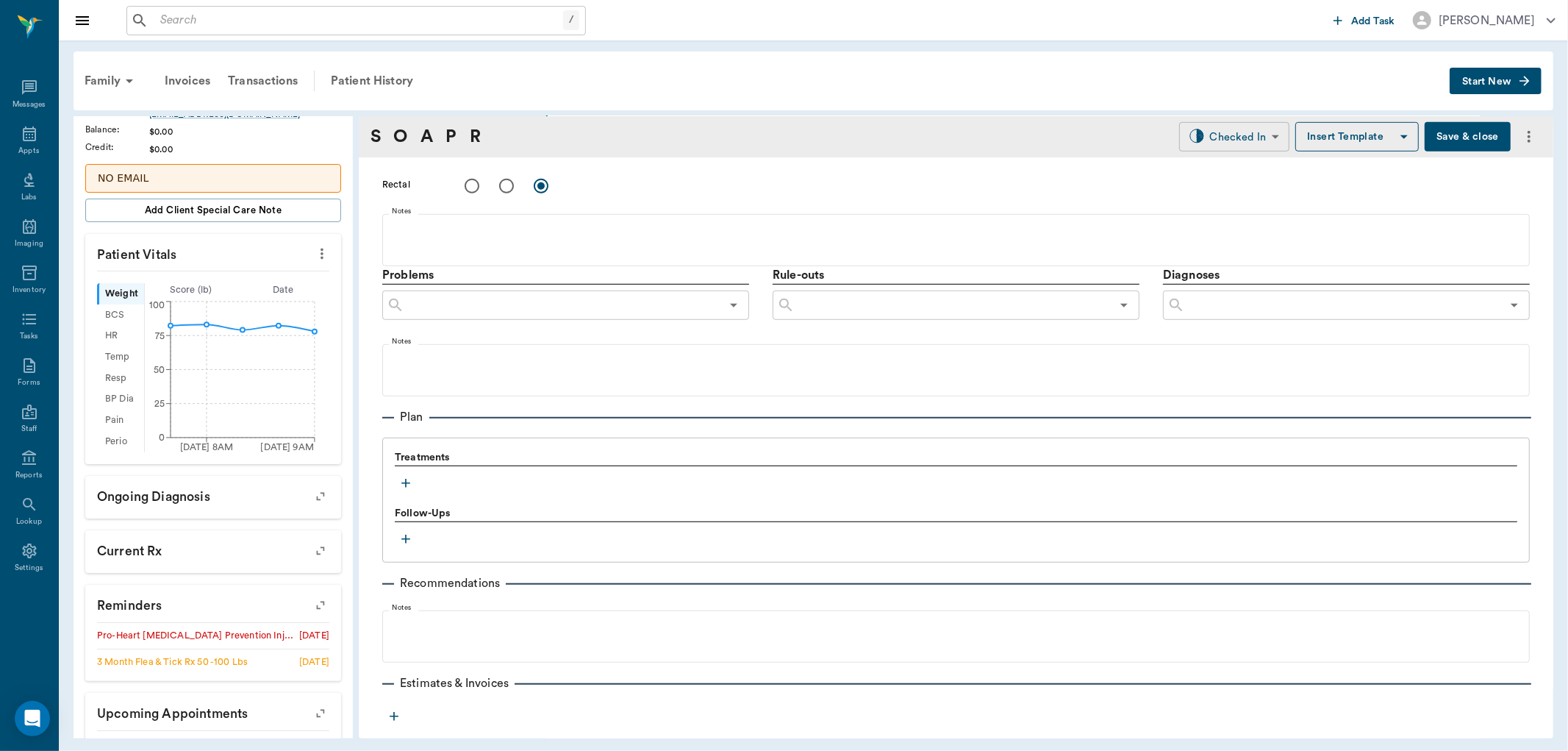
click at [1209, 132] on body "/ ​ Add Task [PERSON_NAME] Nectar Messages Appts Labs Imaging Inventory Tasks F…" at bounding box center [784, 375] width 1568 height 751
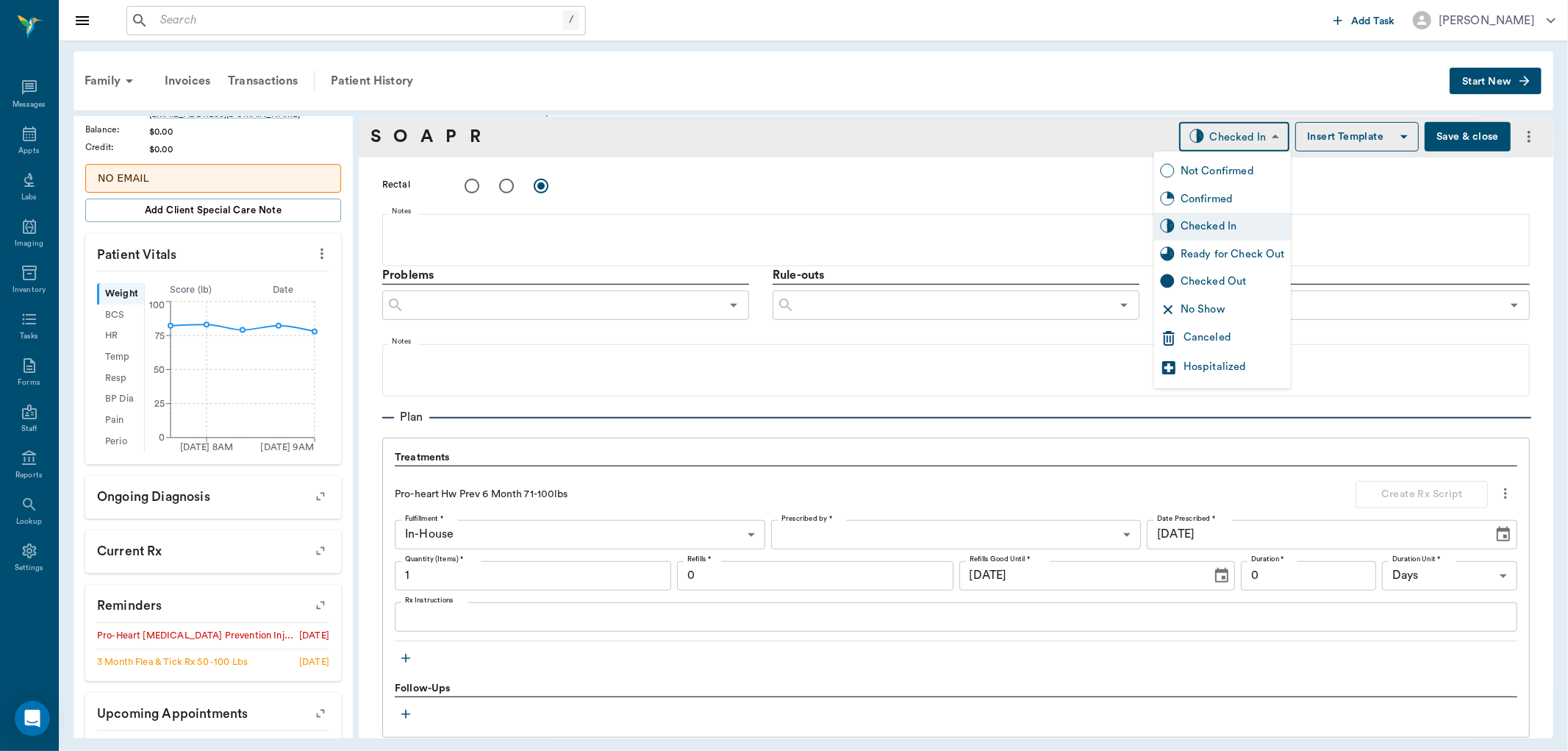
click at [1229, 247] on div "Ready for Check Out" at bounding box center [1232, 255] width 104 height 16
type input "READY_TO_CHECKOUT"
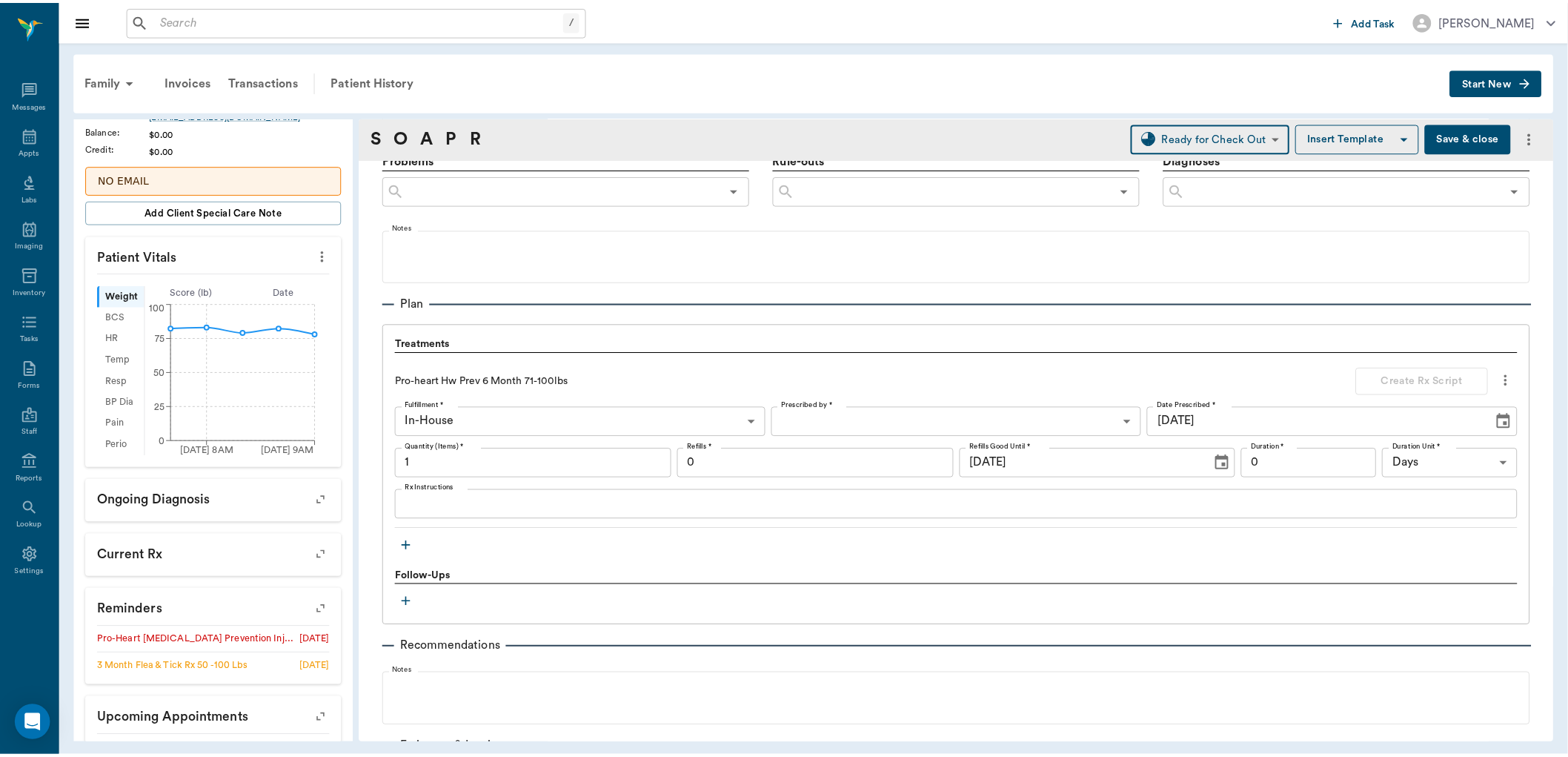
scroll to position [976, 0]
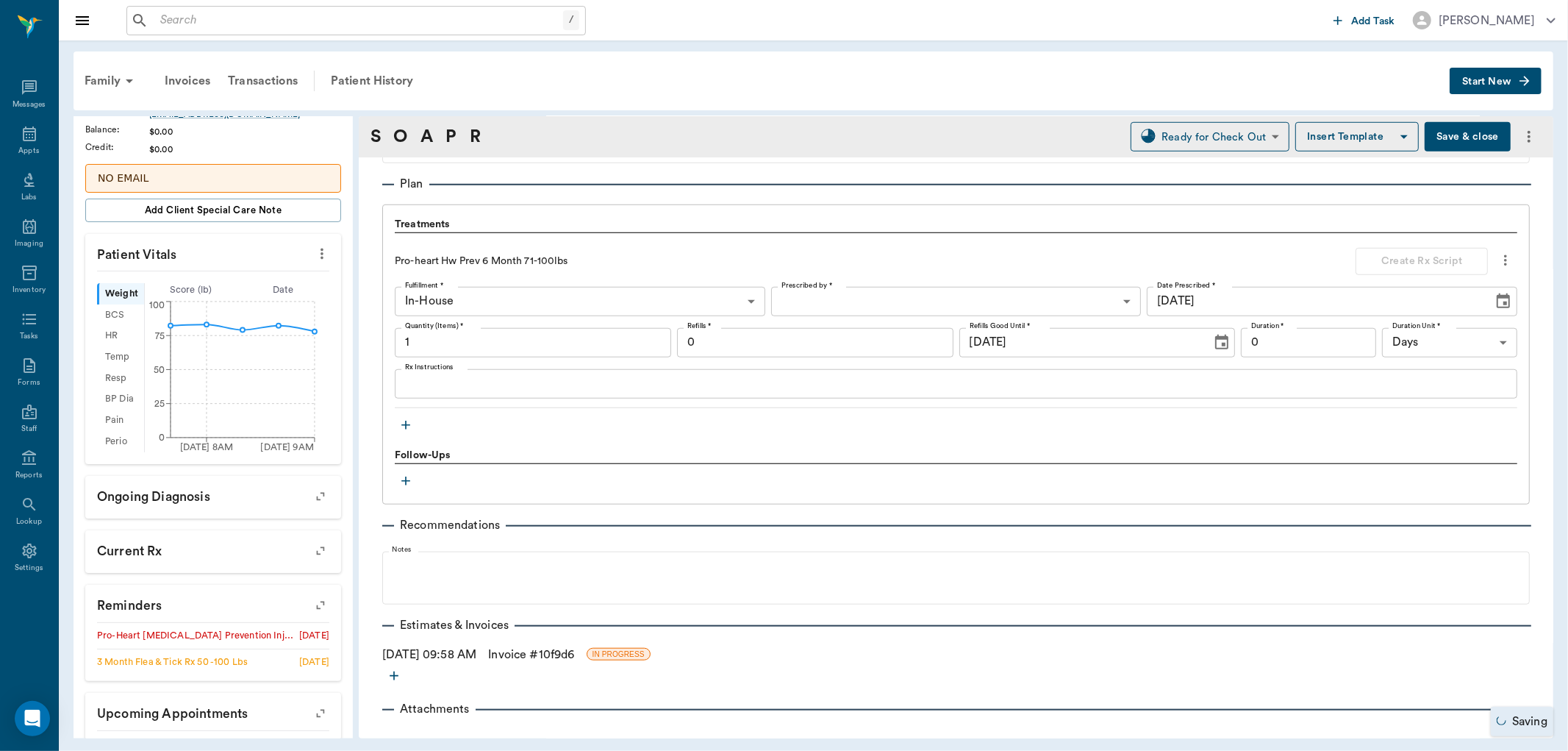
click at [523, 648] on link "Invoice # 10f9d6" at bounding box center [531, 654] width 86 height 18
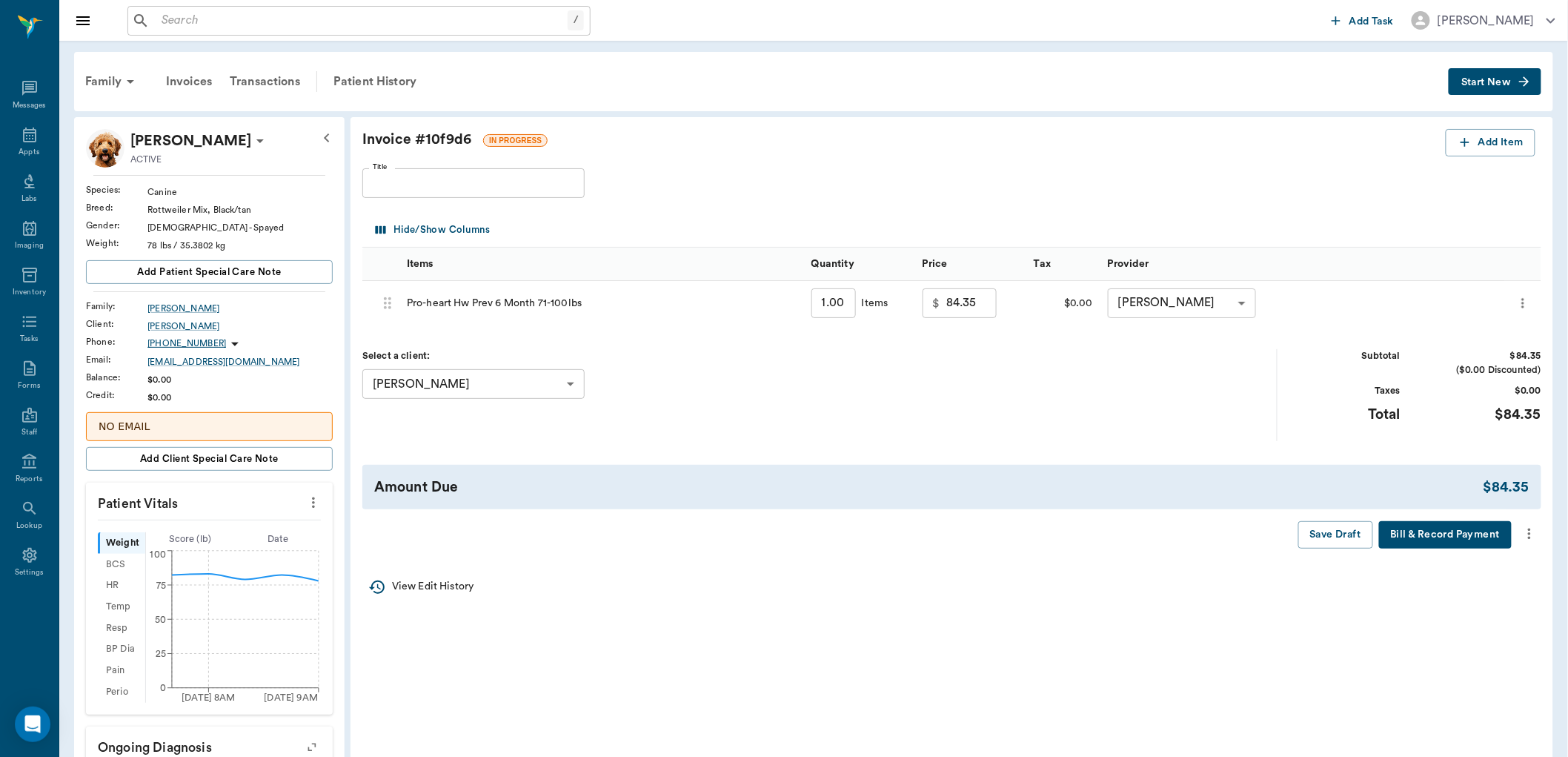
click at [1527, 525] on icon "more" at bounding box center [1529, 534] width 16 height 18
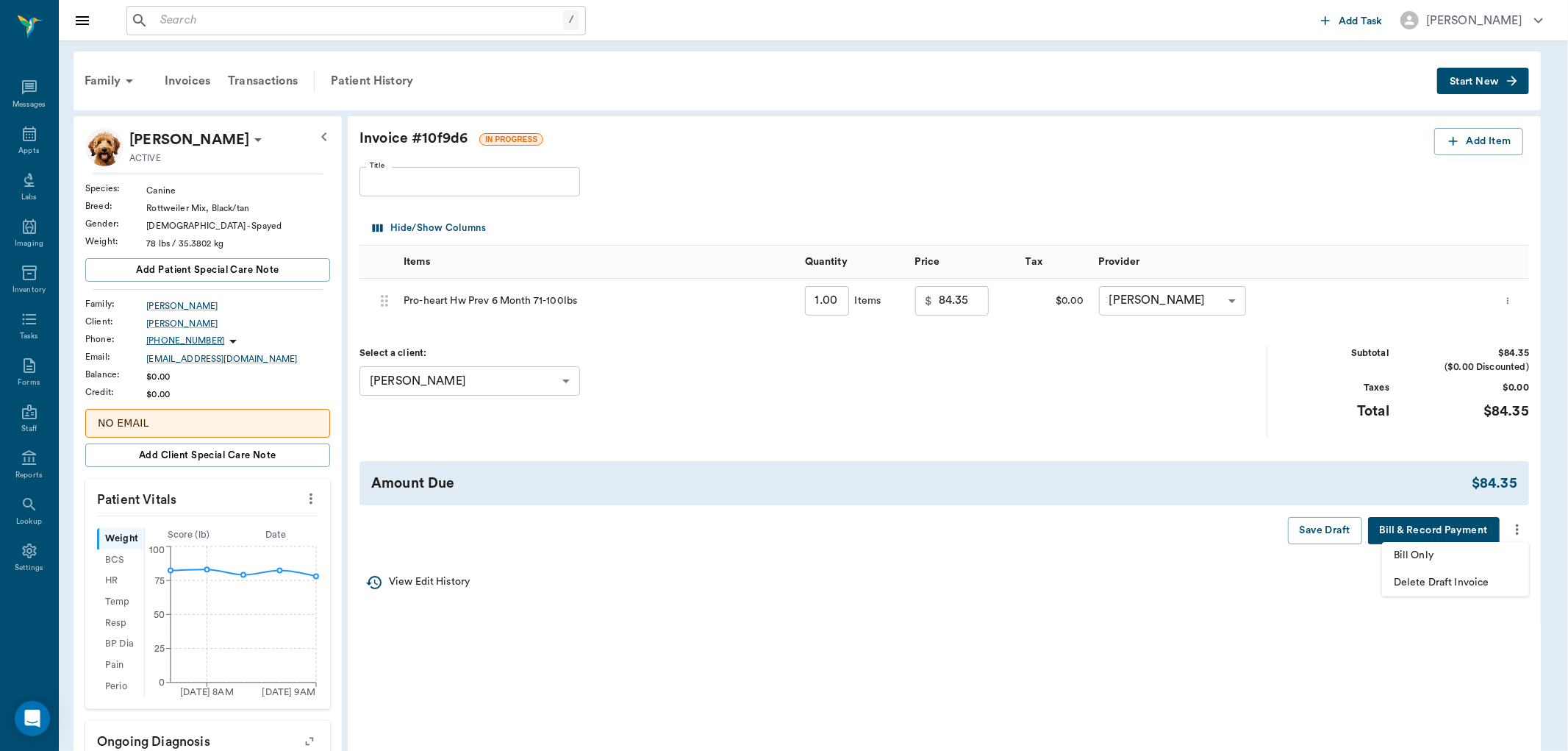
click at [1480, 560] on span "Bill Only" at bounding box center [1455, 555] width 123 height 16
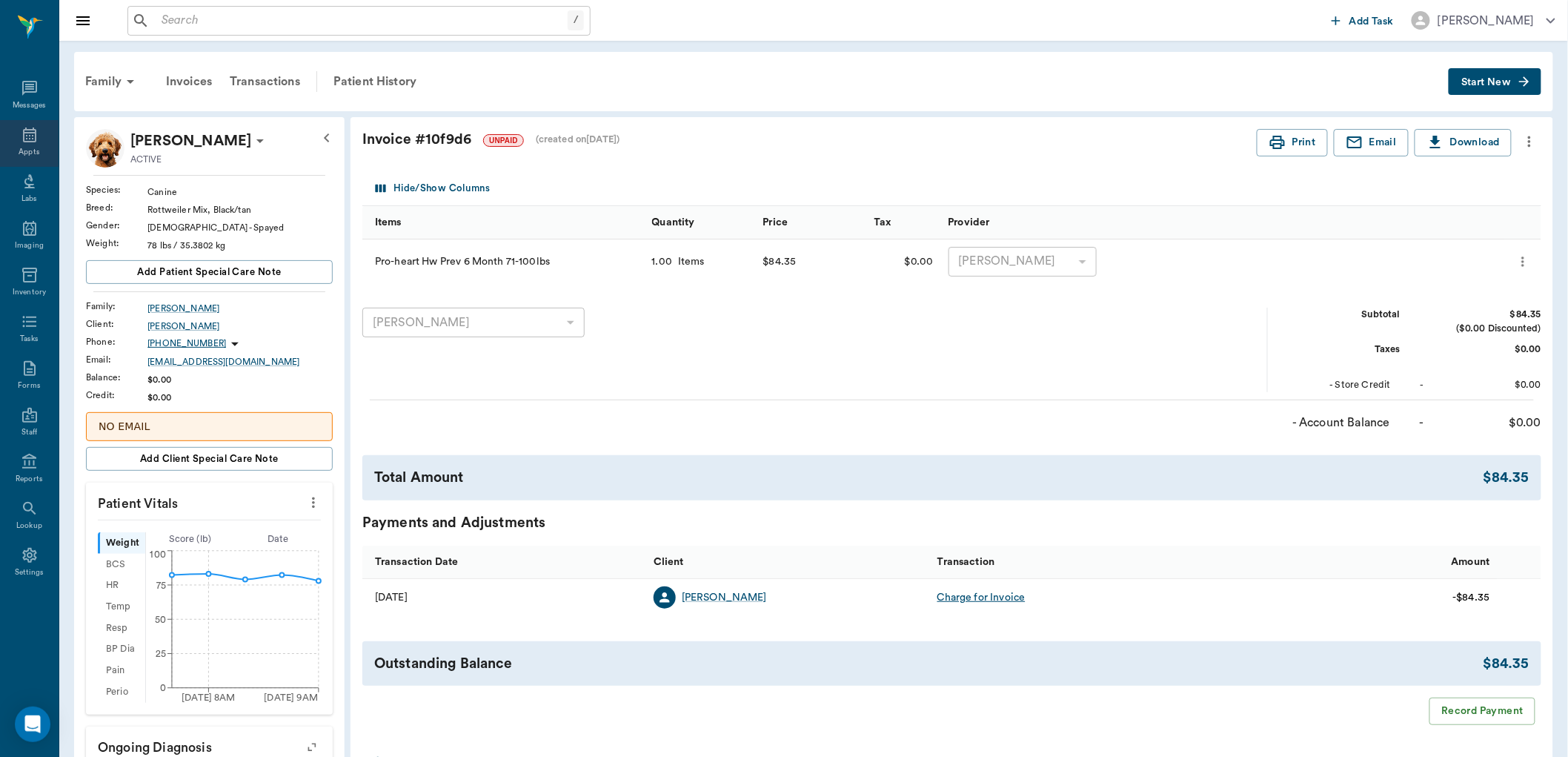
click at [42, 138] on div "Appts" at bounding box center [29, 143] width 59 height 47
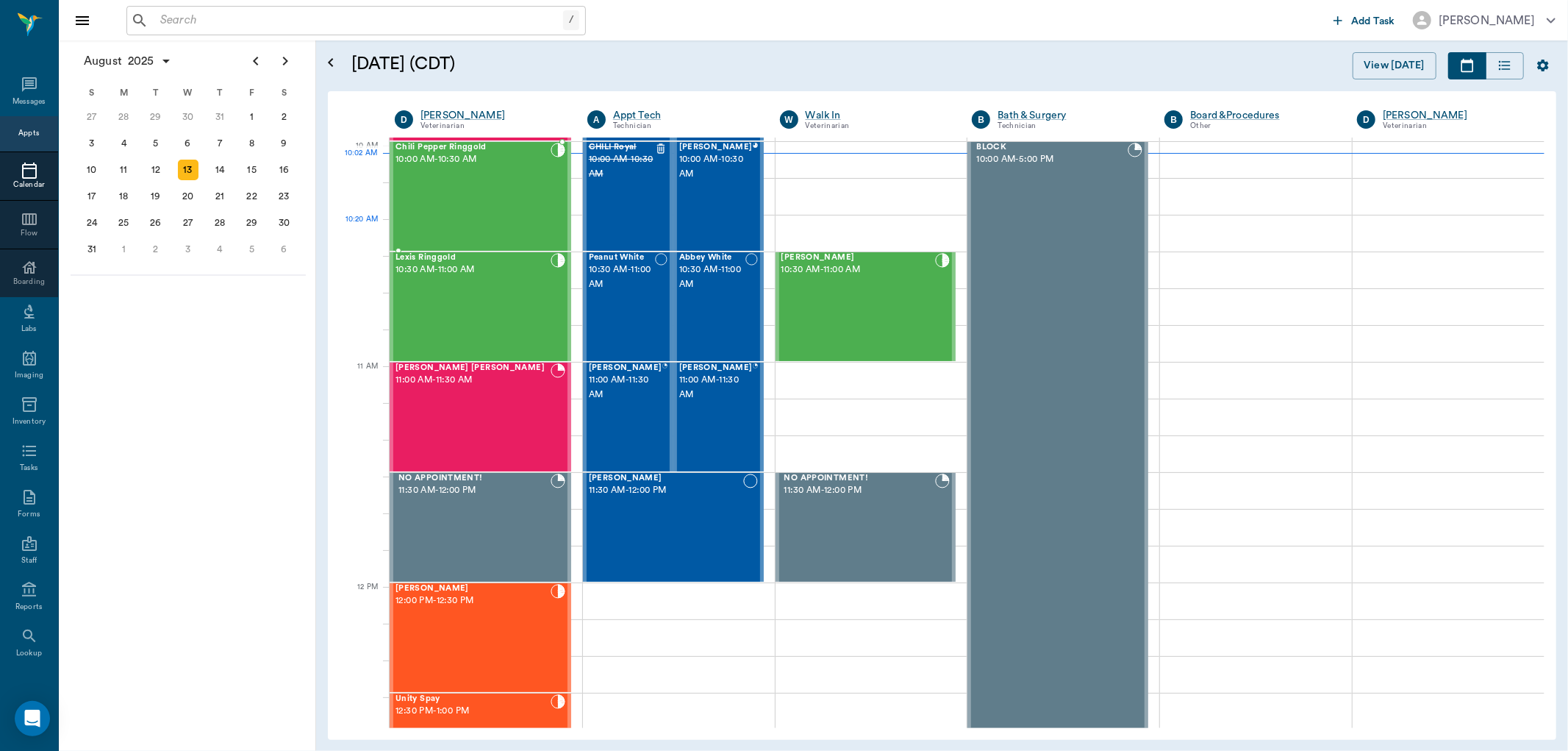
scroll to position [362, 0]
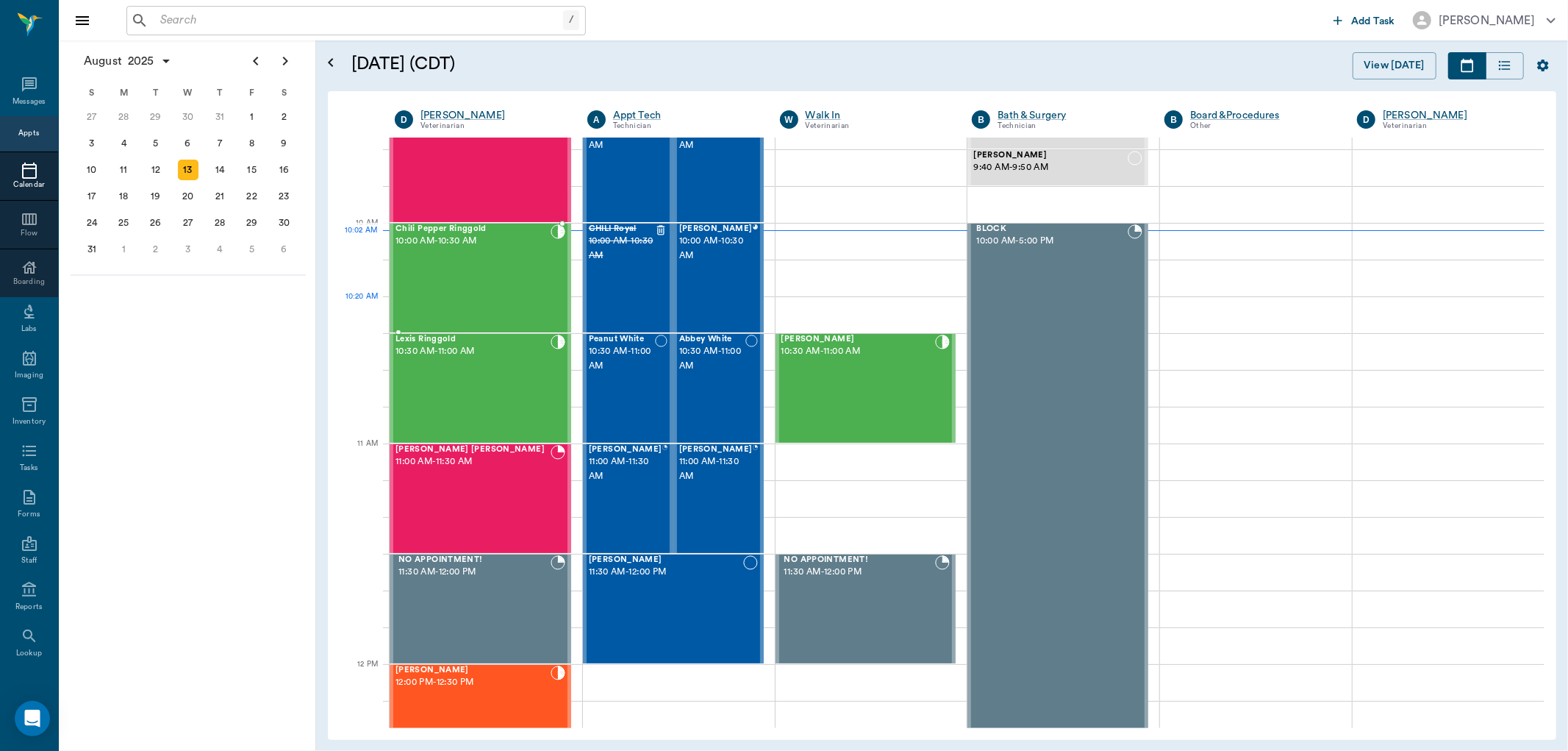
click at [466, 300] on div "Chili Pepper Ringgold 10:00 AM - 10:30 AM" at bounding box center [473, 278] width 155 height 107
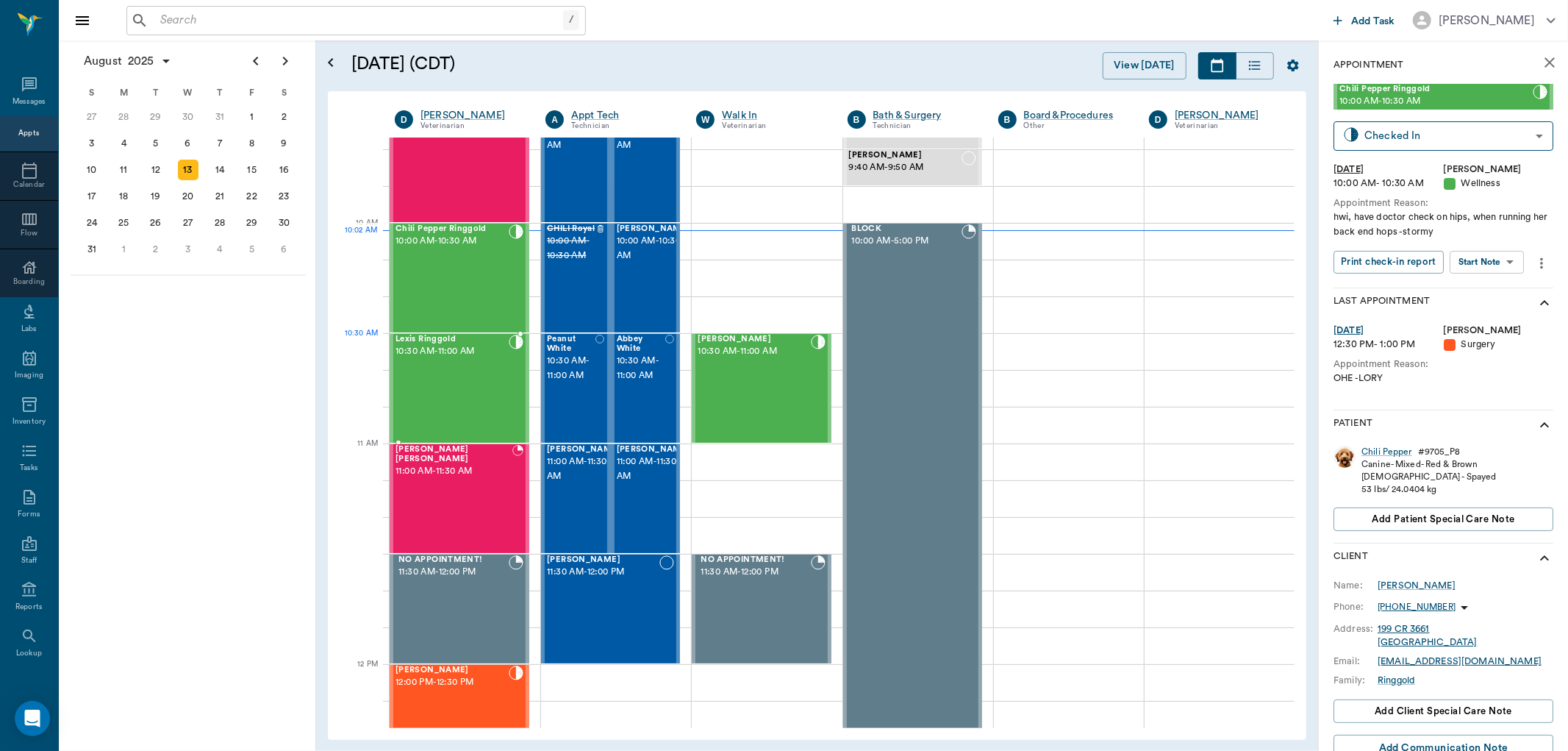
click at [466, 354] on span "10:30 AM - 11:00 AM" at bounding box center [452, 352] width 113 height 15
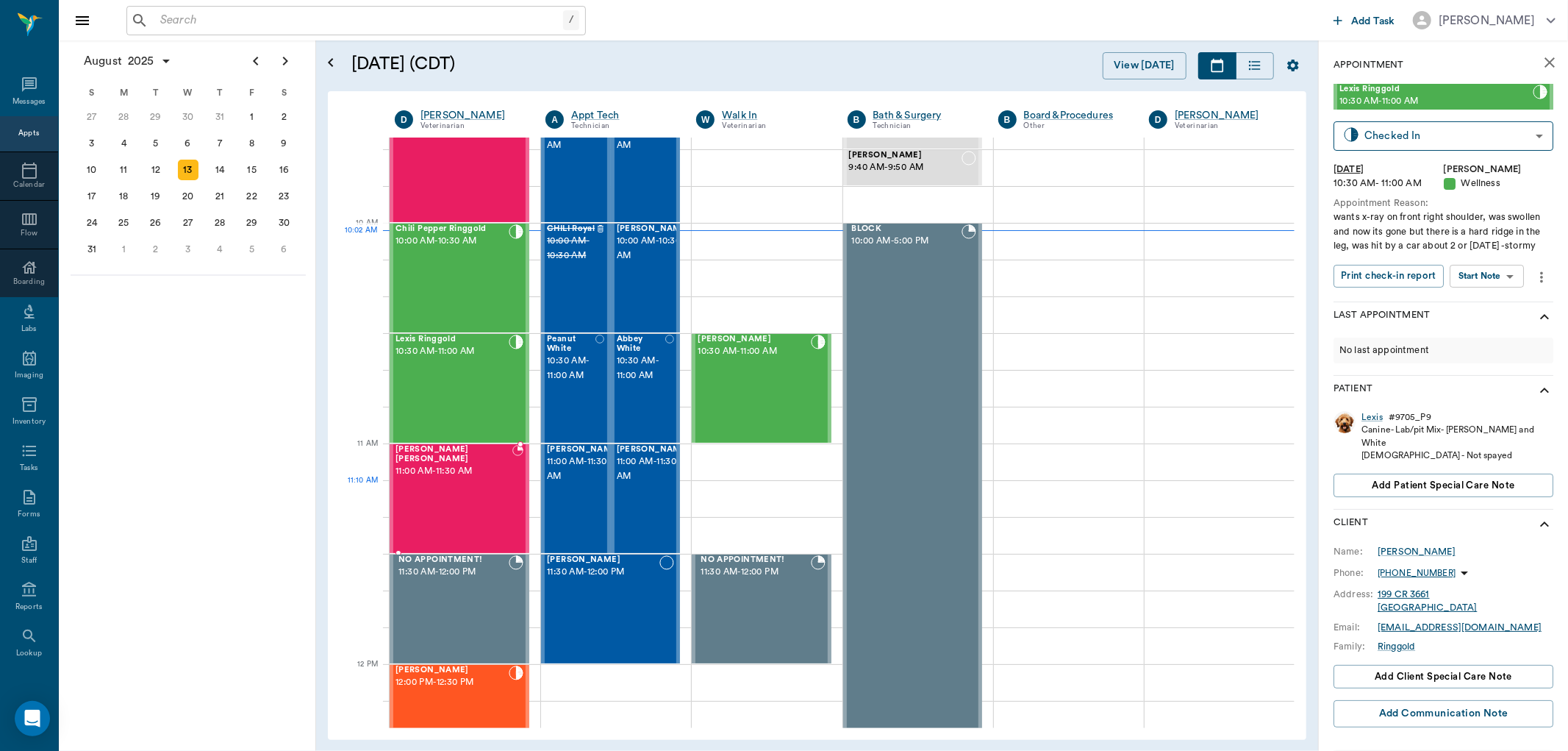
click at [443, 507] on div "[PERSON_NAME] [PERSON_NAME] 11:00 AM - 11:30 AM" at bounding box center [454, 498] width 117 height 107
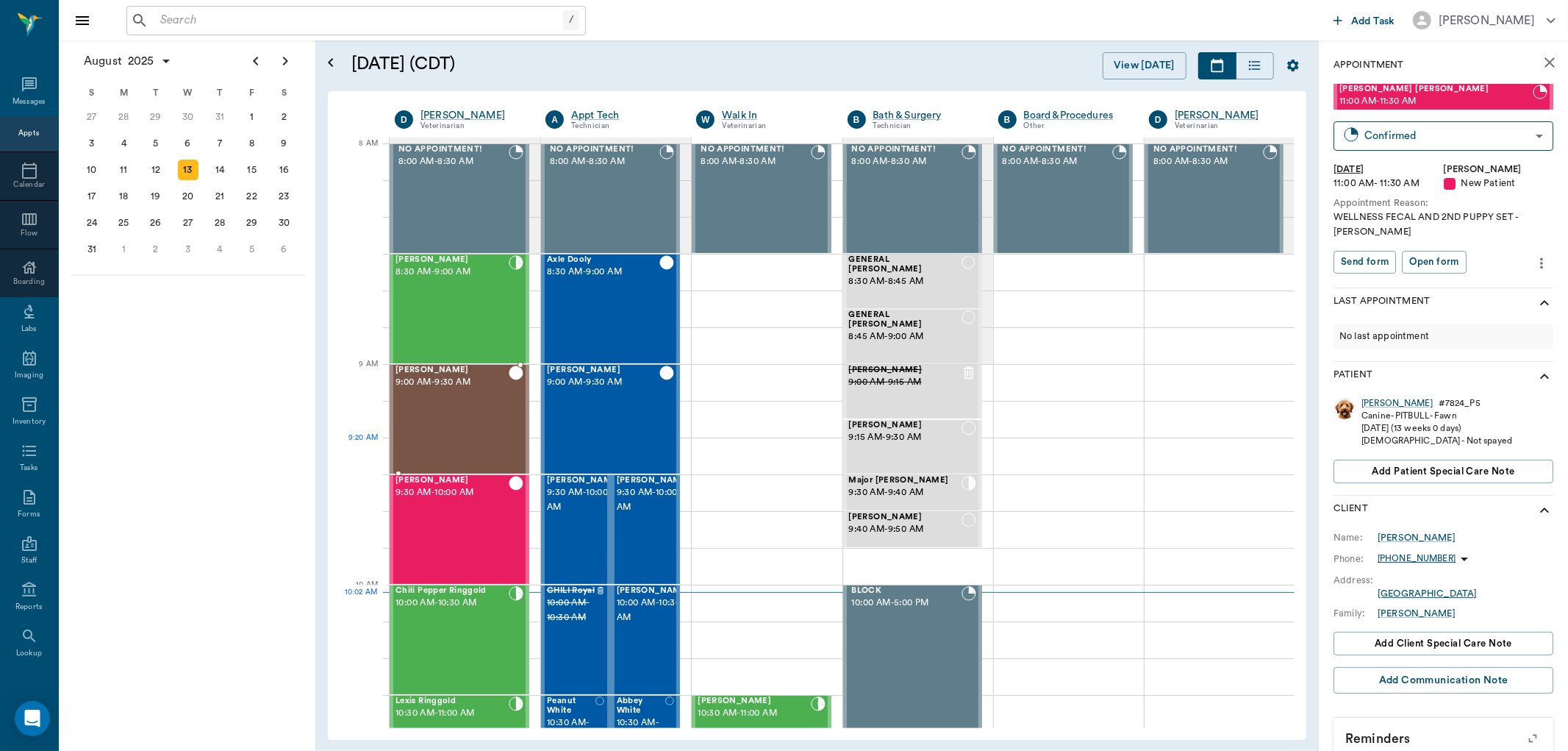
click at [452, 445] on div "Peanut [PERSON_NAME] 9:00 AM - 9:30 AM" at bounding box center [452, 419] width 113 height 107
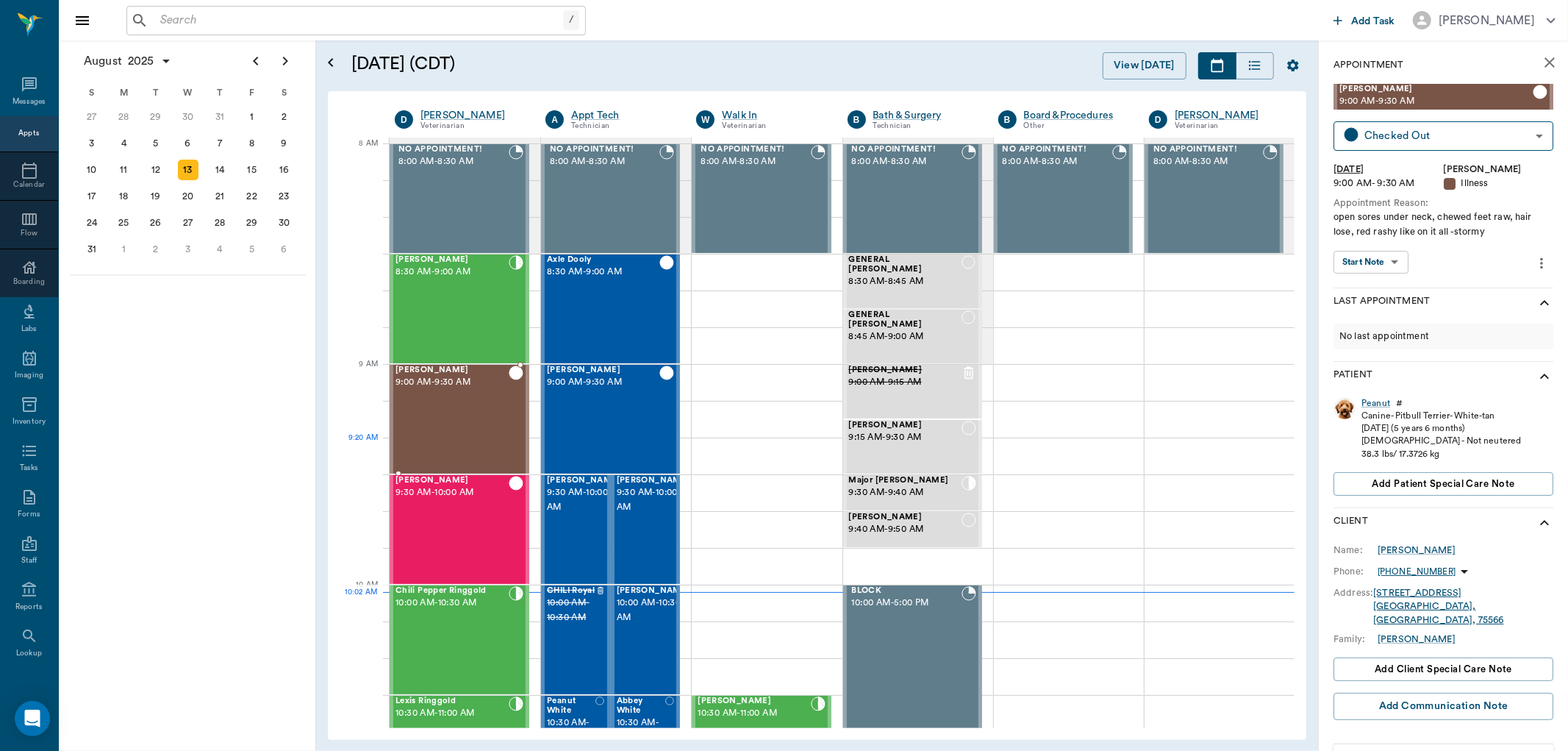
type input "CHECKED_OUT"
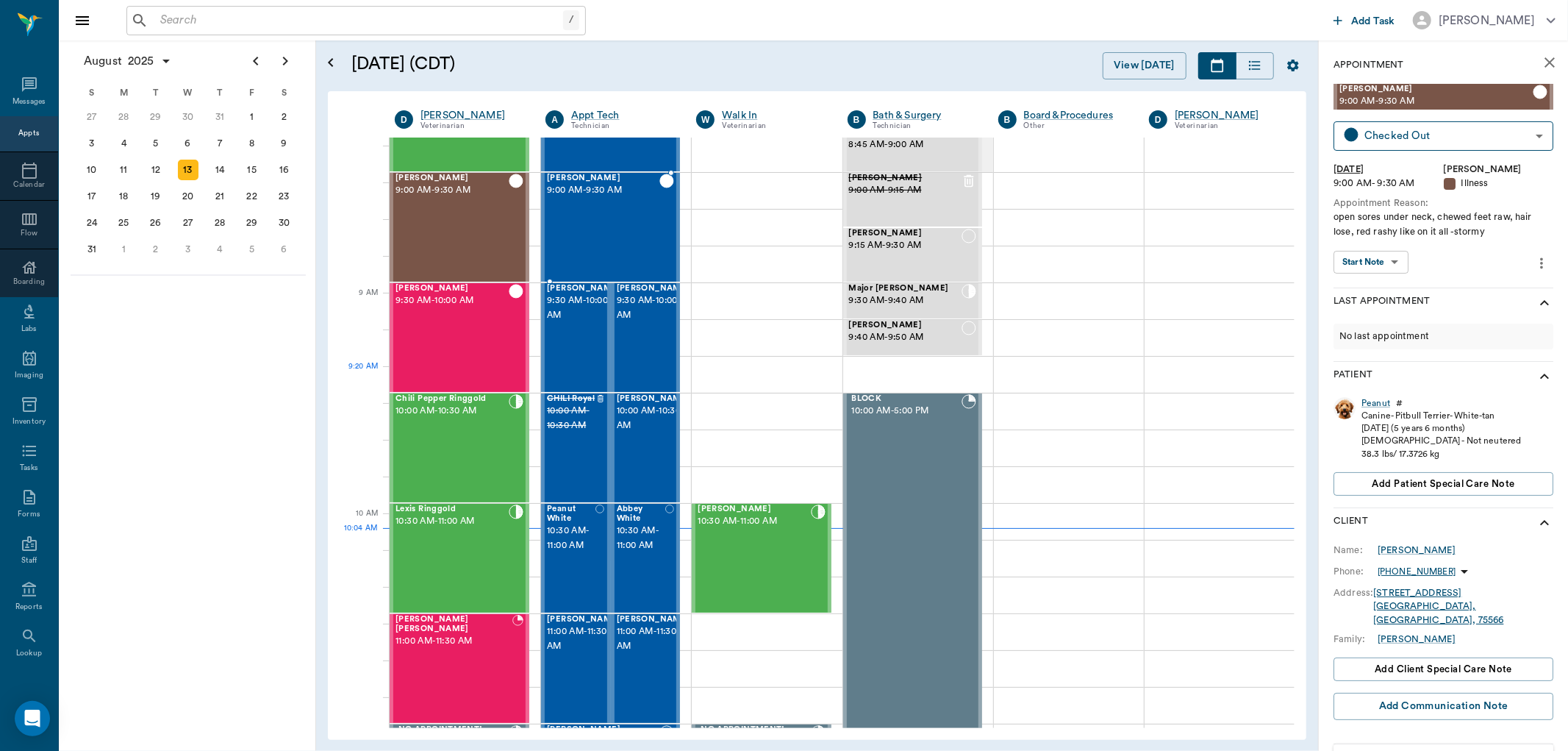
scroll to position [245, 0]
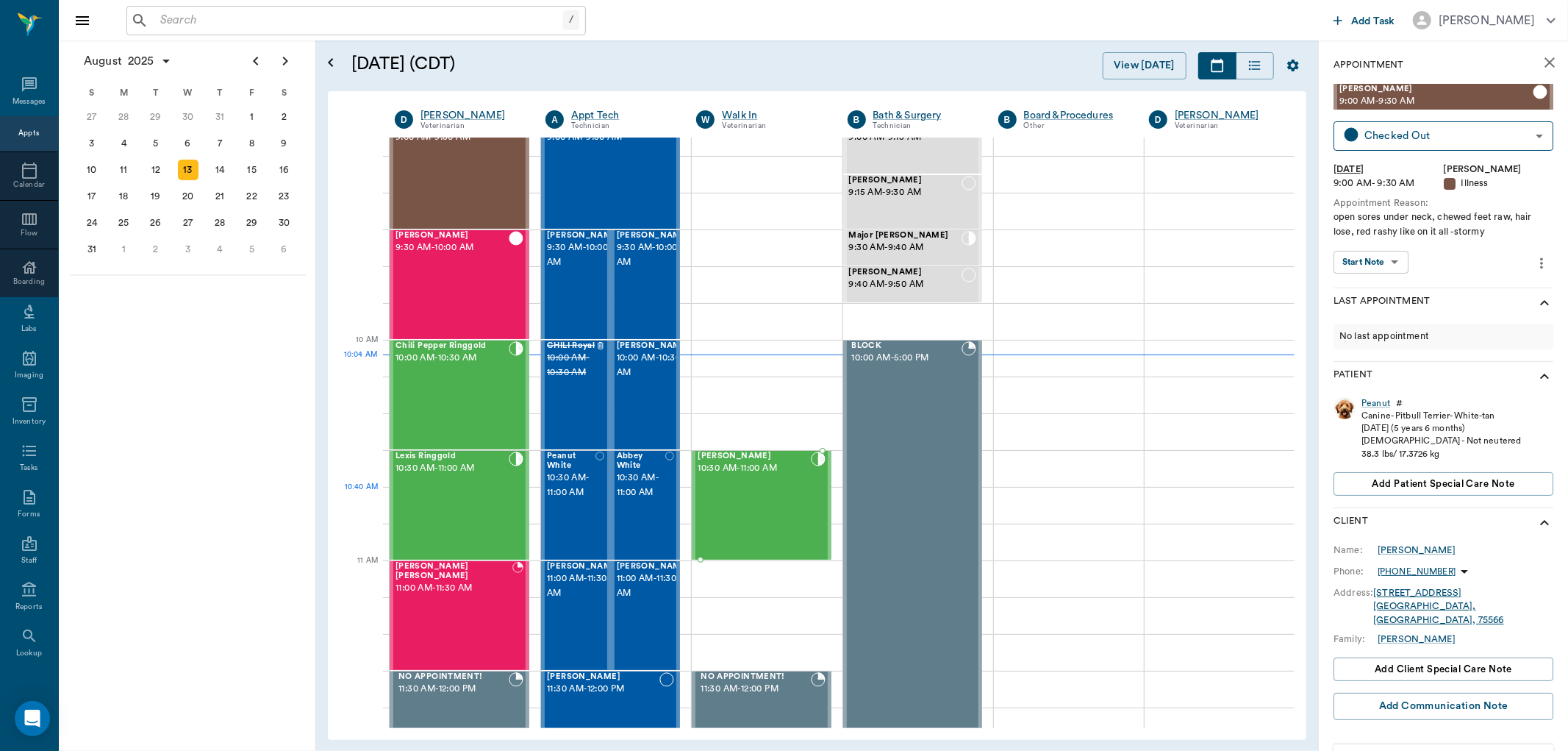
click at [760, 489] on div "Elsie Humble 10:30 AM - 11:00 AM" at bounding box center [754, 504] width 112 height 107
